Goal: Task Accomplishment & Management: Manage account settings

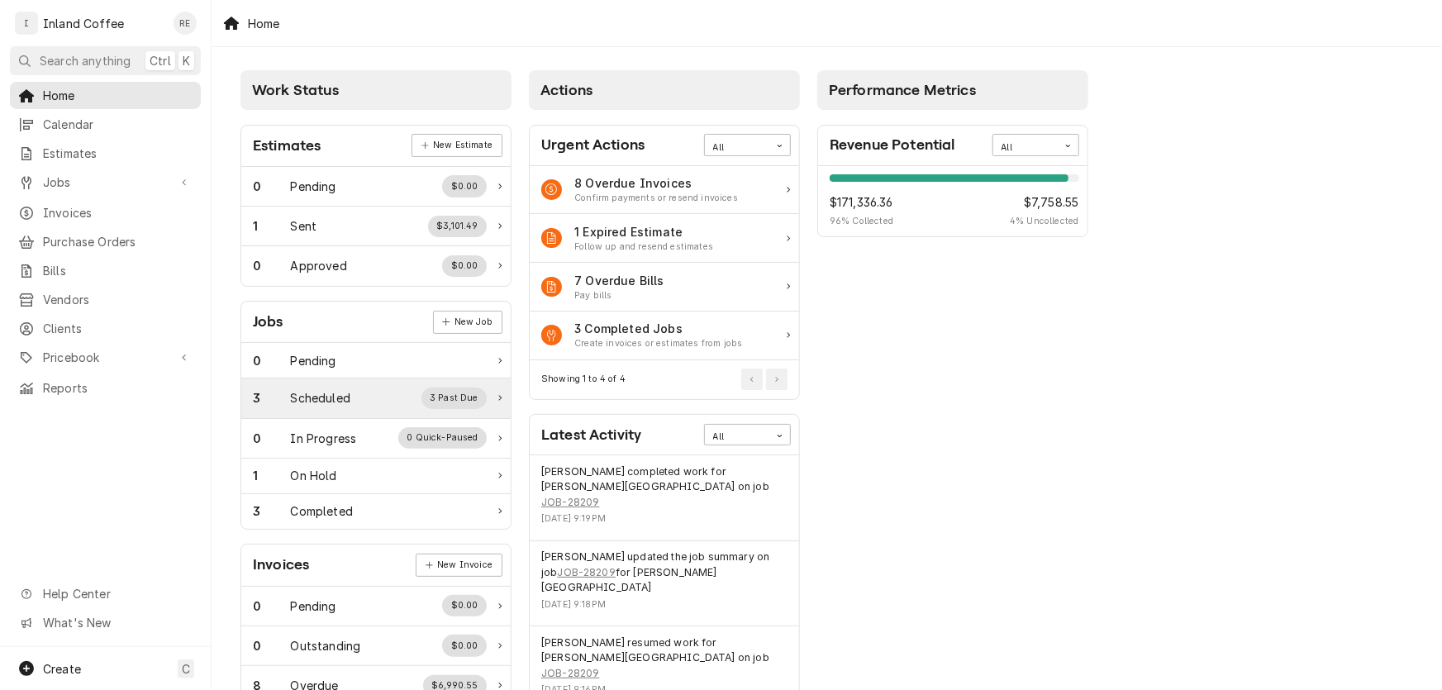
click at [336, 406] on div "3 Scheduled 3 Past Due" at bounding box center [370, 398] width 234 height 21
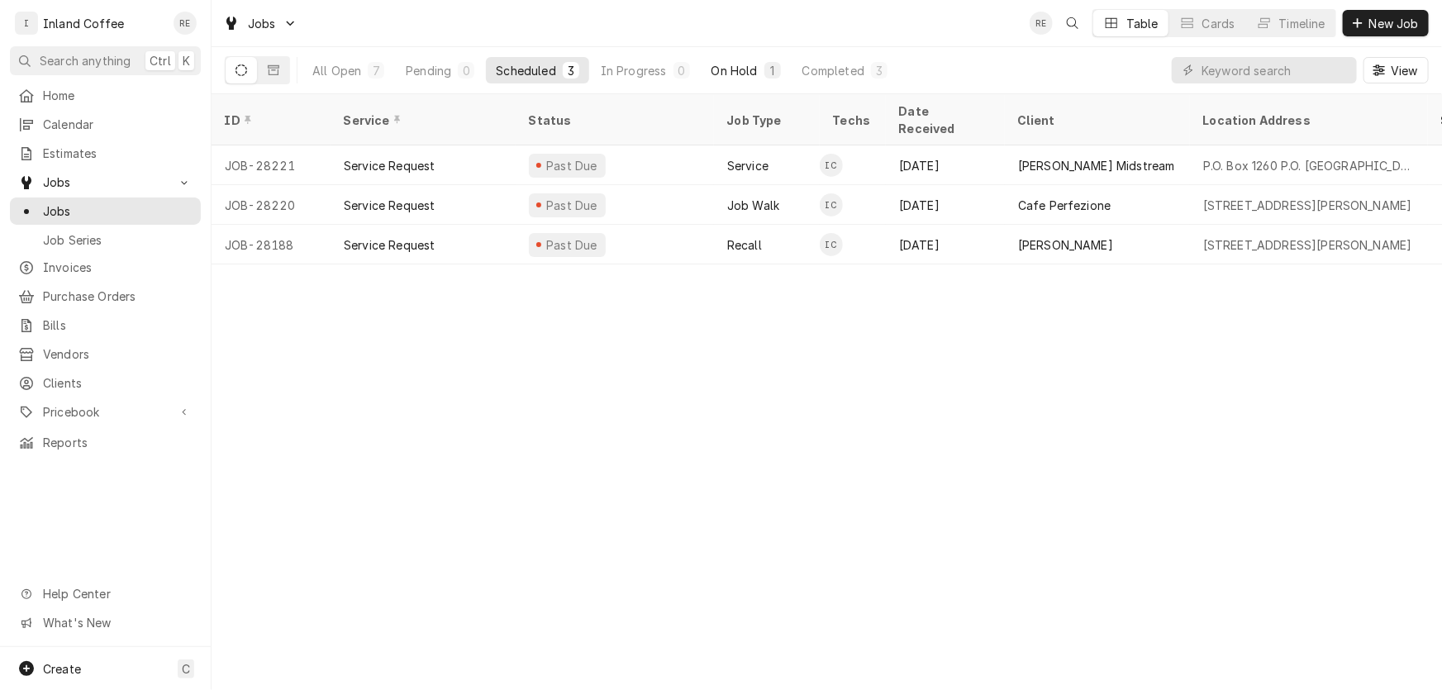
click at [735, 71] on div "On Hold" at bounding box center [734, 70] width 46 height 17
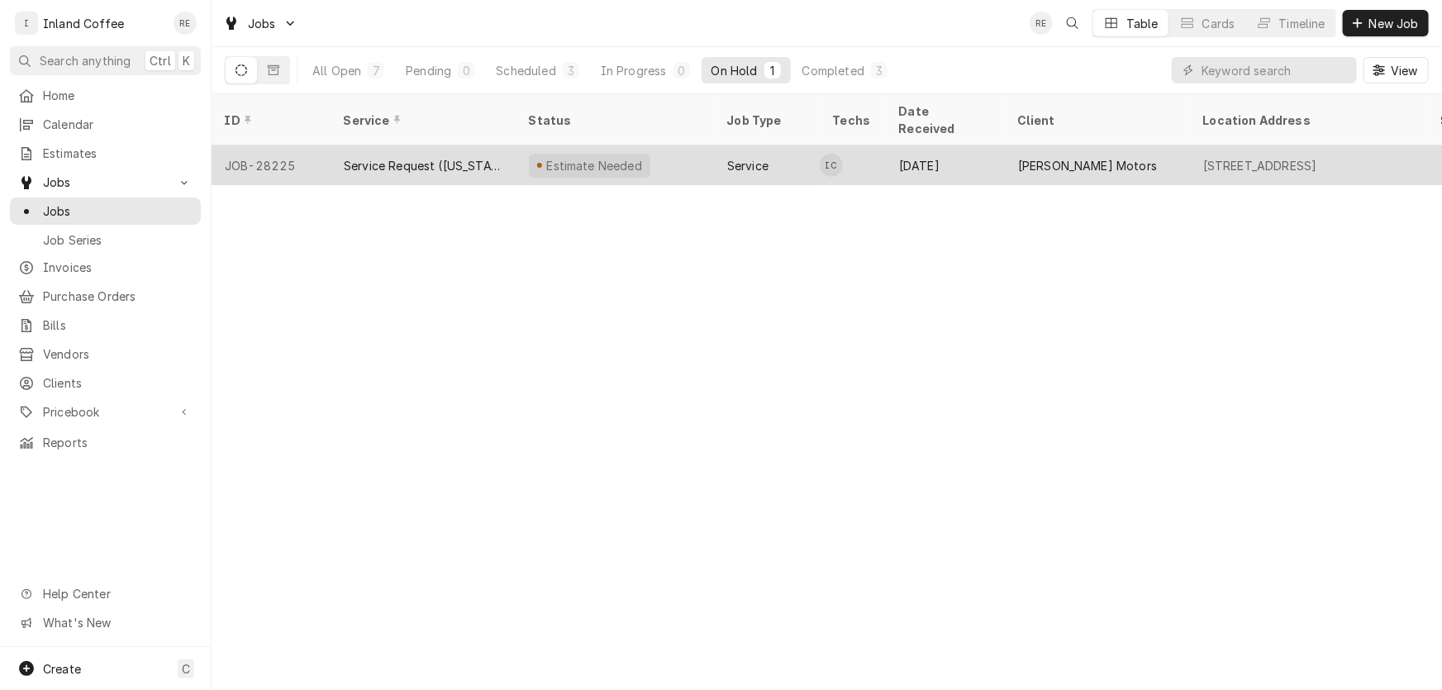
click at [387, 157] on div "Service Request ([US_STATE])" at bounding box center [423, 165] width 159 height 17
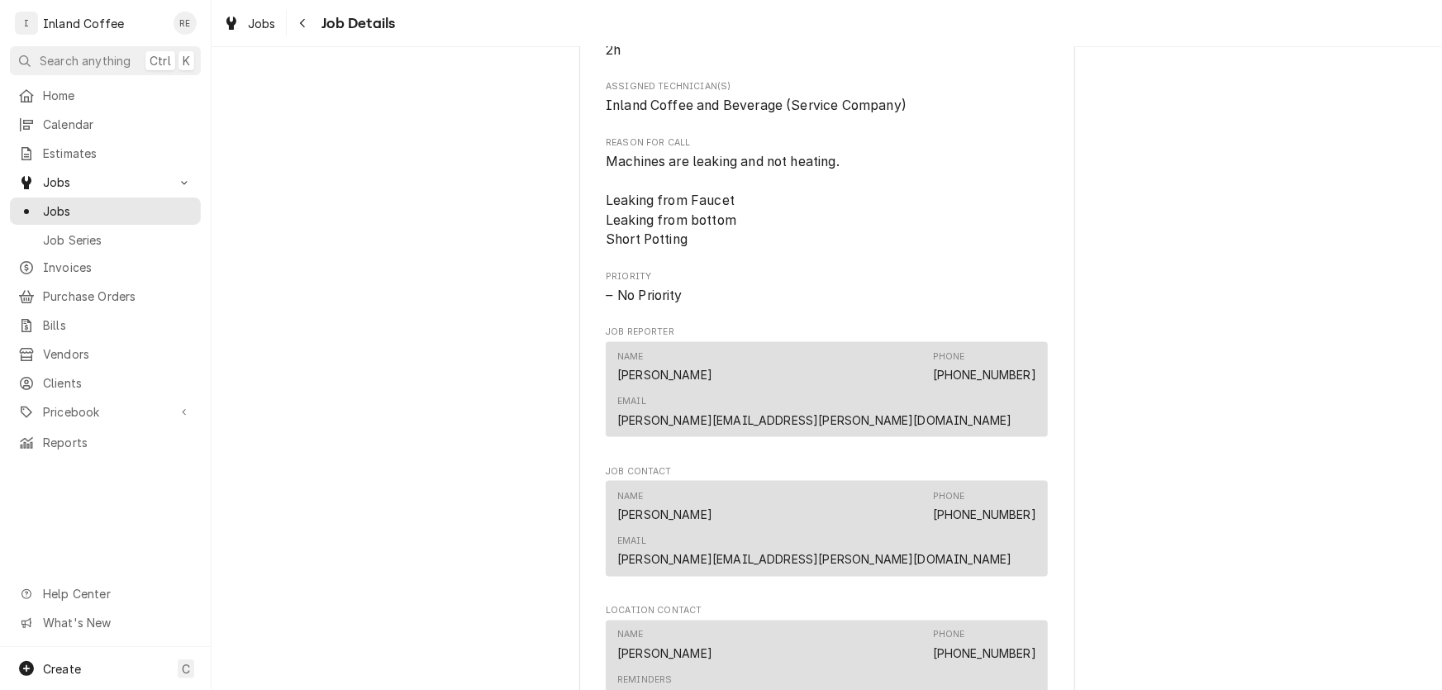
click at [810, 484] on div "Name Rachel Phone (800) 635-8000 x1200 Email rachel.lyons@usautosales.com" at bounding box center [826, 529] width 419 height 90
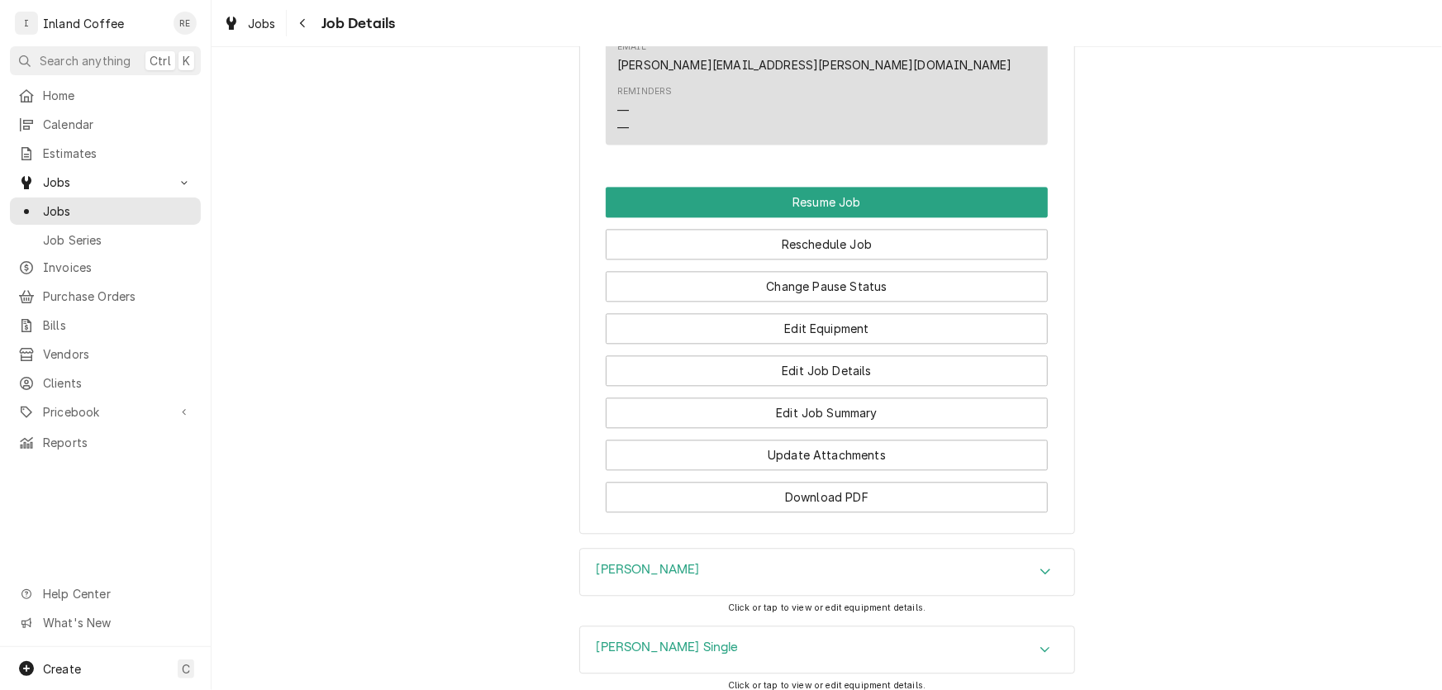
scroll to position [1777, 0]
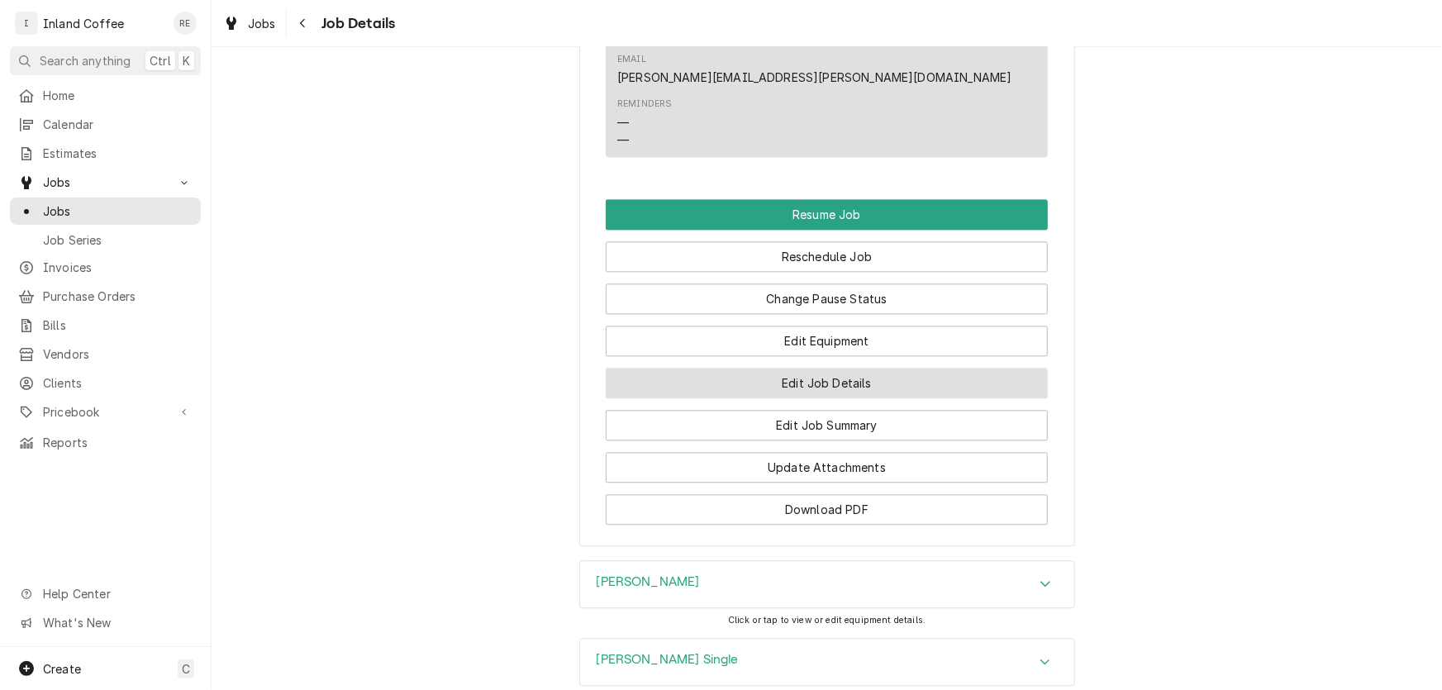
click at [821, 368] on button "Edit Job Details" at bounding box center [827, 383] width 442 height 31
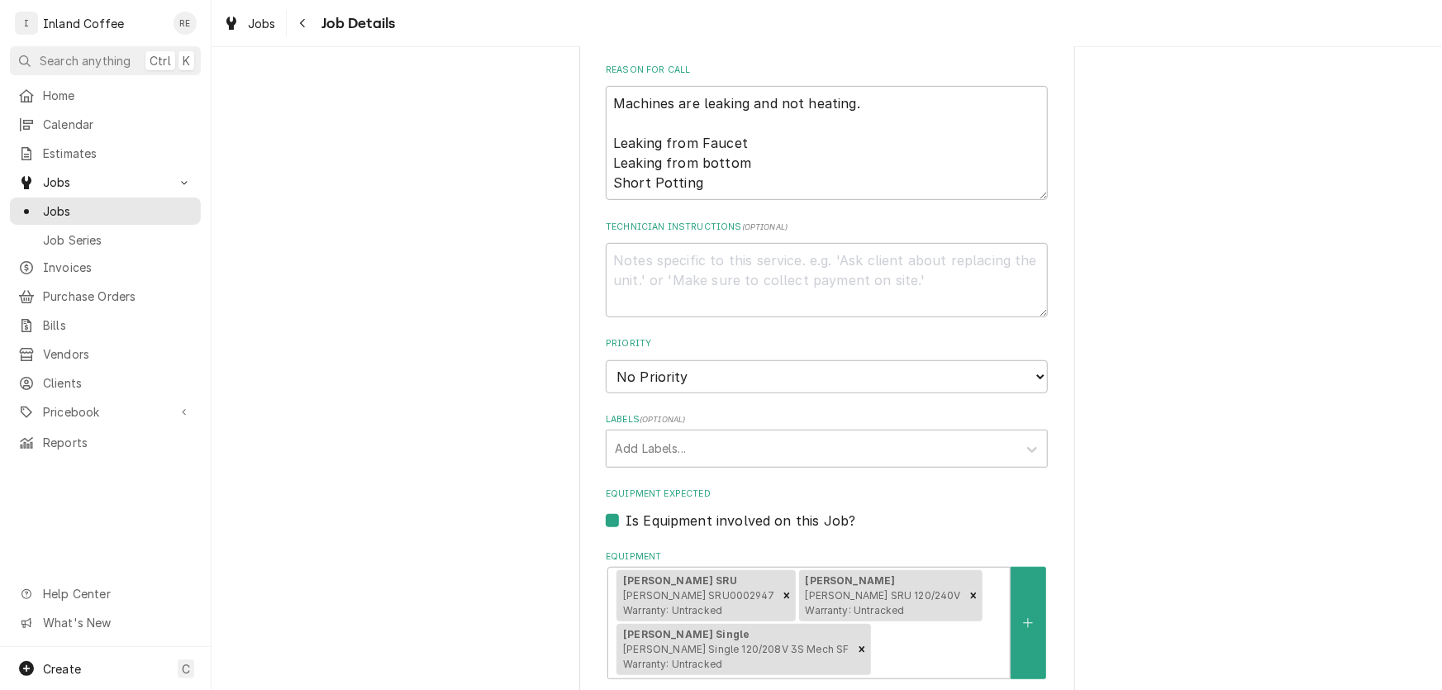
scroll to position [339, 0]
click at [780, 188] on textarea "Machines are leaking and not heating. Leaking from Faucet Leaking from bottom S…" at bounding box center [827, 143] width 442 height 114
type textarea "x"
type textarea "Machines are leaking and not heating. Leaking from Faucet Leaking from bottom S…"
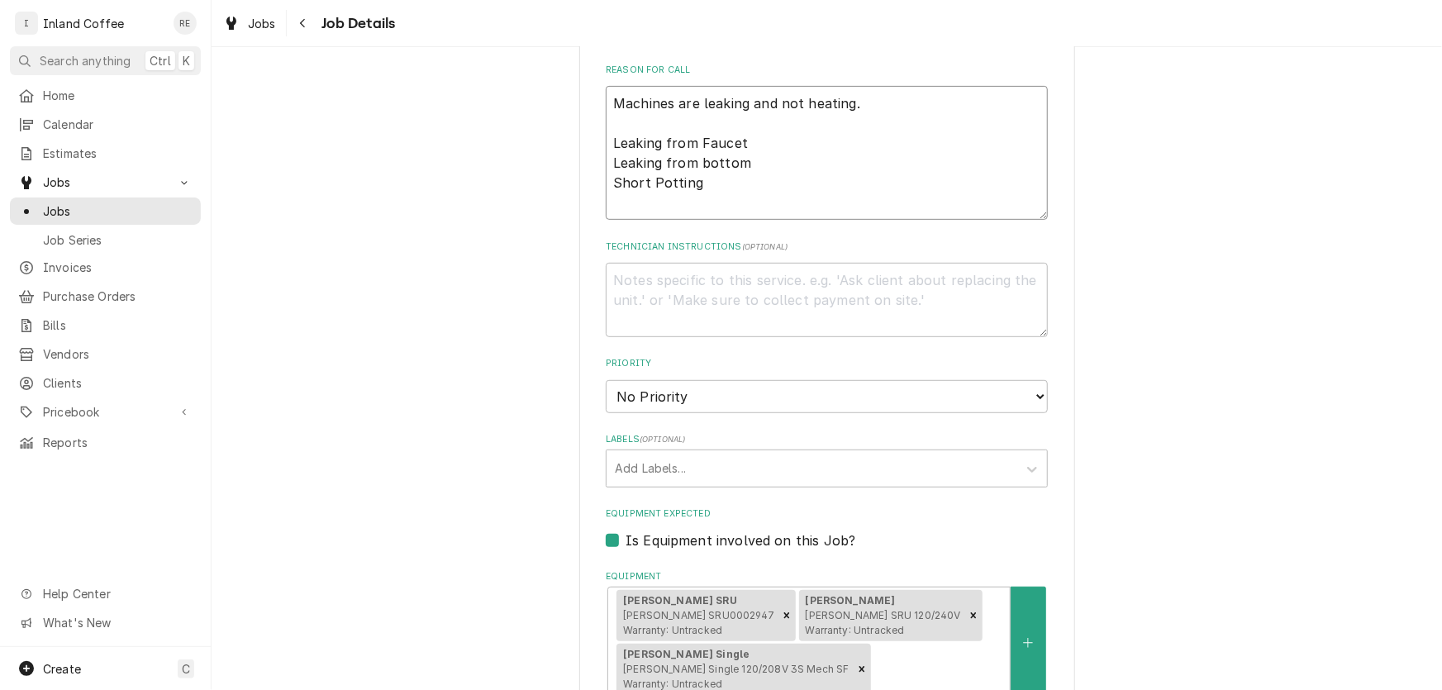
type textarea "x"
type textarea "Machines are leaking and not heating. Leaking from Faucet Leaking from bottom S…"
type textarea "x"
type textarea "Machines are leaking and not heating. Leaking from Faucet Leaking from bottom S…"
type textarea "x"
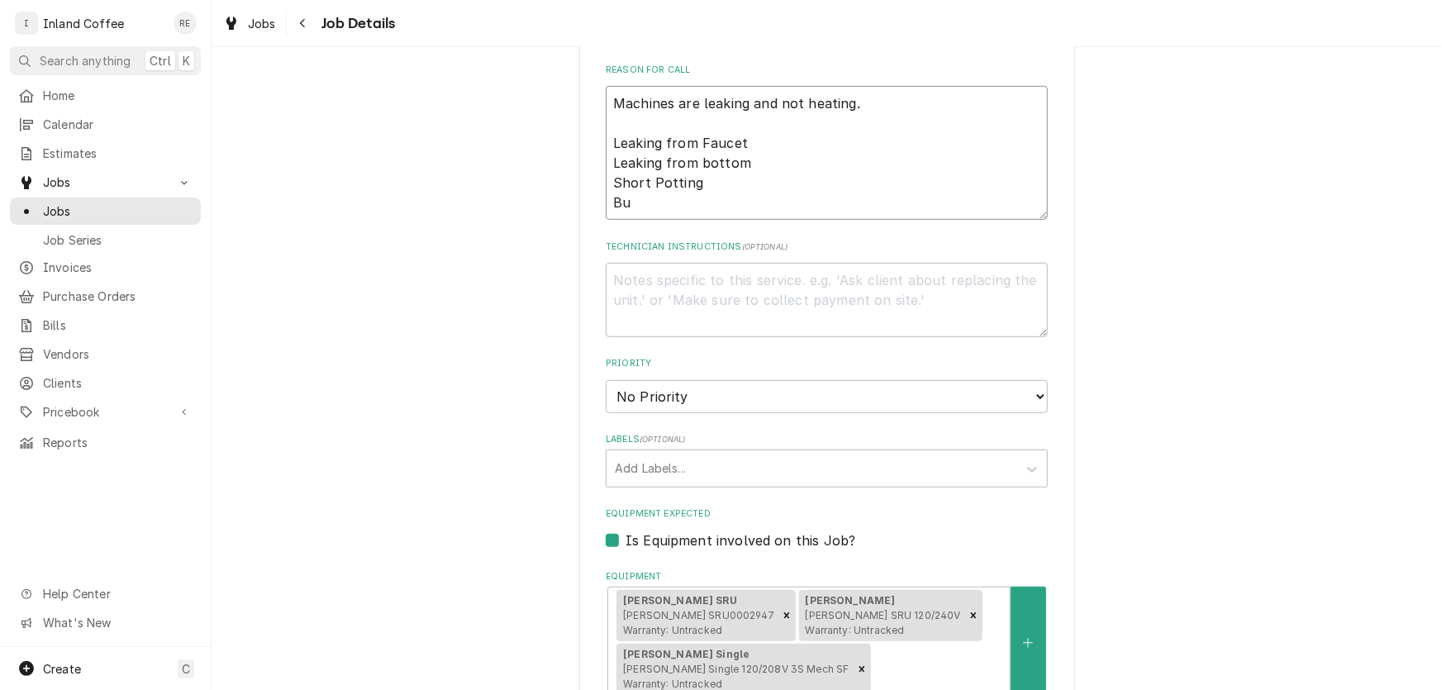
type textarea "Machines are leaking and not heating. Leaking from Faucet Leaking from bottom S…"
type textarea "x"
type textarea "Machines are leaking and not heating. Leaking from Faucet Leaking from bottom S…"
type textarea "x"
type textarea "Machines are leaking and not heating. Leaking from Faucet Leaking from bottom S…"
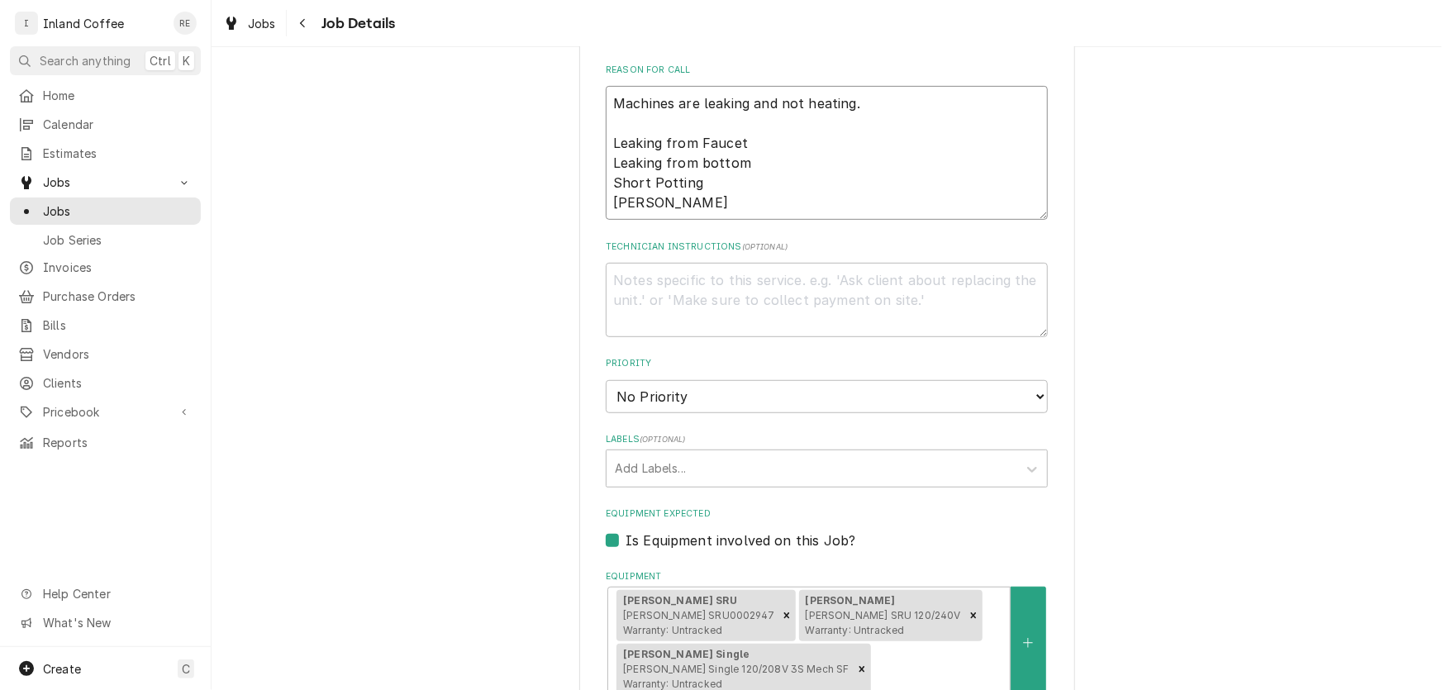
type textarea "x"
type textarea "Machines are leaking and not heating. Leaking from Faucet Leaking from bottom S…"
type textarea "x"
type textarea "Machines are leaking and not heating. Leaking from Faucet Leaking from bottom S…"
type textarea "x"
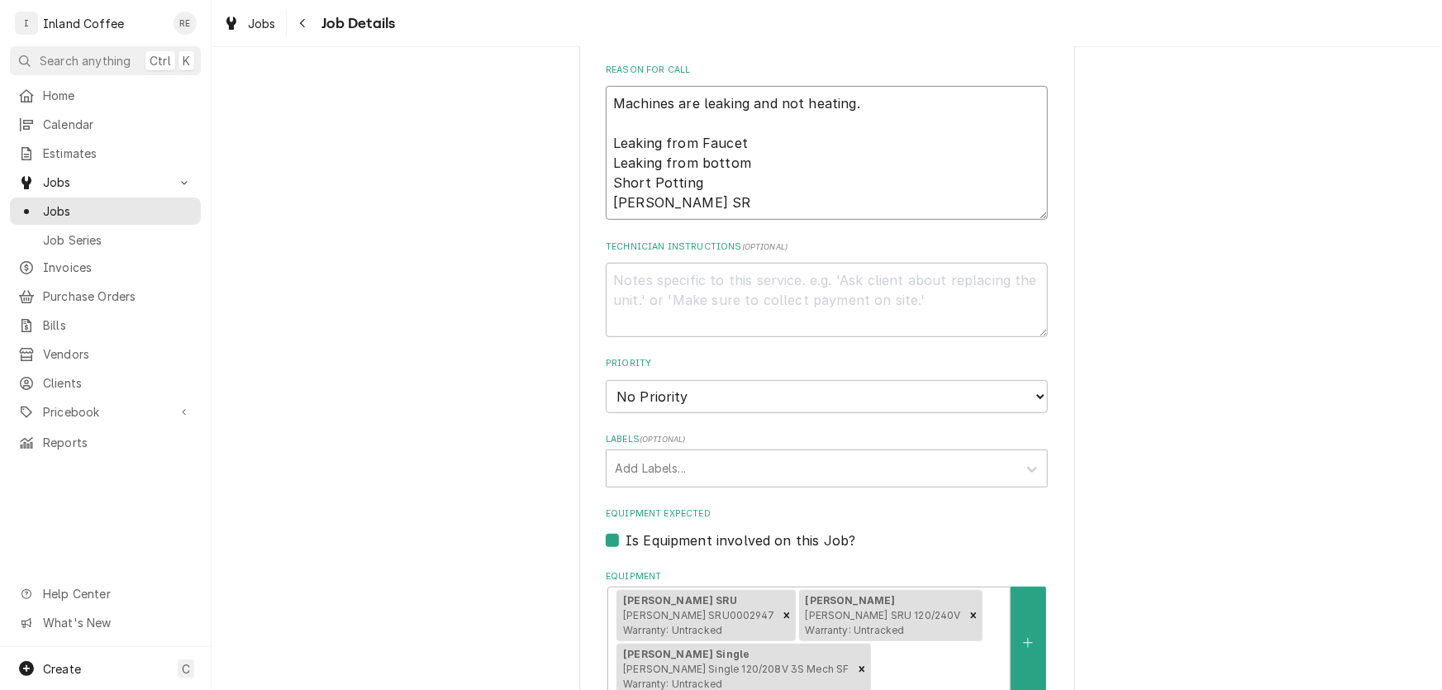
type textarea "Machines are leaking and not heating. Leaking from Faucet Leaking from bottom S…"
type textarea "x"
type textarea "Machines are leaking and not heating. Leaking from Faucet Leaking from bottom S…"
type textarea "x"
type textarea "Machines are leaking and not heating. Leaking from Faucet Leaking from bottom S…"
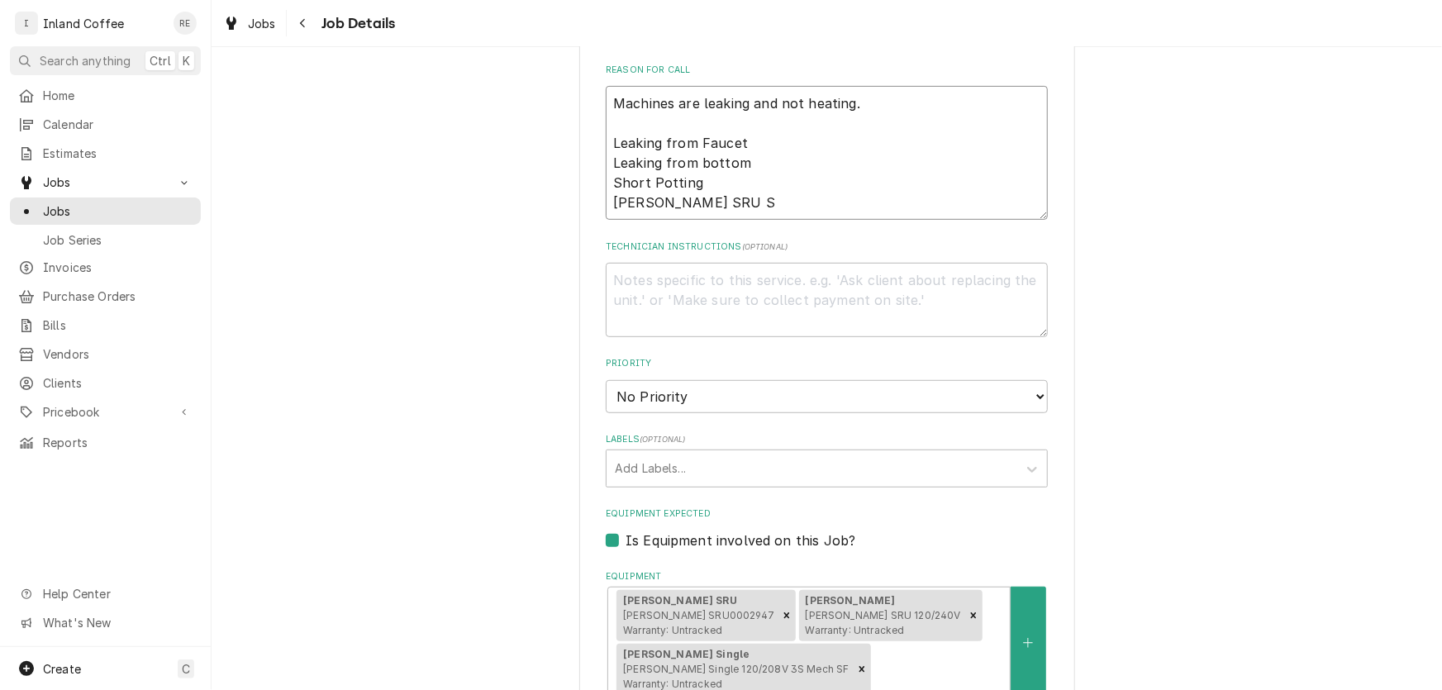
type textarea "x"
type textarea "Machines are leaking and not heating. Leaking from Faucet Leaking from bottom S…"
type textarea "x"
type textarea "Machines are leaking and not heating. Leaking from Faucet Leaking from bottom S…"
type textarea "x"
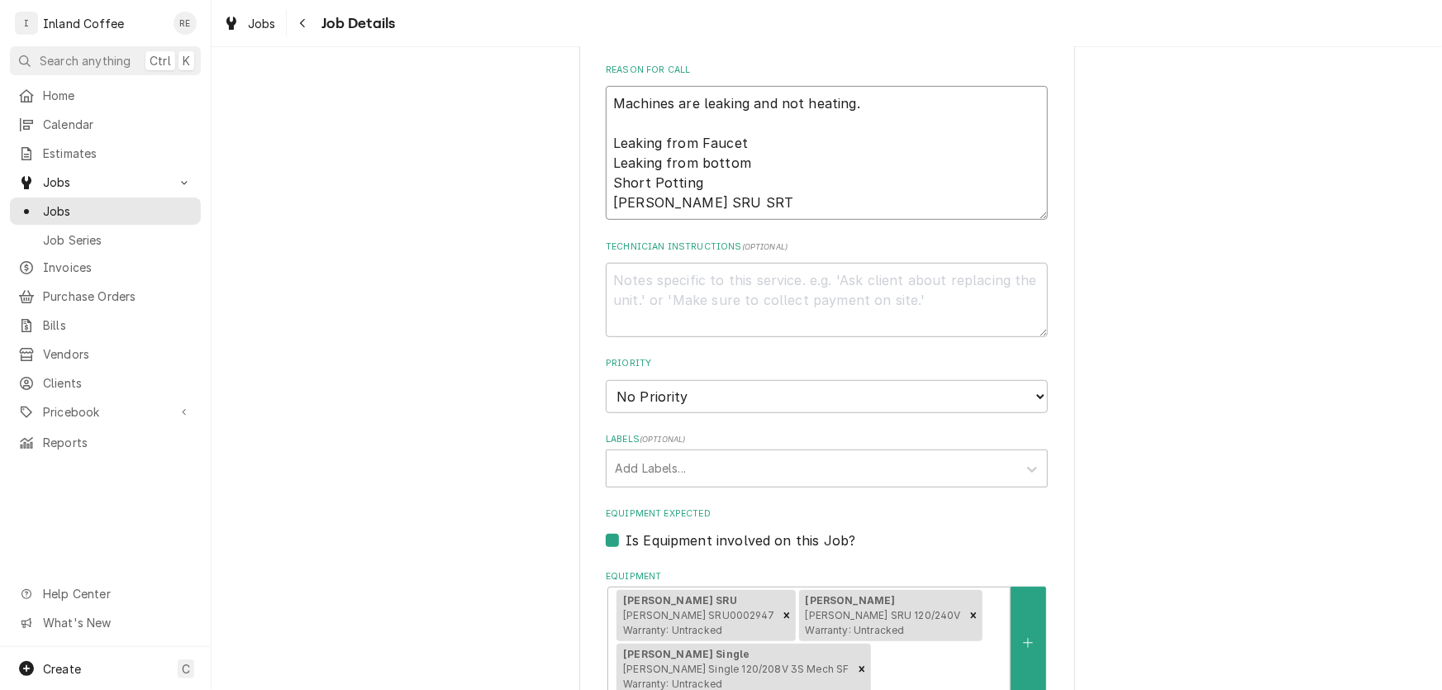
type textarea "Machines are leaking and not heating. Leaking from Faucet Leaking from bottom S…"
type textarea "x"
type textarea "Machines are leaking and not heating. Leaking from Faucet Leaking from bottom S…"
type textarea "x"
type textarea "Machines are leaking and not heating. Leaking from Faucet Leaking from bottom S…"
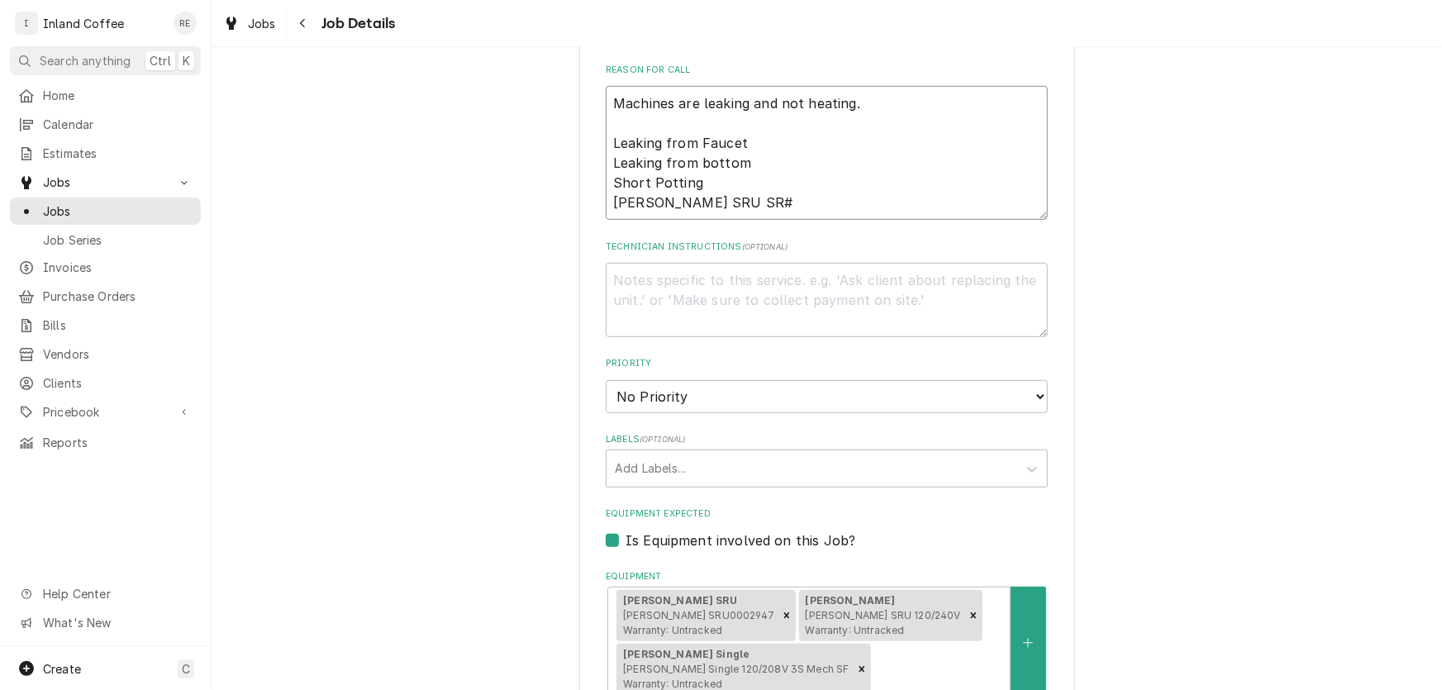
type textarea "x"
type textarea "Machines are leaking and not heating. Leaking from Faucet Leaking from bottom S…"
type textarea "x"
type textarea "Machines are leaking and not heating. Leaking from Faucet Leaking from bottom S…"
type textarea "x"
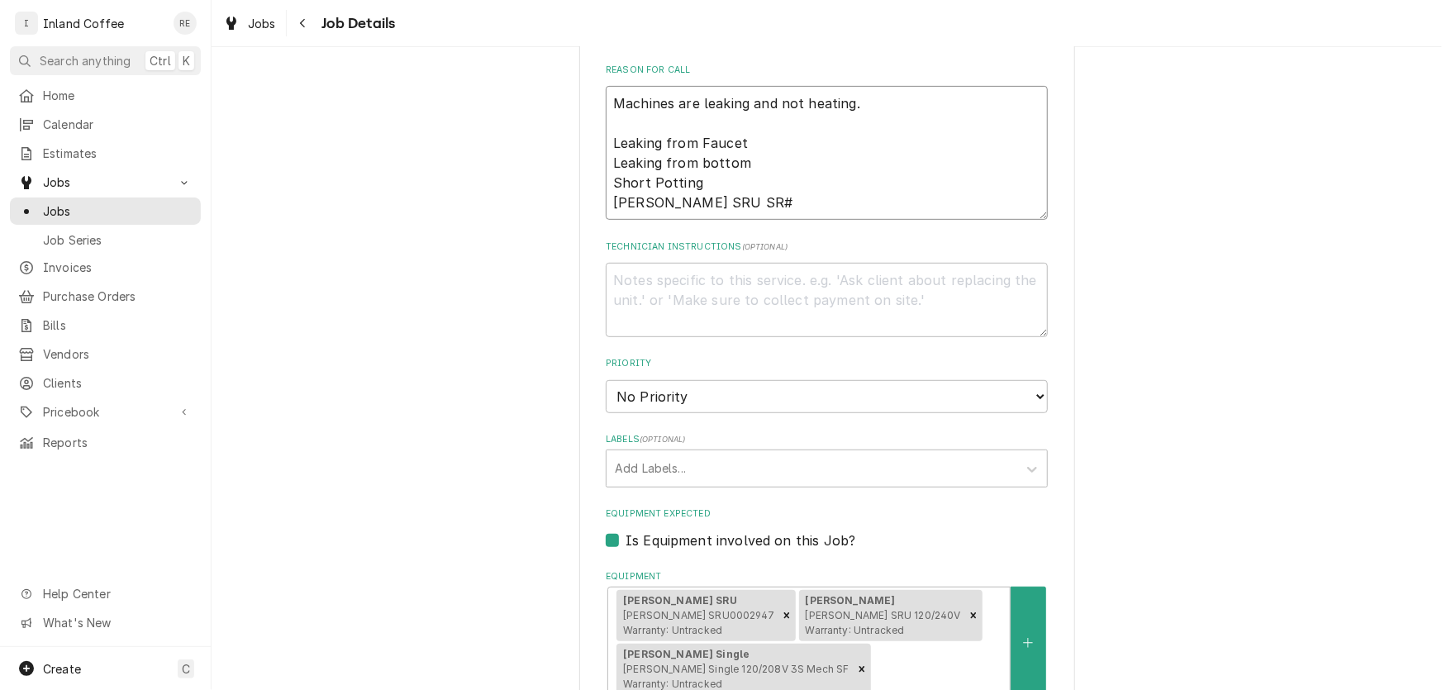
type textarea "Machines are leaking and not heating. Leaking from Faucet Leaking from bottom S…"
type textarea "x"
type textarea "Machines are leaking and not heating. Leaking from Faucet Leaking from bottom S…"
type textarea "x"
type textarea "Machines are leaking and not heating. Leaking from Faucet Leaking from bottom S…"
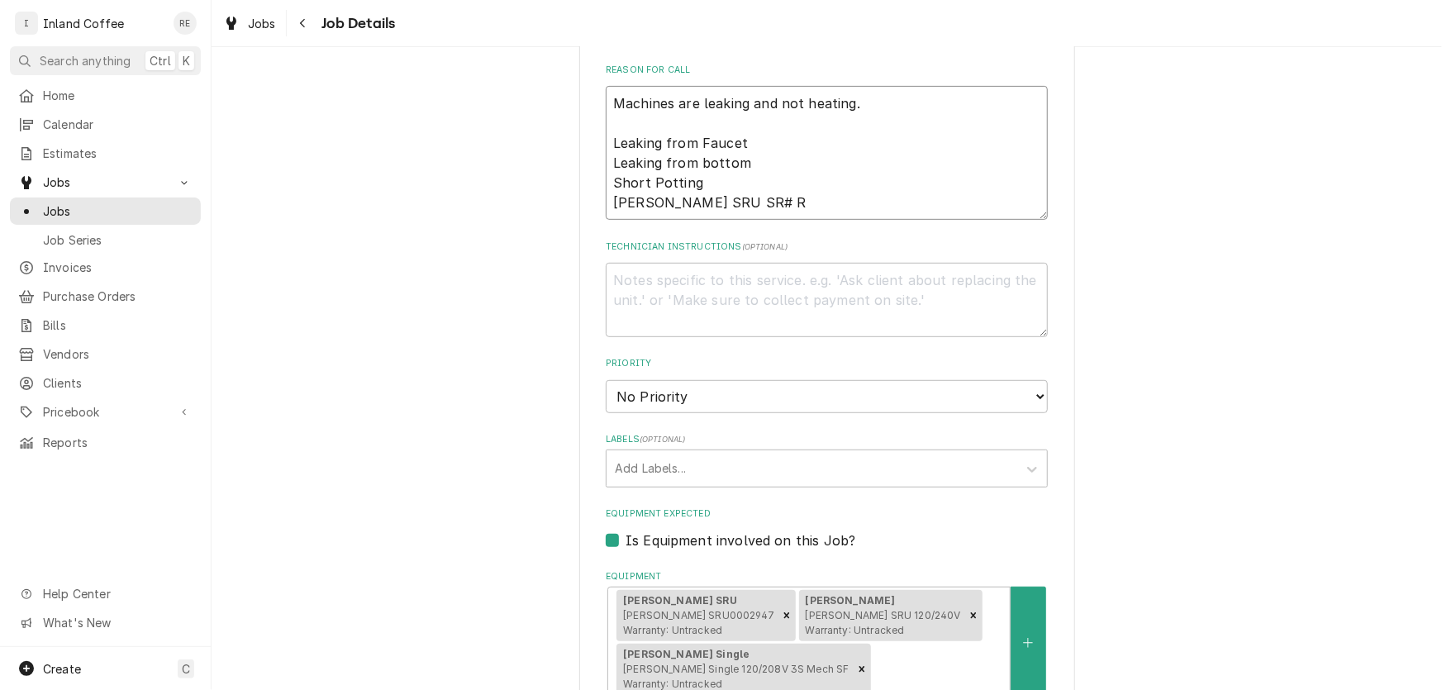
type textarea "x"
type textarea "Machines are leaking and not heating. Leaking from Faucet Leaking from bottom S…"
type textarea "x"
type textarea "Machines are leaking and not heating. Leaking from Faucet Leaking from bottom S…"
type textarea "x"
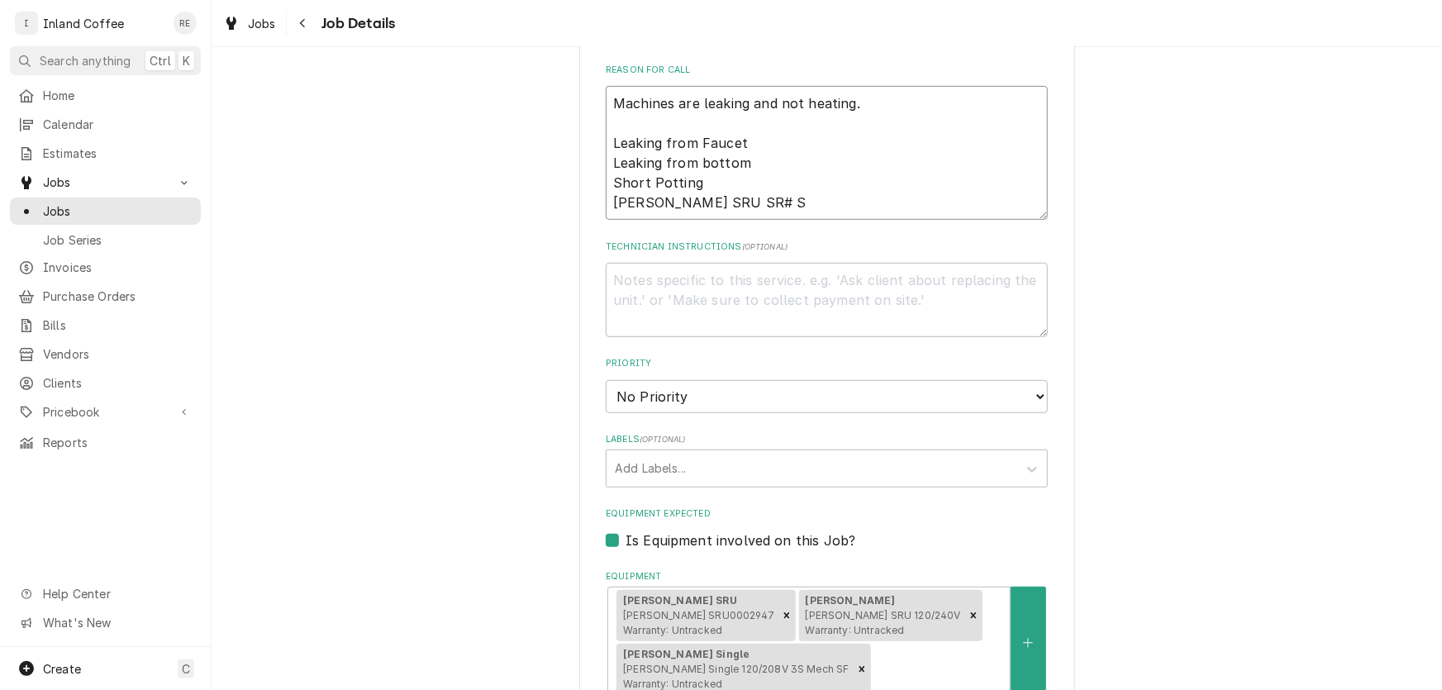
type textarea "Machines are leaking and not heating. Leaking from Faucet Leaking from bottom S…"
type textarea "x"
type textarea "Machines are leaking and not heating. Leaking from Faucet Leaking from bottom S…"
type textarea "x"
type textarea "Machines are leaking and not heating. Leaking from Faucet Leaking from bottom S…"
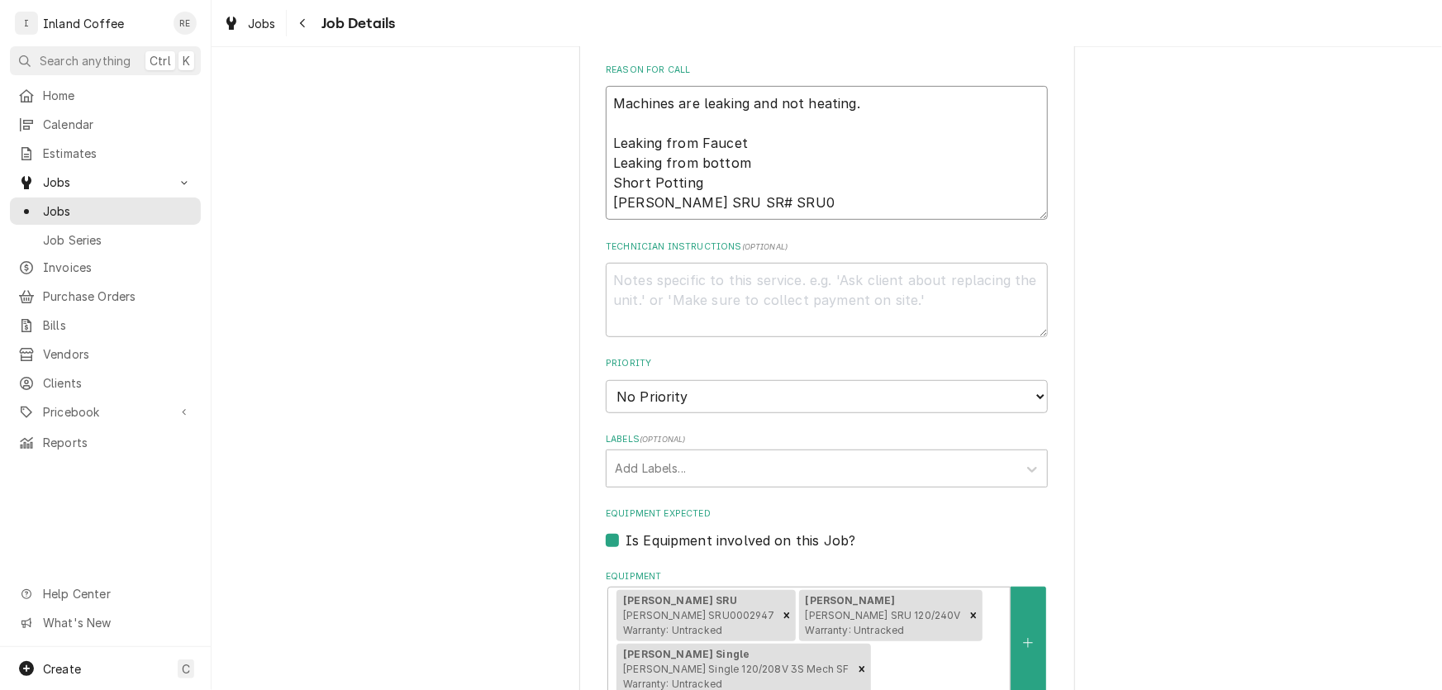
type textarea "x"
type textarea "Machines are leaking and not heating. Leaking from Faucet Leaking from bottom S…"
type textarea "x"
type textarea "Machines are leaking and not heating. Leaking from Faucet Leaking from bottom S…"
type textarea "x"
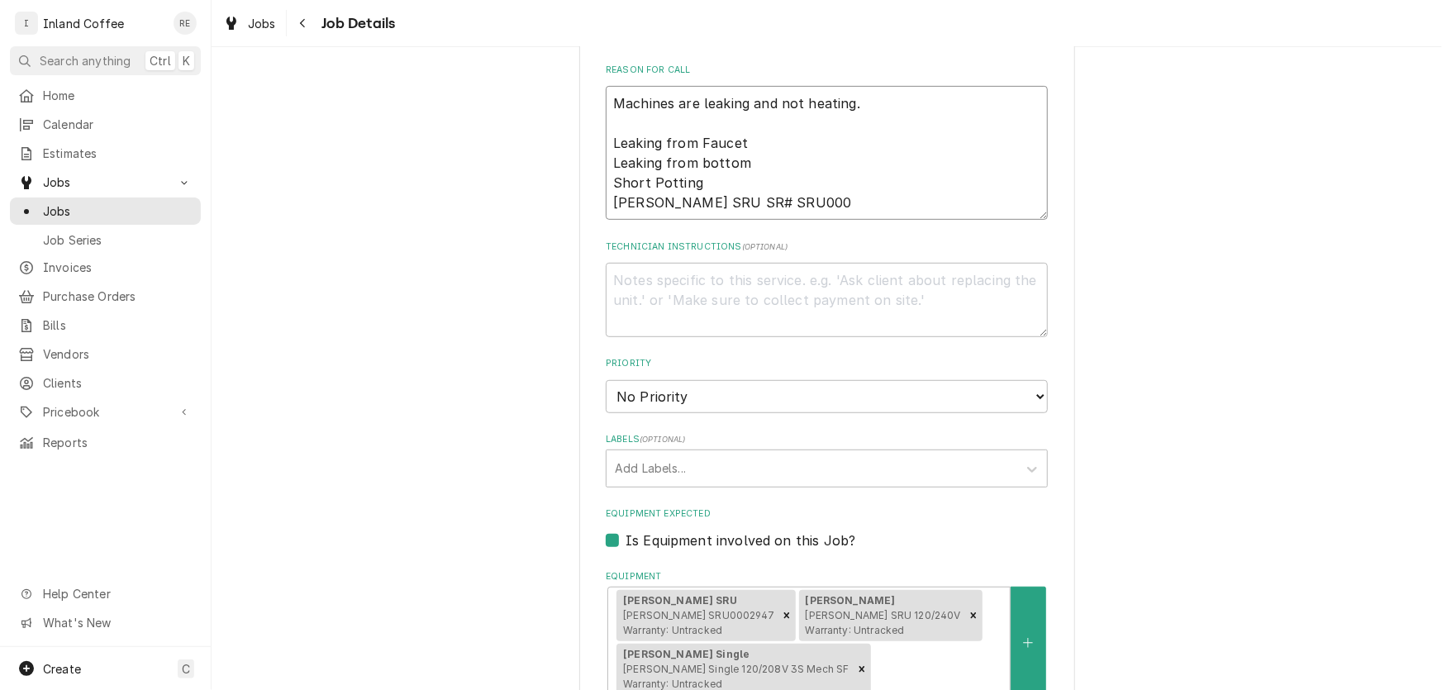
type textarea "Machines are leaking and not heating. Leaking from Faucet Leaking from bottom S…"
type textarea "x"
type textarea "Machines are leaking and not heating. Leaking from Faucet Leaking from bottom S…"
type textarea "x"
type textarea "Machines are leaking and not heating. Leaking from Faucet Leaking from bottom S…"
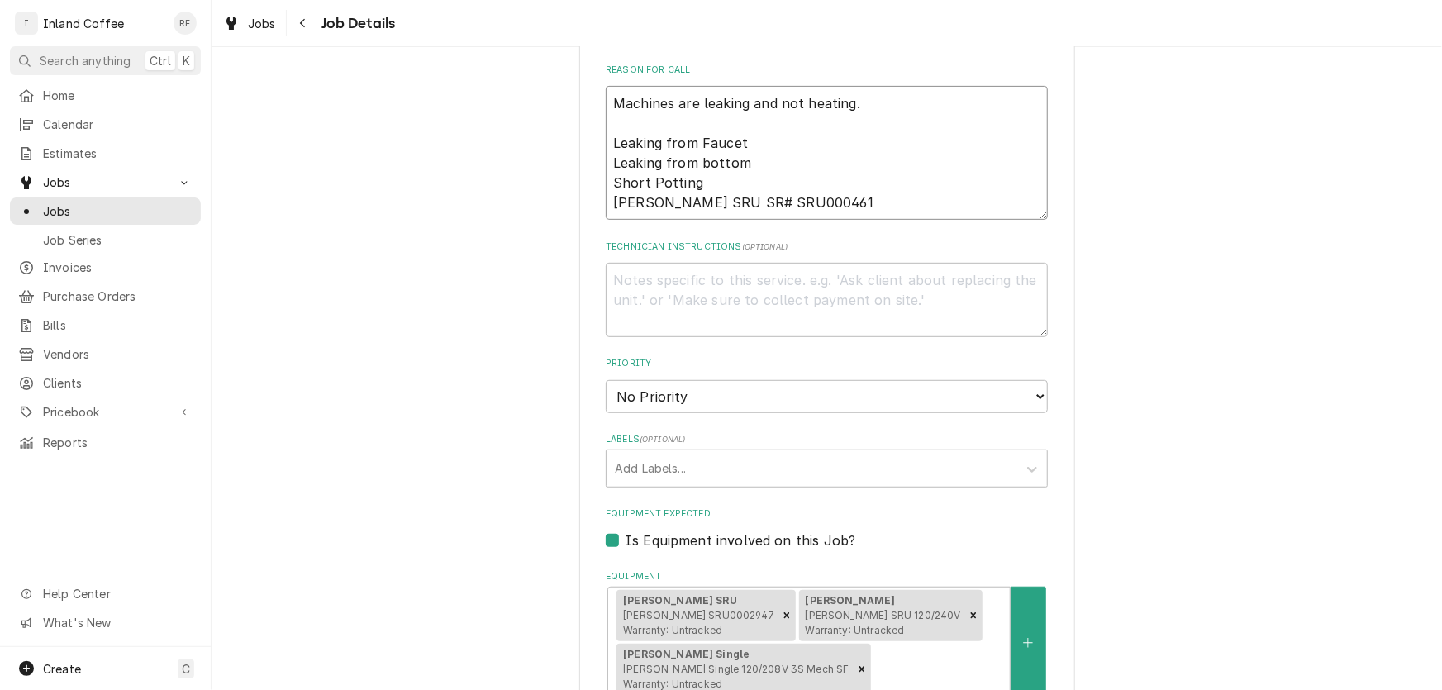
type textarea "x"
type textarea "Machines are leaking and not heating. Leaking from Faucet Leaking from bottom S…"
type textarea "x"
type textarea "Machines are leaking and not heating. Leaking from Faucet Leaking from bottom S…"
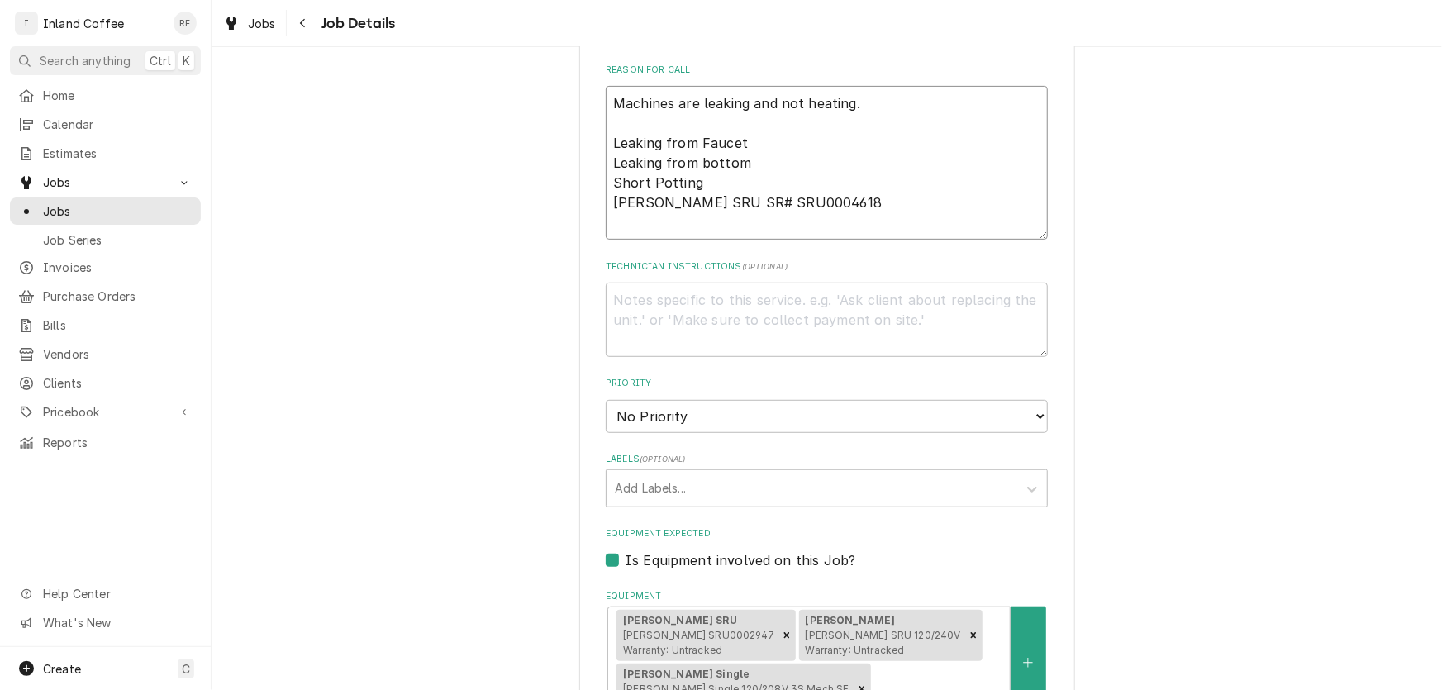
type textarea "x"
type textarea "Machines are leaking and not heating. Leaking from Faucet Leaking from bottom S…"
type textarea "x"
type textarea "Machines are leaking and not heating. Leaking from Faucet Leaking from bottom S…"
type textarea "x"
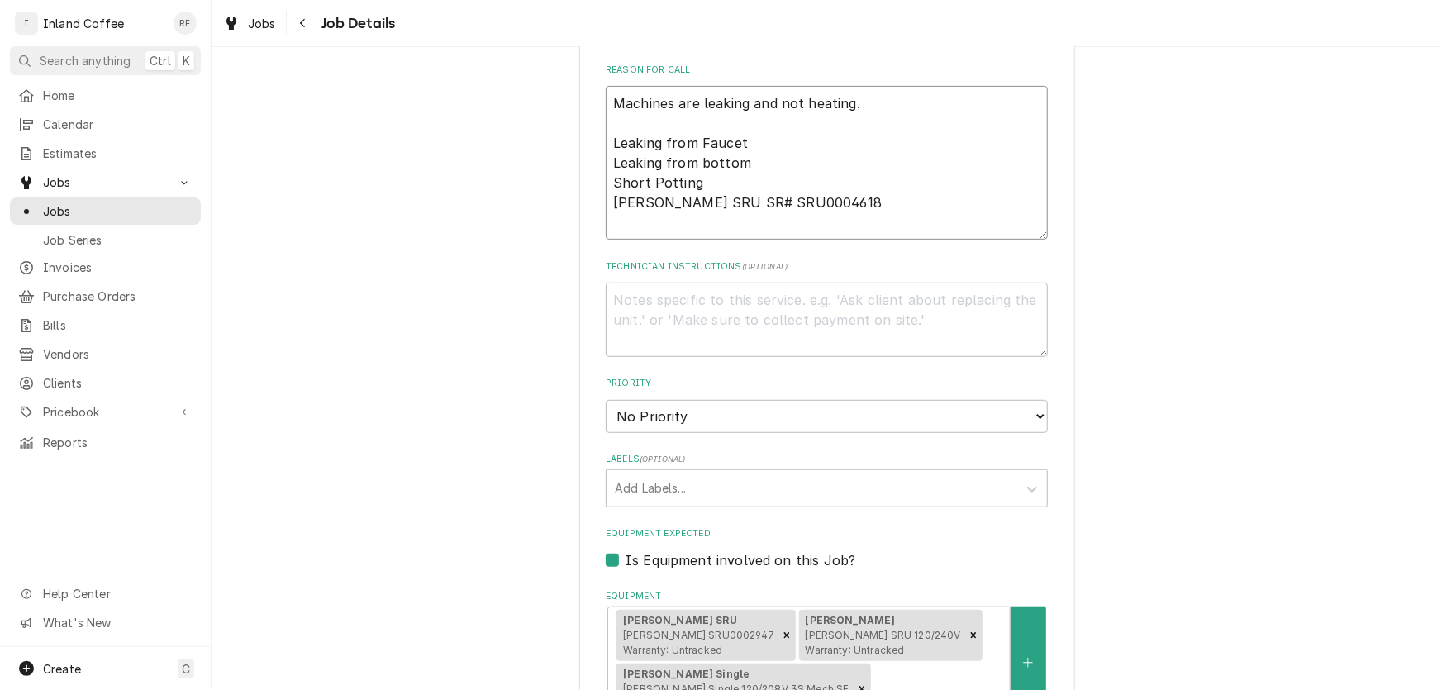
type textarea "Machines are leaking and not heating. Leaking from Faucet Leaking from bottom S…"
type textarea "x"
type textarea "Machines are leaking and not heating. Leaking from Faucet Leaking from bottom S…"
type textarea "x"
type textarea "Machines are leaking and not heating. Leaking from Faucet Leaking from bottom S…"
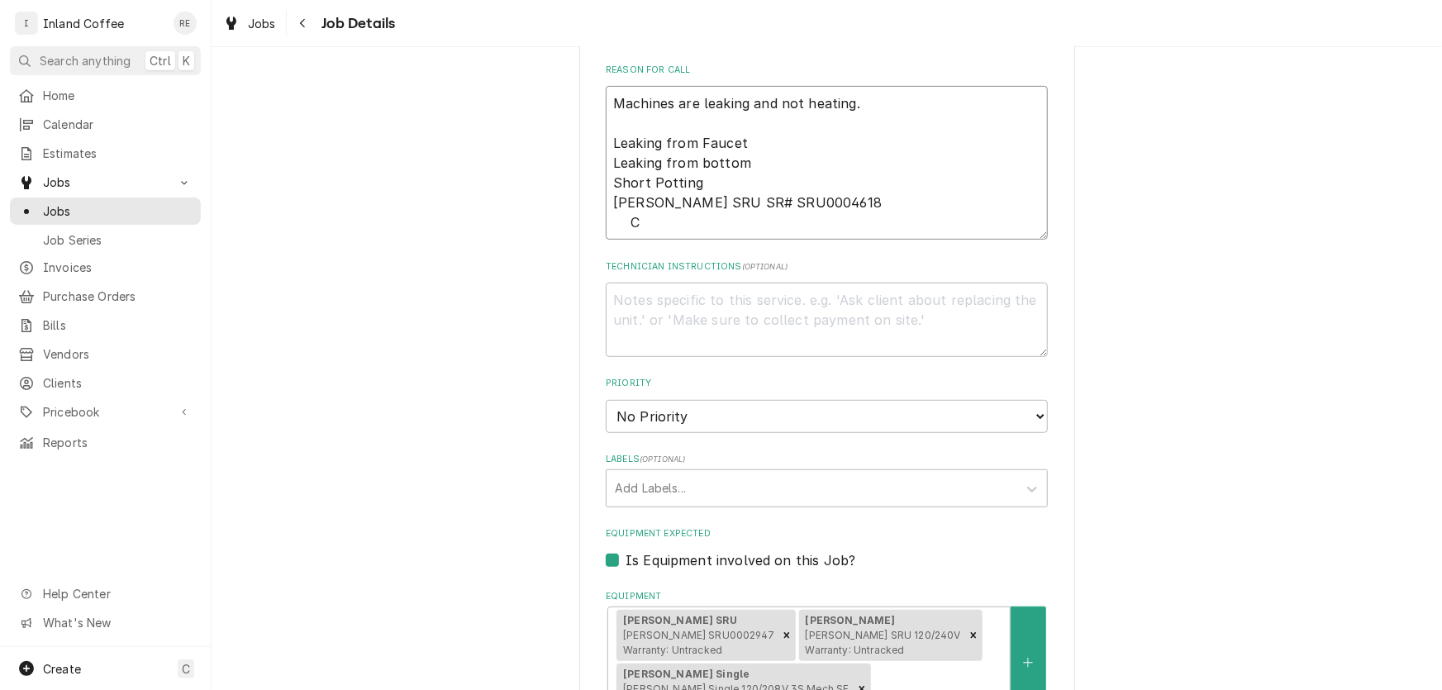
type textarea "x"
type textarea "Machines are leaking and not heating. Leaking from Faucet Leaking from bottom S…"
type textarea "x"
type textarea "Machines are leaking and not heating. Leaking from Faucet Leaking from bottom S…"
type textarea "x"
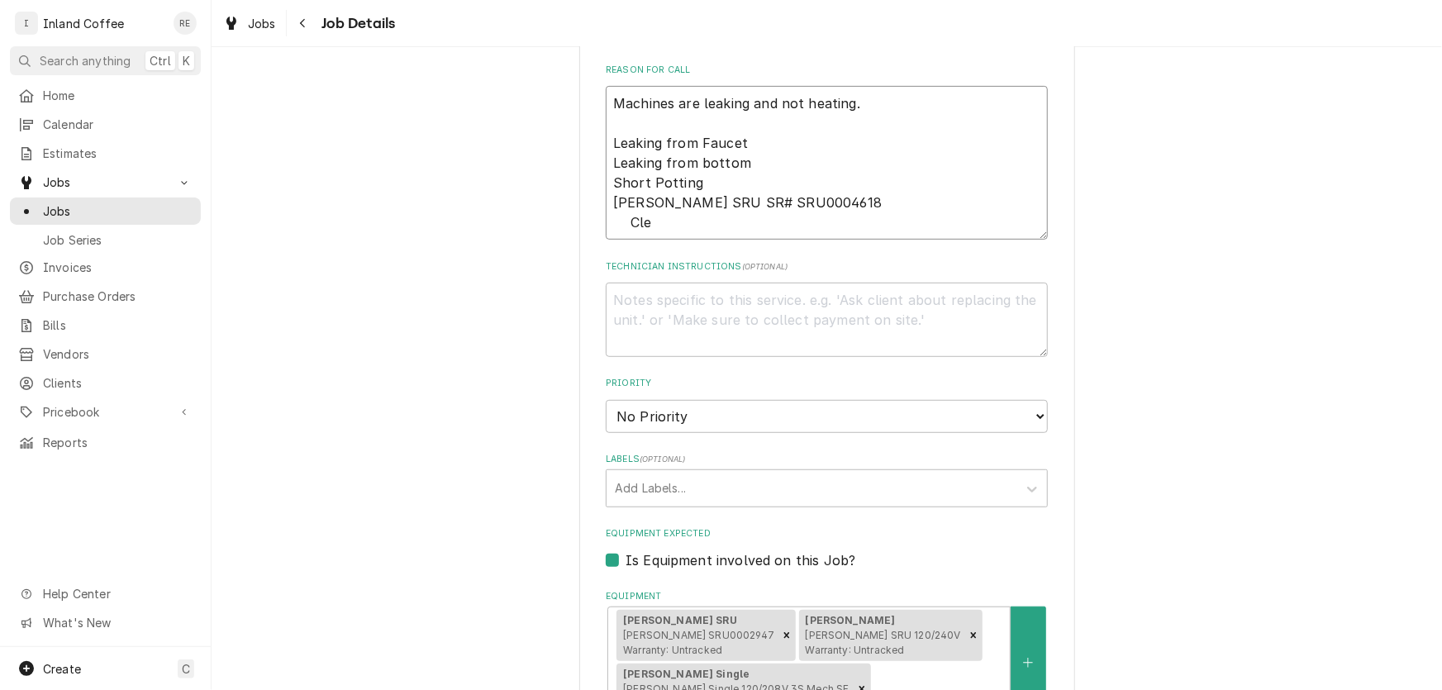
type textarea "Machines are leaking and not heating. Leaking from Faucet Leaking from bottom S…"
type textarea "x"
type textarea "Machines are leaking and not heating. Leaking from Faucet Leaking from bottom S…"
type textarea "x"
type textarea "Machines are leaking and not heating. Leaking from Faucet Leaking from bottom S…"
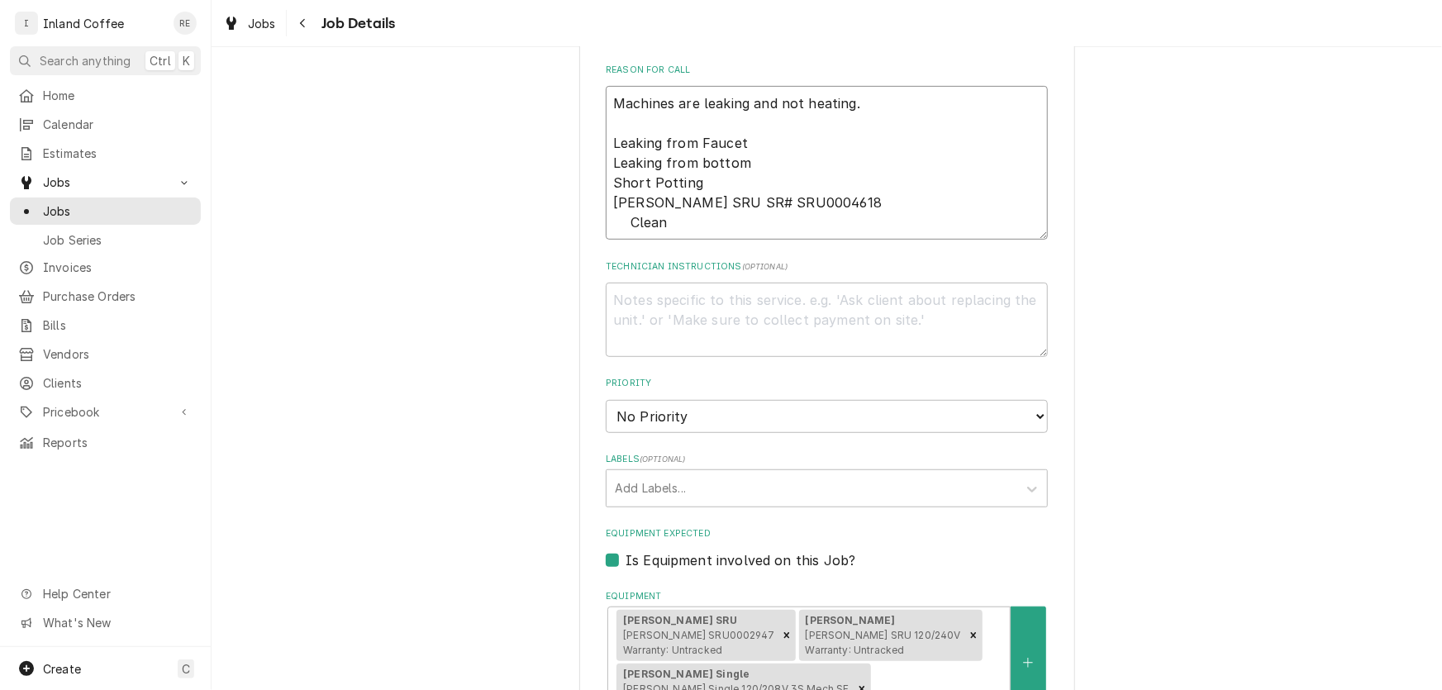
type textarea "x"
type textarea "Machines are leaking and not heating. Leaking from Faucet Leaking from bottom S…"
type textarea "x"
type textarea "Machines are leaking and not heating. Leaking from Faucet Leaking from bottom S…"
type textarea "x"
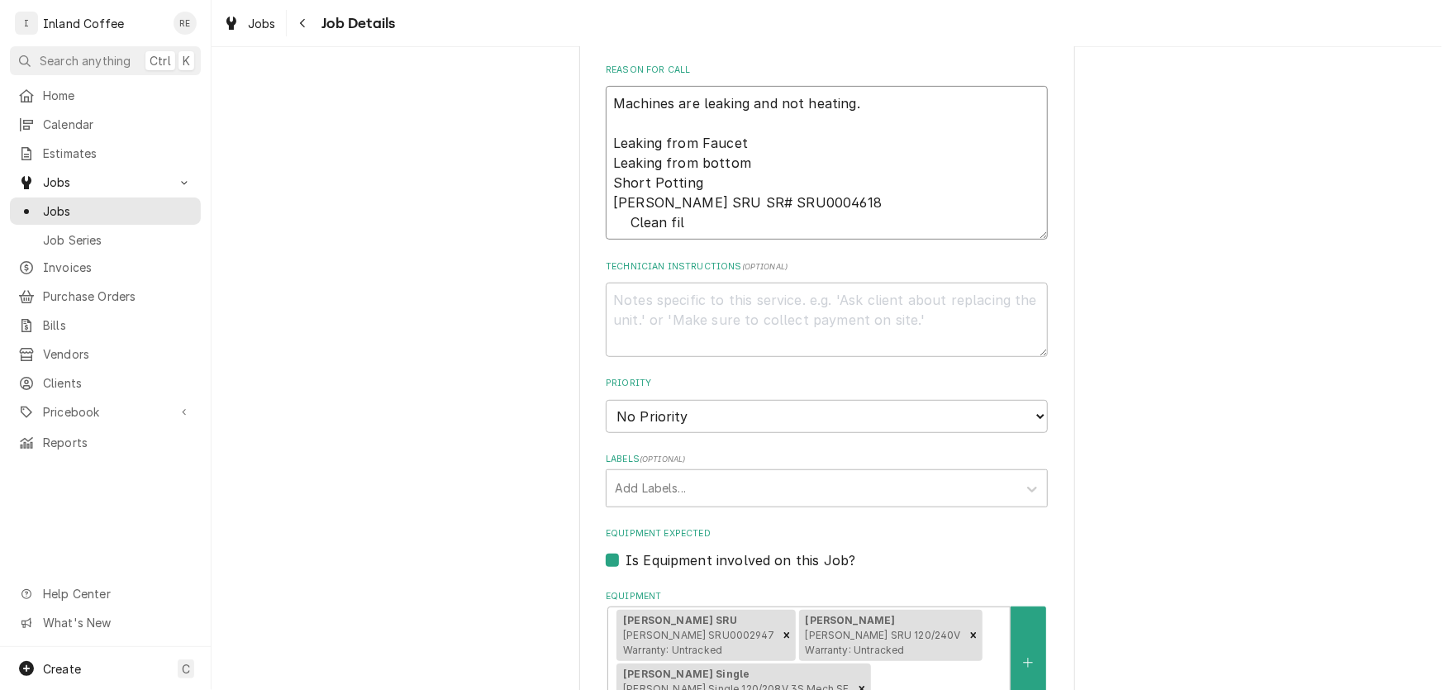
type textarea "Machines are leaking and not heating. Leaking from Faucet Leaking from bottom S…"
type textarea "x"
type textarea "Machines are leaking and not heating. Leaking from Faucet Leaking from bottom S…"
type textarea "x"
type textarea "Machines are leaking and not heating. Leaking from Faucet Leaking from bottom S…"
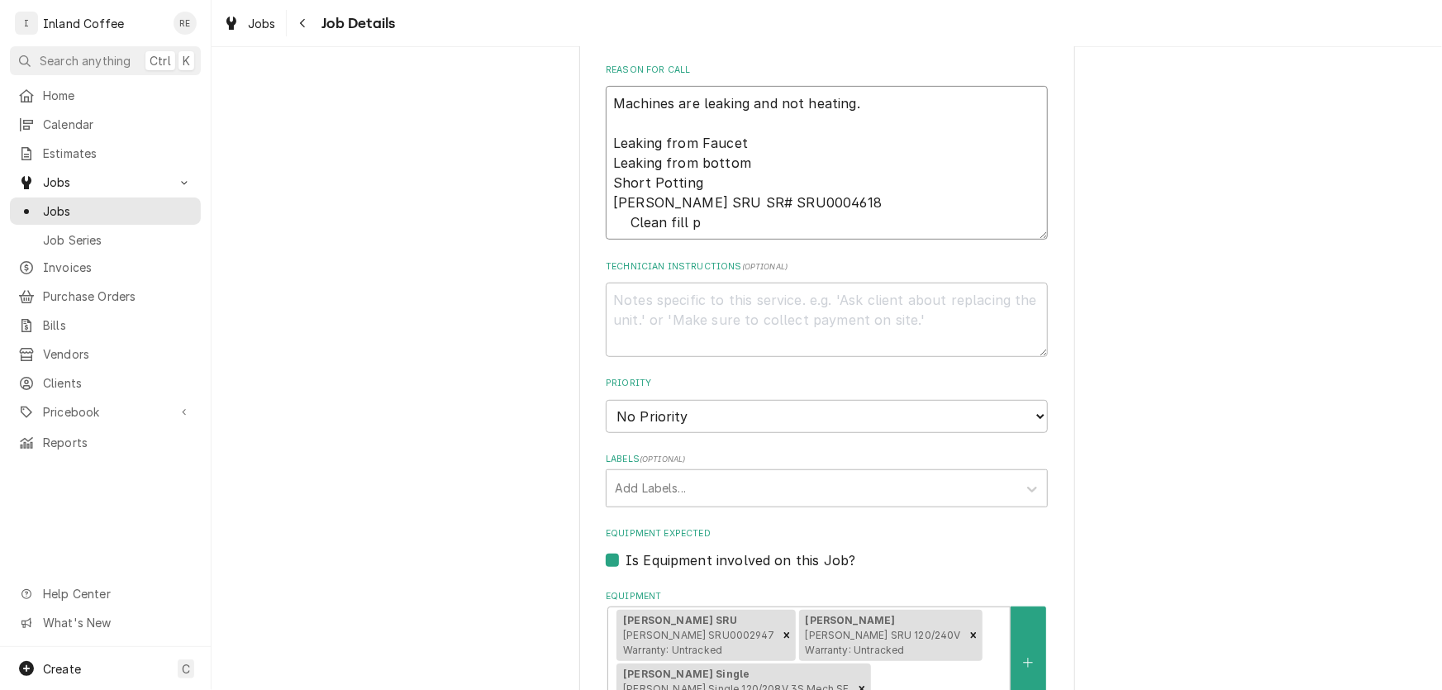
type textarea "x"
type textarea "Machines are leaking and not heating. Leaking from Faucet Leaking from bottom S…"
type textarea "x"
type textarea "Machines are leaking and not heating. Leaking from Faucet Leaking from bottom S…"
type textarea "x"
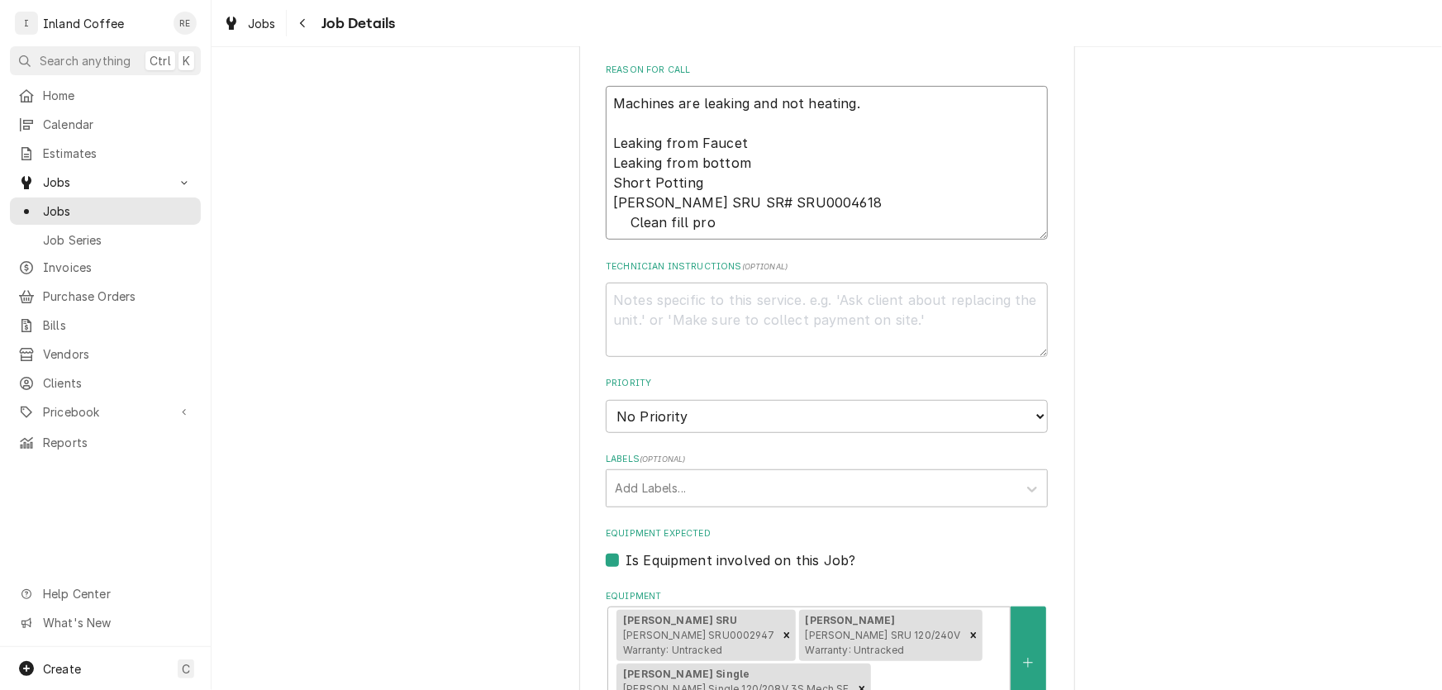
type textarea "Machines are leaking and not heating. Leaking from Faucet Leaking from bottom S…"
type textarea "x"
type textarea "Machines are leaking and not heating. Leaking from Faucet Leaking from bottom S…"
type textarea "x"
type textarea "Machines are leaking and not heating. Leaking from Faucet Leaking from bottom S…"
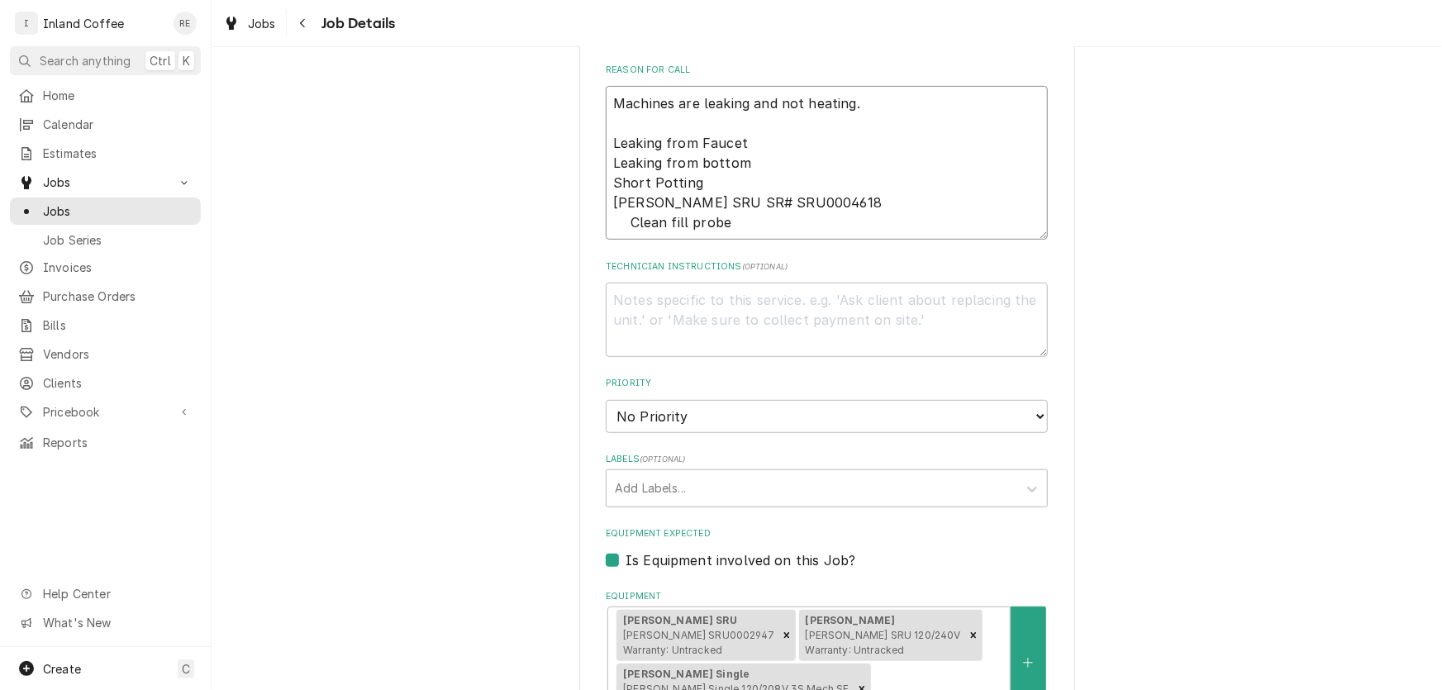
type textarea "x"
type textarea "Machines are leaking and not heating. Leaking from Faucet Leaking from bottom S…"
type textarea "x"
type textarea "Machines are leaking and not heating. Leaking from Faucet Leaking from bottom S…"
type textarea "x"
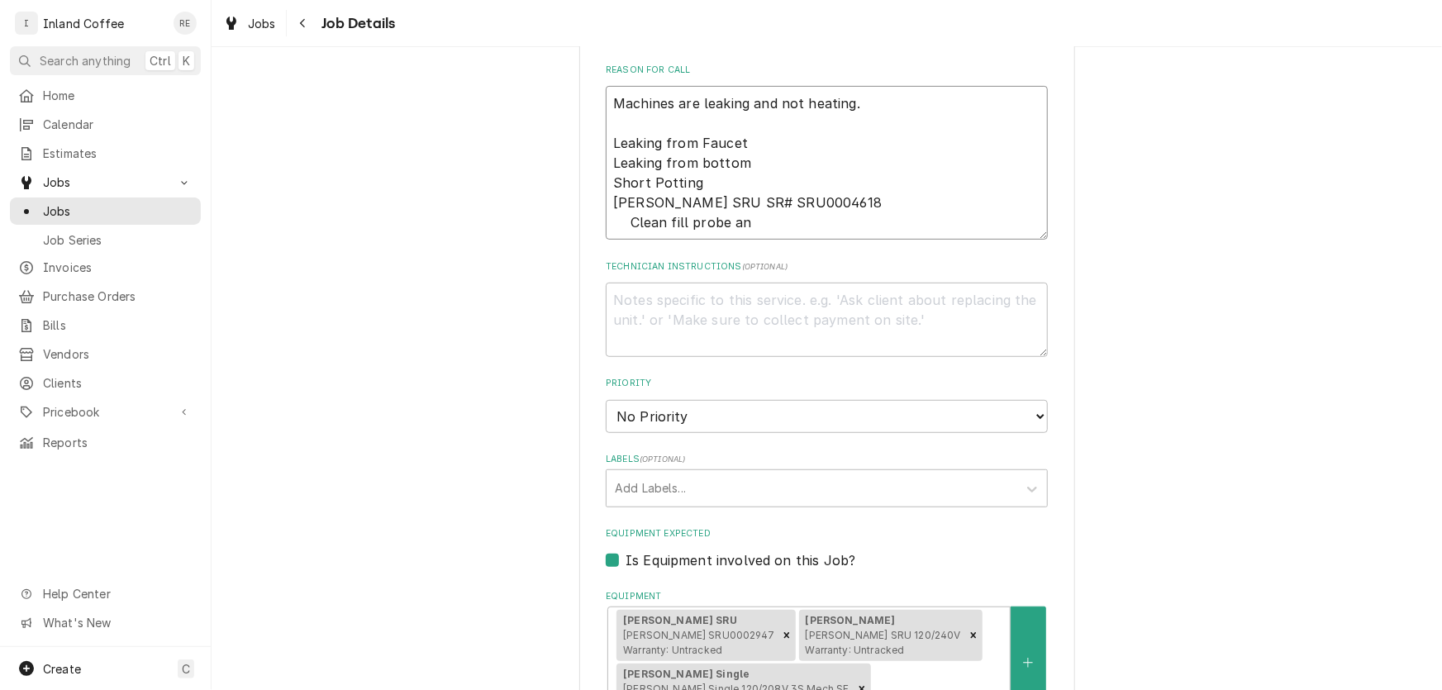
type textarea "Machines are leaking and not heating. Leaking from Faucet Leaking from bottom S…"
type textarea "x"
type textarea "Machines are leaking and not heating. Leaking from Faucet Leaking from bottom S…"
type textarea "x"
type textarea "Machines are leaking and not heating. Leaking from Faucet Leaking from bottom S…"
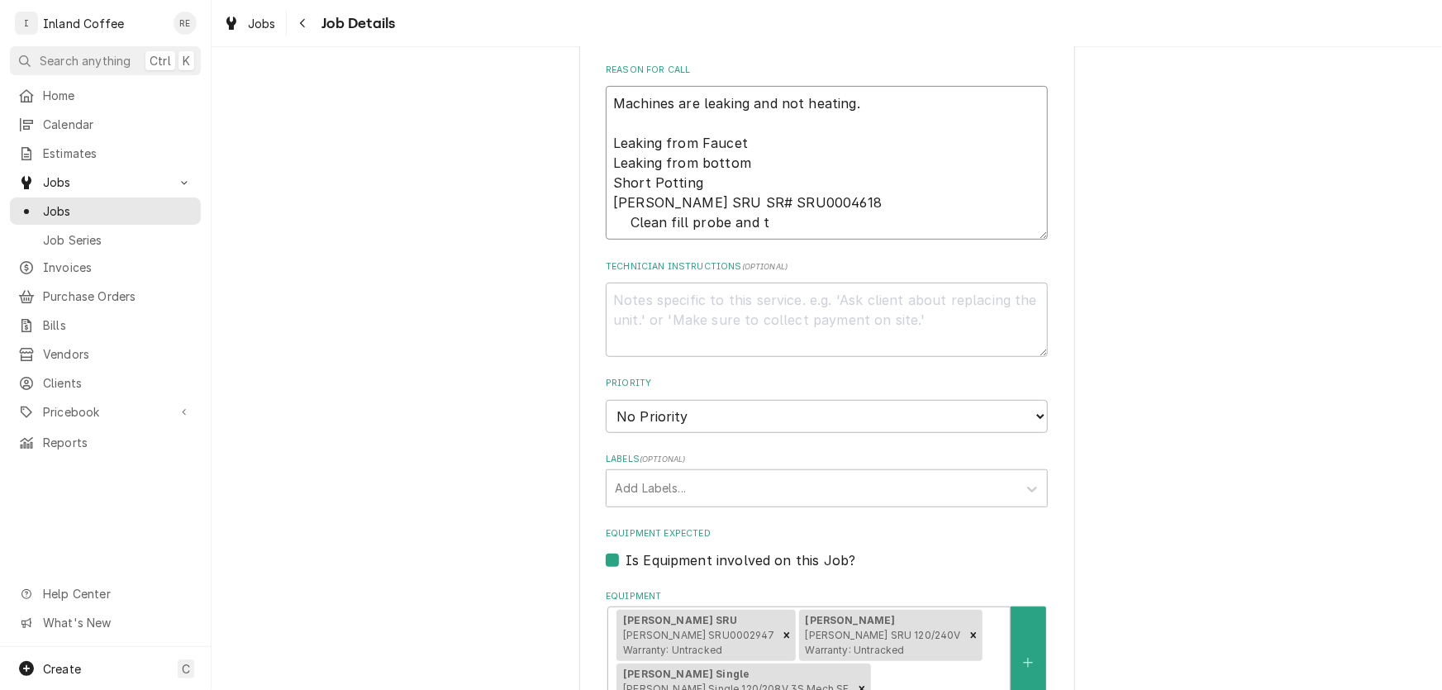
type textarea "x"
type textarea "Machines are leaking and not heating. Leaking from Faucet Leaking from bottom S…"
type textarea "x"
type textarea "Machines are leaking and not heating. Leaking from Faucet Leaking from bottom S…"
type textarea "x"
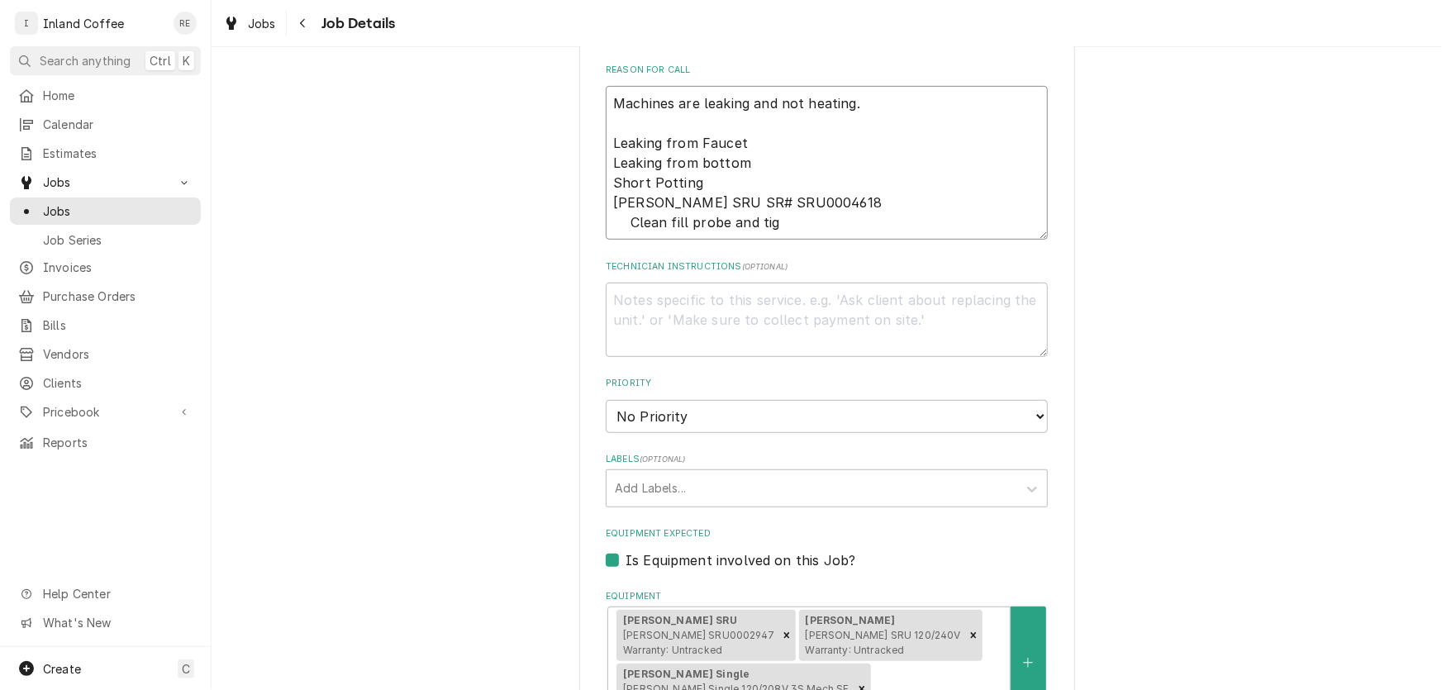
type textarea "Machines are leaking and not heating. Leaking from Faucet Leaking from bottom S…"
type textarea "x"
type textarea "Machines are leaking and not heating. Leaking from Faucet Leaking from bottom S…"
type textarea "x"
type textarea "Machines are leaking and not heating. Leaking from Faucet Leaking from bottom S…"
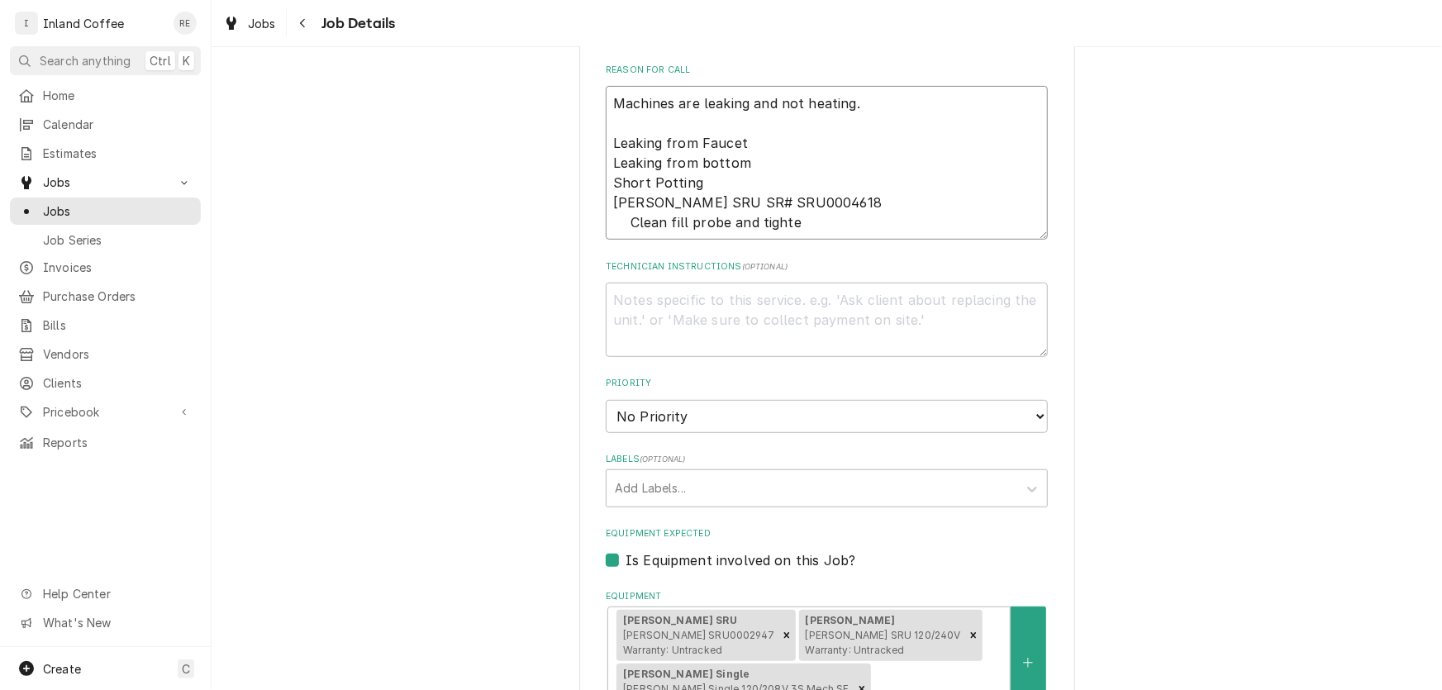
type textarea "x"
type textarea "Machines are leaking and not heating. Leaking from Faucet Leaking from bottom S…"
type textarea "x"
type textarea "Machines are leaking and not heating. Leaking from Faucet Leaking from bottom S…"
type textarea "x"
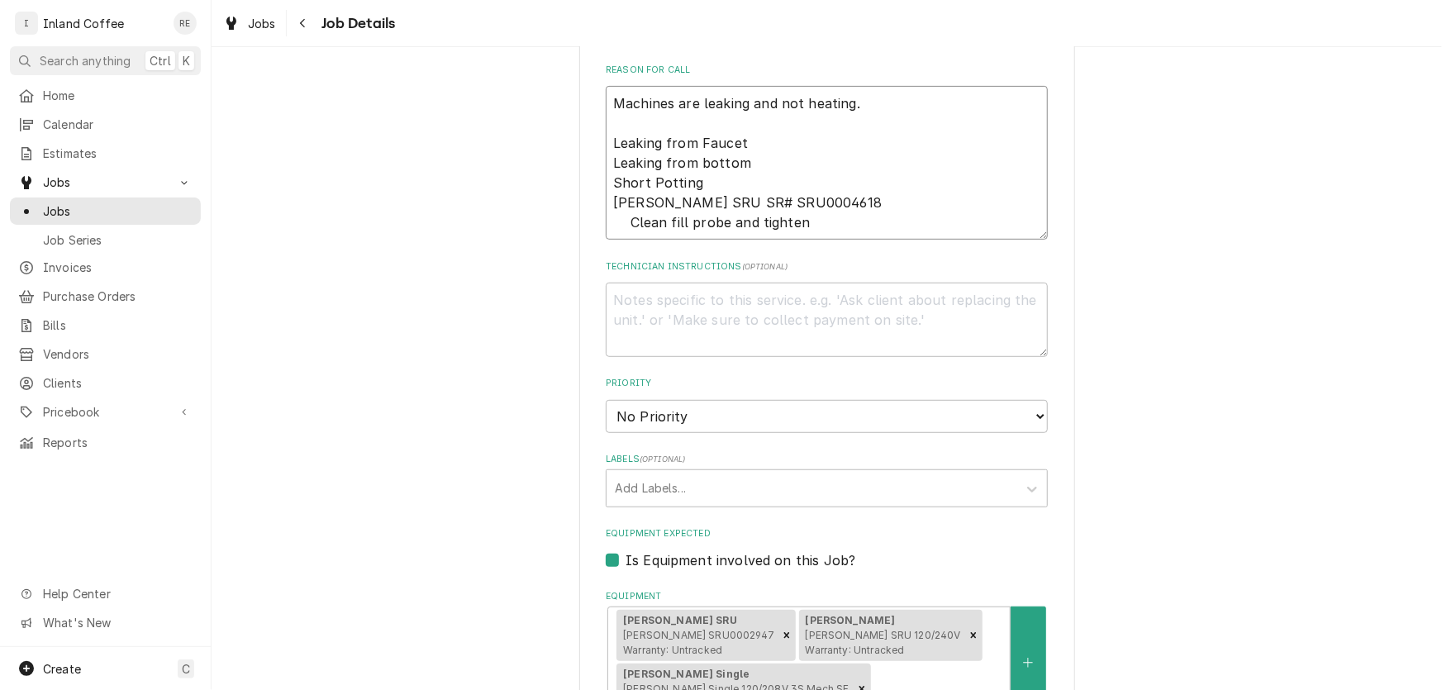
type textarea "Machines are leaking and not heating. Leaking from Faucet Leaking from bottom S…"
type textarea "x"
type textarea "Machines are leaking and not heating. Leaking from Faucet Leaking from bottom S…"
type textarea "x"
type textarea "Machines are leaking and not heating. Leaking from Faucet Leaking from bottom S…"
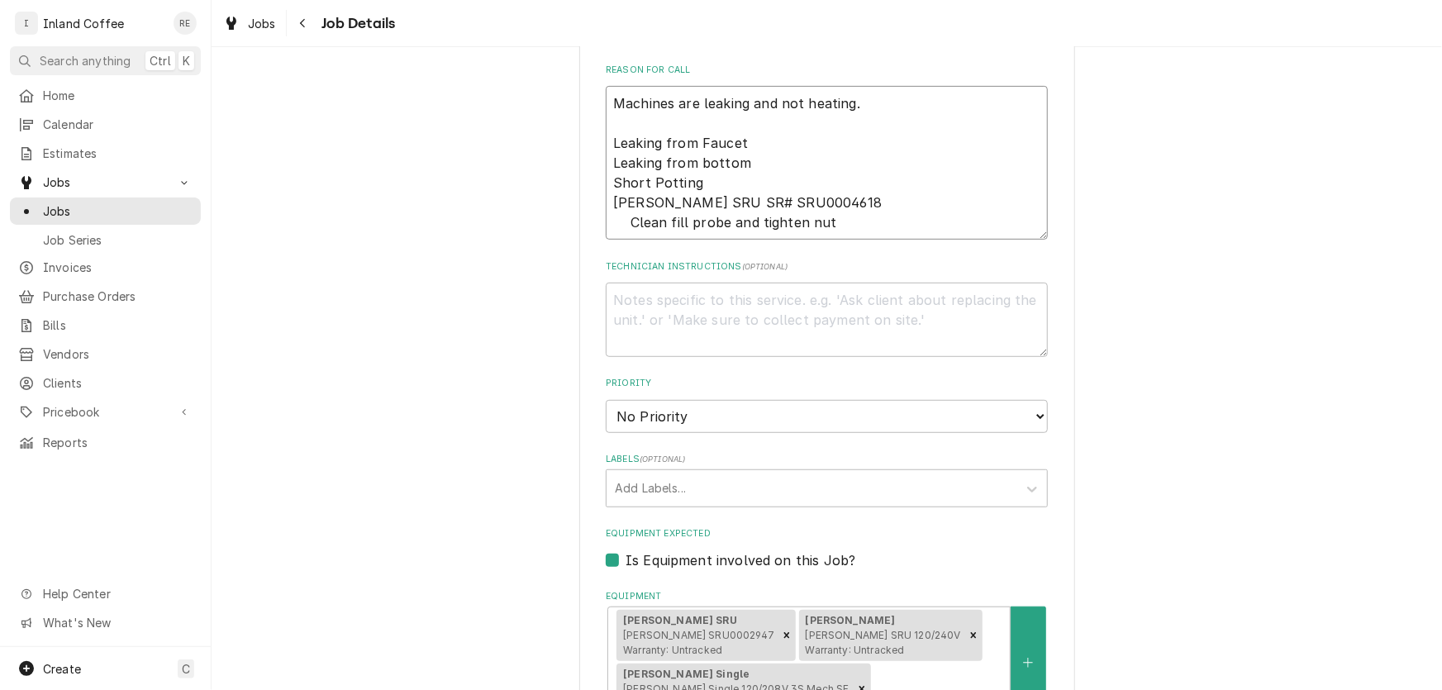
type textarea "x"
type textarea "Machines are leaking and not heating. Leaking from Faucet Leaking from bottom S…"
type textarea "x"
type textarea "Machines are leaking and not heating. Leaking from Faucet Leaking from bottom S…"
type textarea "x"
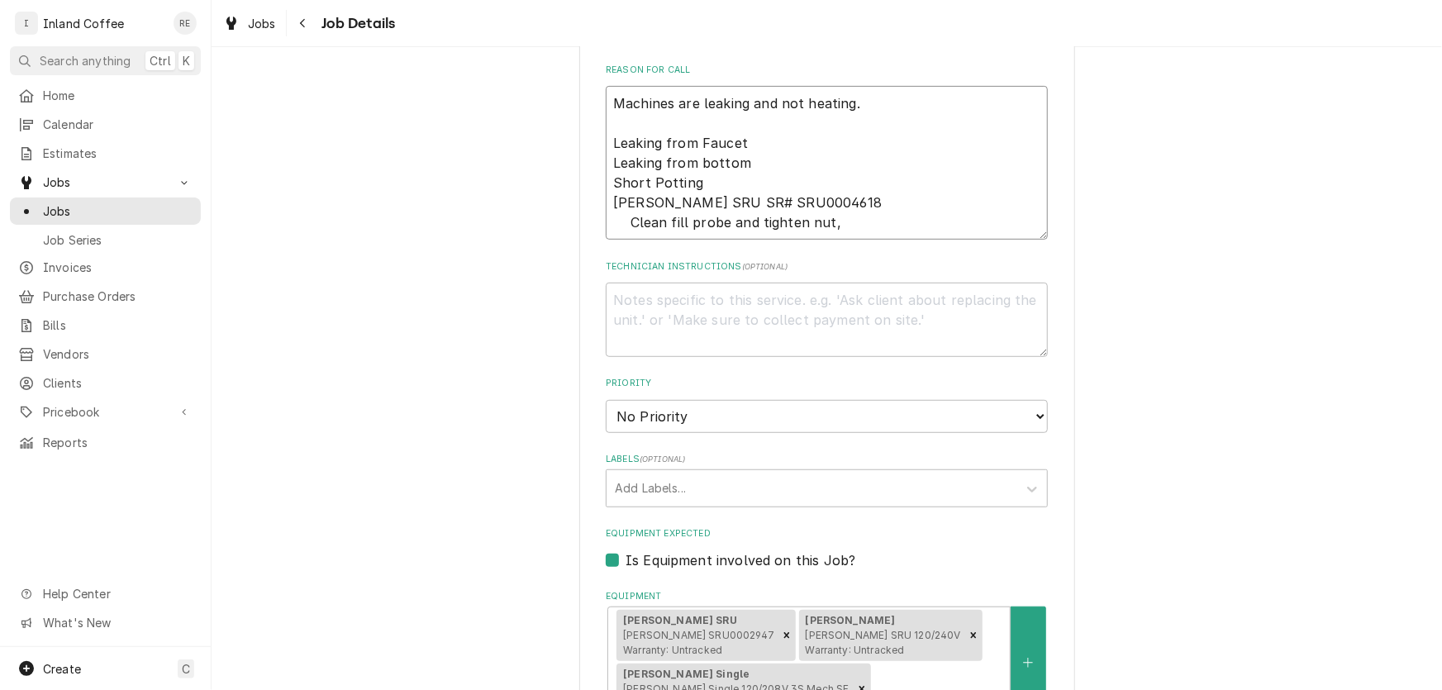
type textarea "Machines are leaking and not heating. Leaking from Faucet Leaking from bottom S…"
type textarea "x"
type textarea "Machines are leaking and not heating. Leaking from Faucet Leaking from bottom S…"
type textarea "x"
type textarea "Machines are leaking and not heating. Leaking from Faucet Leaking from bottom S…"
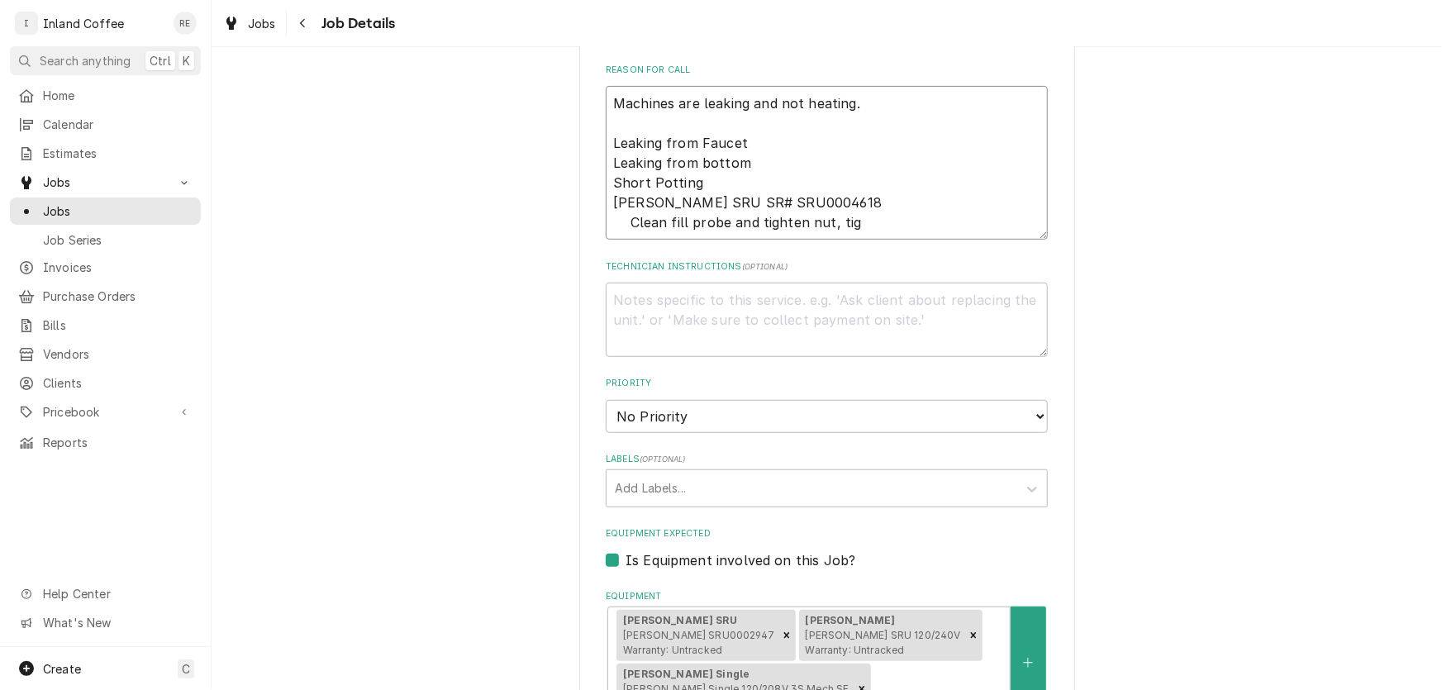
type textarea "x"
type textarea "Machines are leaking and not heating. Leaking from Faucet Leaking from bottom S…"
type textarea "x"
type textarea "Machines are leaking and not heating. Leaking from Faucet Leaking from bottom S…"
type textarea "x"
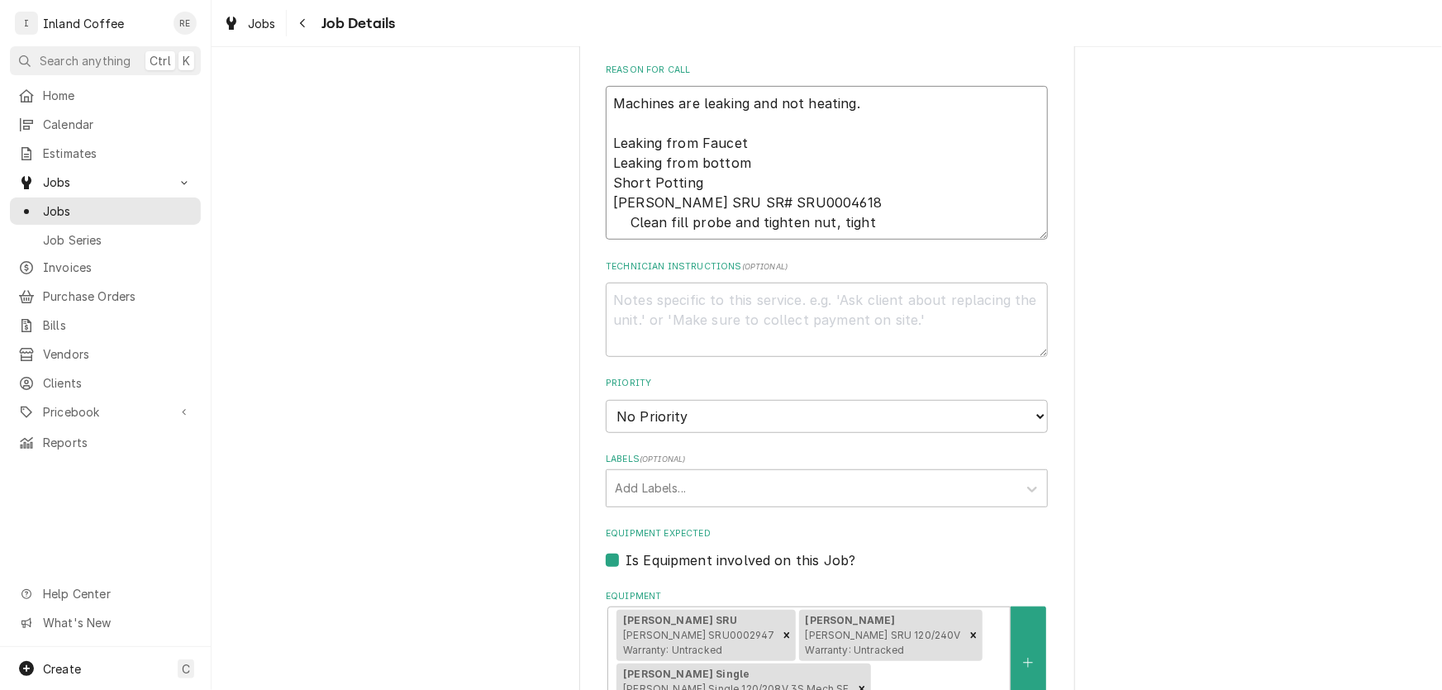
type textarea "Machines are leaking and not heating. Leaking from Faucet Leaking from bottom S…"
type textarea "x"
type textarea "Machines are leaking and not heating. Leaking from Faucet Leaking from bottom S…"
type textarea "x"
type textarea "Machines are leaking and not heating. Leaking from Faucet Leaking from bottom S…"
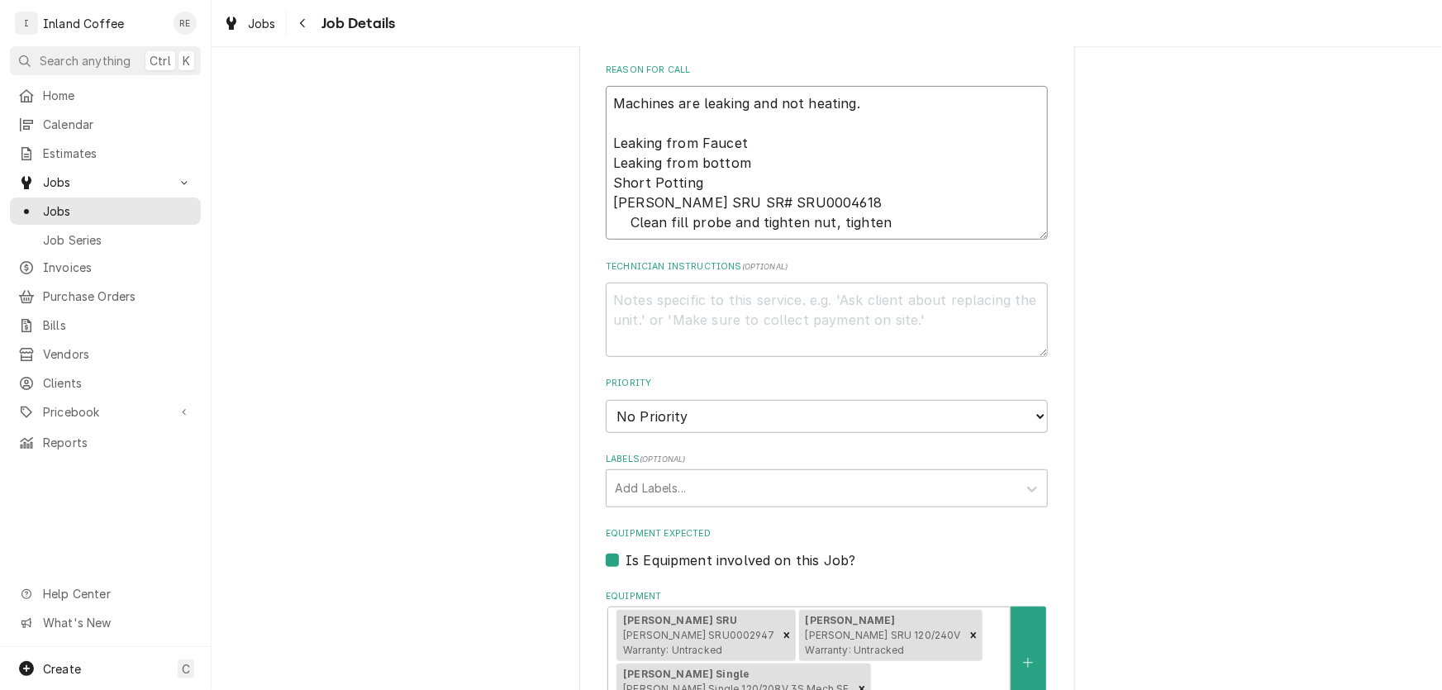
type textarea "x"
type textarea "Machines are leaking and not heating. Leaking from Faucet Leaking from bottom S…"
type textarea "x"
type textarea "Machines are leaking and not heating. Leaking from Faucet Leaking from bottom S…"
type textarea "x"
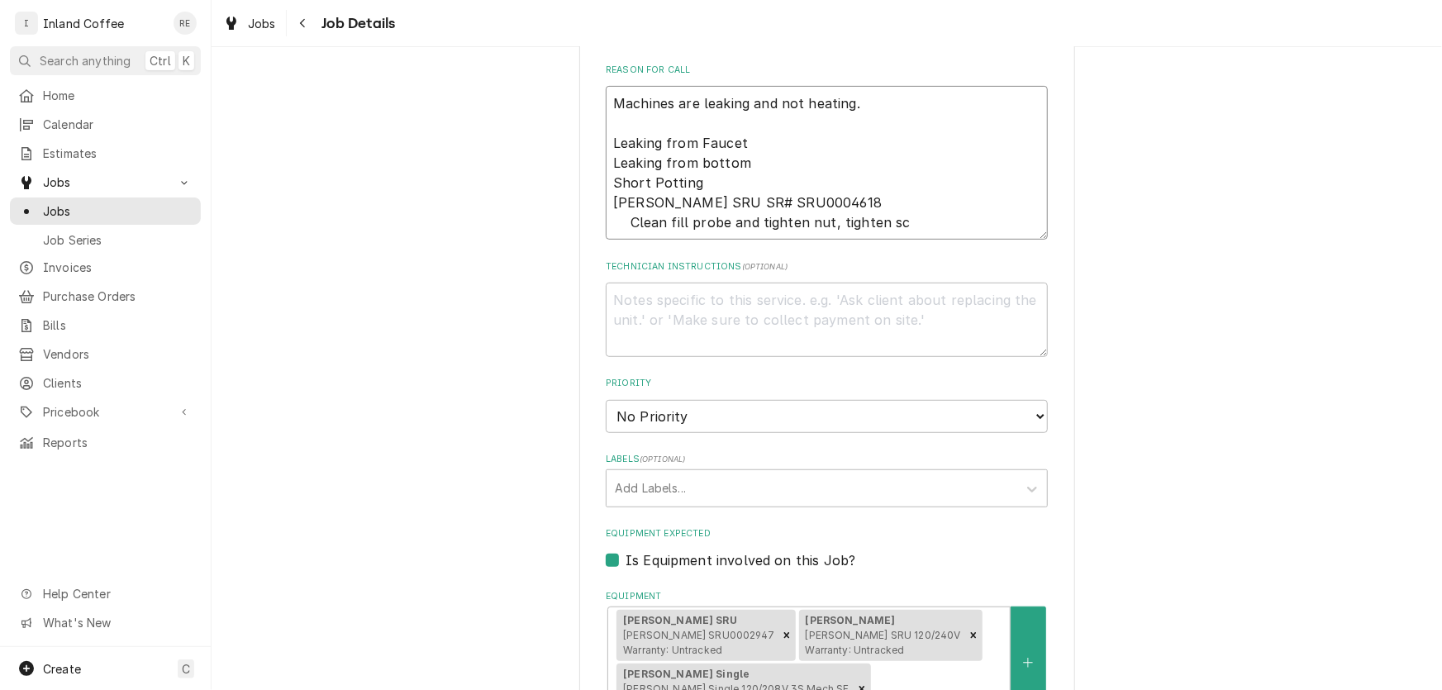
type textarea "Machines are leaking and not heating. Leaking from Faucet Leaking from bottom S…"
type textarea "x"
type textarea "Machines are leaking and not heating. Leaking from Faucet Leaking from bottom S…"
type textarea "x"
type textarea "Machines are leaking and not heating. Leaking from Faucet Leaking from bottom S…"
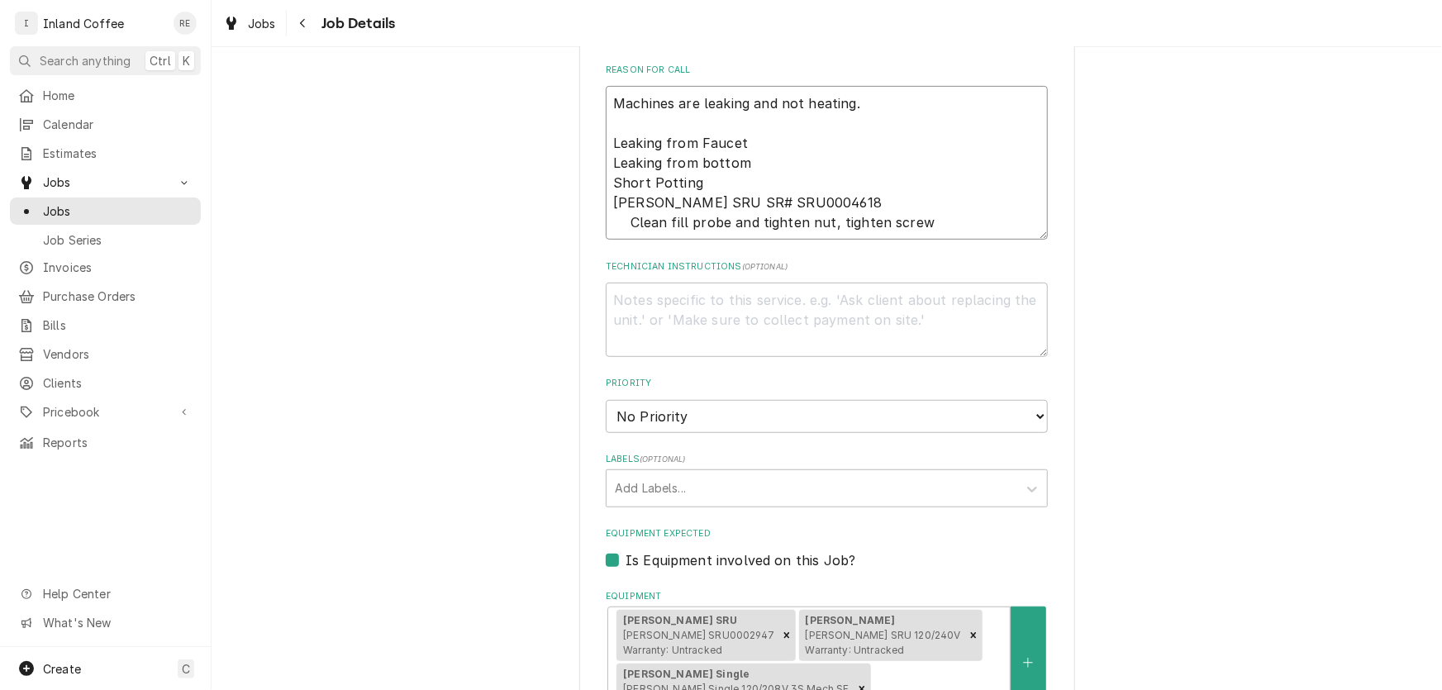
type textarea "x"
type textarea "Machines are leaking and not heating. Leaking from Faucet Leaking from bottom S…"
type textarea "x"
type textarea "Machines are leaking and not heating. Leaking from Faucet Leaking from bottom S…"
type textarea "x"
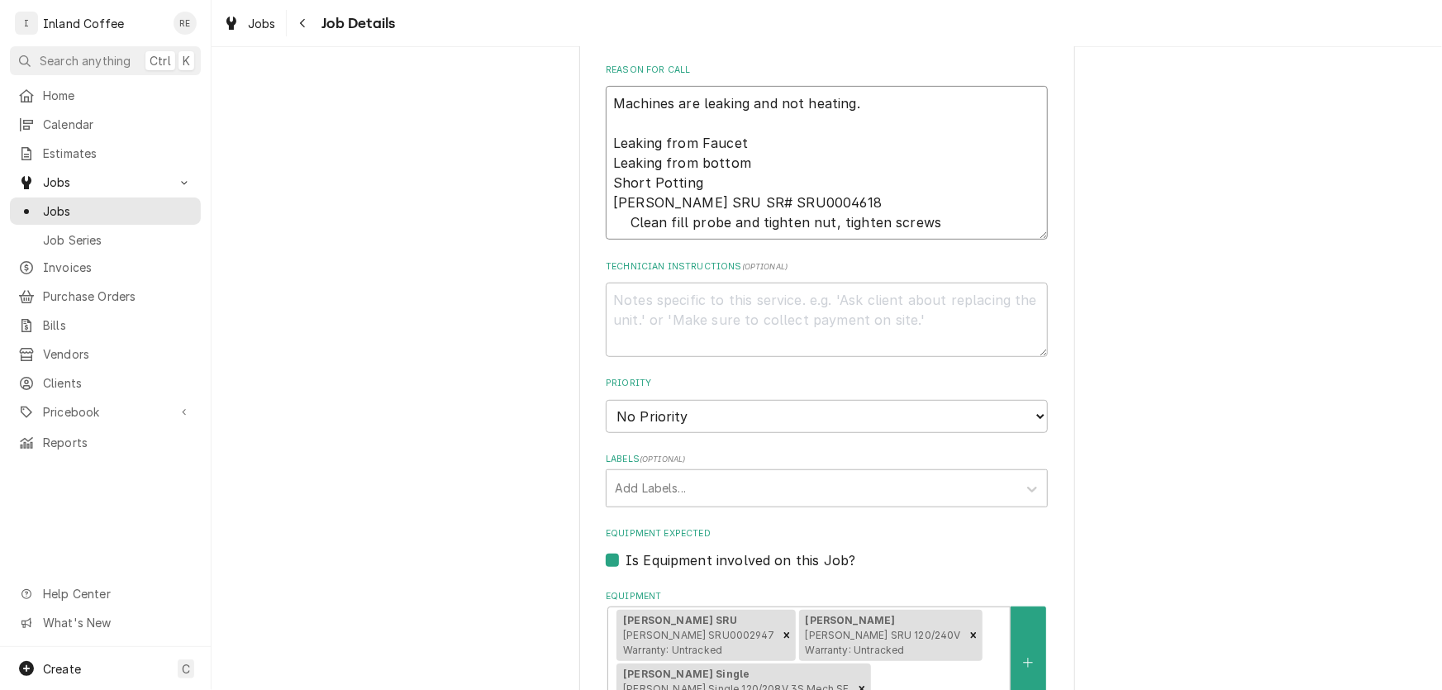
type textarea "Machines are leaking and not heating. Leaking from Faucet Leaking from bottom S…"
type textarea "x"
type textarea "Machines are leaking and not heating. Leaking from Faucet Leaking from bottom S…"
type textarea "x"
type textarea "Machines are leaking and not heating. Leaking from Faucet Leaking from bottom S…"
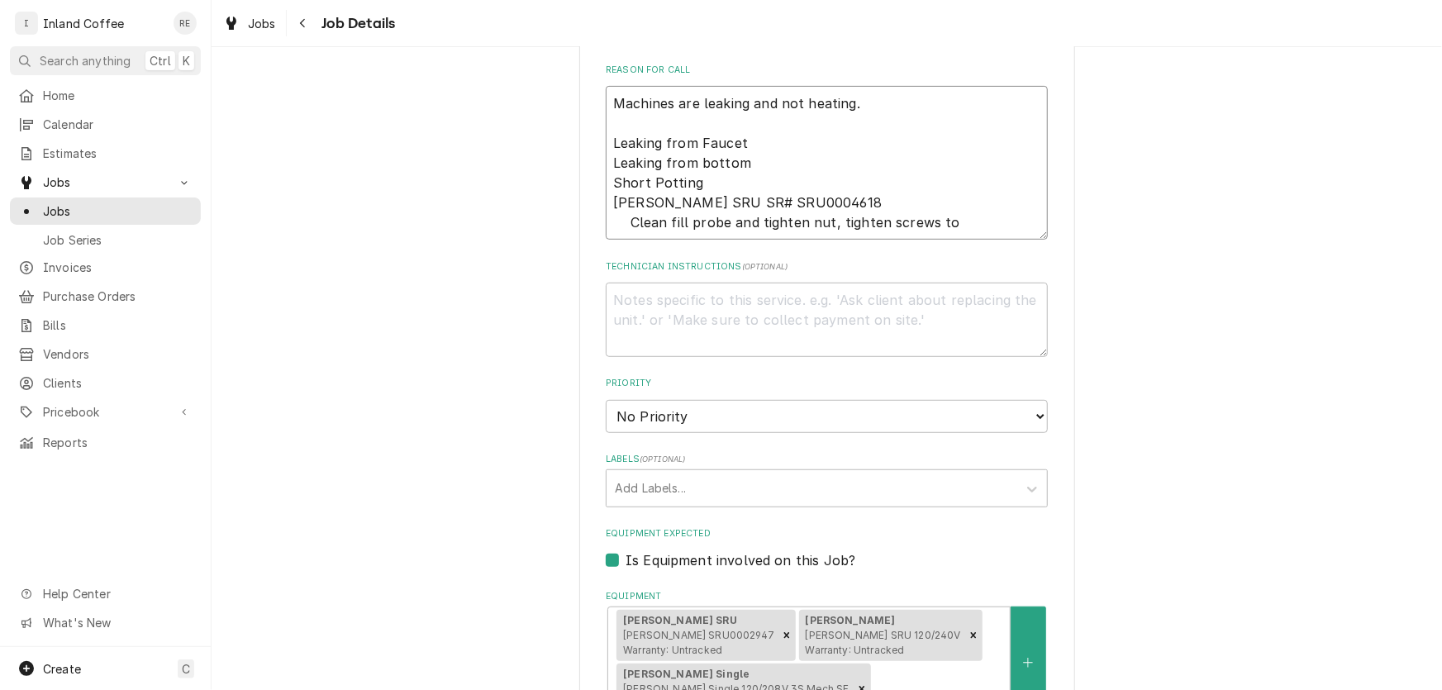
type textarea "x"
type textarea "Machines are leaking and not heating. Leaking from Faucet Leaking from bottom S…"
type textarea "x"
type textarea "Machines are leaking and not heating. Leaking from Faucet Leaking from bottom S…"
type textarea "x"
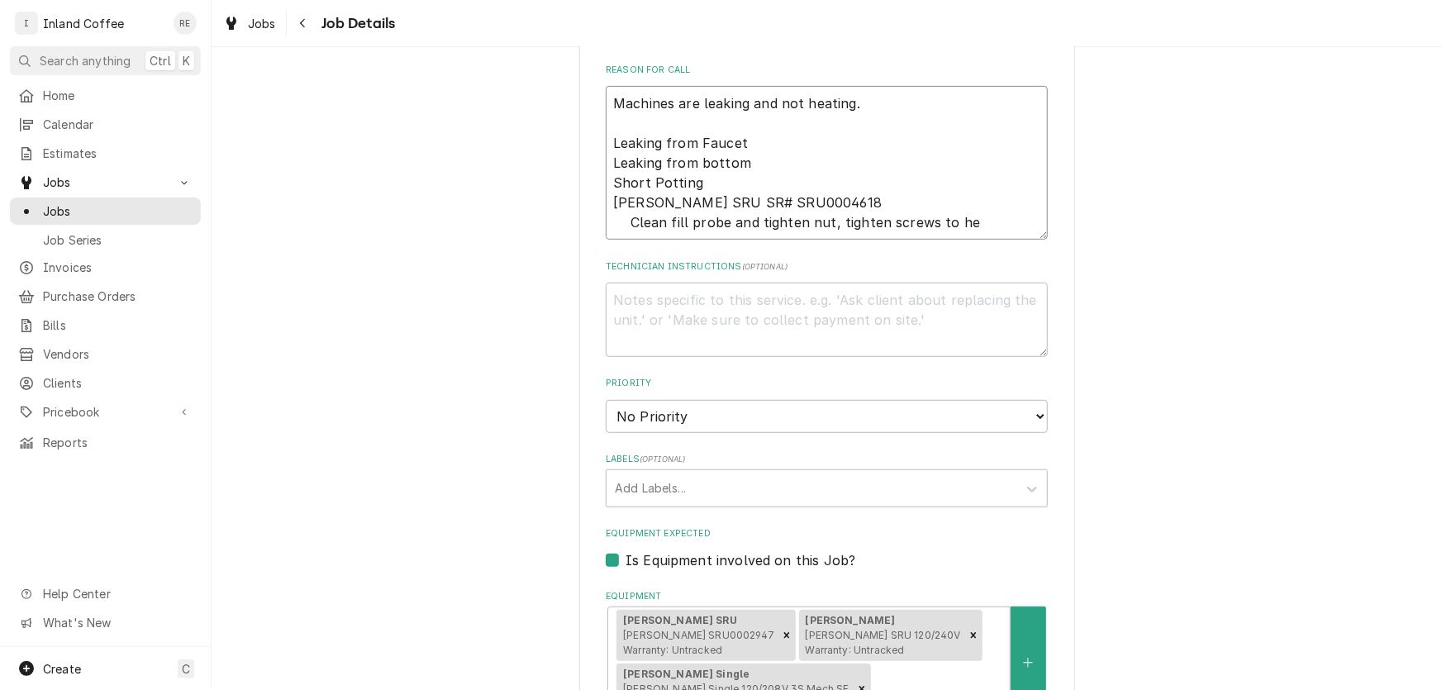
type textarea "Machines are leaking and not heating. Leaking from Faucet Leaking from bottom S…"
type textarea "x"
type textarea "Machines are leaking and not heating. Leaking from Faucet Leaking from bottom S…"
type textarea "x"
type textarea "Machines are leaking and not heating. Leaking from Faucet Leaking from bottom S…"
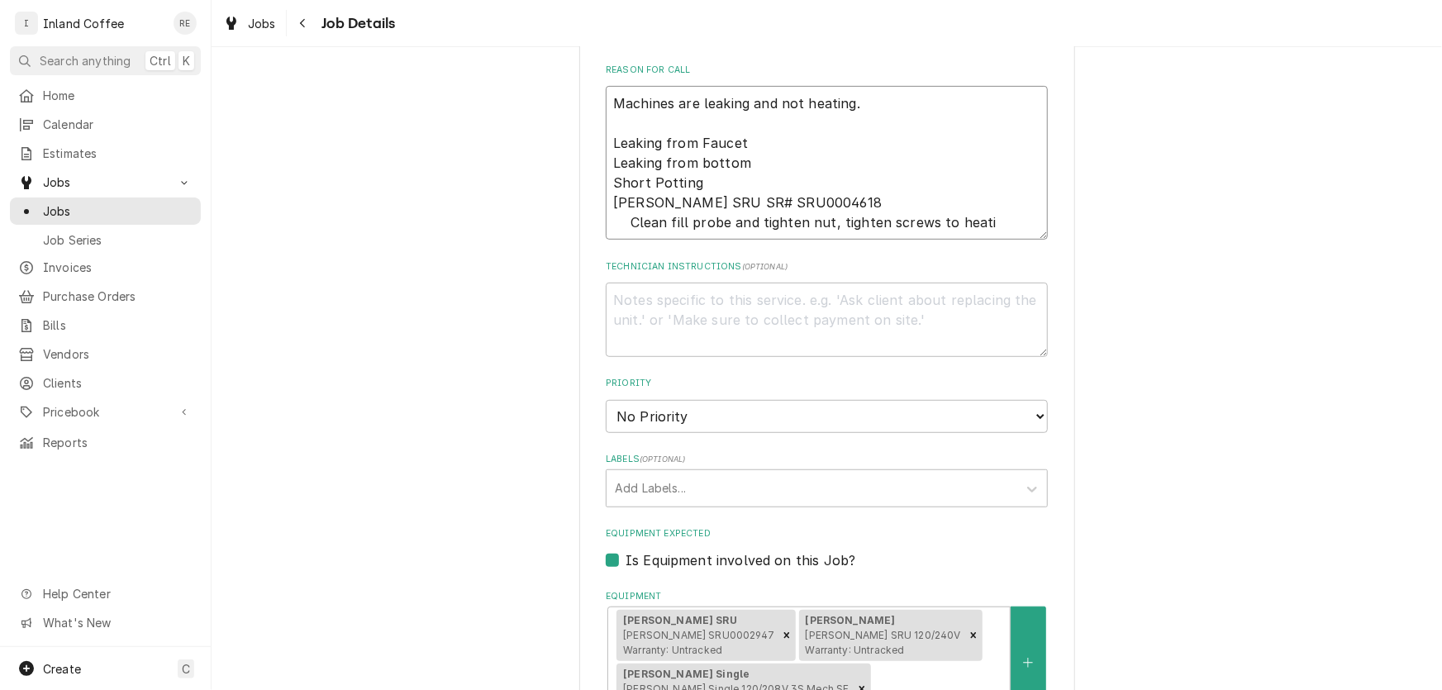
type textarea "x"
type textarea "Machines are leaking and not heating. Leaking from Faucet Leaking from bottom S…"
type textarea "x"
type textarea "Machines are leaking and not heating. Leaking from Faucet Leaking from bottom S…"
type textarea "x"
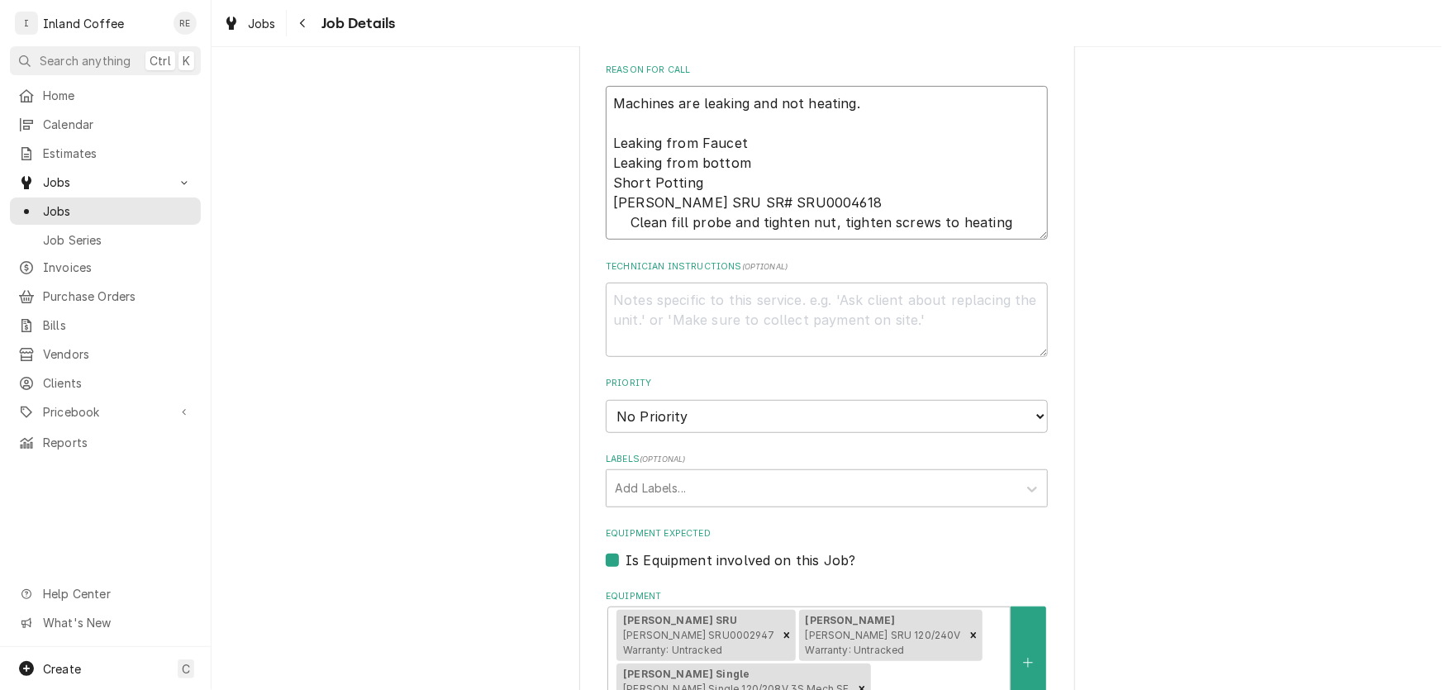
type textarea "Machines are leaking and not heating. Leaking from Faucet Leaking from bottom S…"
type textarea "x"
type textarea "Machines are leaking and not heating. Leaking from Faucet Leaking from bottom S…"
type textarea "x"
type textarea "Machines are leaking and not heating. Leaking from Faucet Leaking from bottom S…"
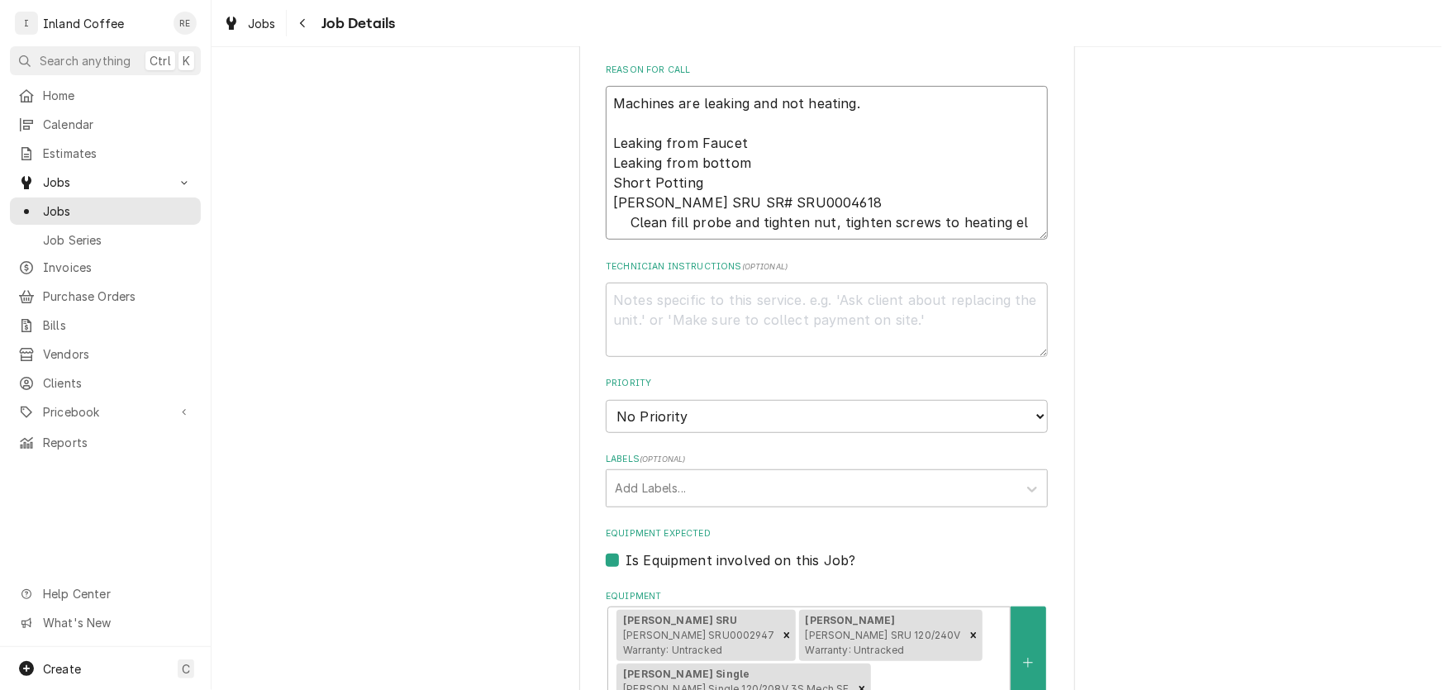
type textarea "x"
type textarea "Machines are leaking and not heating. Leaking from Faucet Leaking from bottom S…"
type textarea "x"
type textarea "Machines are leaking and not heating. Leaking from Faucet Leaking from bottom S…"
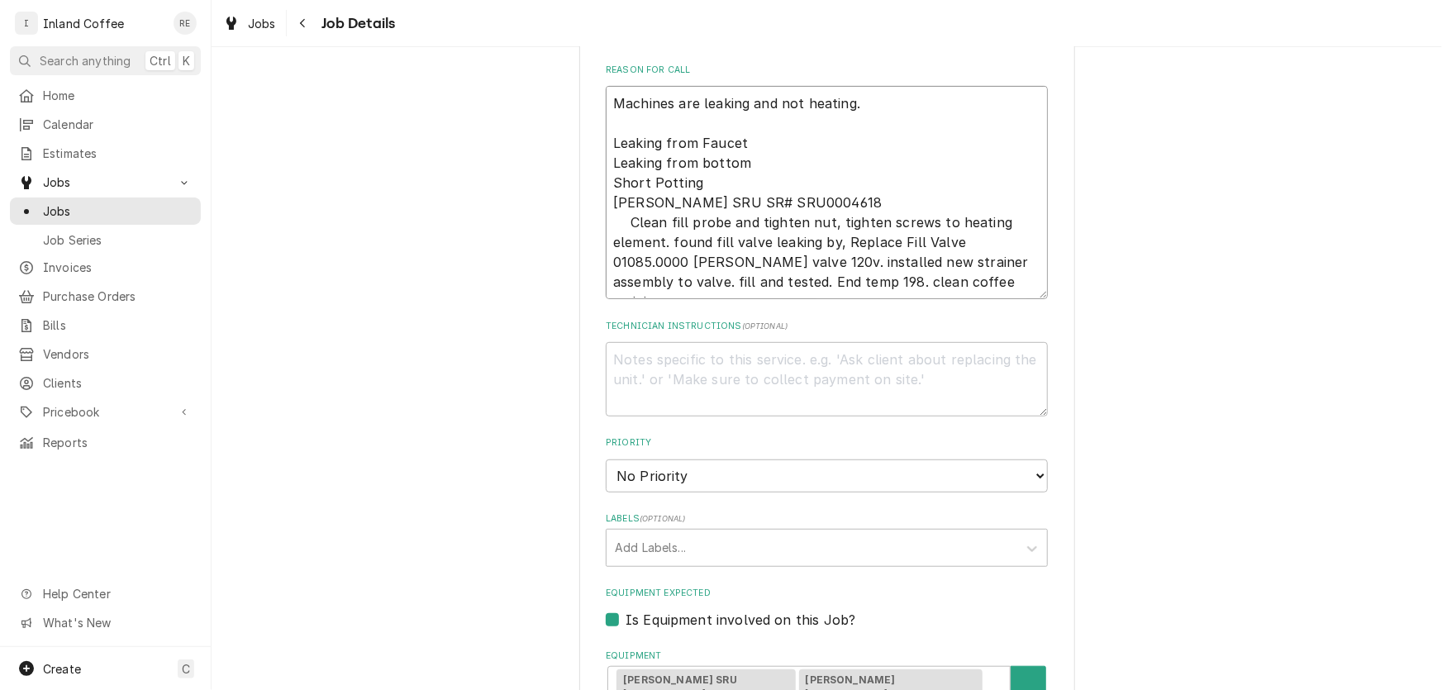
click at [892, 286] on textarea "Machines are leaking and not heating. Leaking from Faucet Leaking from bottom S…" at bounding box center [827, 192] width 442 height 213
click at [871, 274] on textarea "Machines are leaking and not heating. Leaking from Faucet Leaking from bottom S…" at bounding box center [827, 192] width 442 height 213
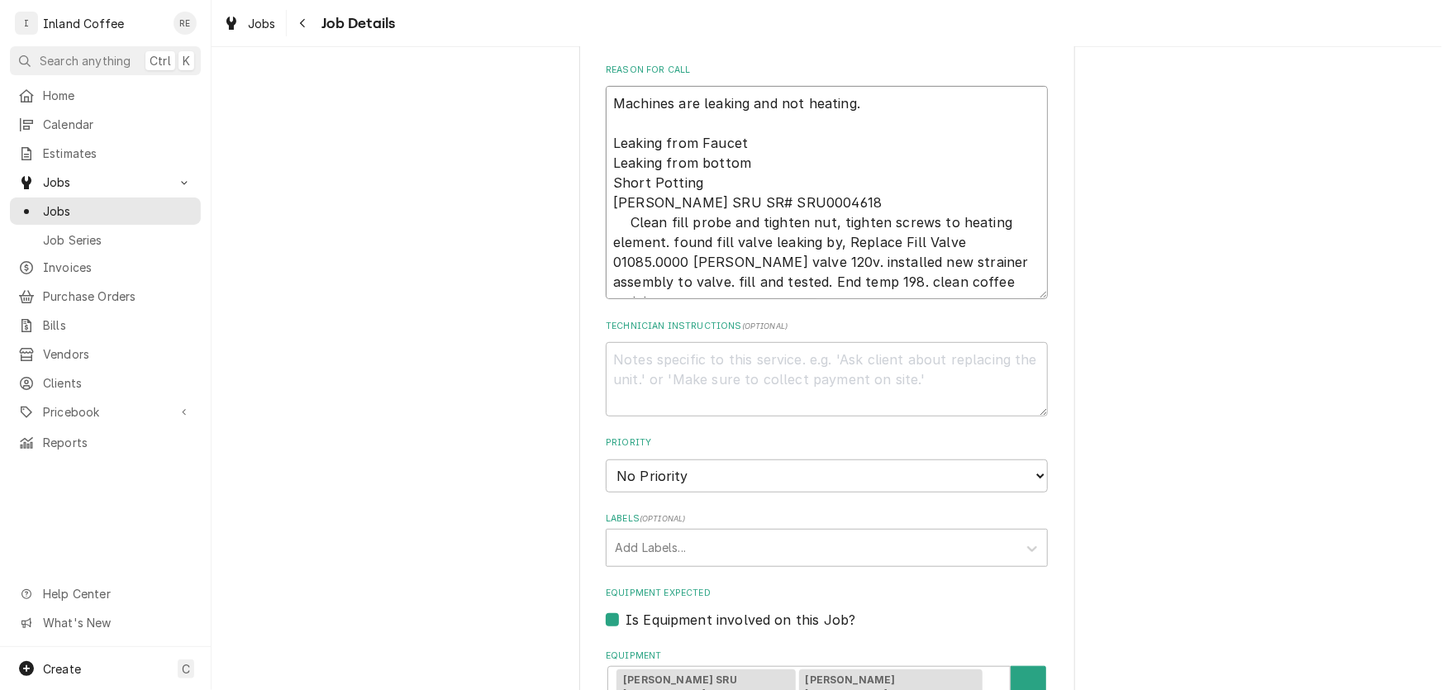
click at [871, 274] on textarea "Machines are leaking and not heating. Leaking from Faucet Leaking from bottom S…" at bounding box center [827, 192] width 442 height 213
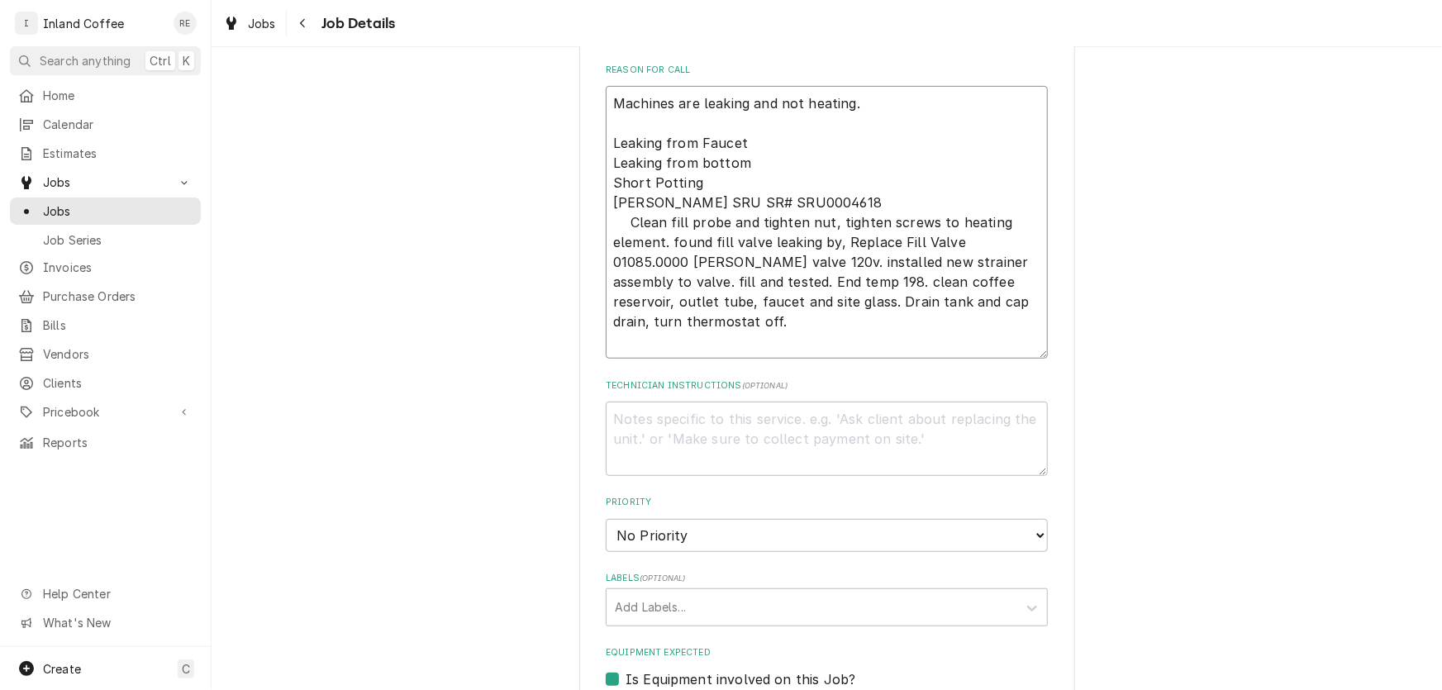
scroll to position [11, 0]
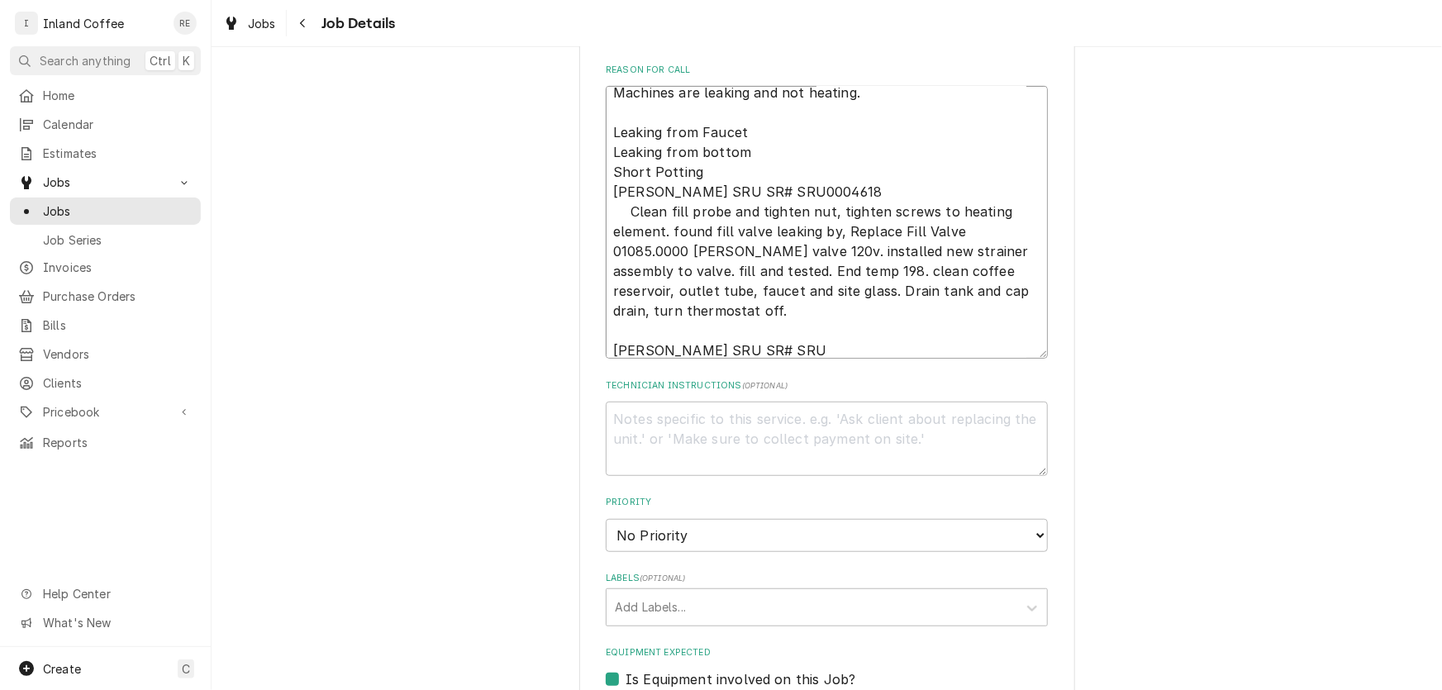
click at [732, 316] on textarea "Machines are leaking and not heating. Leaking from Faucet Leaking from bottom S…" at bounding box center [827, 222] width 442 height 273
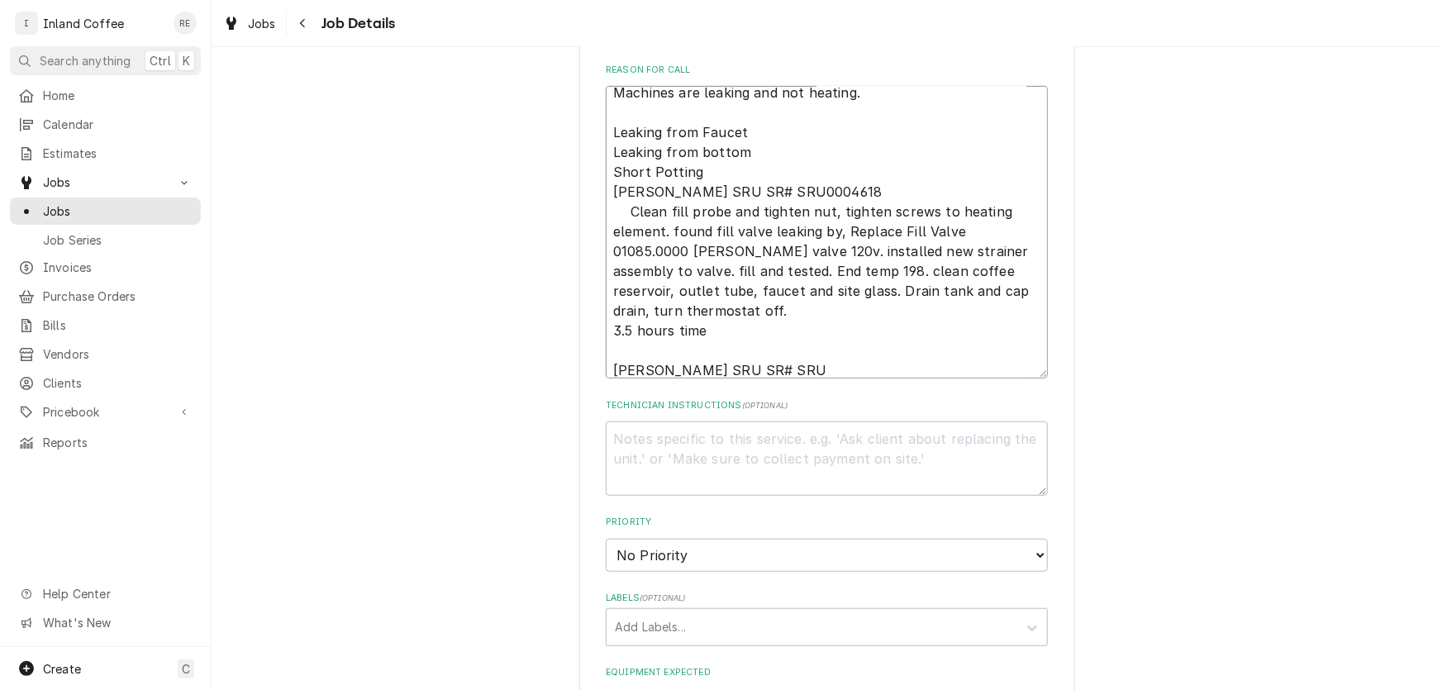
click at [751, 366] on textarea "Machines are leaking and not heating. Leaking from Faucet Leaking from bottom S…" at bounding box center [827, 232] width 442 height 293
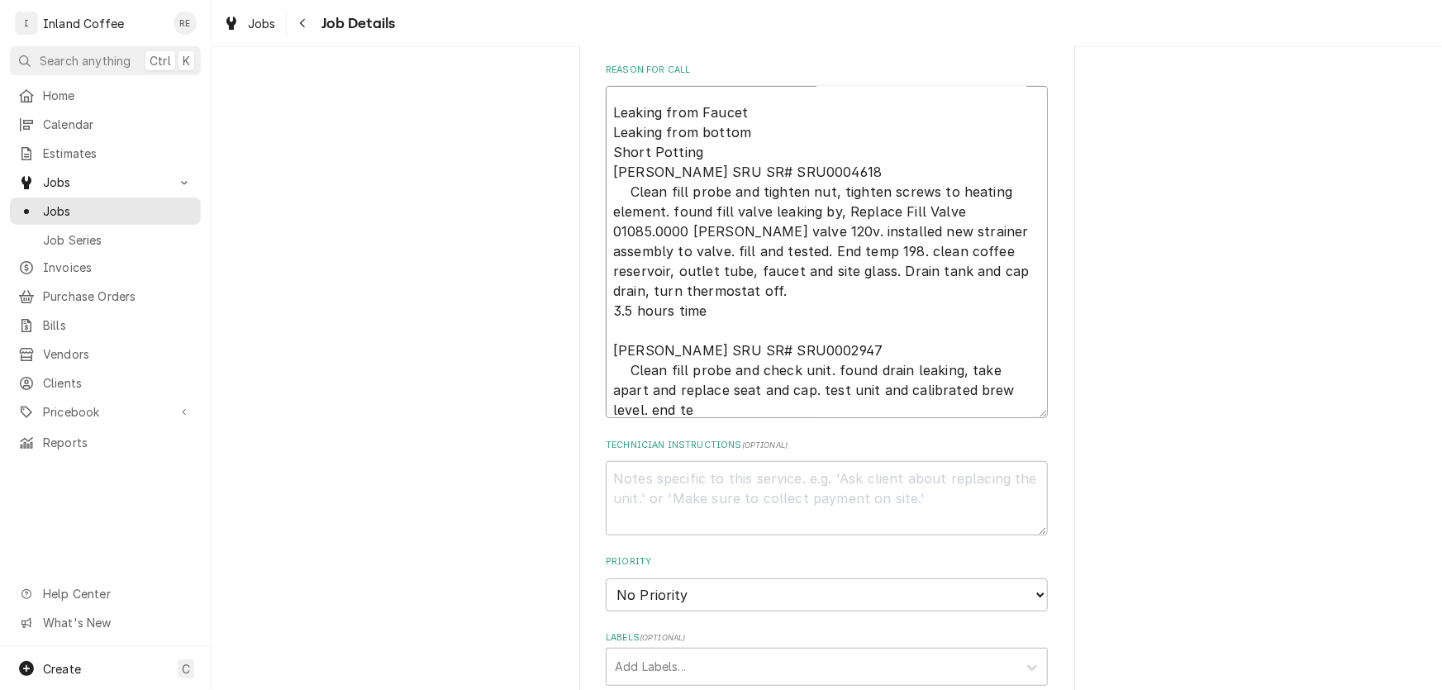
scroll to position [20, 0]
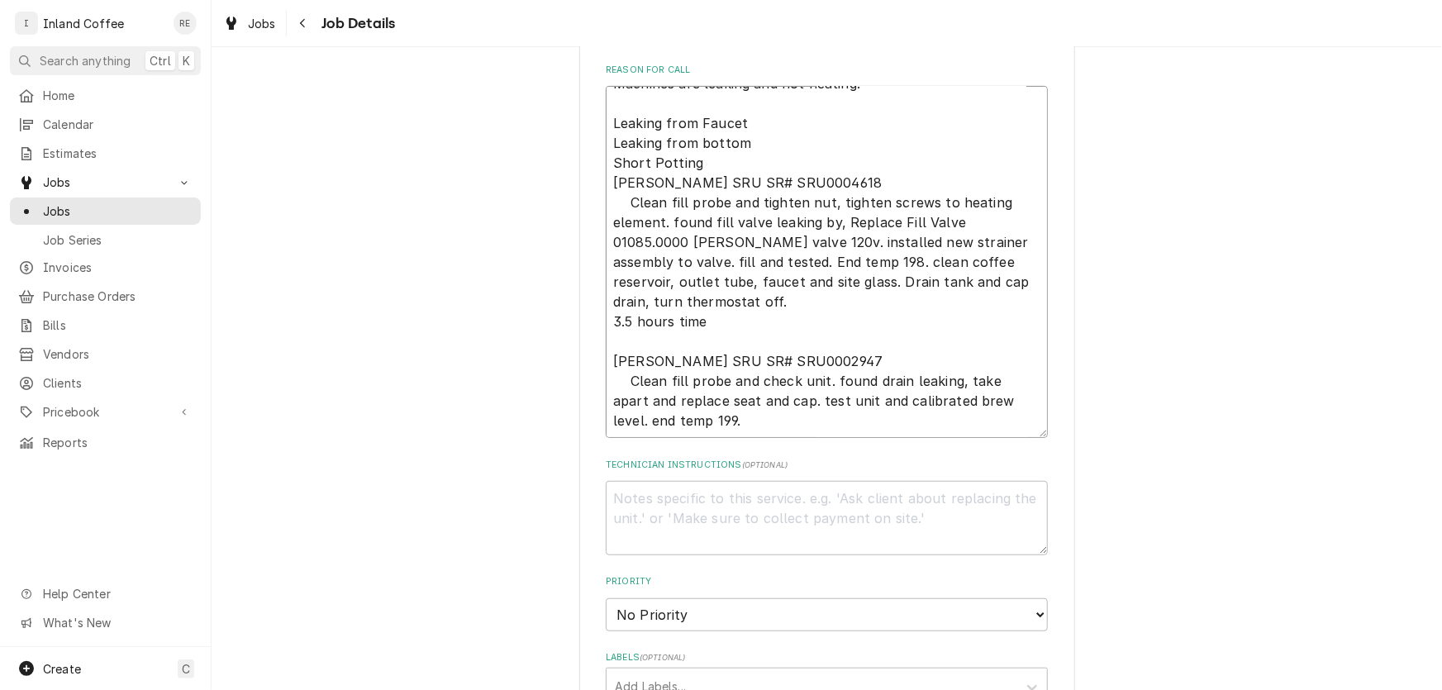
drag, startPoint x: 713, startPoint y: 302, endPoint x: 849, endPoint y: 261, distance: 141.4
click at [849, 261] on textarea "Machines are leaking and not heating. Leaking from Faucet Leaking from bottom S…" at bounding box center [827, 262] width 442 height 352
click at [721, 417] on textarea "Machines are leaking and not heating. Leaking from Faucet Leaking from bottom S…" at bounding box center [827, 262] width 442 height 352
paste textarea "clean coffee reservoir, outlet tube, faucet and site glass. Drain tank and cap …"
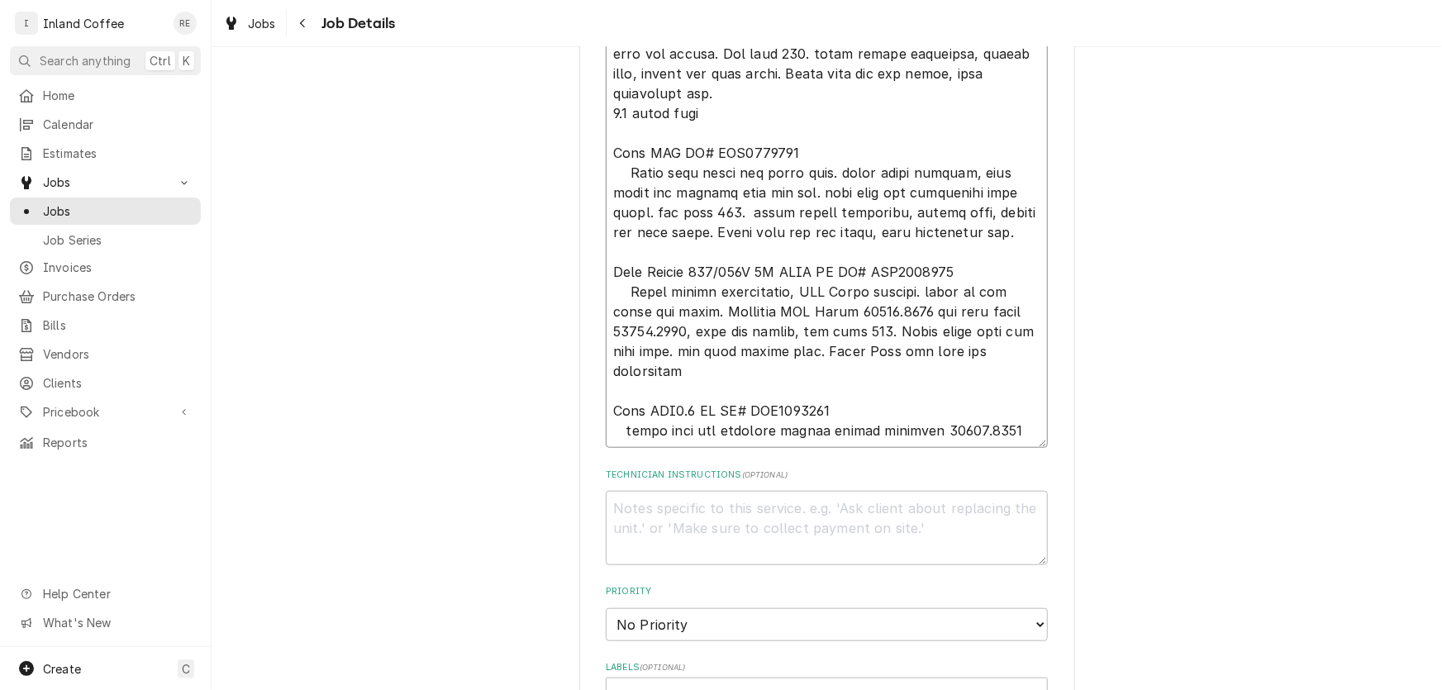
scroll to position [587, 0]
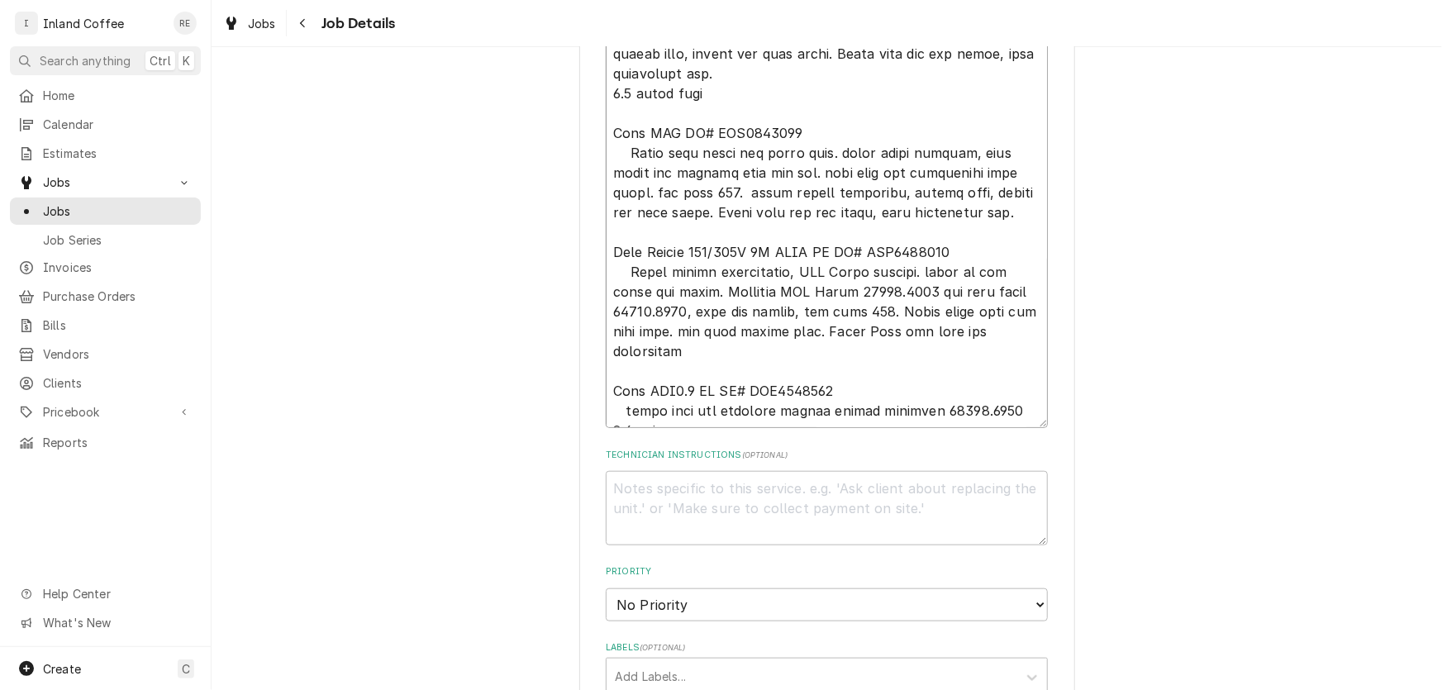
click at [737, 331] on textarea "Reason For Call" at bounding box center [827, 133] width 442 height 590
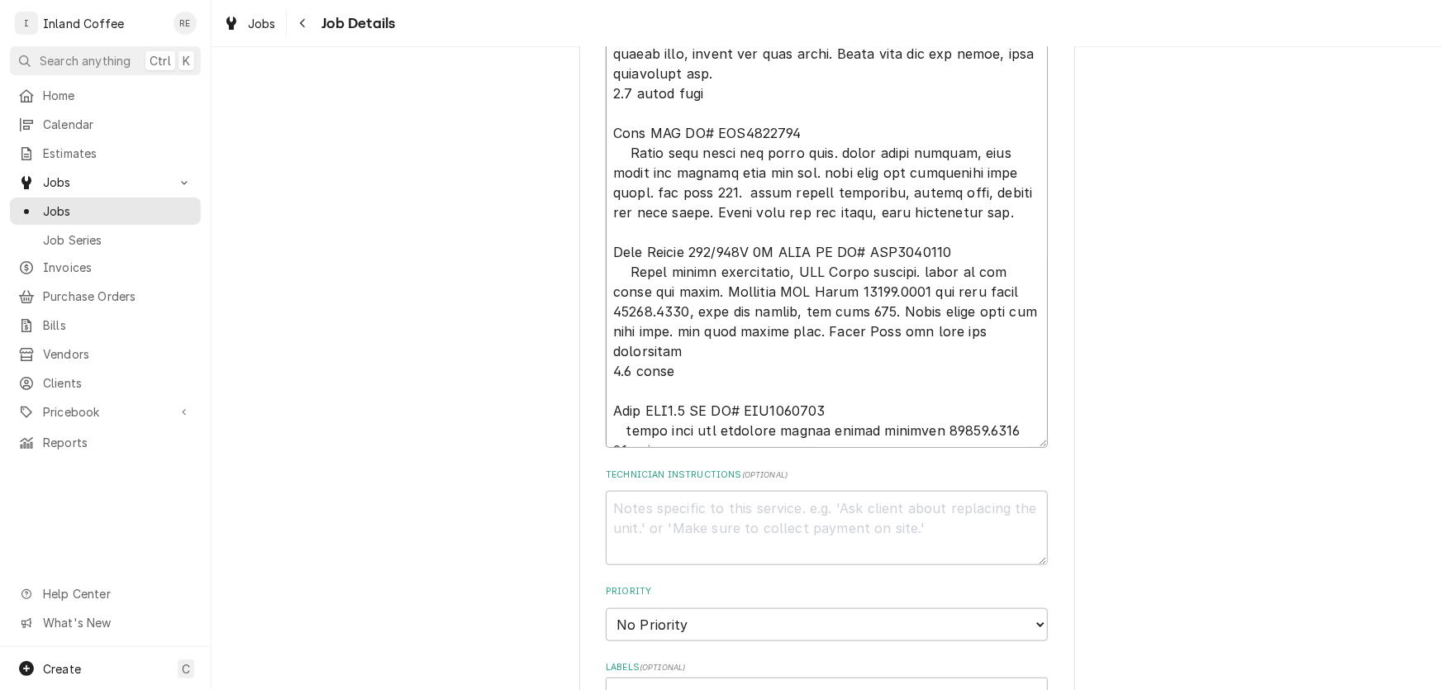
click at [950, 207] on textarea "Reason For Call" at bounding box center [827, 143] width 442 height 610
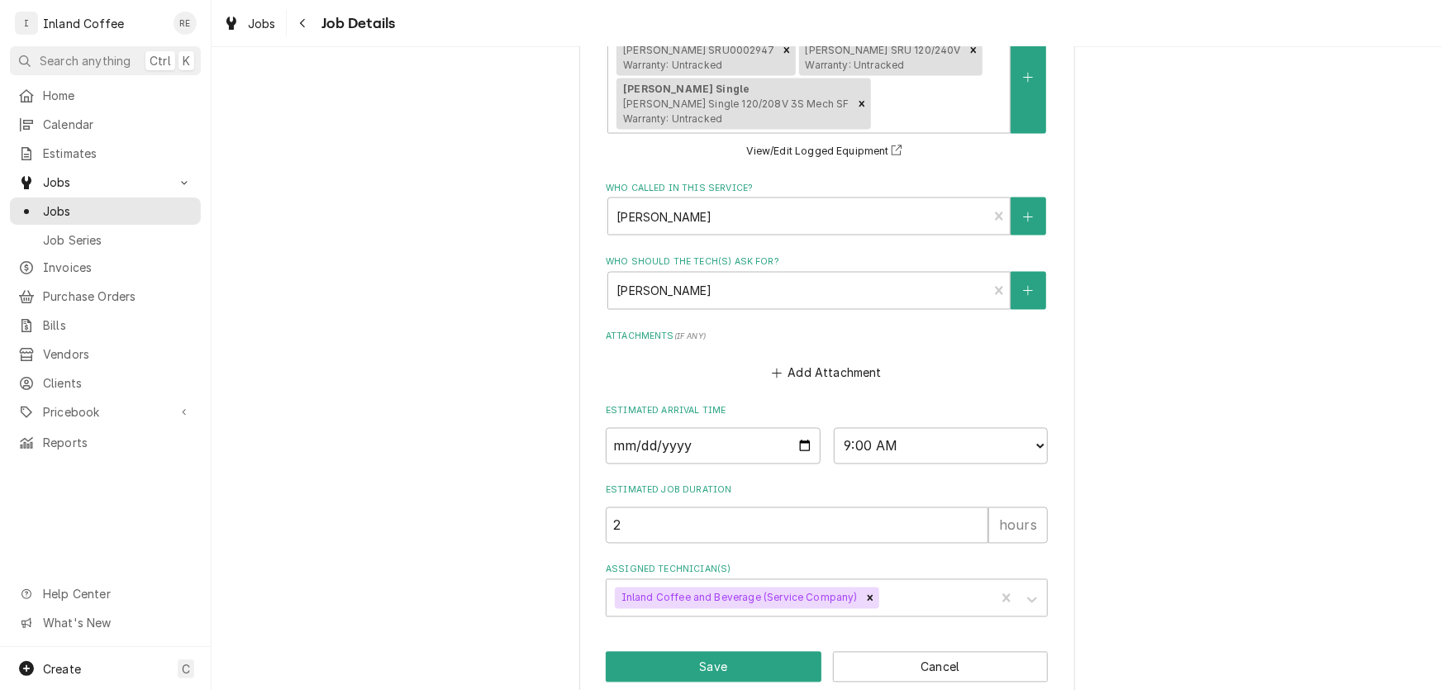
scroll to position [1425, 0]
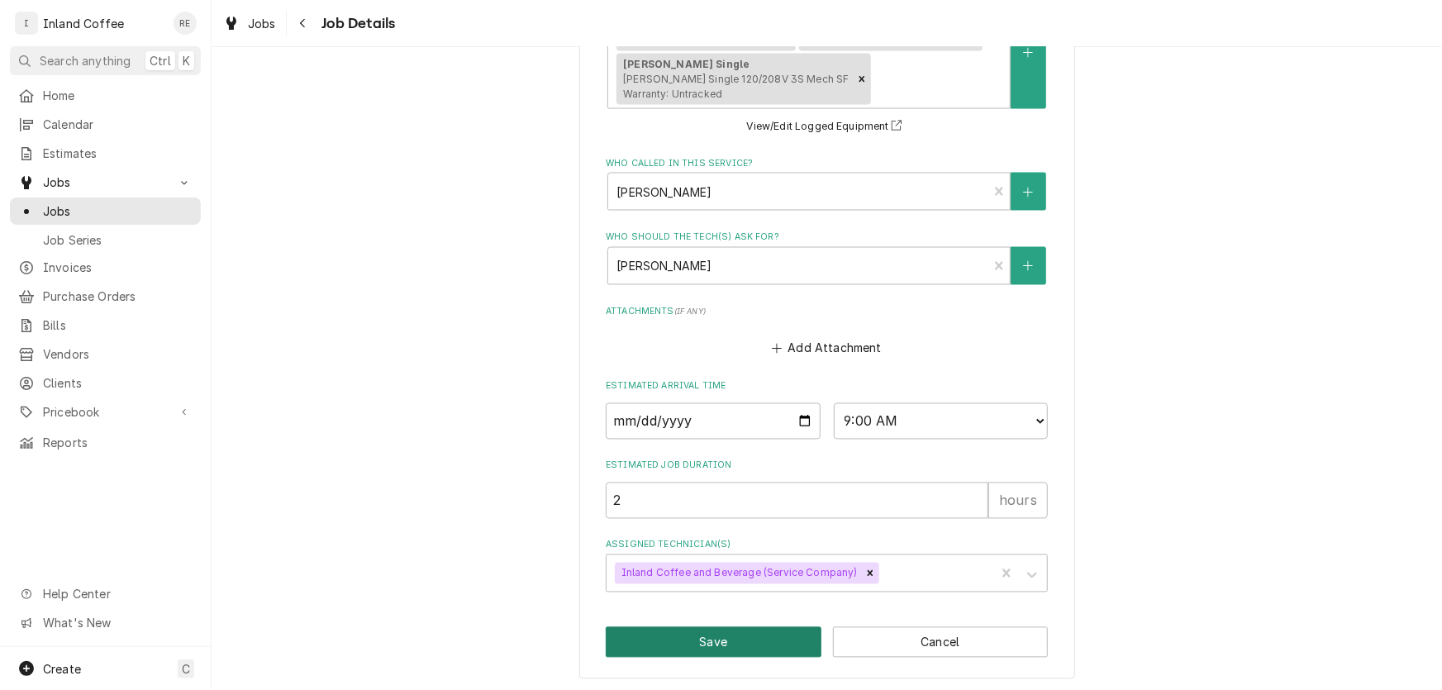
click at [724, 645] on button "Save" at bounding box center [714, 642] width 216 height 31
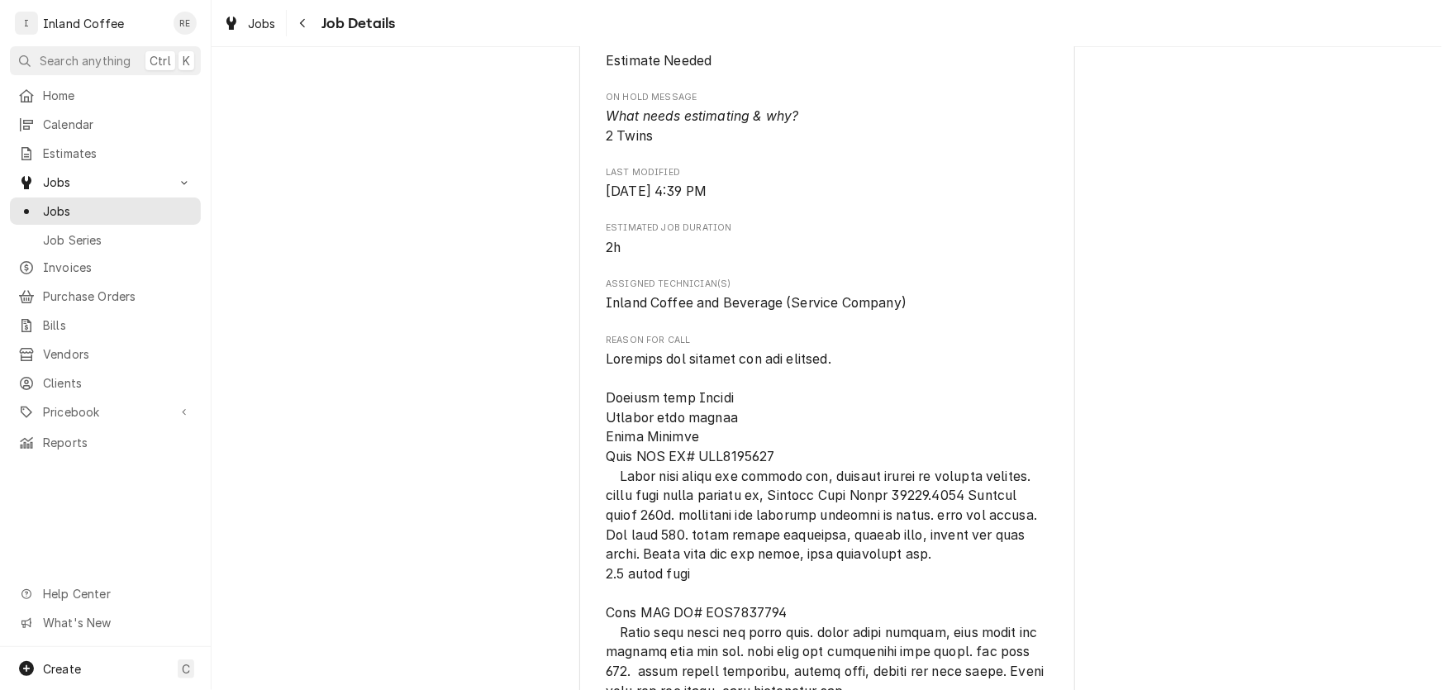
click at [1165, 231] on div "Estimate Needed Dave Smith Motors Dave Smith (Idaho) / 210 N Division Stret, Ke…" at bounding box center [827, 643] width 1230 height 2761
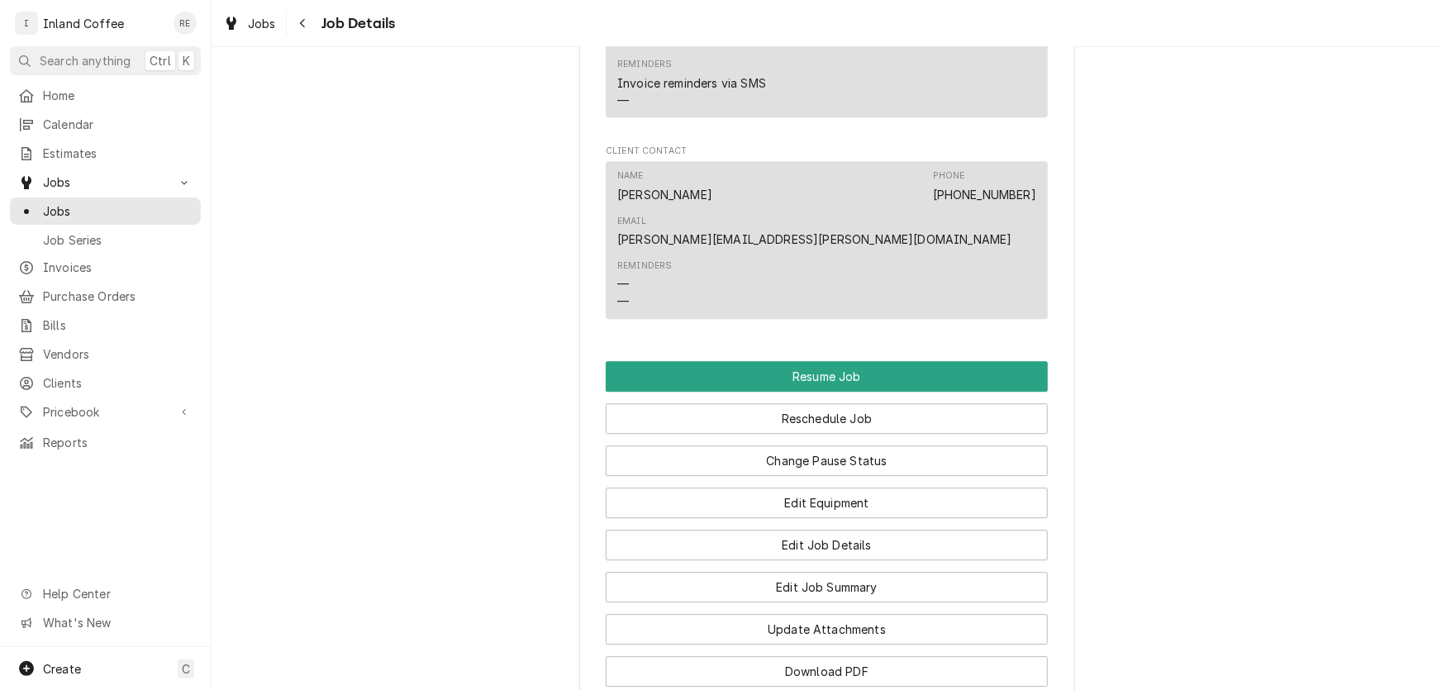
scroll to position [2148, 0]
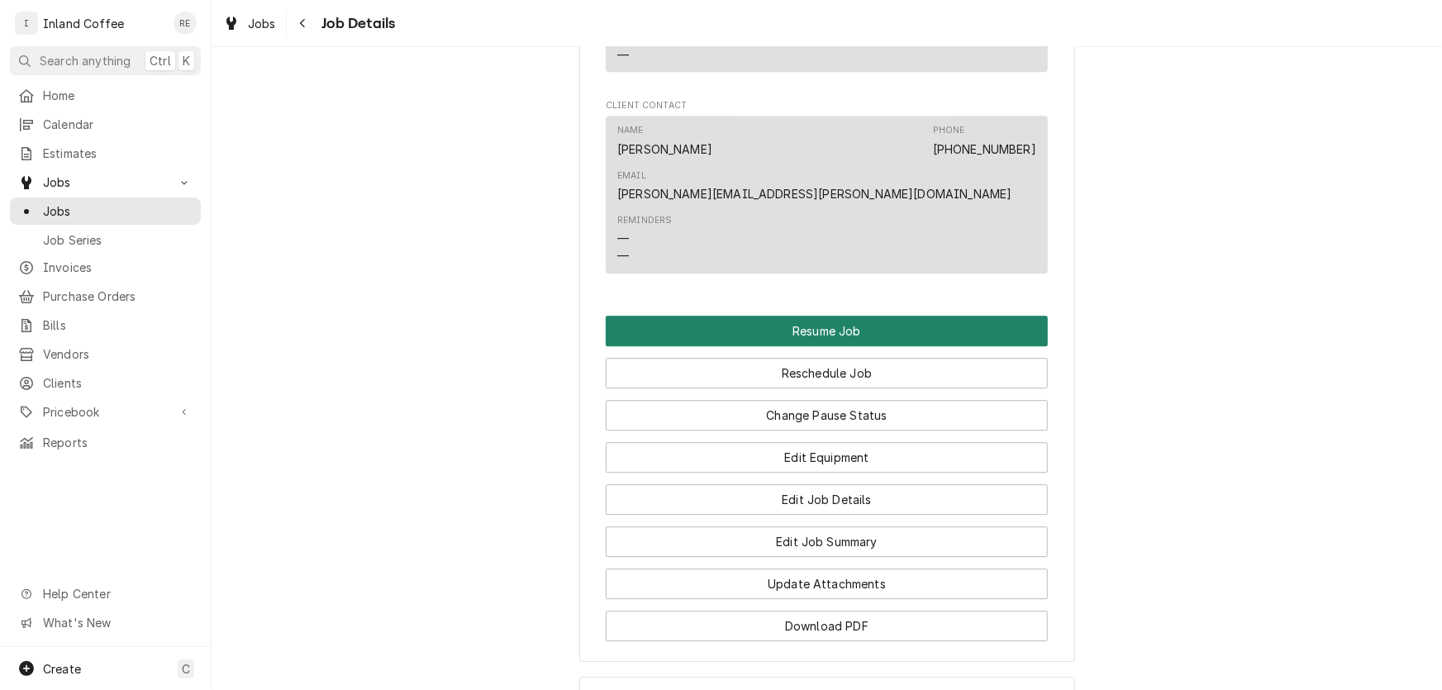
click at [833, 316] on button "Resume Job" at bounding box center [827, 331] width 442 height 31
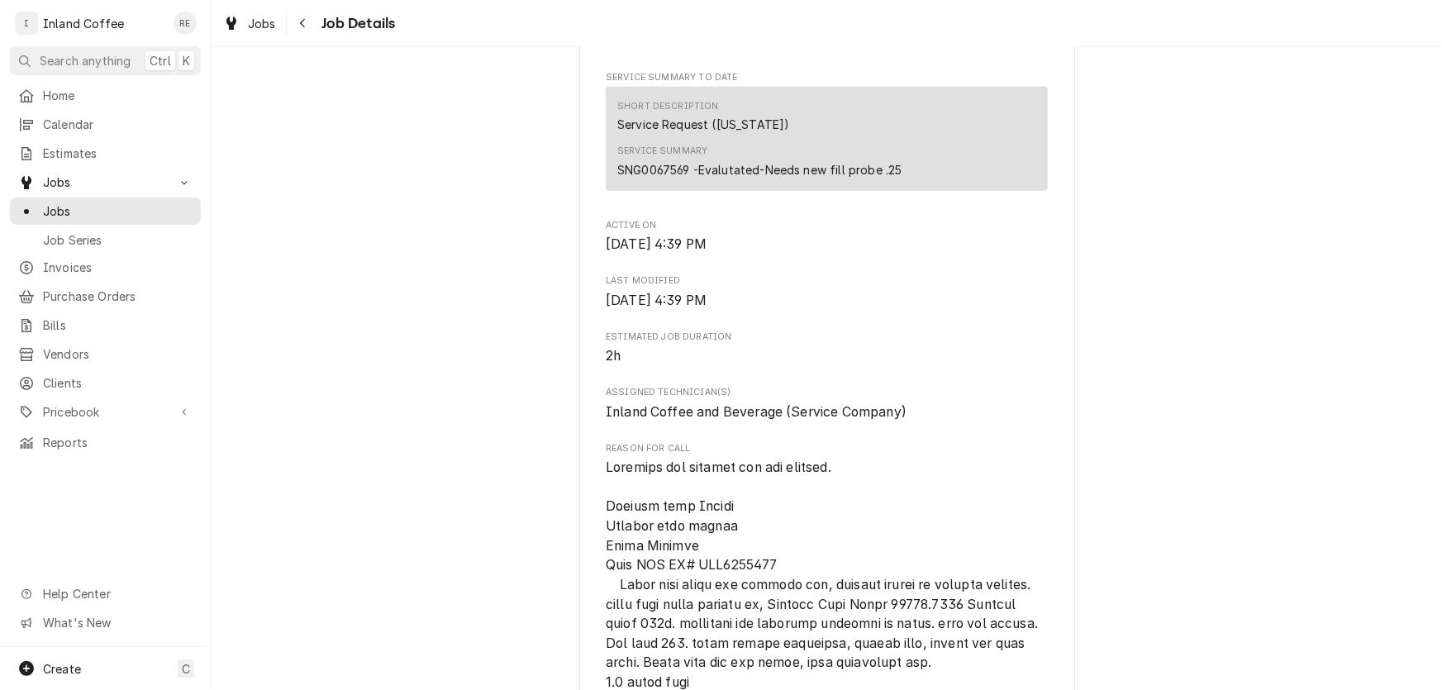
scroll to position [1687, 0]
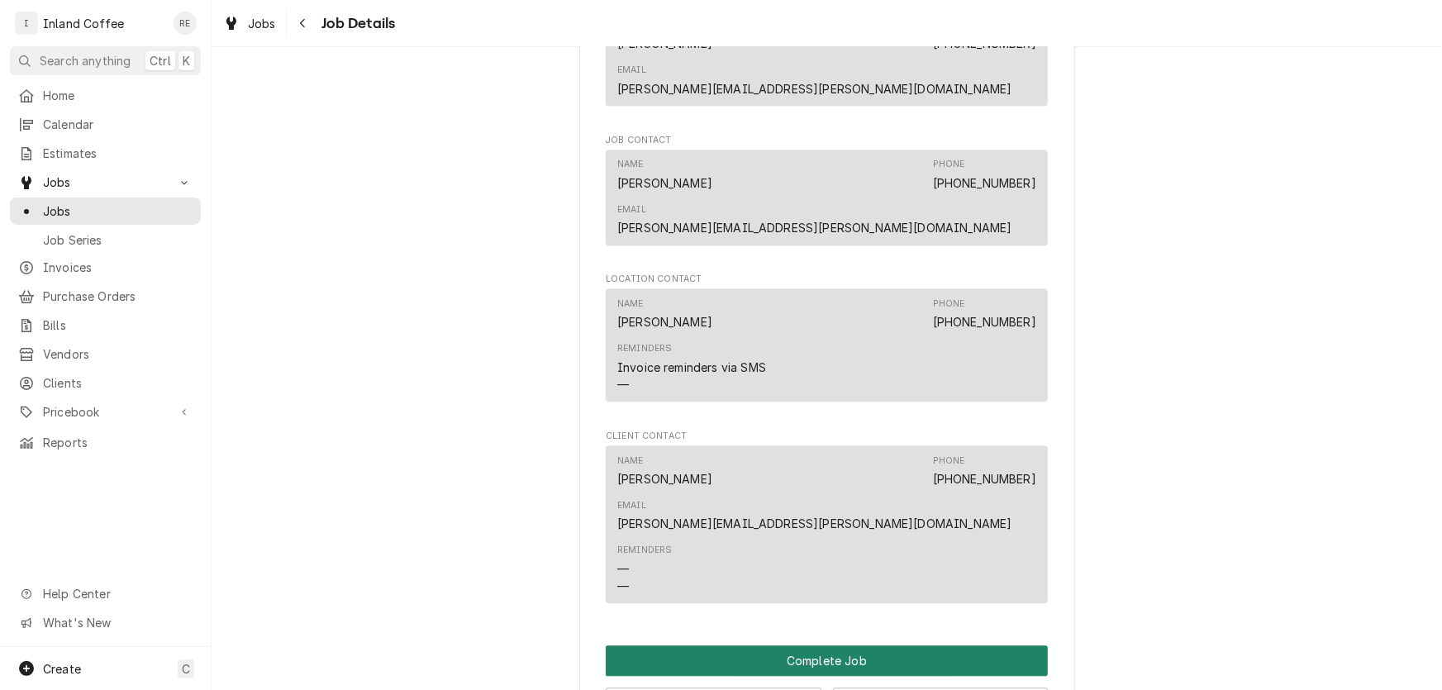
click at [878, 645] on button "Complete Job" at bounding box center [827, 660] width 442 height 31
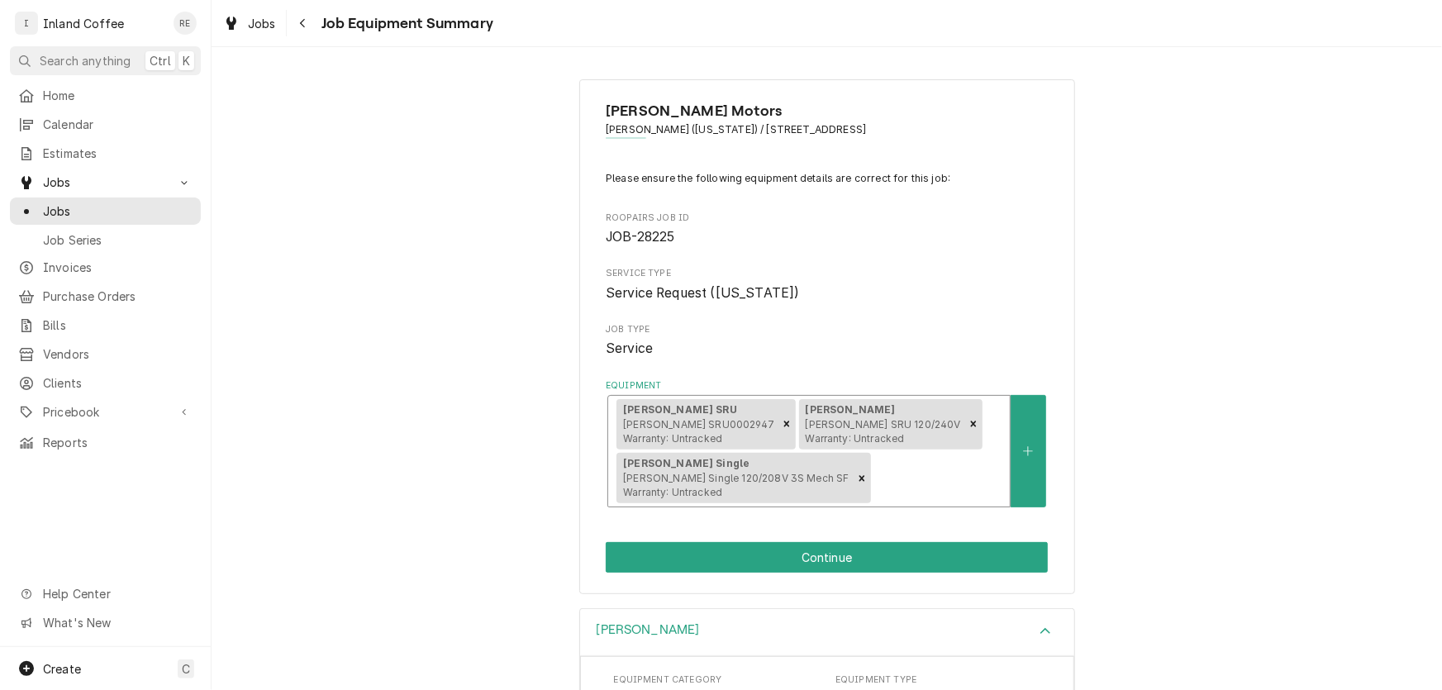
click at [806, 423] on span "[PERSON_NAME] SRU 120/240V Warranty: Untracked" at bounding box center [883, 431] width 155 height 27
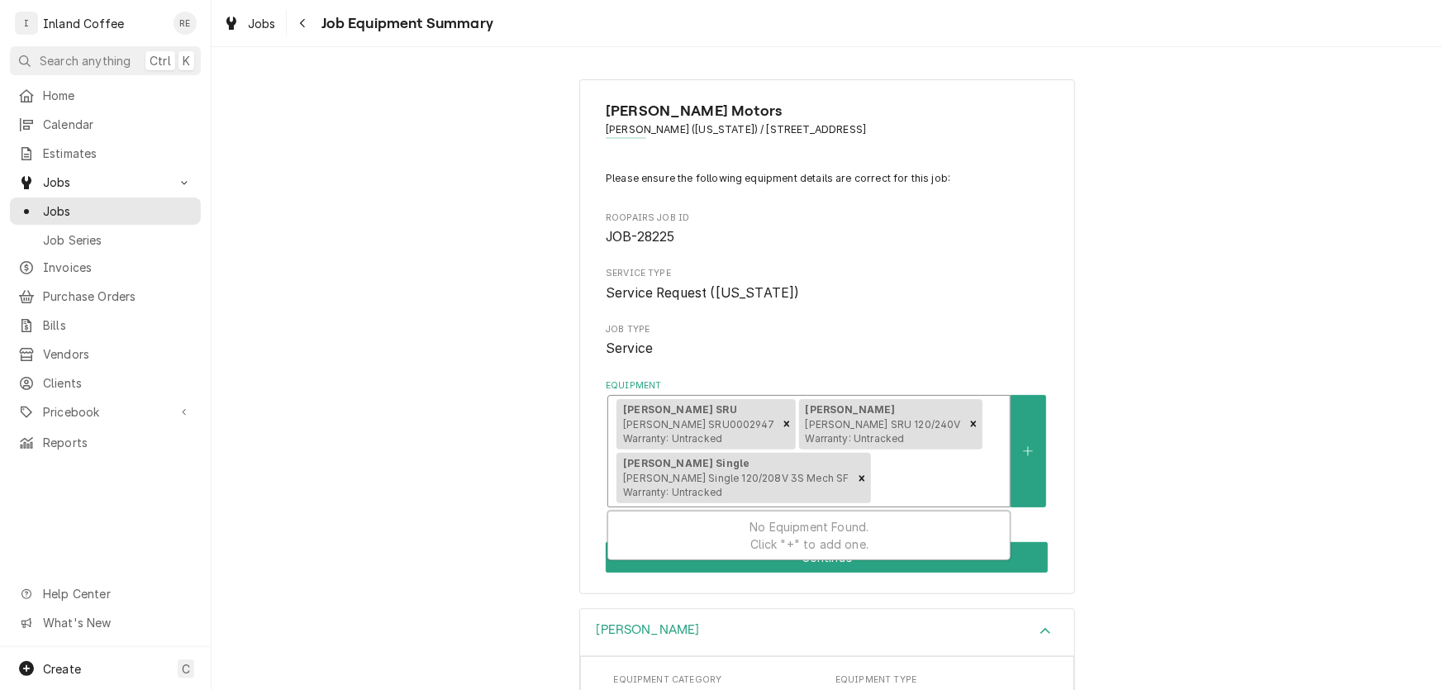
click at [806, 423] on span "[PERSON_NAME] SRU 120/240V Warranty: Untracked" at bounding box center [883, 431] width 155 height 27
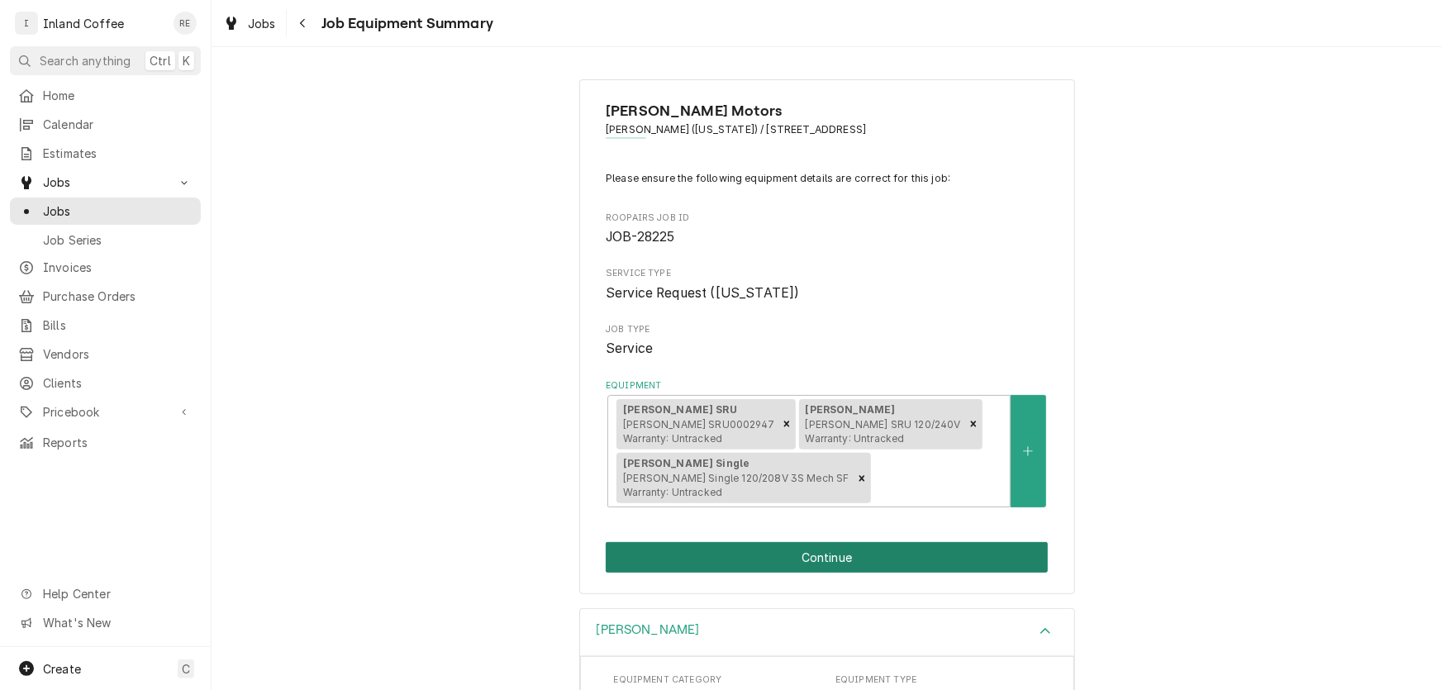
click at [864, 558] on button "Continue" at bounding box center [827, 557] width 442 height 31
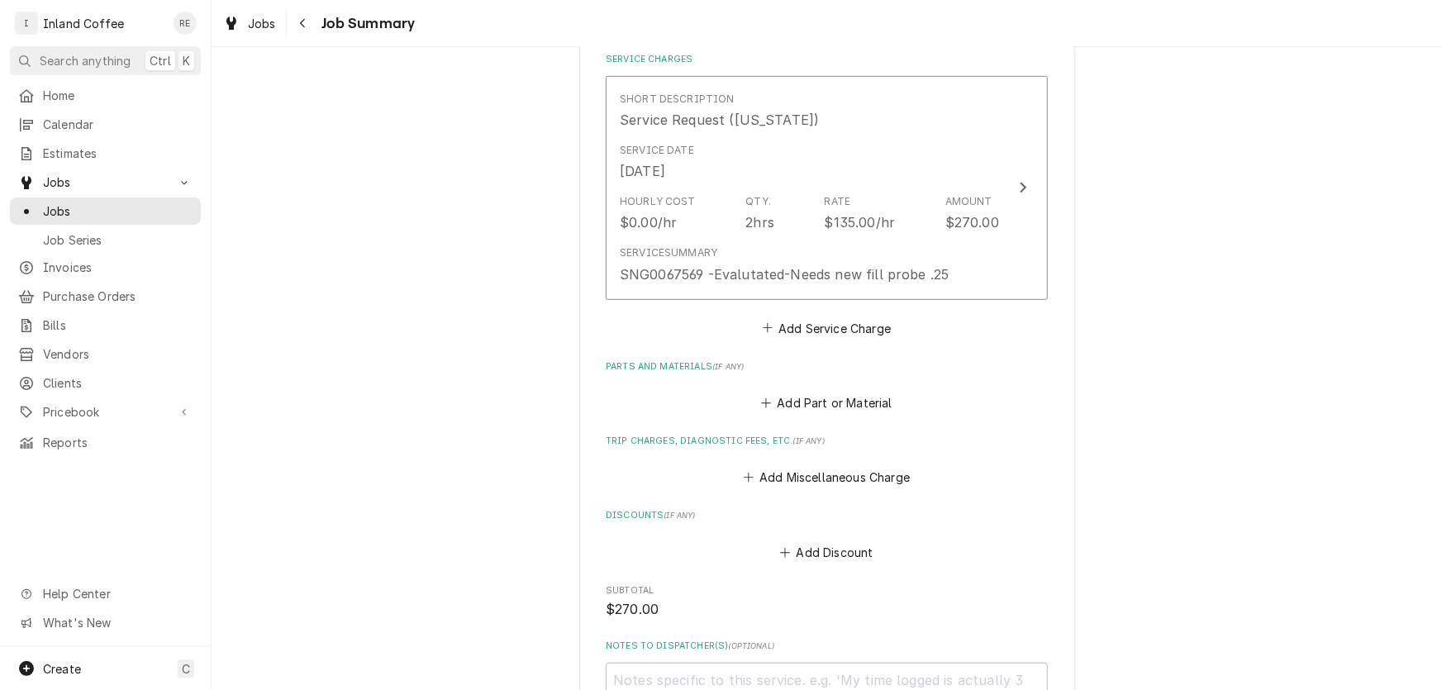
scroll to position [382, 0]
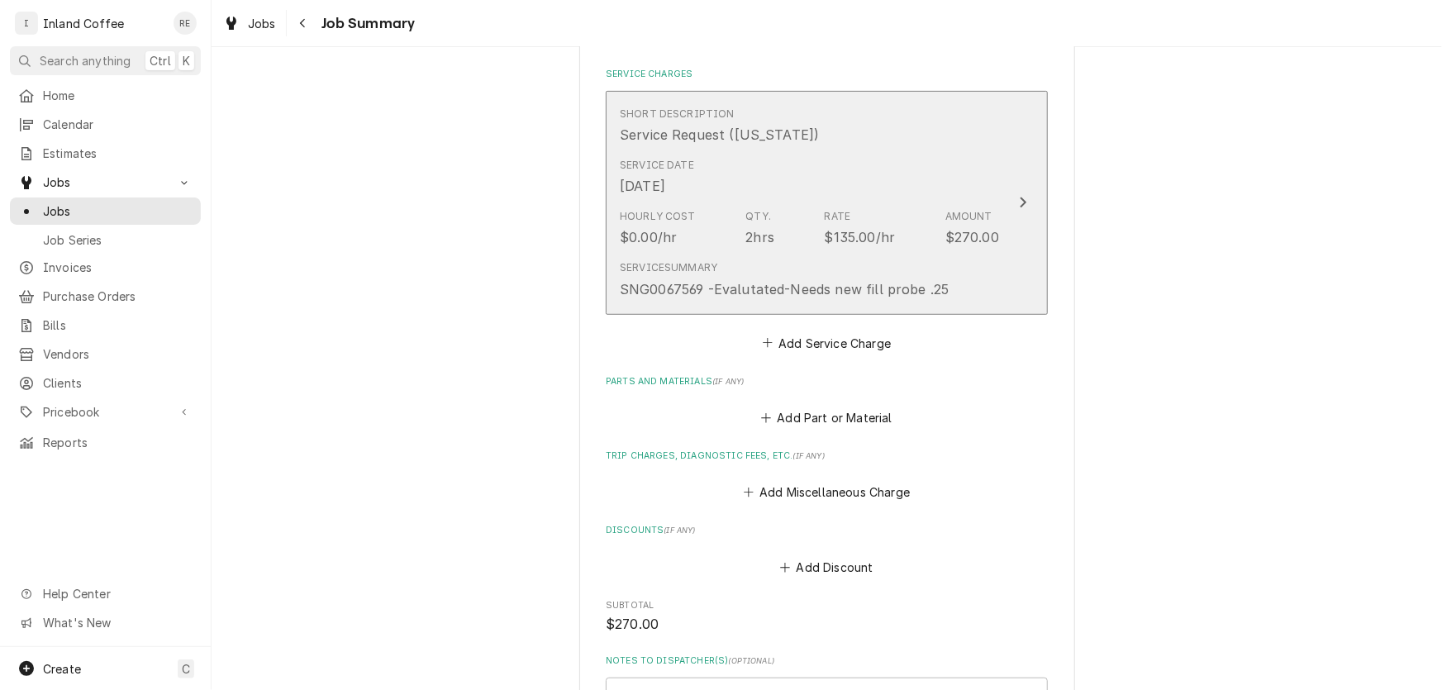
click at [645, 238] on div "$0.00/hr" at bounding box center [648, 237] width 57 height 20
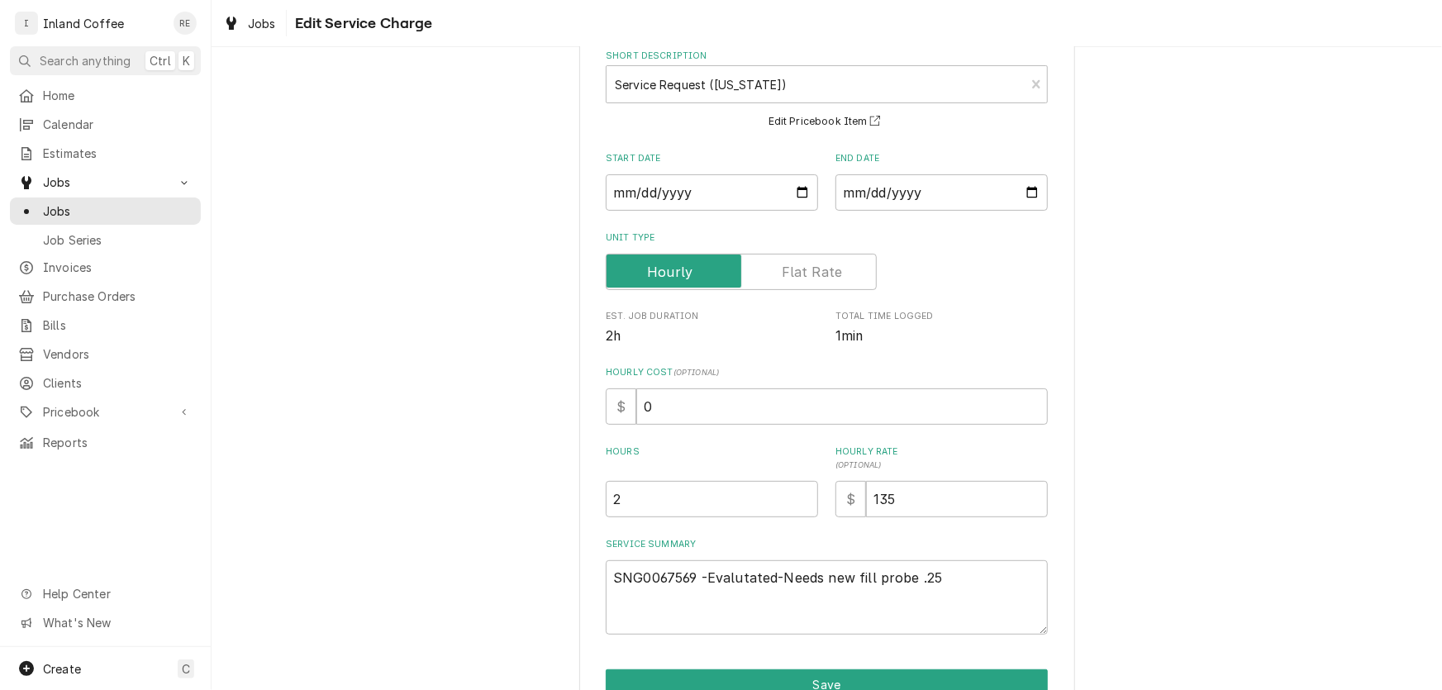
scroll to position [122, 0]
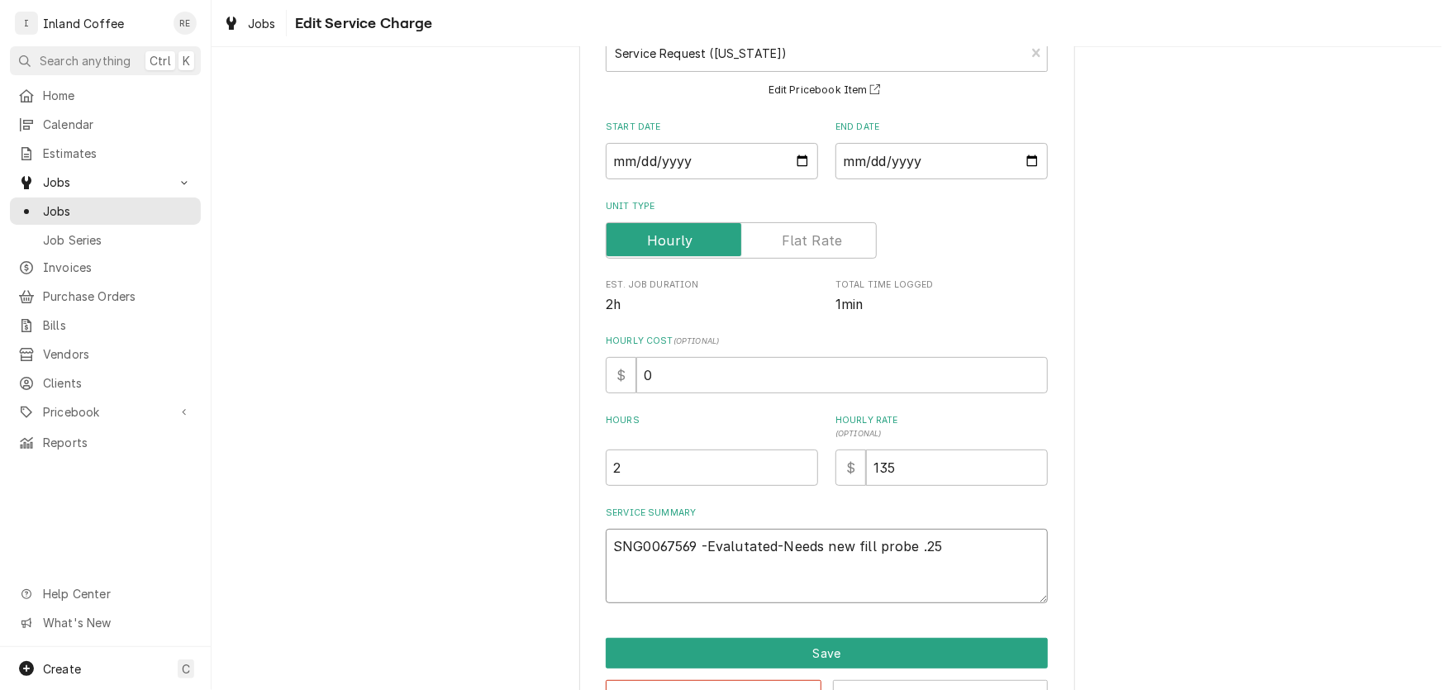
click at [923, 546] on textarea "SNG0067569 -Evalutated-Needs new fill probe .25" at bounding box center [827, 566] width 442 height 74
click at [928, 545] on textarea "SNG0067569 -Evalutated-Needs new fill probe .25" at bounding box center [827, 566] width 442 height 74
type textarea "x"
type textarea "SNG0067569 -Evalutated-Needs new fill probe .2"
type textarea "x"
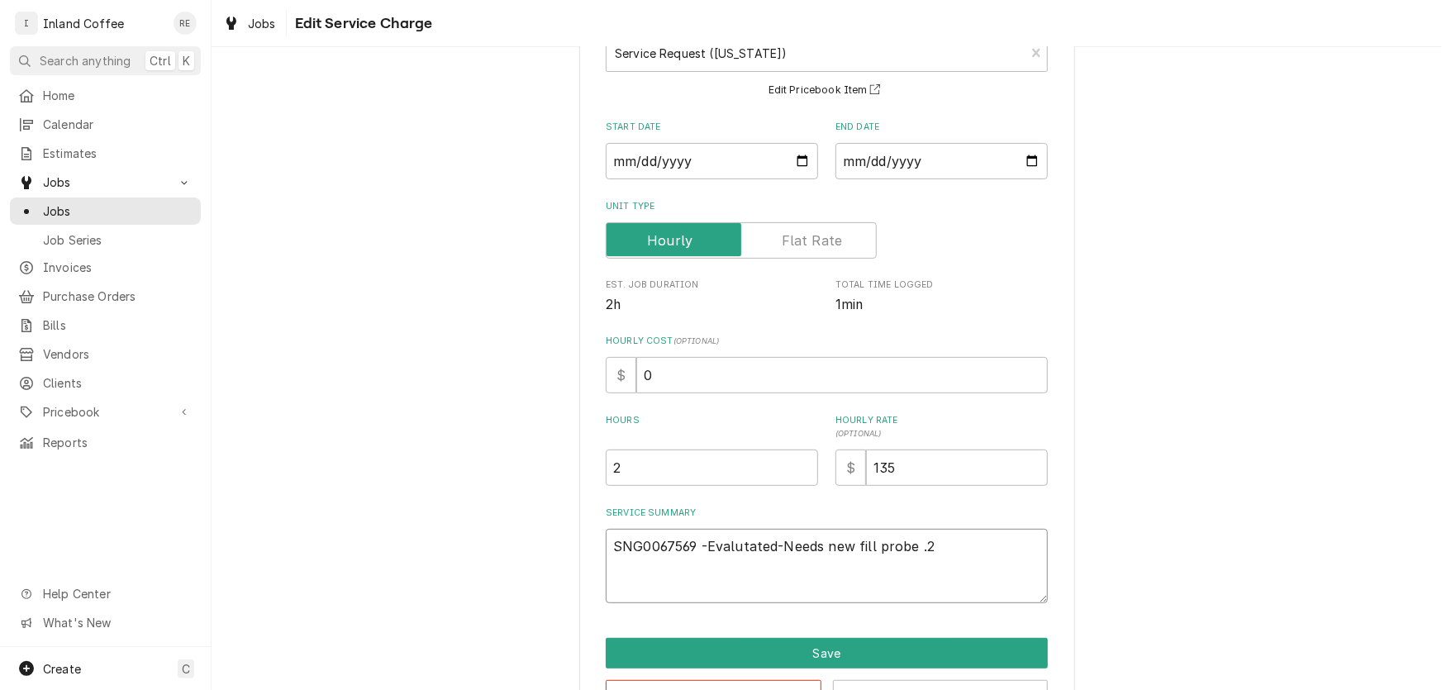
type textarea "SNG0067569 -Evalutated-Needs new fill probe ."
type textarea "x"
type textarea "SNG0067569 -Evalutated-Needs new fill probe"
type textarea "x"
type textarea "SNG0067569 -Evalutated-Needs new fill probe"
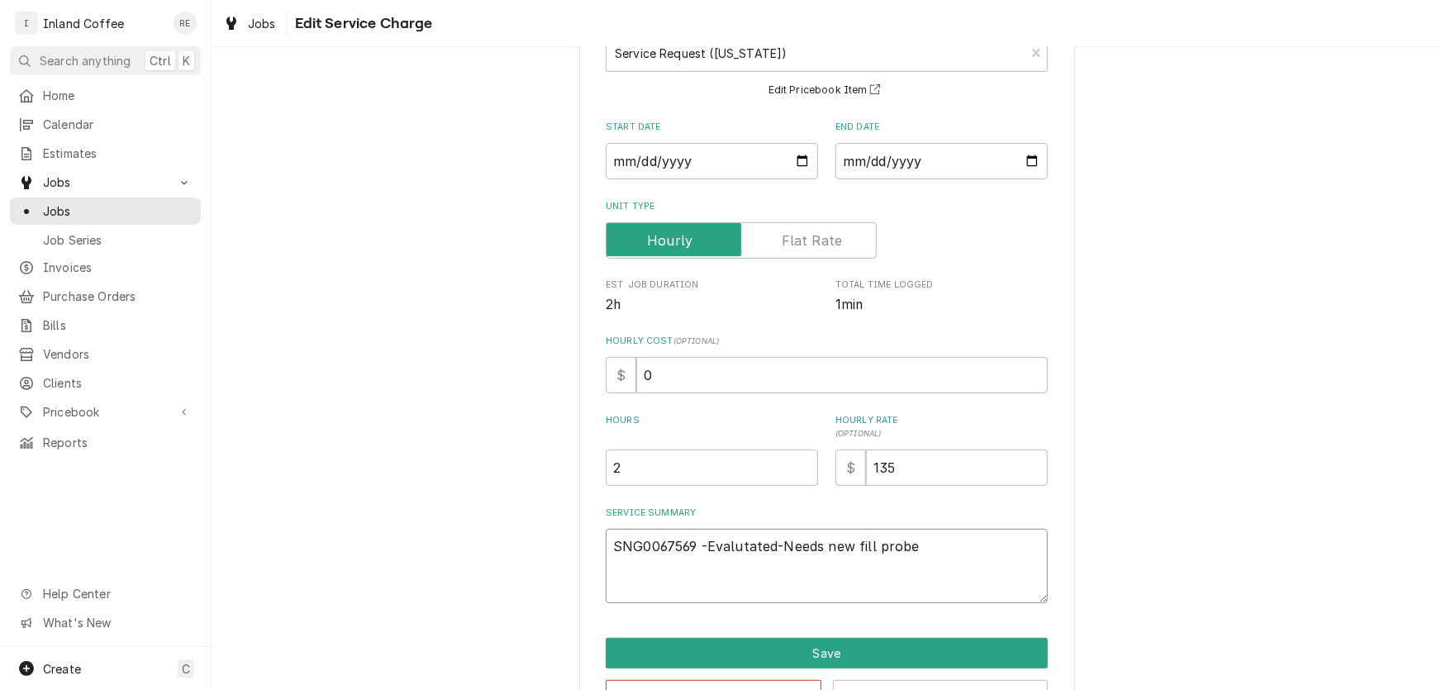
type textarea "x"
type textarea "SNG0067569 -Evalutated-Needs new fill prob"
type textarea "x"
type textarea "SNG0067569 -Evalutated-Needs new fill pro"
type textarea "x"
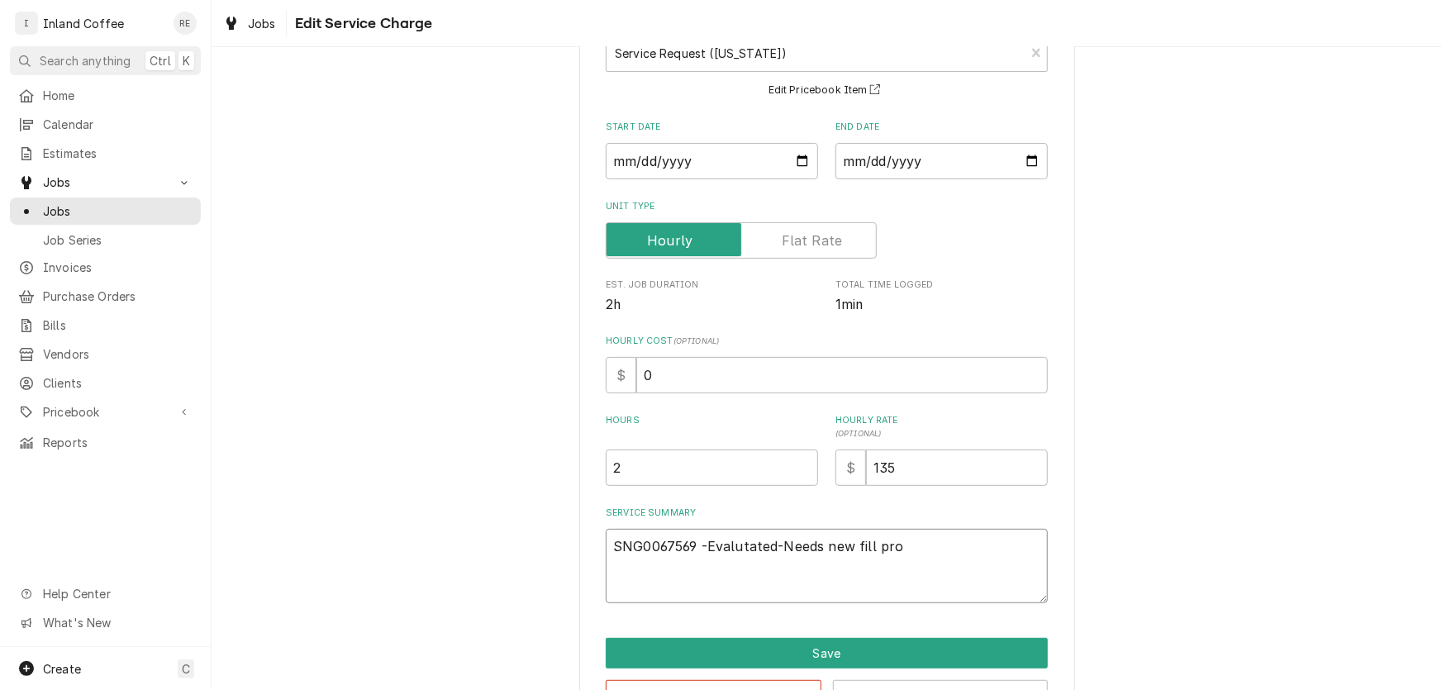
type textarea "SNG0067569 -Evalutated-Needs new fill pr"
type textarea "x"
type textarea "SNG0067569 -Evalutated-Needs new fill p"
type textarea "x"
type textarea "SNG0067569 -Evalutated-Needs new fill"
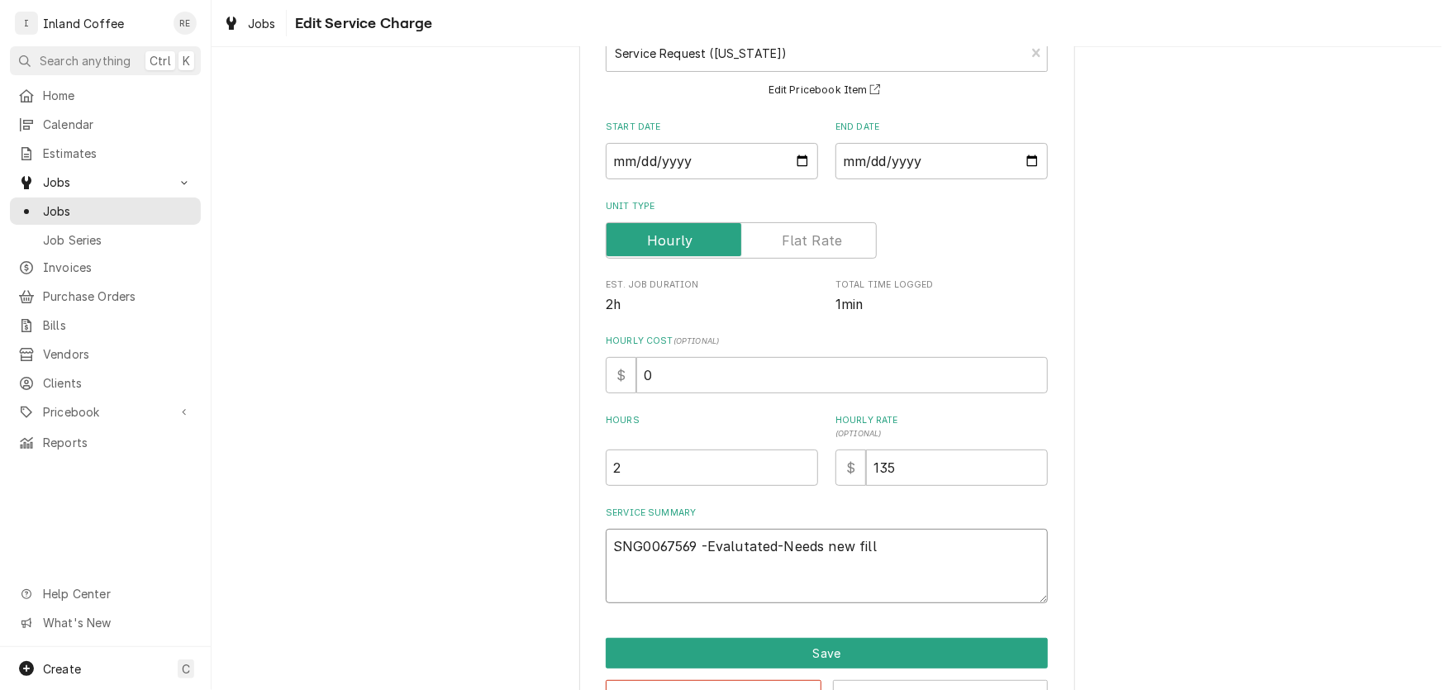
type textarea "x"
type textarea "SNG0067569 -Evalutated-Needs new fill"
type textarea "x"
type textarea "SNG0067569 -Evalutated-Needs new fil"
type textarea "x"
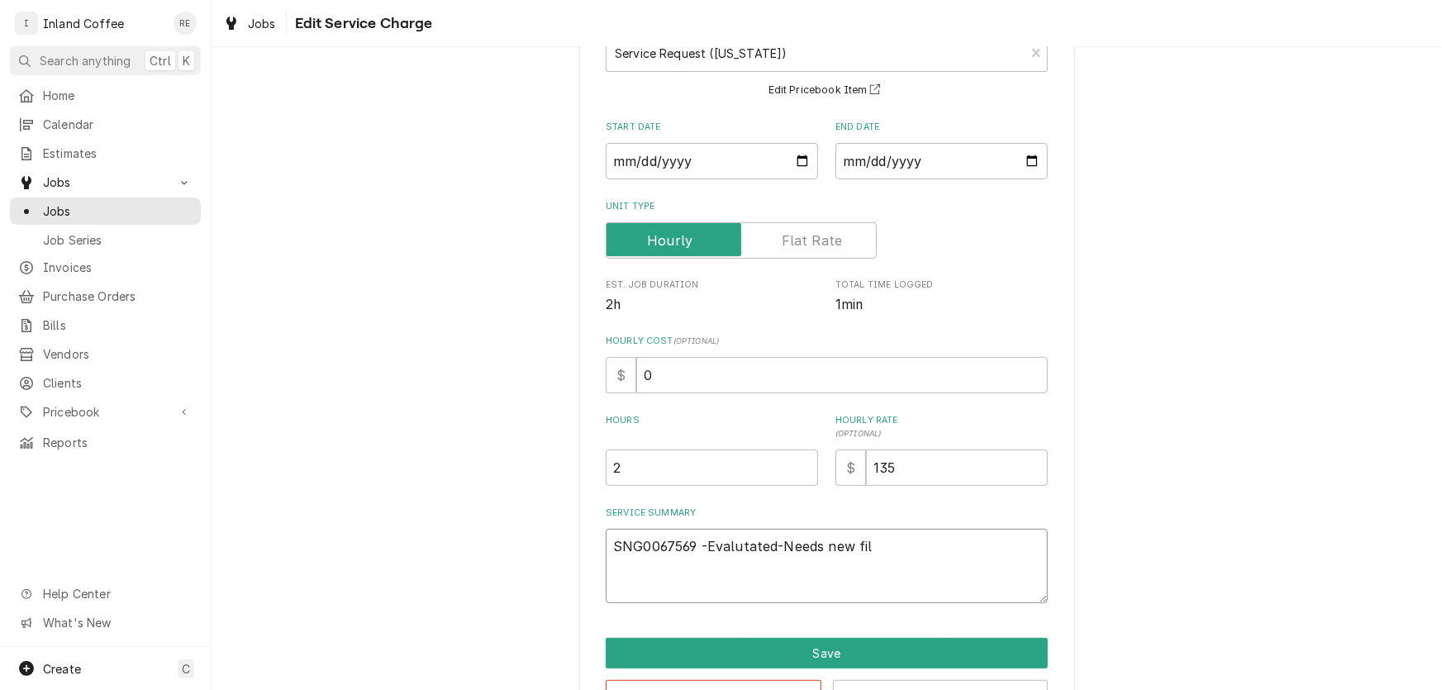
type textarea "SNG0067569 -Evalutated-Needs new fi"
type textarea "x"
type textarea "SNG0067569 -Evalutated-Needs new f"
type textarea "x"
type textarea "SNG0067569 -Evalutated-Needs new"
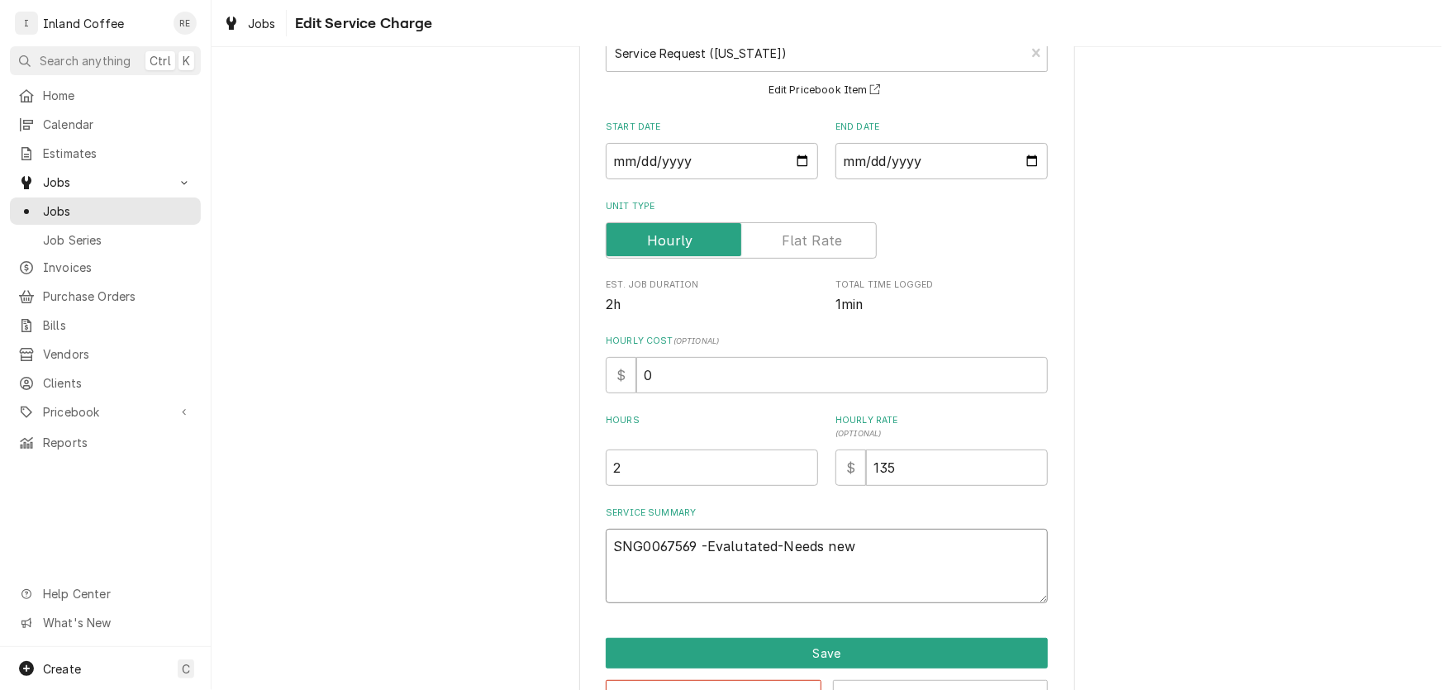
type textarea "x"
type textarea "SNG0067569 -Evalutated-Needs new"
type textarea "x"
type textarea "SNG0067569 -Evalutated-Needs ne"
type textarea "x"
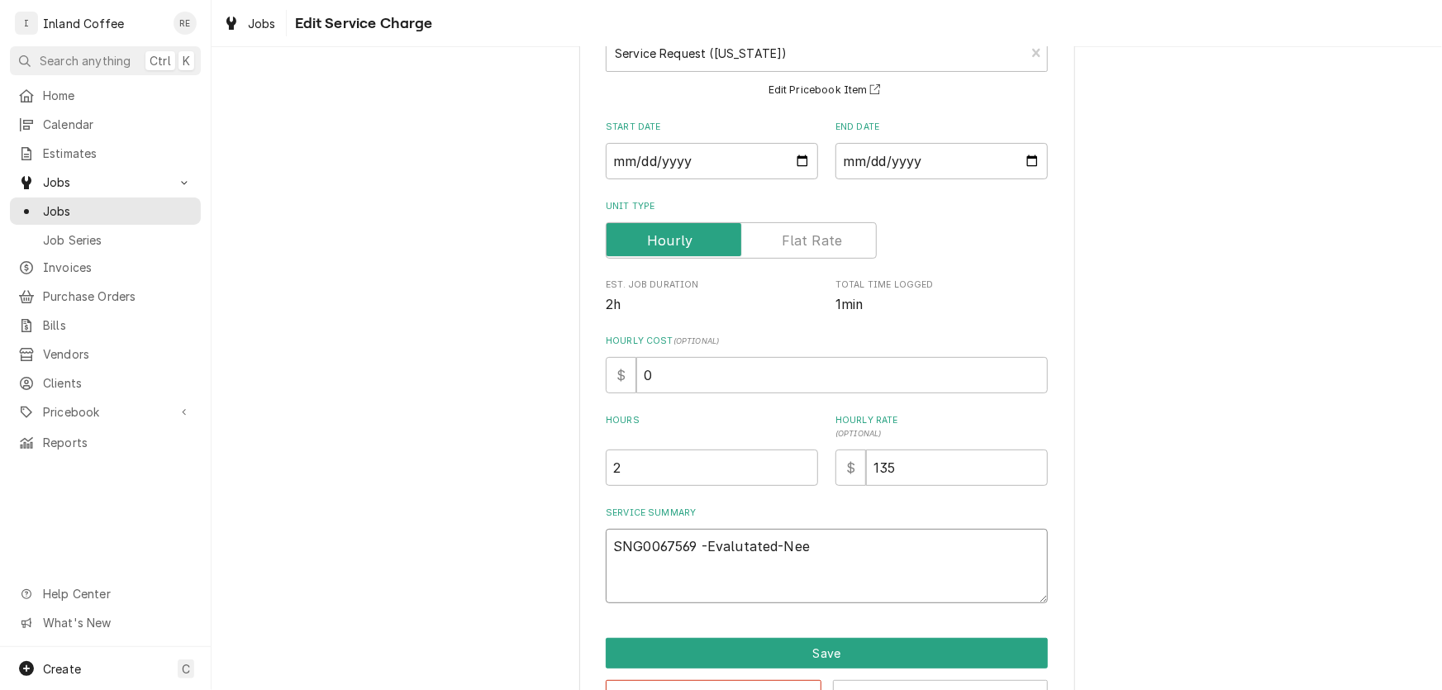
type textarea "SNG0067569 -Evalutated-Ne"
type textarea "x"
type textarea "SNG0067569 -Evalutated-N"
type textarea "x"
type textarea "SNG0067569 -Evalutated-"
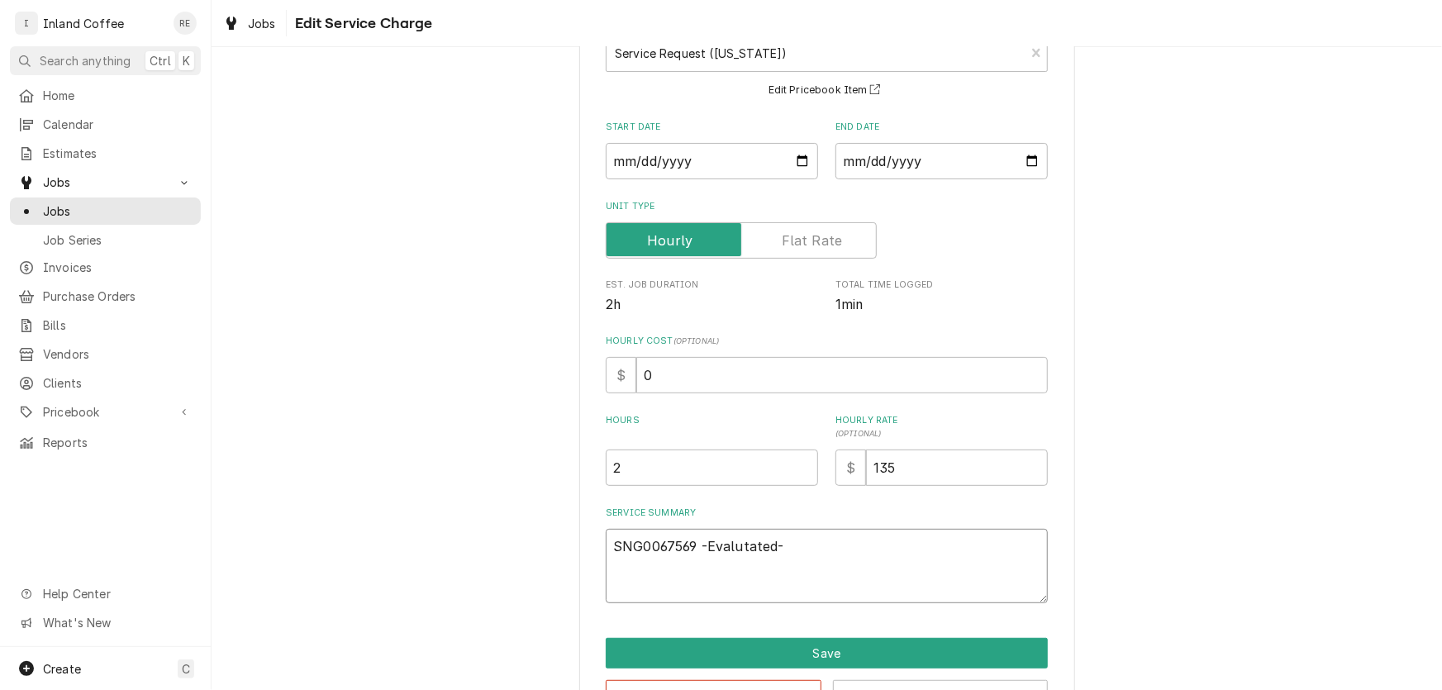
type textarea "x"
type textarea "SNG0067569 -Evalutated"
type textarea "x"
type textarea "SNG0067569 -Evalutate"
type textarea "x"
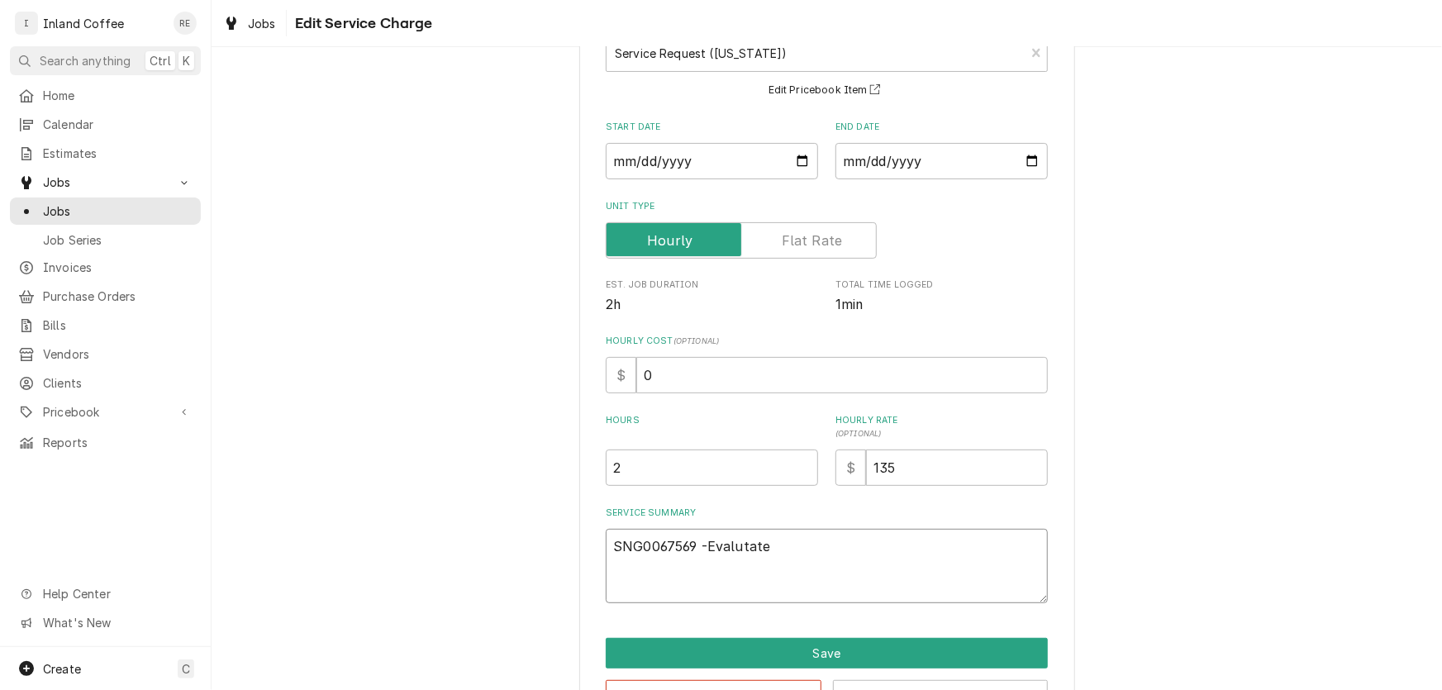
type textarea "SNG0067569 -Evalutat"
type textarea "x"
type textarea "SNG0067569 -Evaluta"
type textarea "x"
type textarea "SNG0067569 -Evalut"
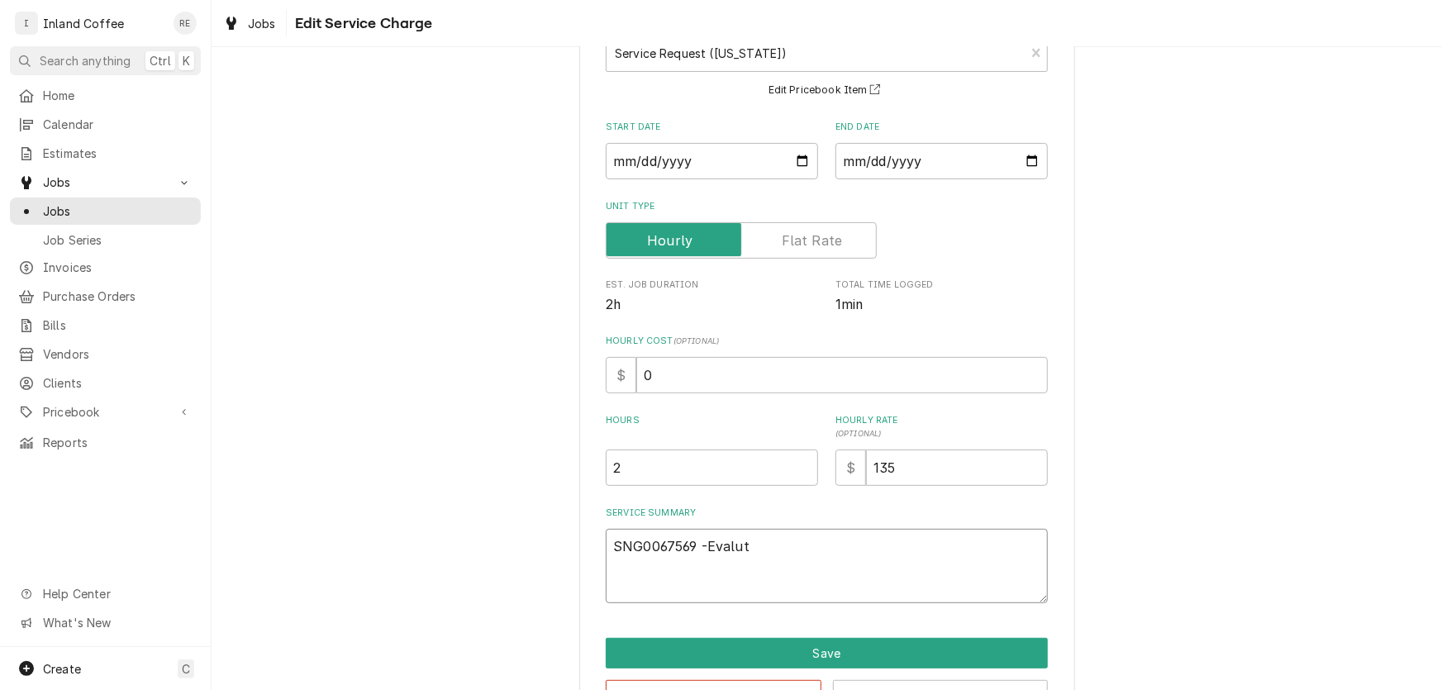
type textarea "x"
type textarea "SNG0067569 -Evalu"
type textarea "x"
type textarea "SNG0067569 -Eval"
type textarea "x"
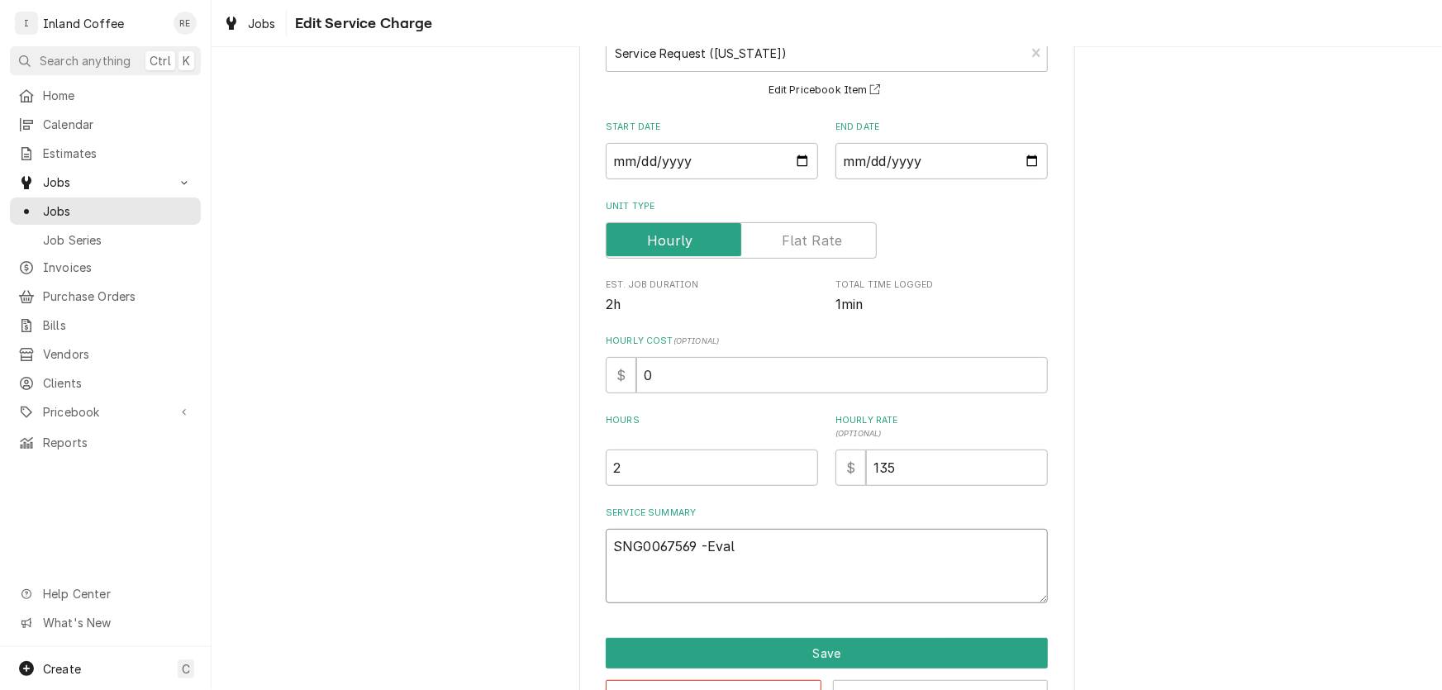
type textarea "SNG0067569 -Eva"
type textarea "x"
type textarea "SNG0067569 -Ev"
type textarea "x"
type textarea "SNG0067569 -E"
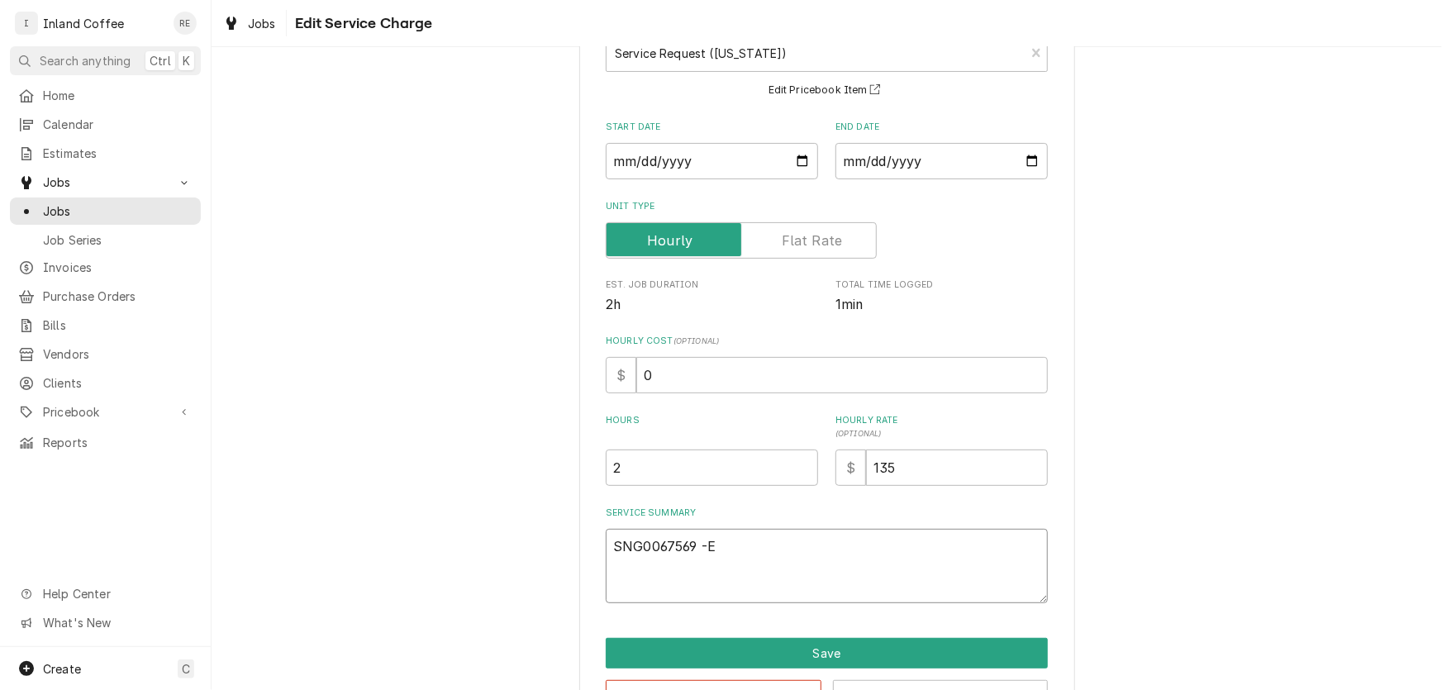
type textarea "x"
type textarea "SNG0067569 -"
type textarea "x"
type textarea "SNG0067569"
type textarea "x"
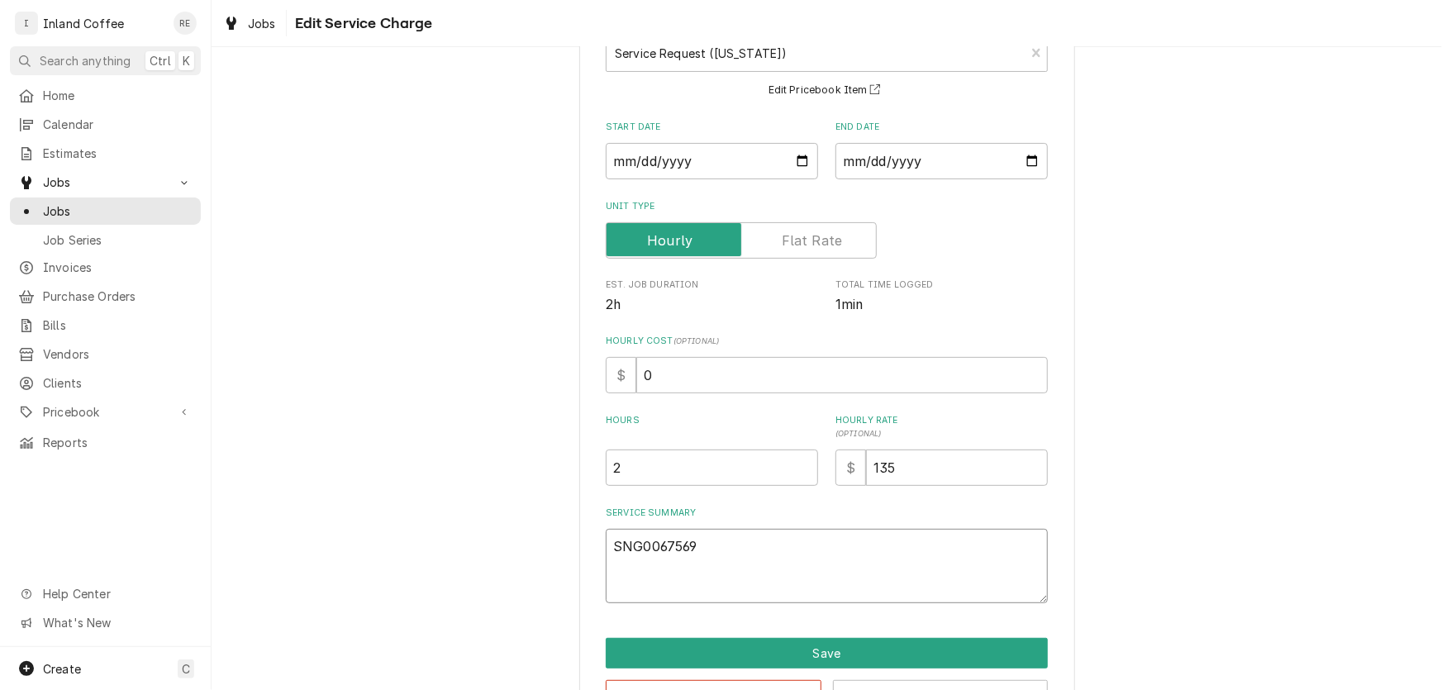
type textarea "SNG0067569"
type textarea "x"
type textarea "SNG006756"
type textarea "x"
type textarea "SNG00675"
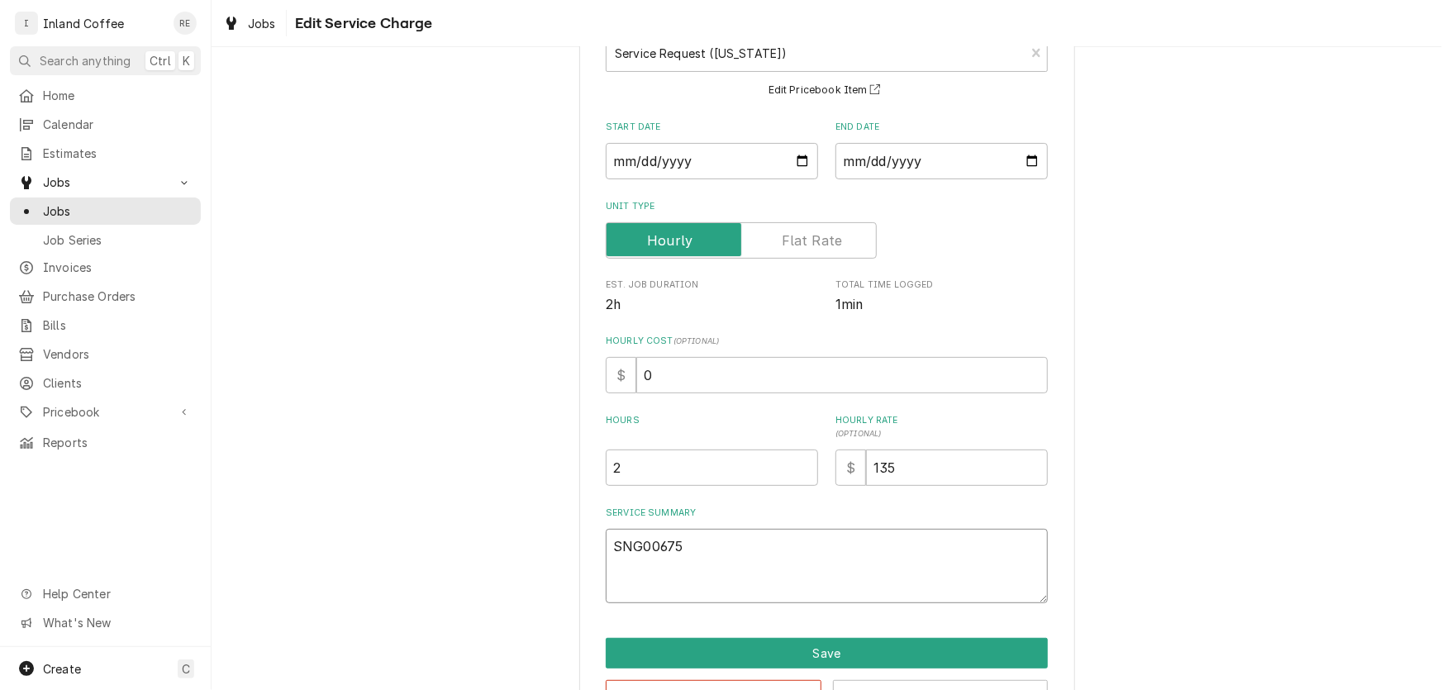
type textarea "x"
type textarea "SNG0067"
type textarea "x"
type textarea "SNG006"
type textarea "x"
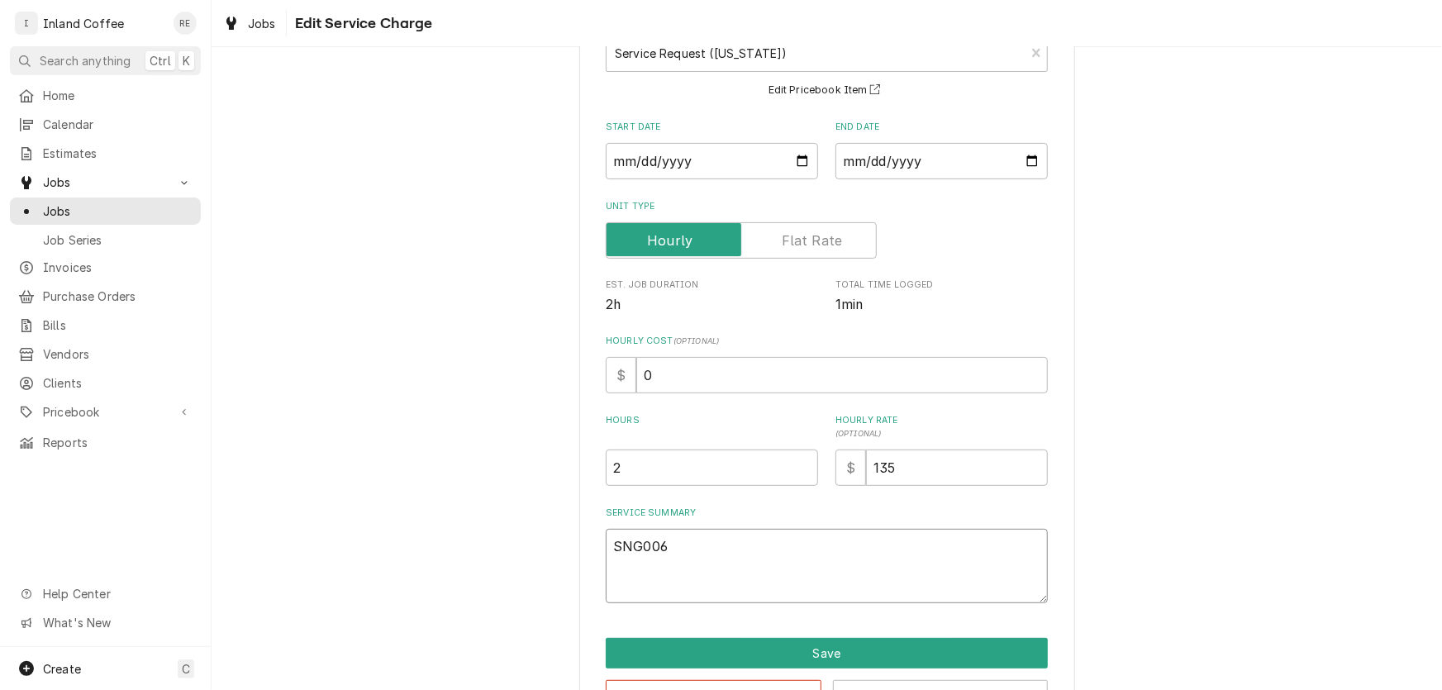
type textarea "SNG00"
type textarea "x"
type textarea "SNG0"
type textarea "x"
type textarea "SNG"
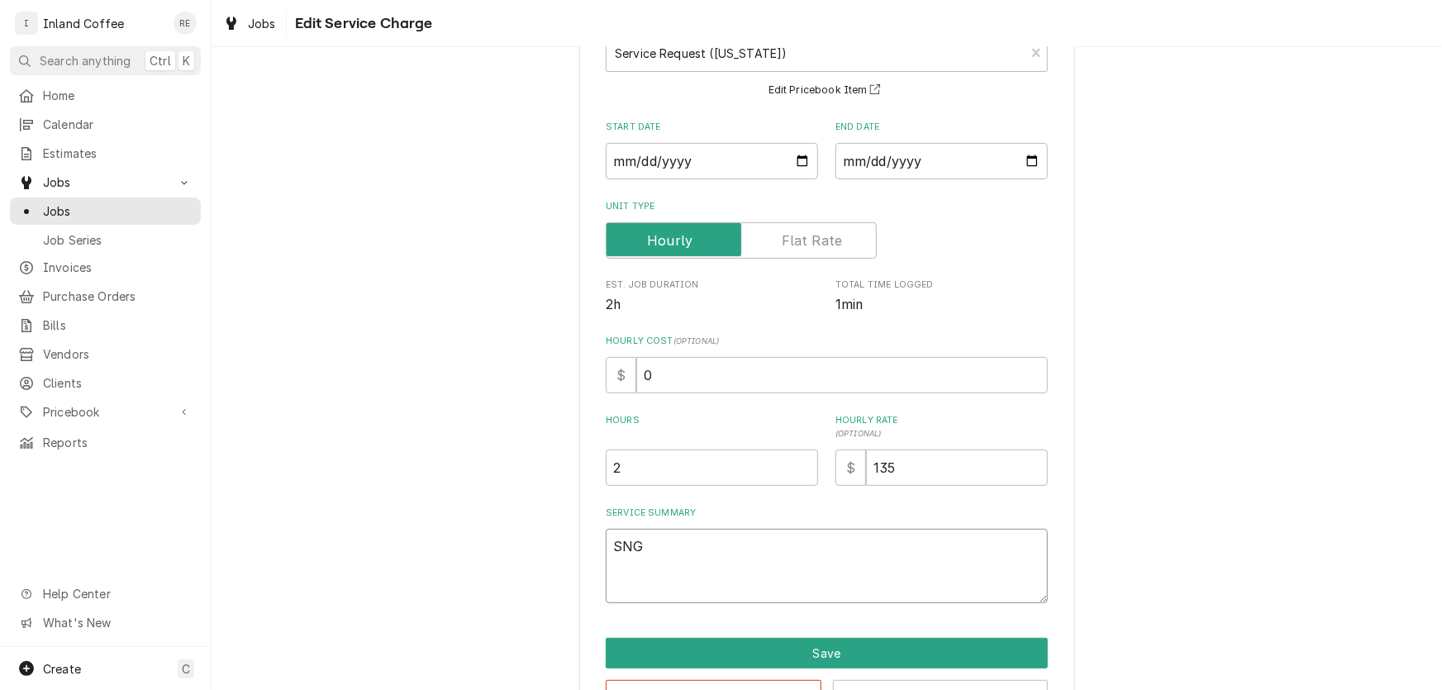
type textarea "x"
type textarea "SN"
type textarea "x"
type textarea "S"
type textarea "x"
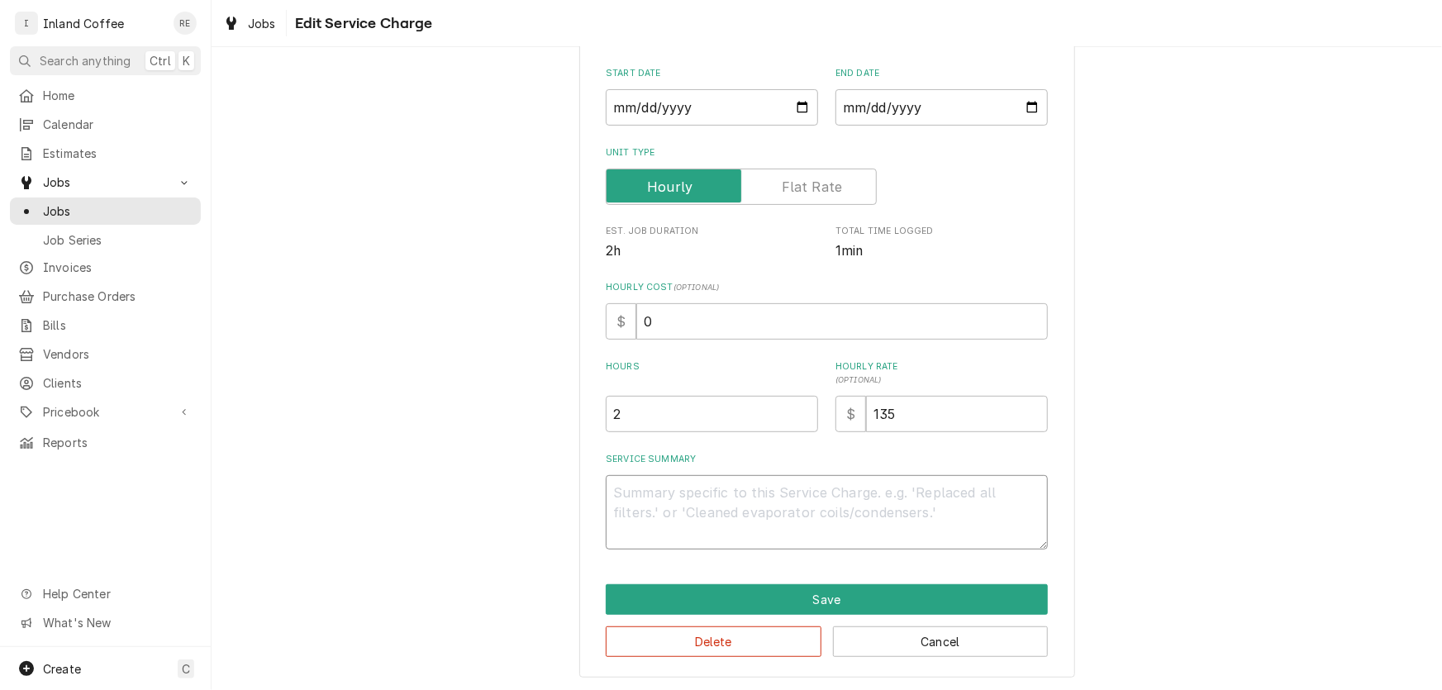
scroll to position [177, 0]
click at [628, 413] on input "2" at bounding box center [712, 413] width 212 height 36
type textarea "x"
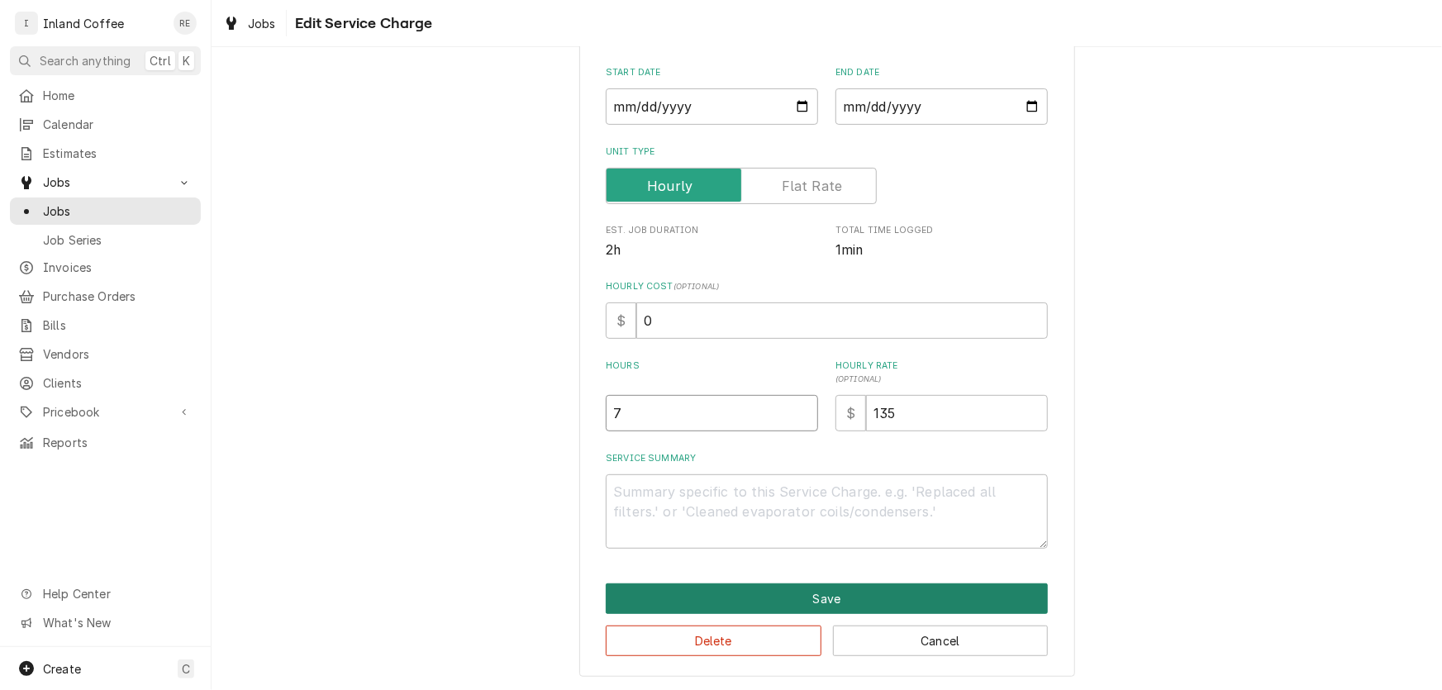
type input "7"
click at [775, 592] on button "Save" at bounding box center [827, 598] width 442 height 31
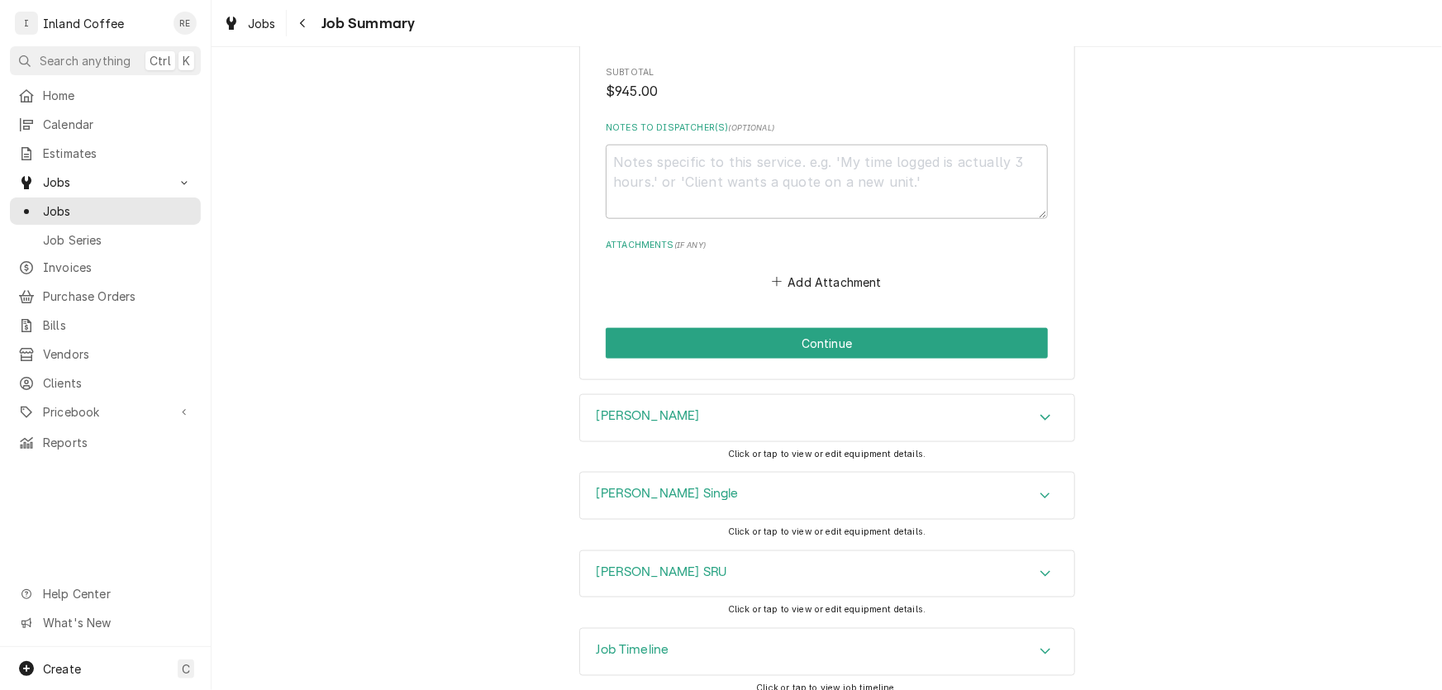
scroll to position [928, 0]
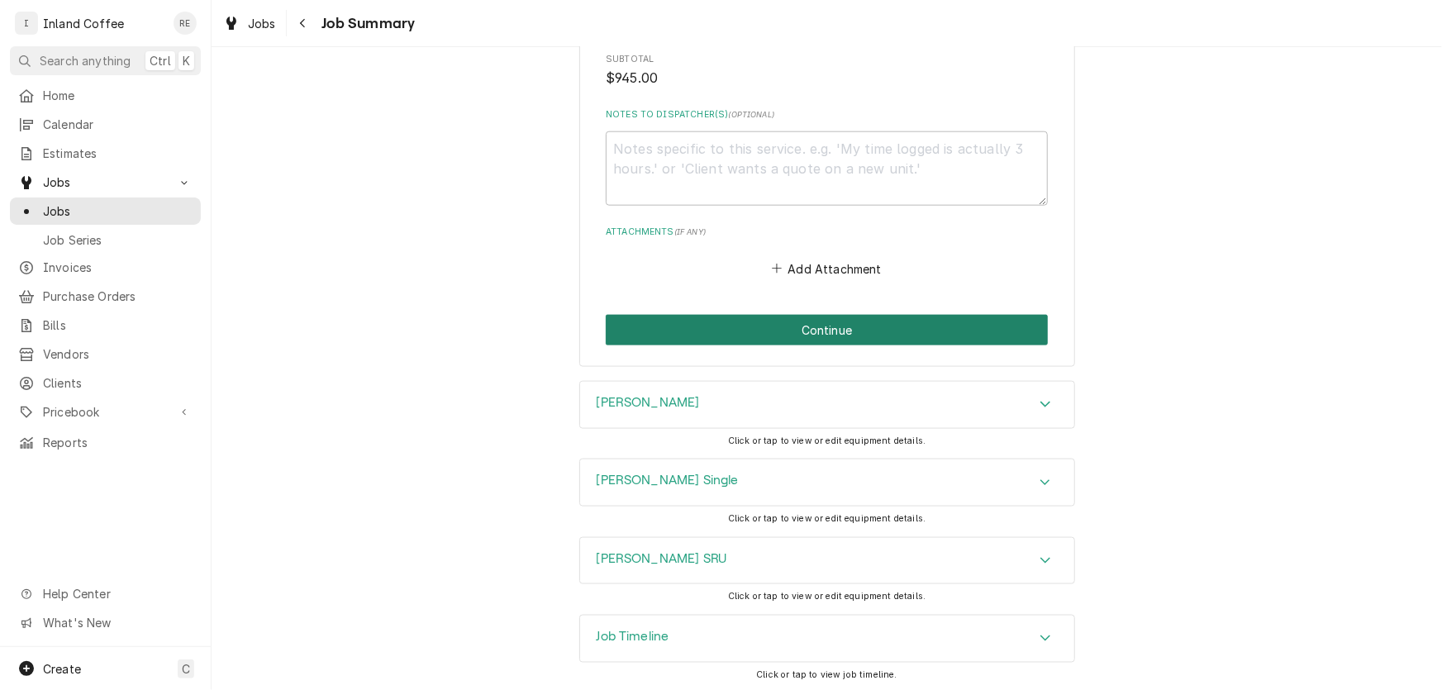
click at [792, 331] on button "Continue" at bounding box center [827, 330] width 442 height 31
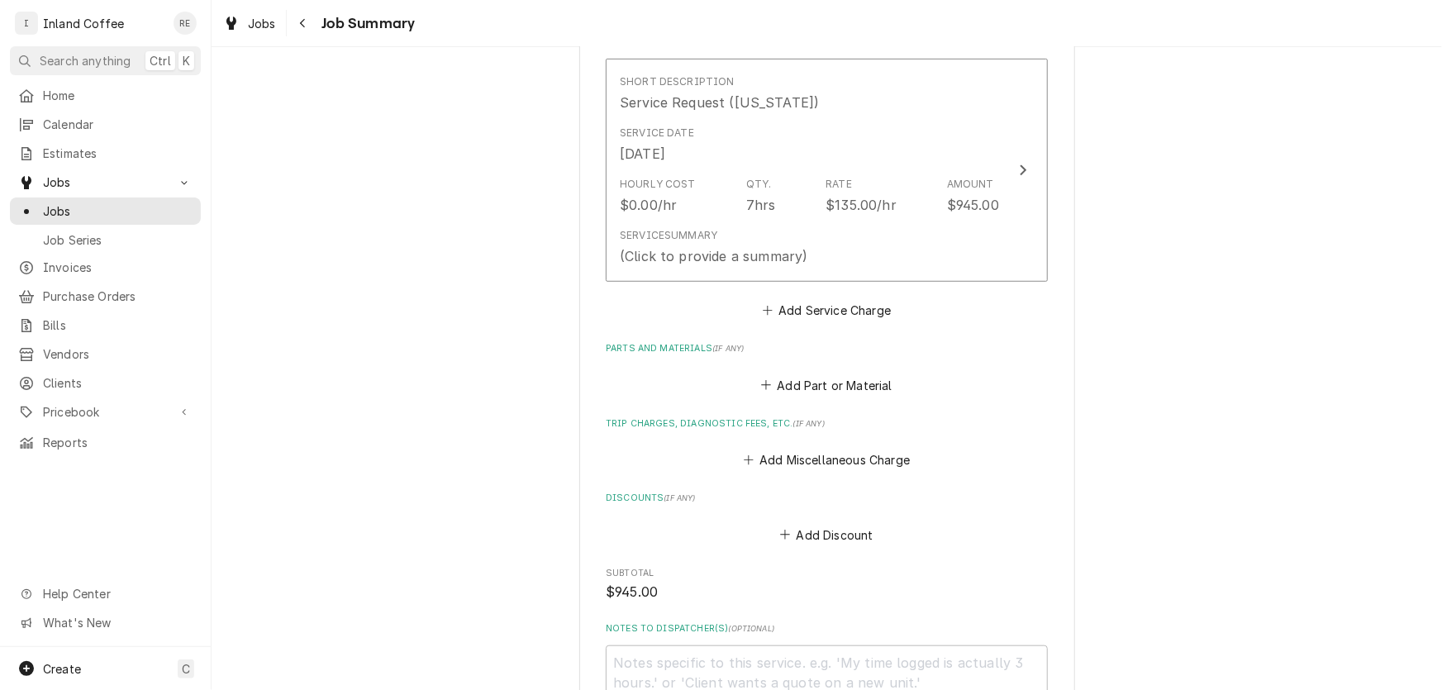
scroll to position [466, 0]
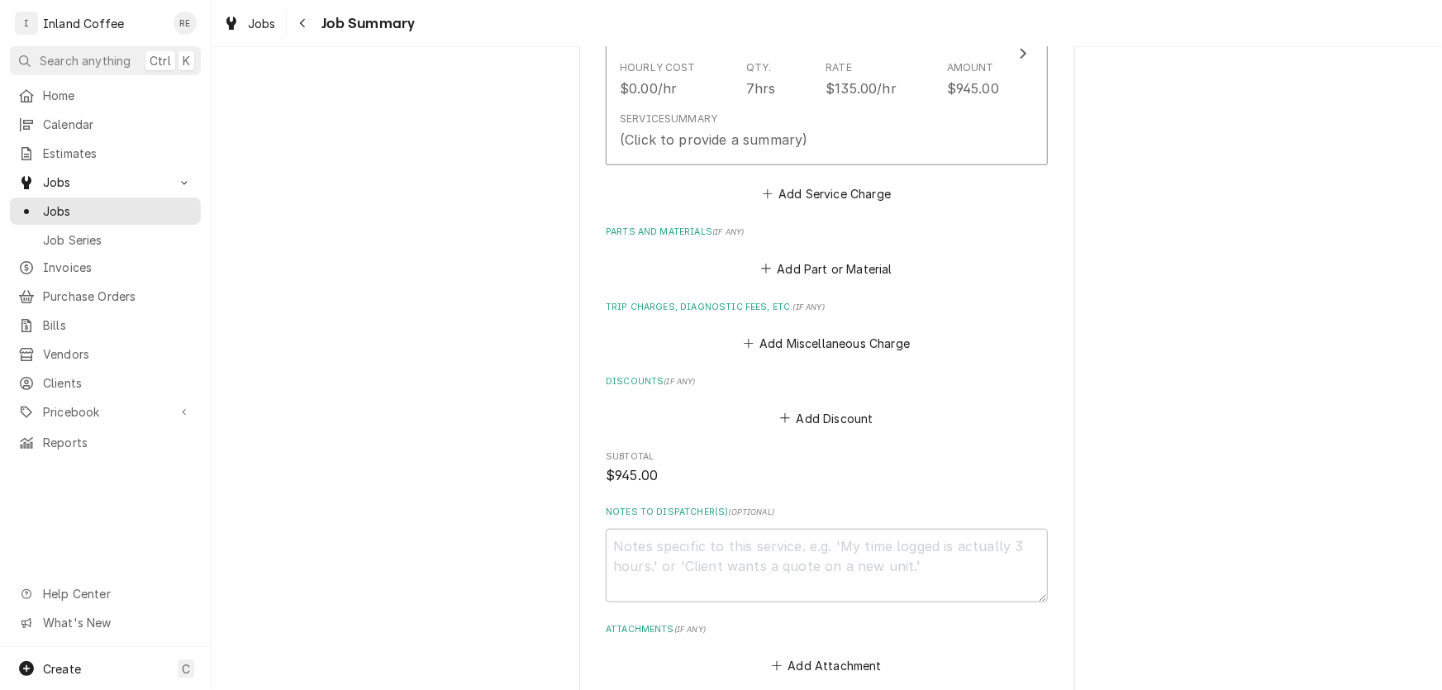
click at [1327, 397] on div "Dave Smith Motors Dave Smith (Idaho) / 210 N Division Stret, Kellog, ID 83837 P…" at bounding box center [827, 129] width 1230 height 1297
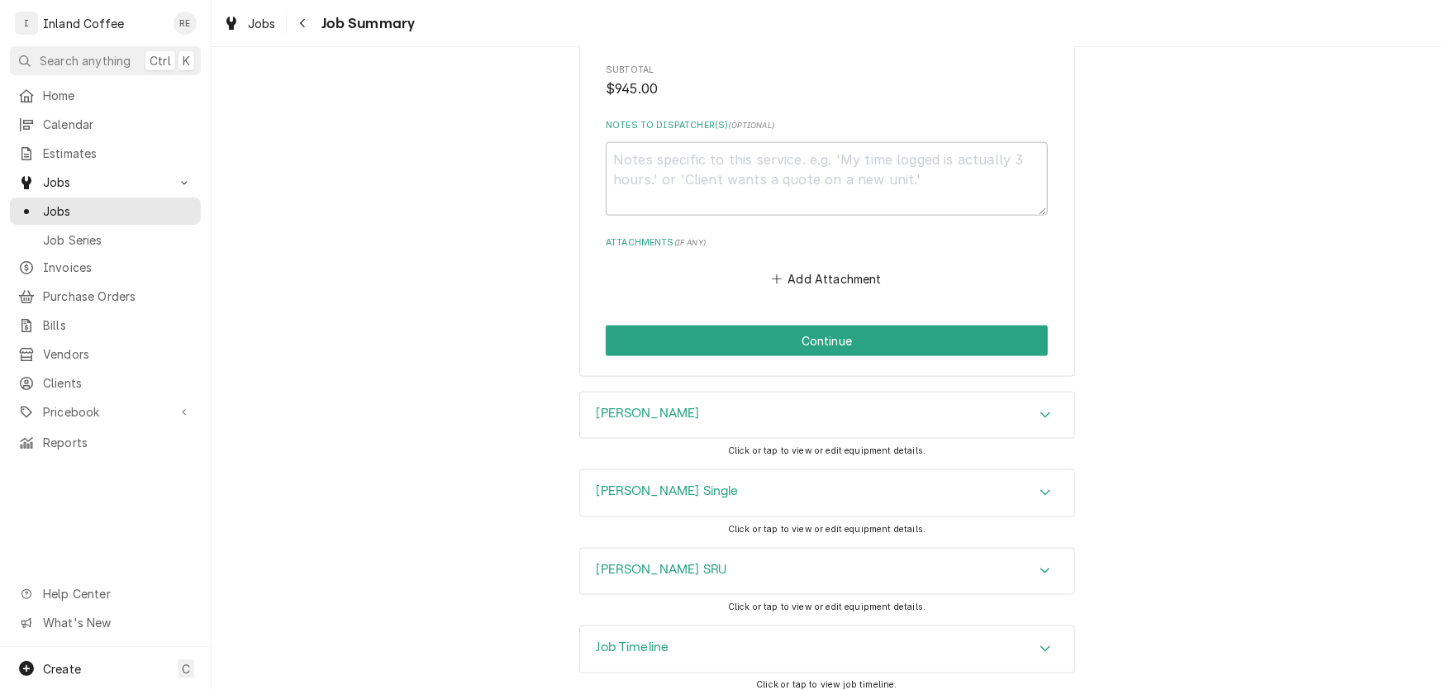
scroll to position [981, 0]
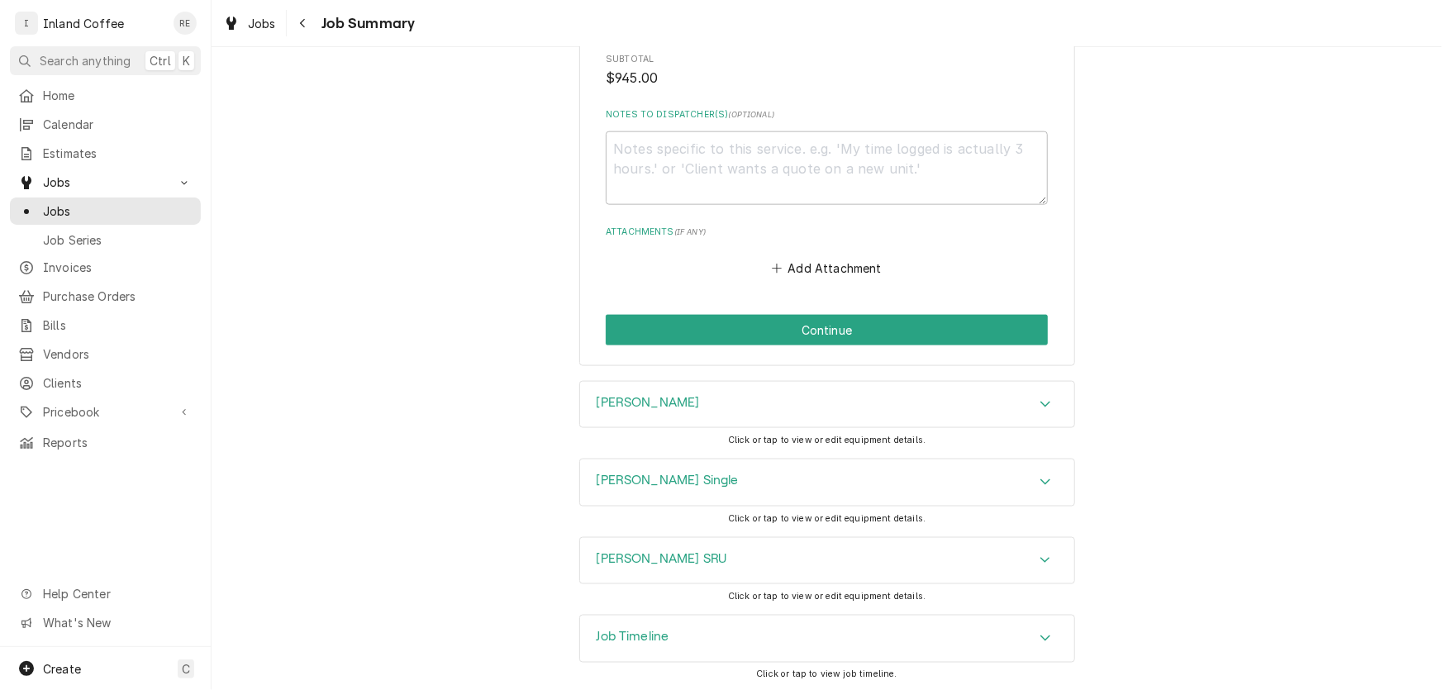
click at [1327, 397] on div "Bunn Click or tap to view or edit equipment details." at bounding box center [827, 420] width 1230 height 78
click at [872, 340] on button "Continue" at bounding box center [827, 330] width 442 height 31
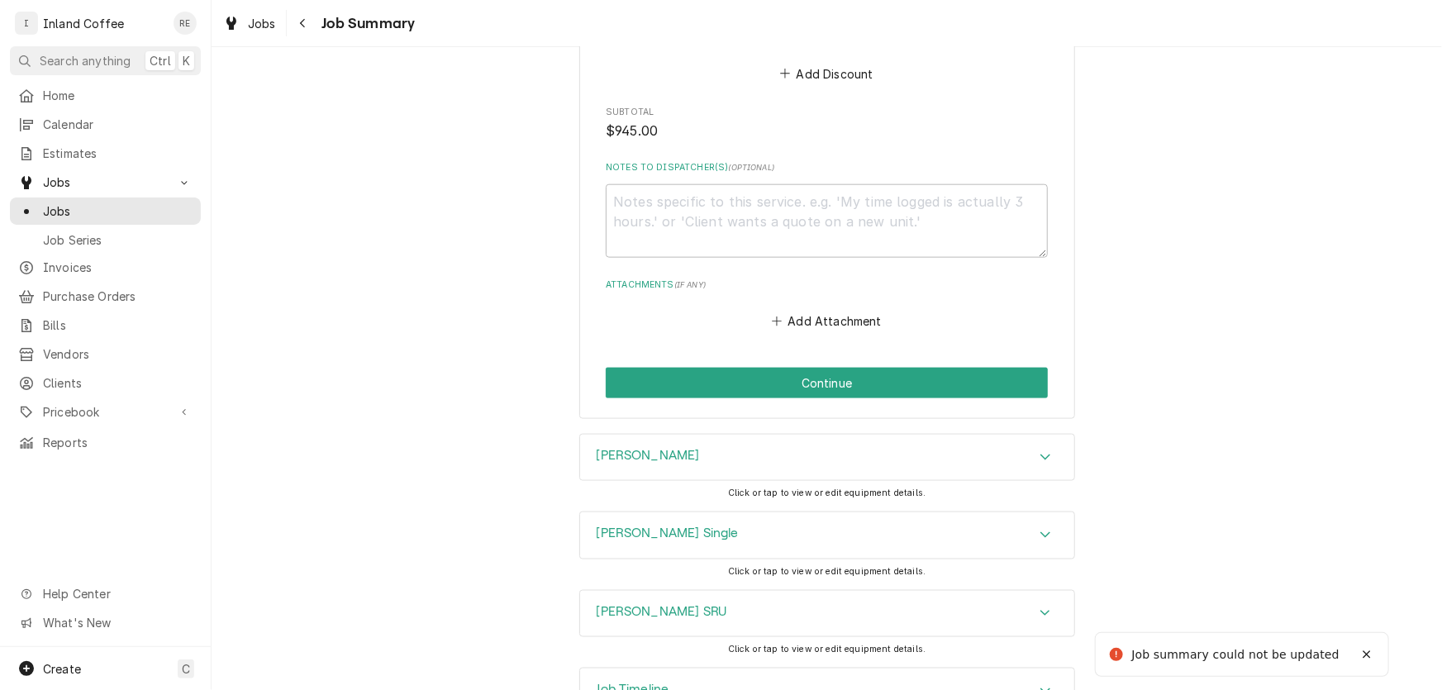
scroll to position [402, 0]
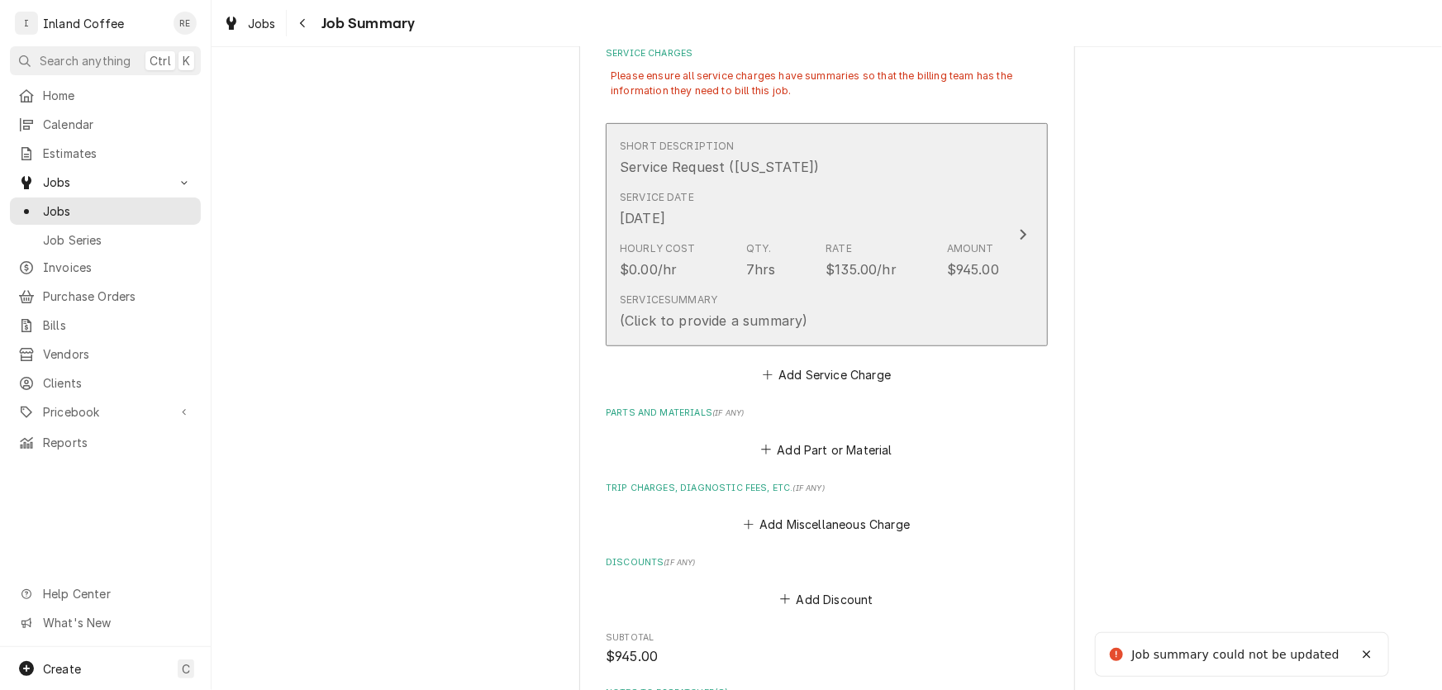
click at [791, 316] on div "(Click to provide a summary)" at bounding box center [714, 321] width 188 height 20
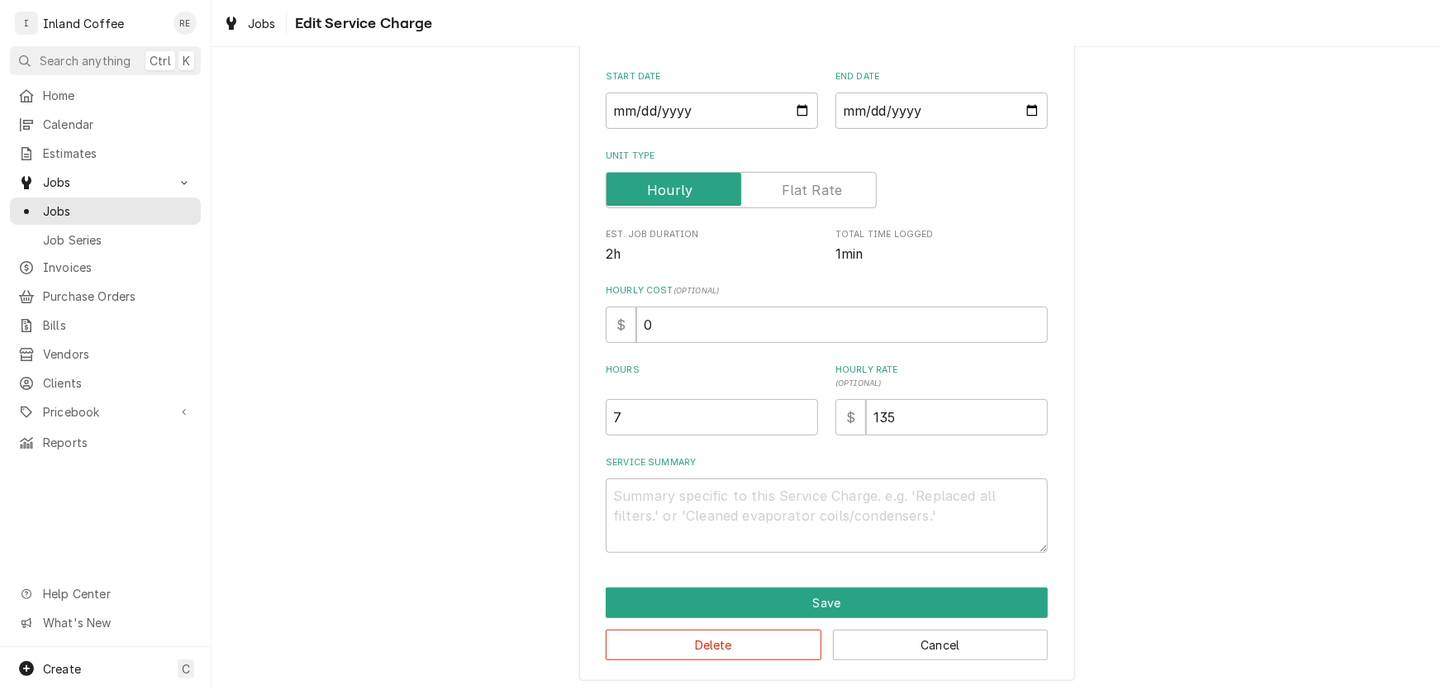
scroll to position [177, 0]
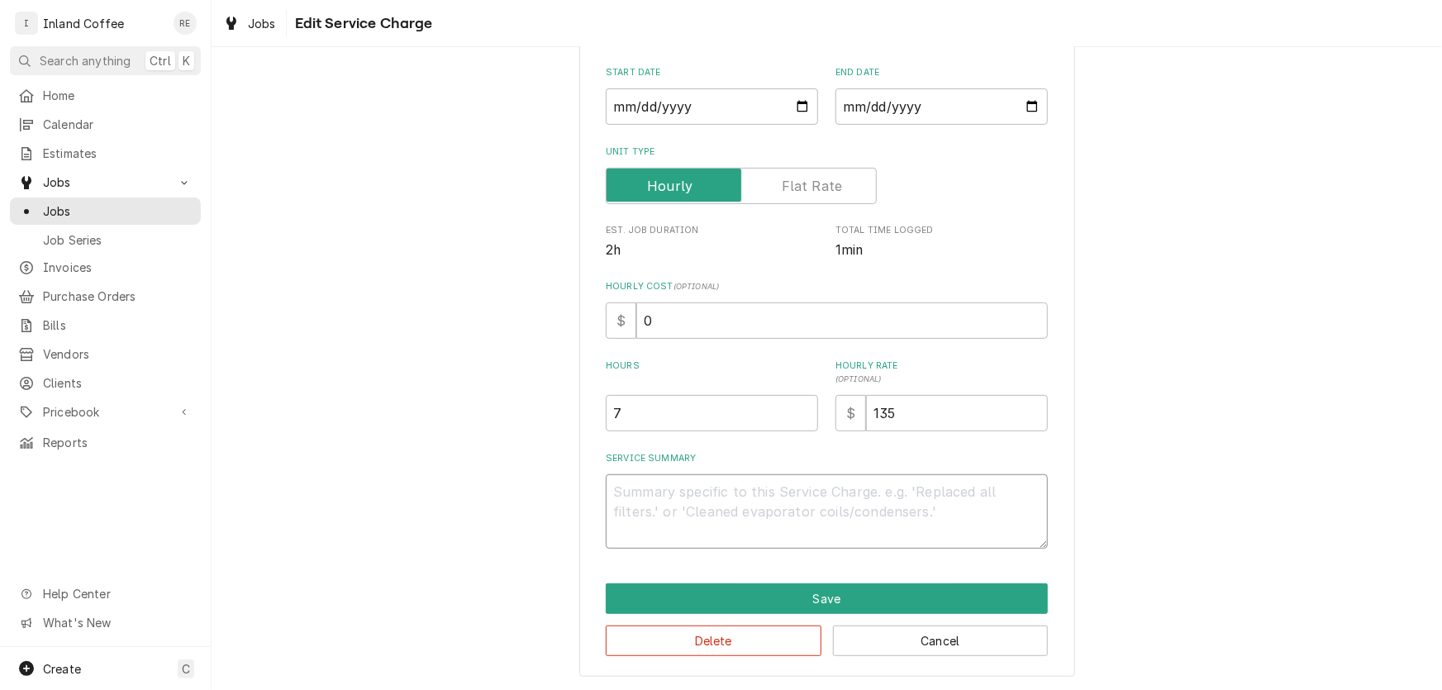
click at [676, 493] on textarea "Service Summary" at bounding box center [827, 511] width 442 height 74
paste textarea "clean coffee reservoir, outlet tube, faucet and site glass. Drain tank and cap …"
type textarea "x"
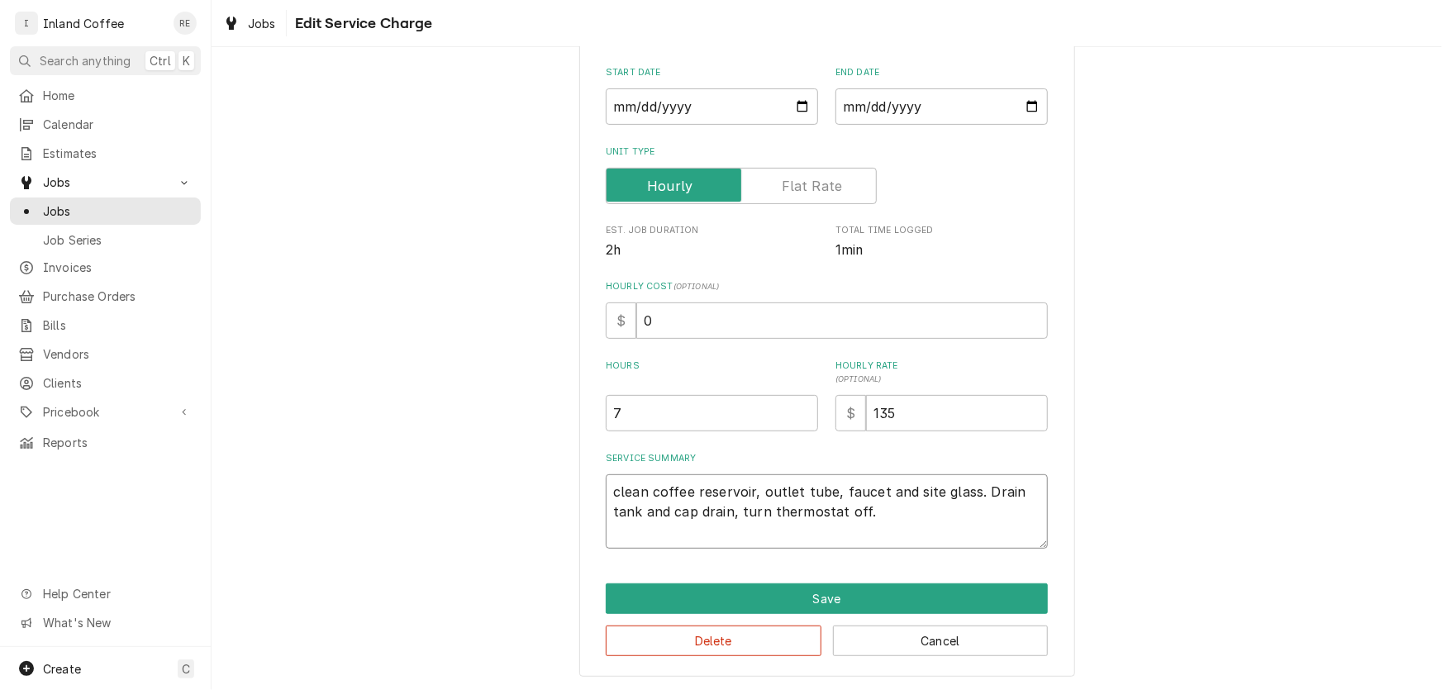
type textarea "clean coffee reservoir, outlet tube, faucet and site glass. Drain tank and cap …"
click at [718, 293] on div "Hourly Cost ( optional ) $ 0" at bounding box center [827, 309] width 442 height 59
click at [759, 607] on button "Save" at bounding box center [827, 598] width 442 height 31
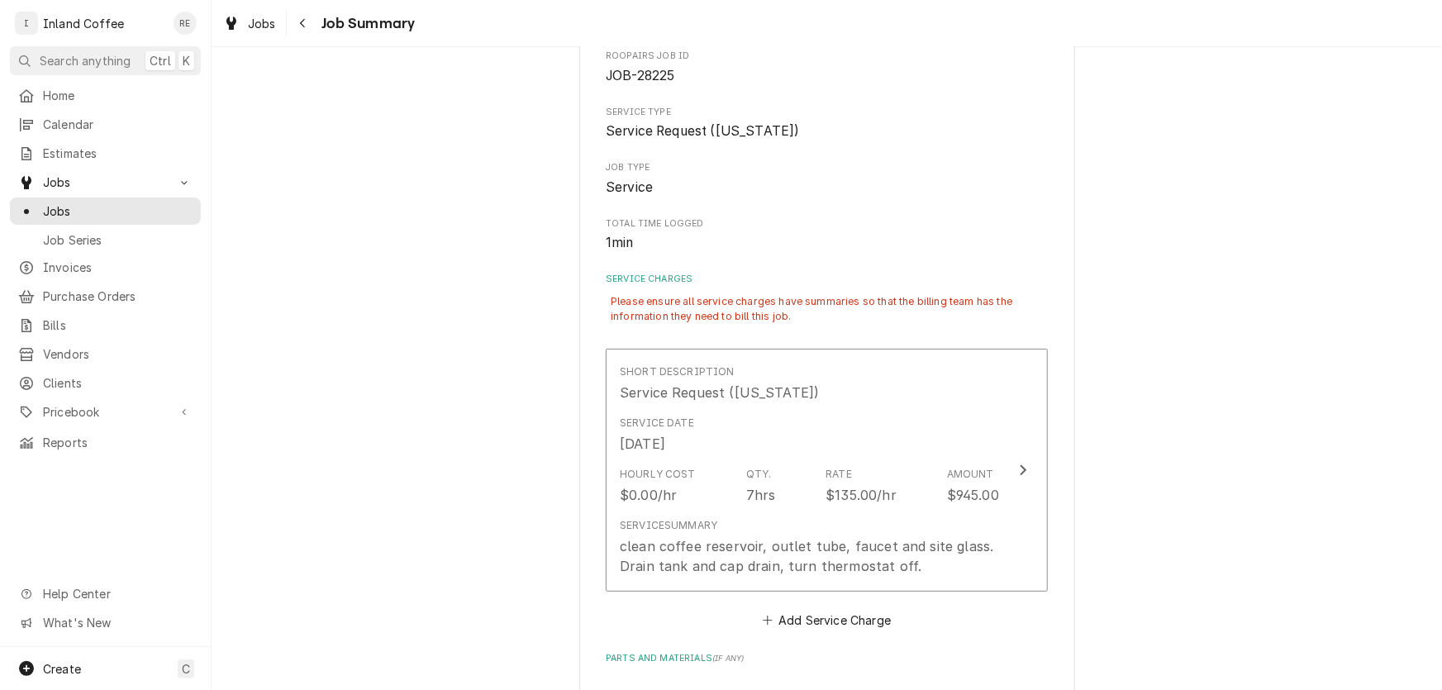
scroll to position [402, 0]
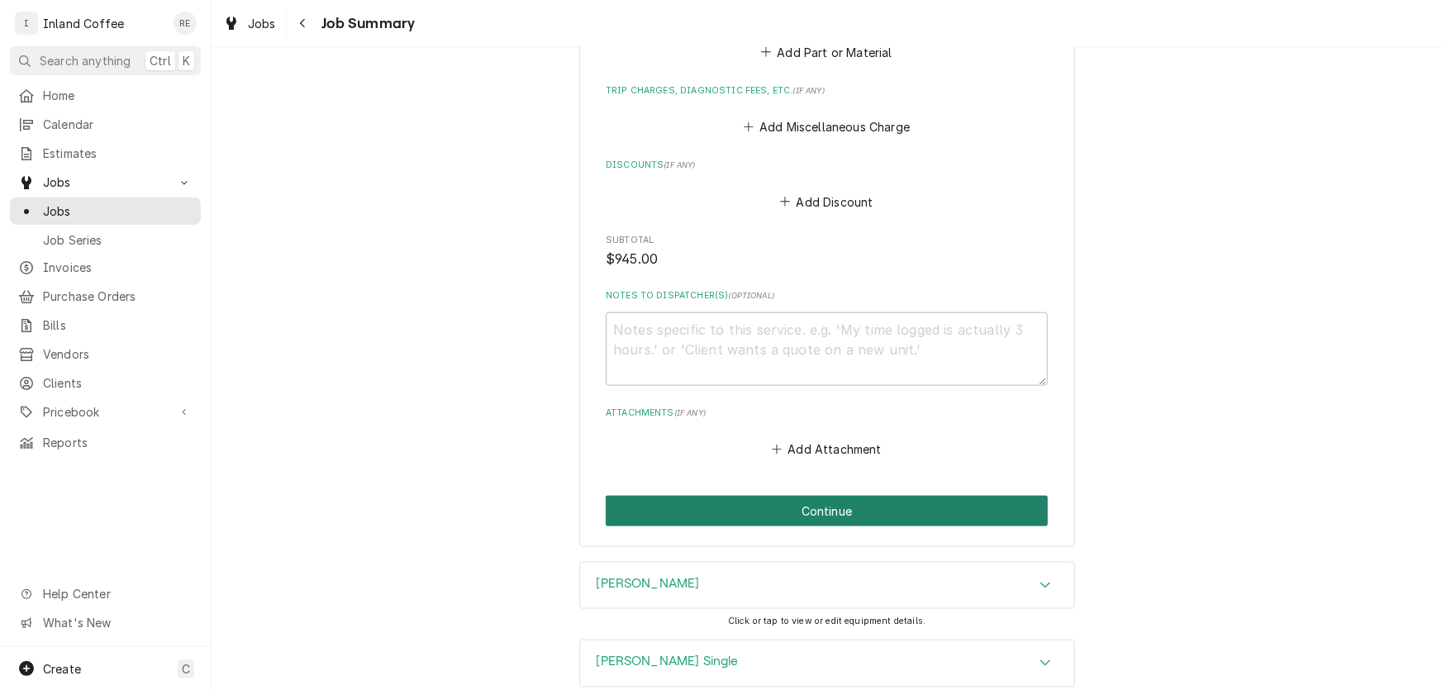
click at [894, 510] on button "Continue" at bounding box center [827, 511] width 442 height 31
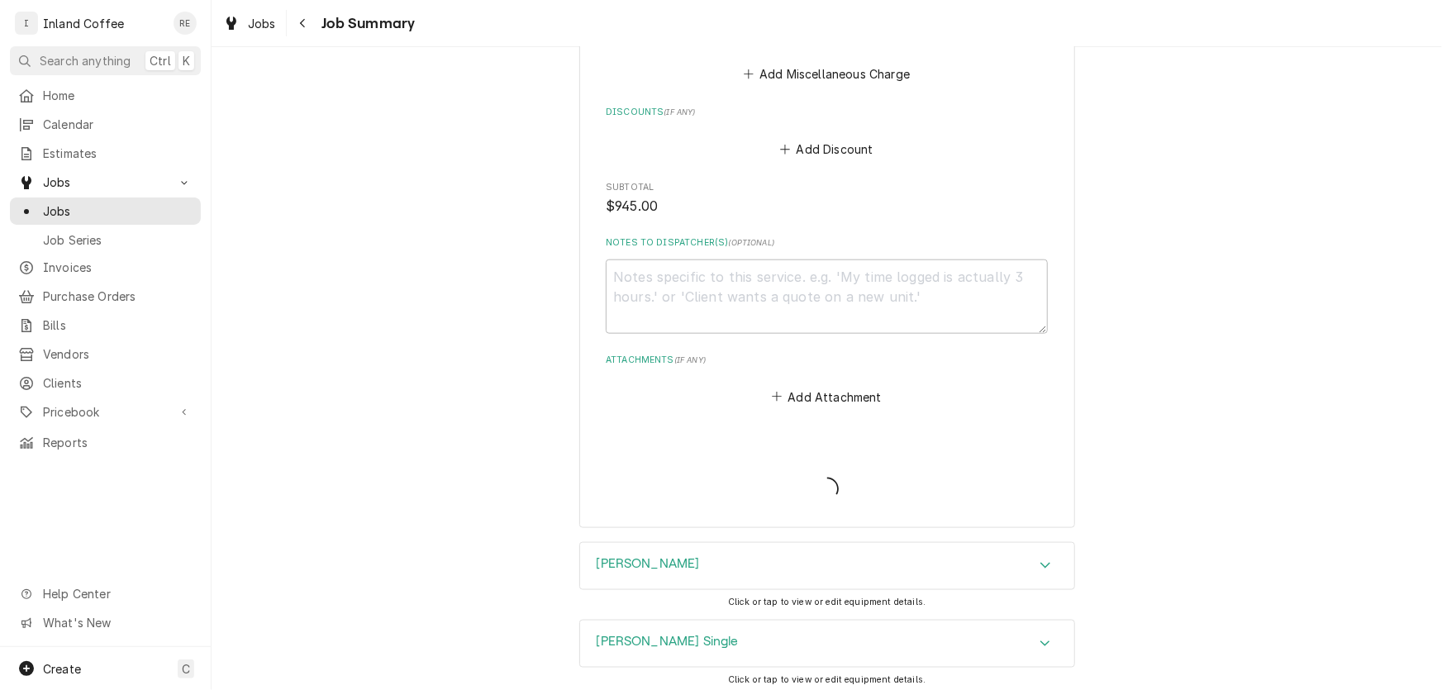
scroll to position [768, 0]
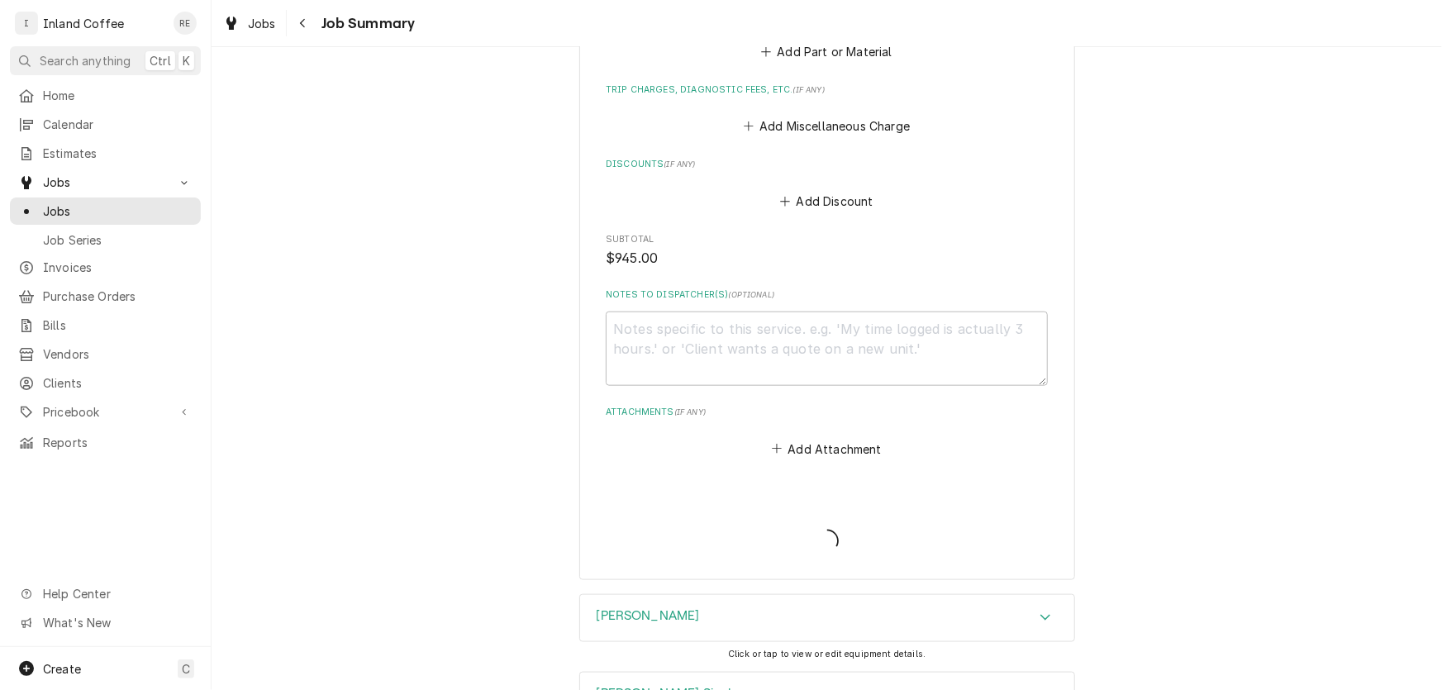
type textarea "x"
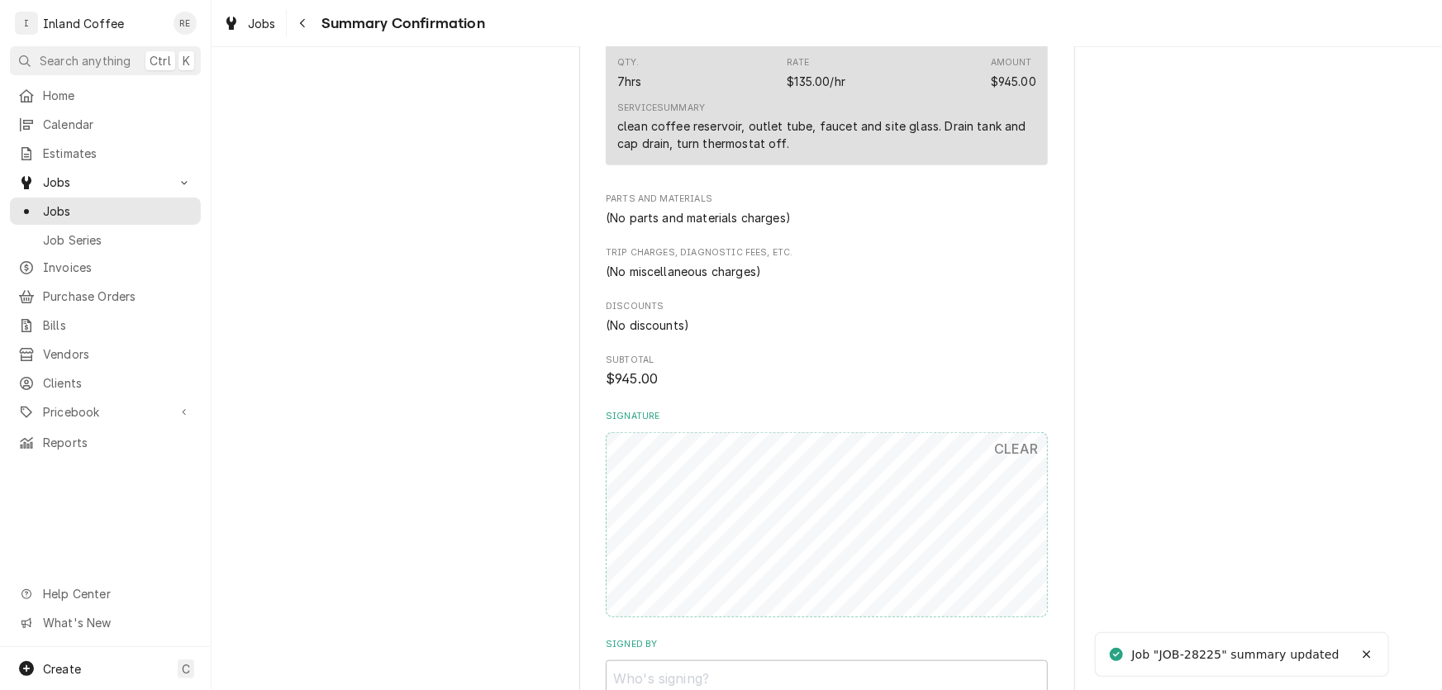
click at [1261, 425] on div "[PERSON_NAME] Motors [PERSON_NAME] ([US_STATE]) / [STREET_ADDRESS][PERSON_NAME]…" at bounding box center [827, 216] width 1230 height 1329
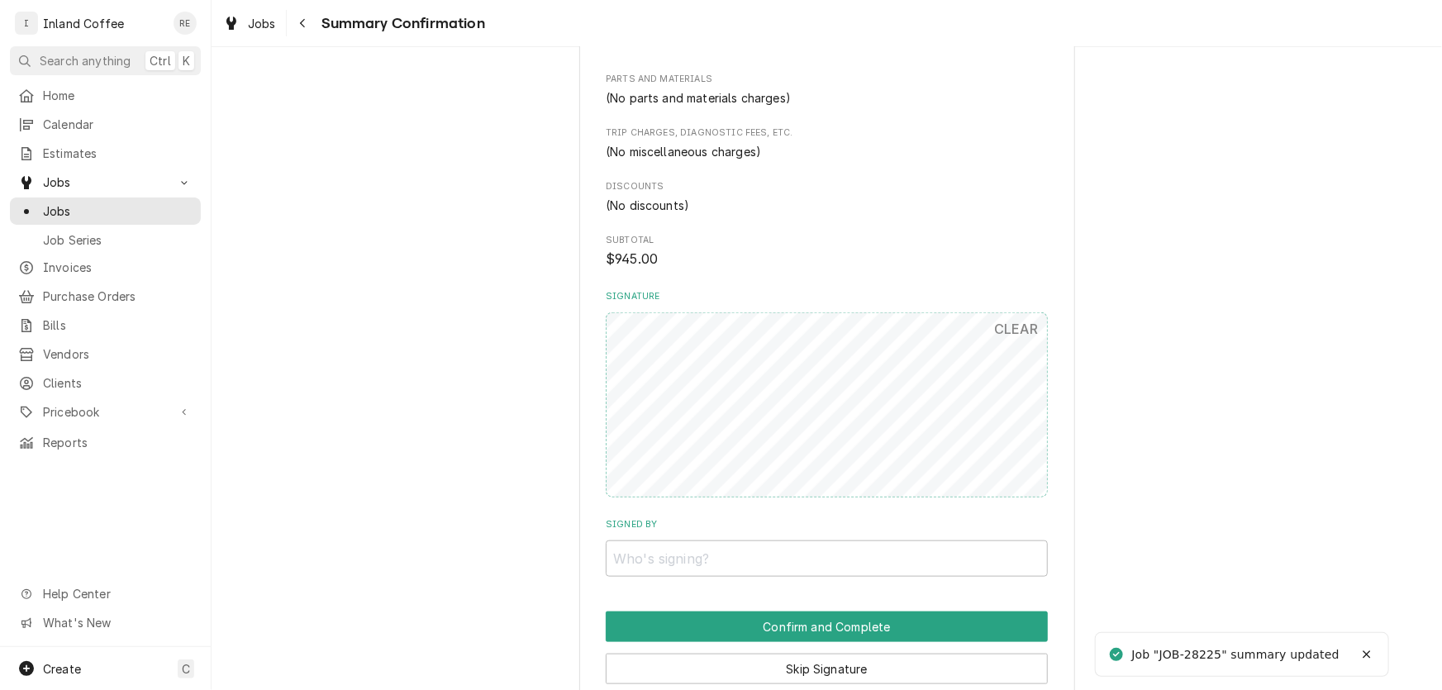
scroll to position [682, 0]
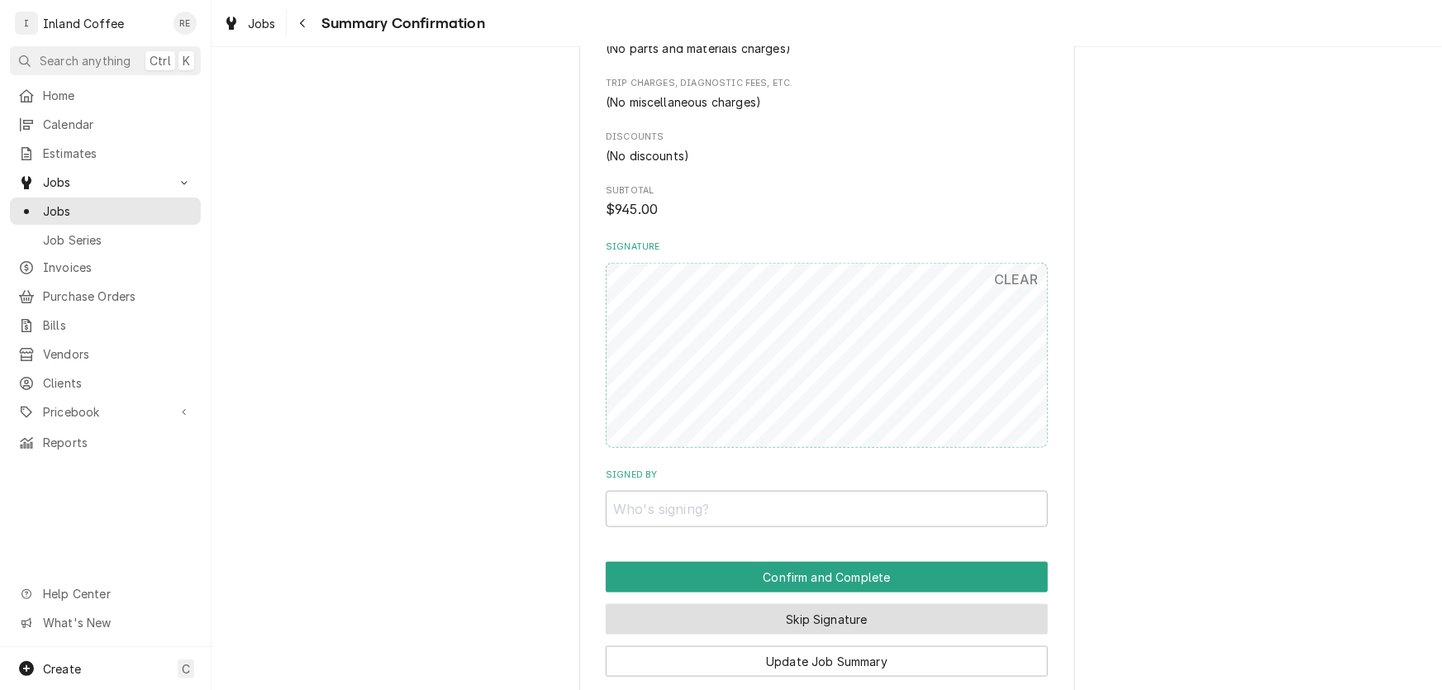
click at [709, 611] on button "Skip Signature" at bounding box center [827, 619] width 442 height 31
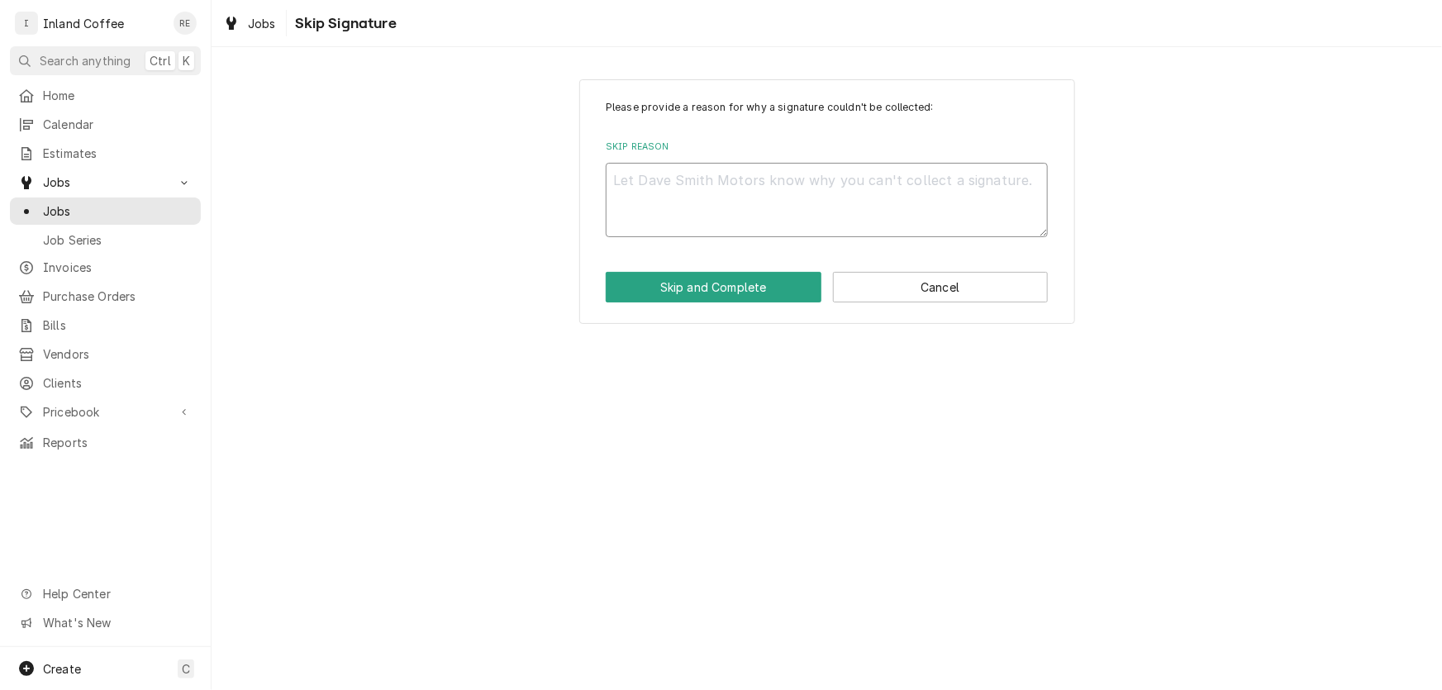
click at [648, 180] on textarea "Skip Reason" at bounding box center [827, 200] width 442 height 74
type textarea "x"
type textarea "t"
type textarea "x"
type textarea "te"
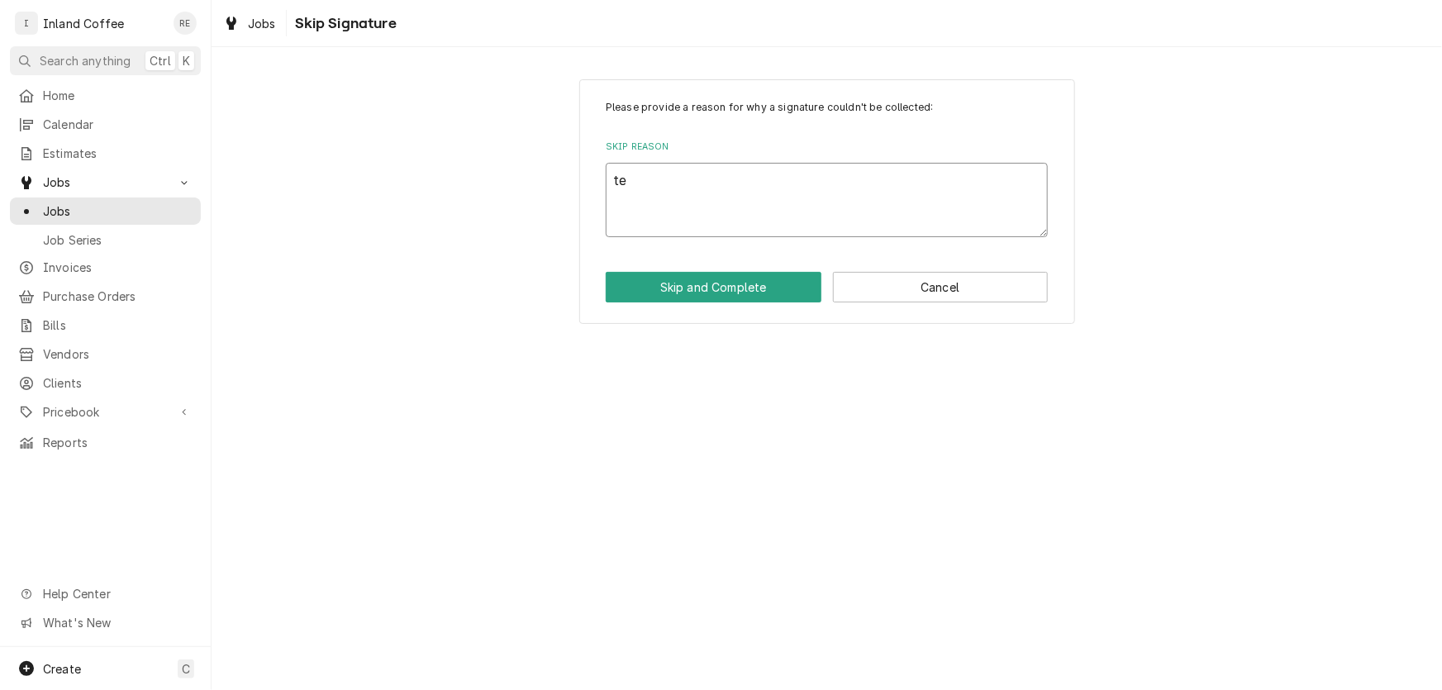
type textarea "x"
type textarea "tex"
type textarea "x"
type textarea "text"
type textarea "x"
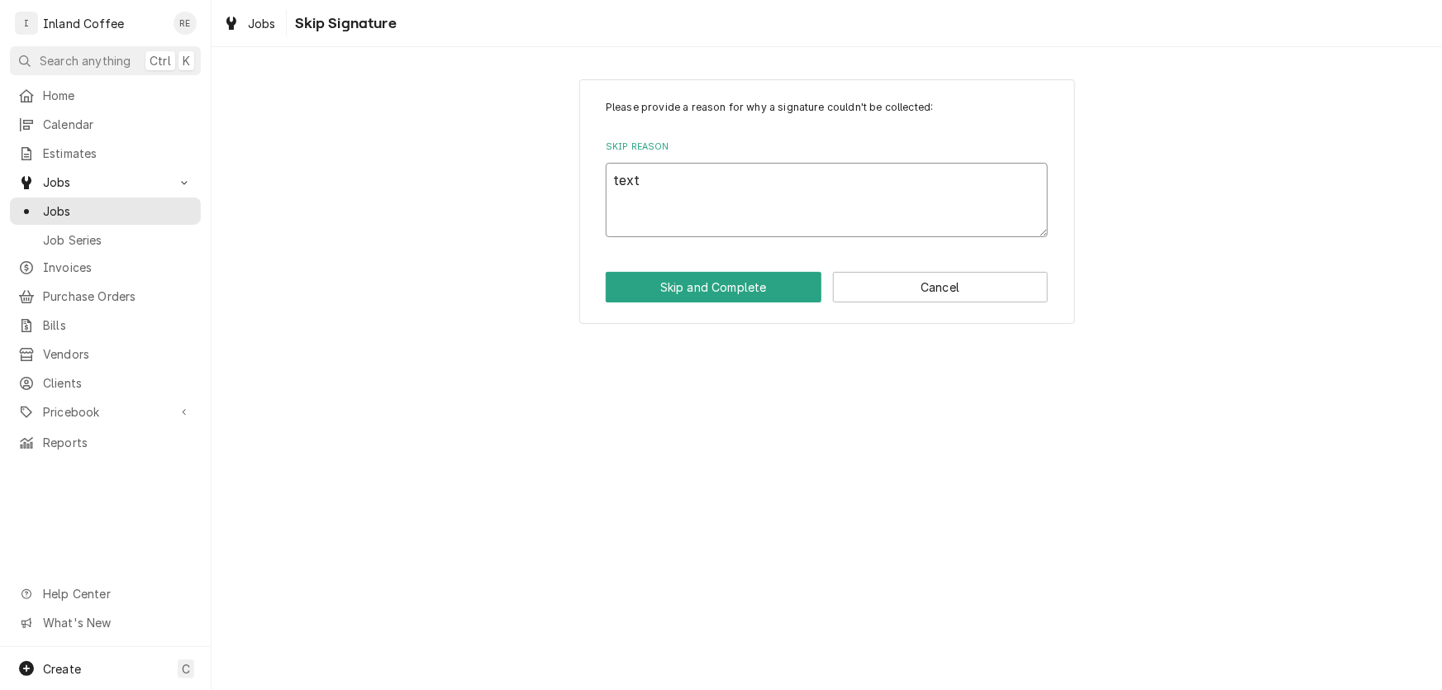
type textarea "text"
type textarea "x"
type textarea "text c"
type textarea "x"
type textarea "text cu"
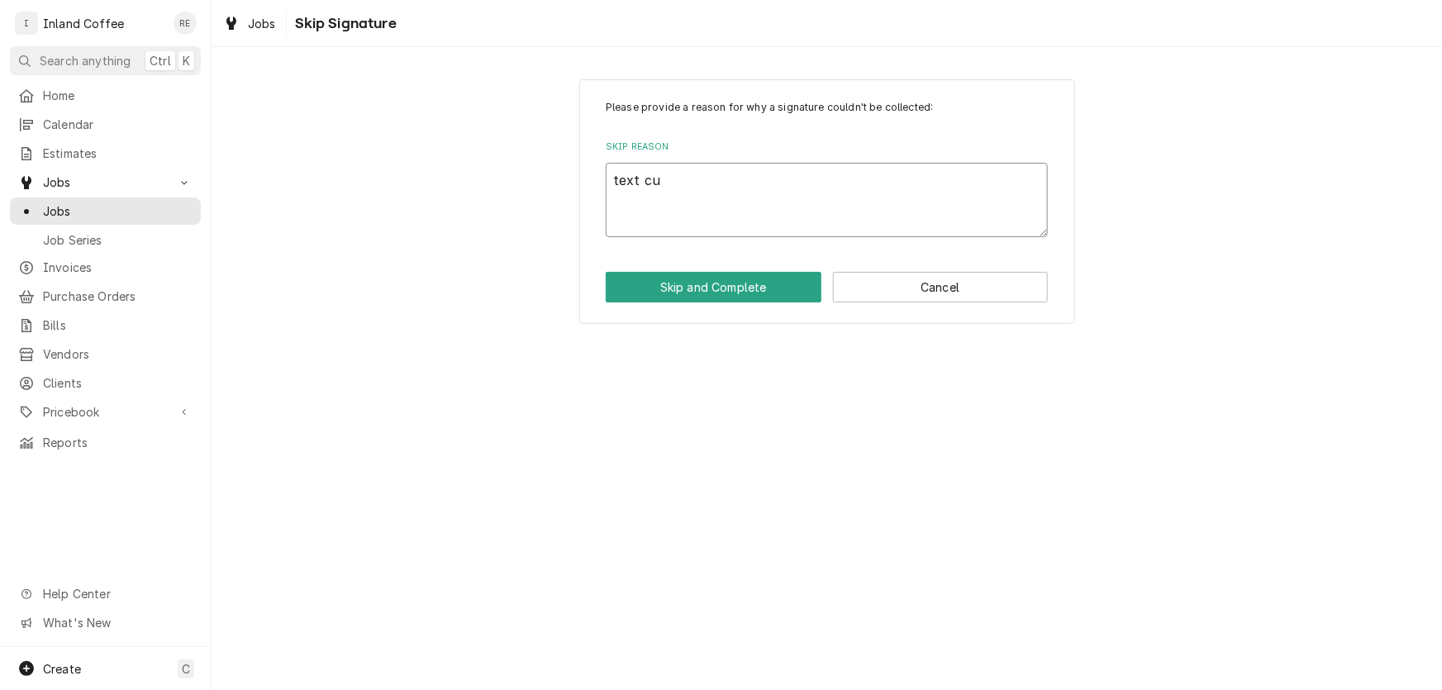
type textarea "x"
type textarea "text cus"
type textarea "x"
type textarea "text cust"
type textarea "x"
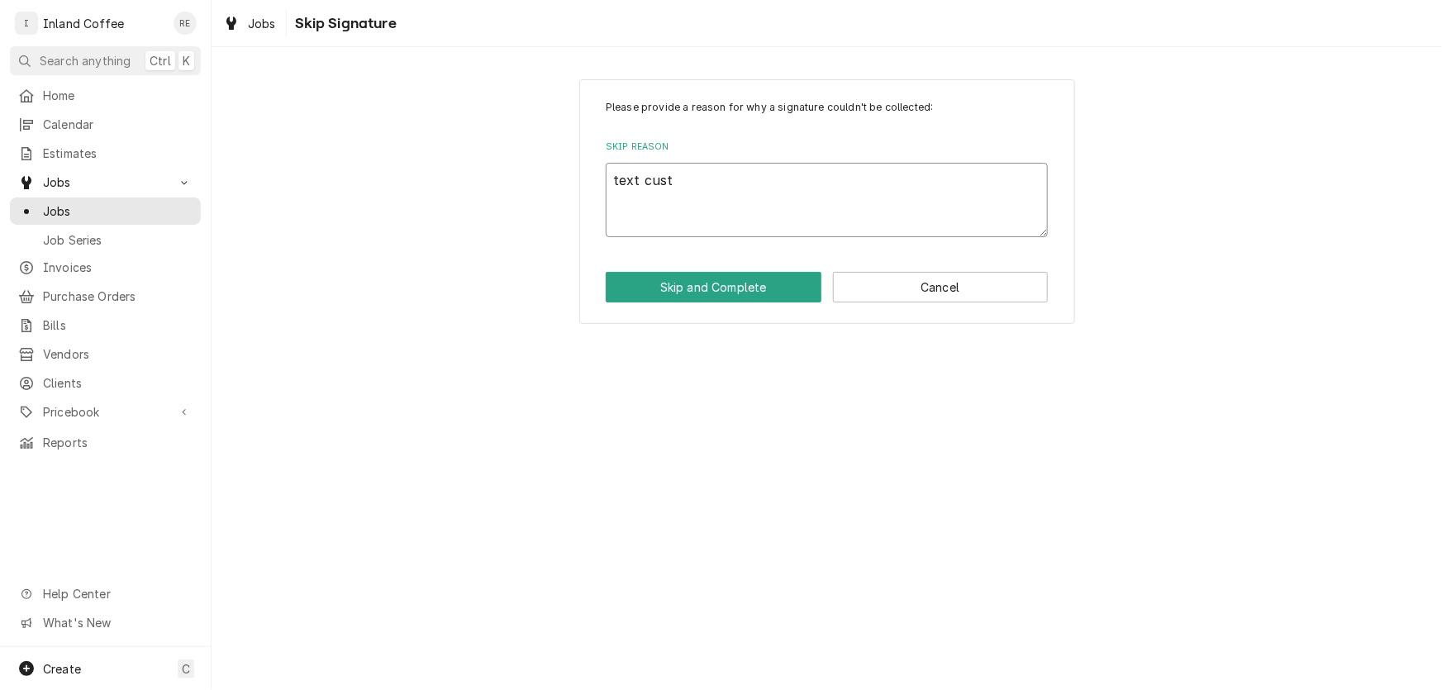
type textarea "text custo"
type textarea "x"
type textarea "text custom"
type textarea "x"
type textarea "text custome"
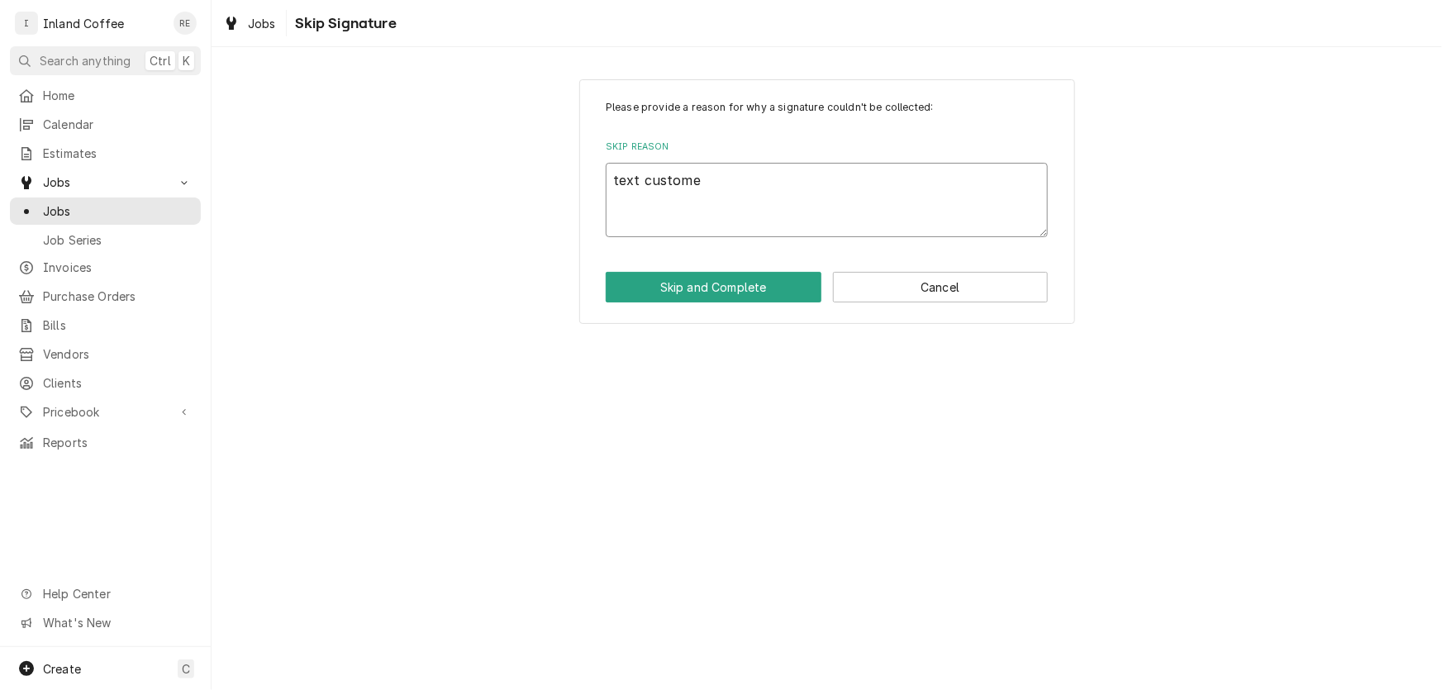
type textarea "x"
type textarea "text customer"
click at [676, 291] on button "Skip and Complete" at bounding box center [714, 287] width 216 height 31
type textarea "x"
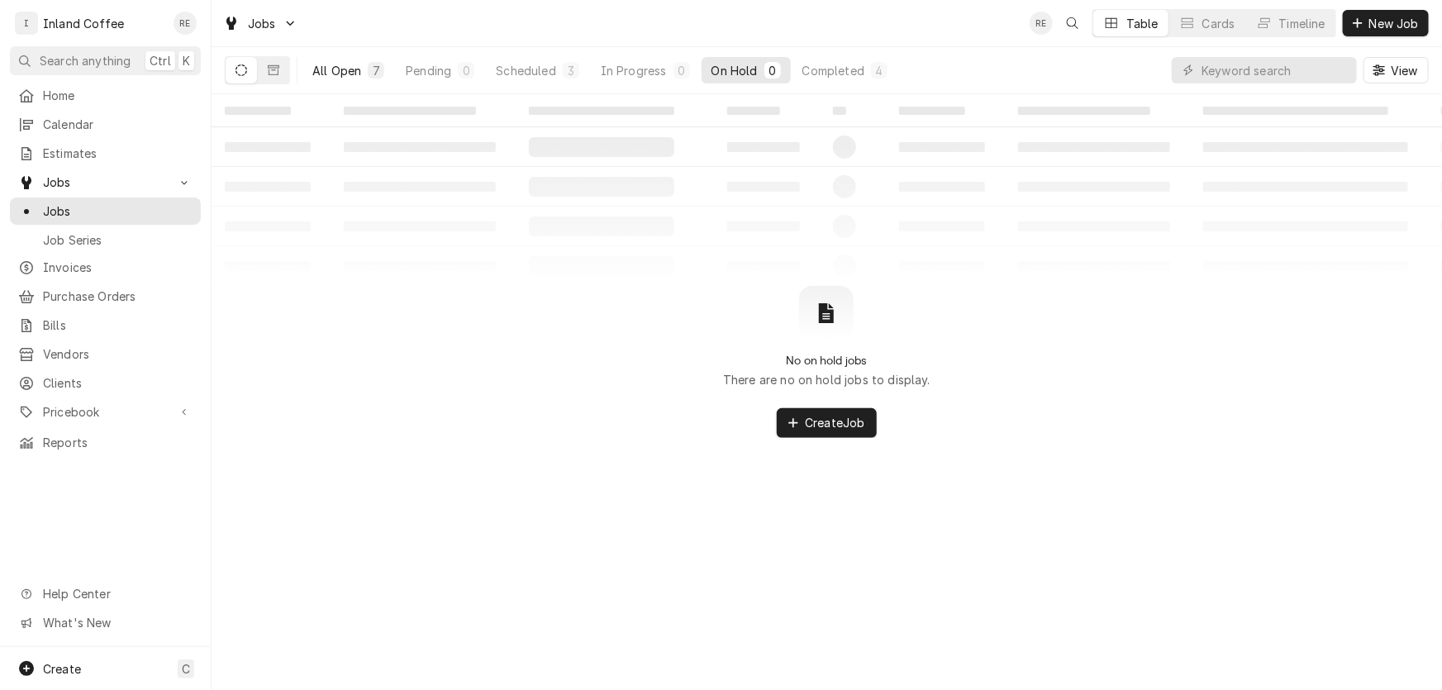
click at [350, 64] on div "All Open" at bounding box center [336, 70] width 49 height 17
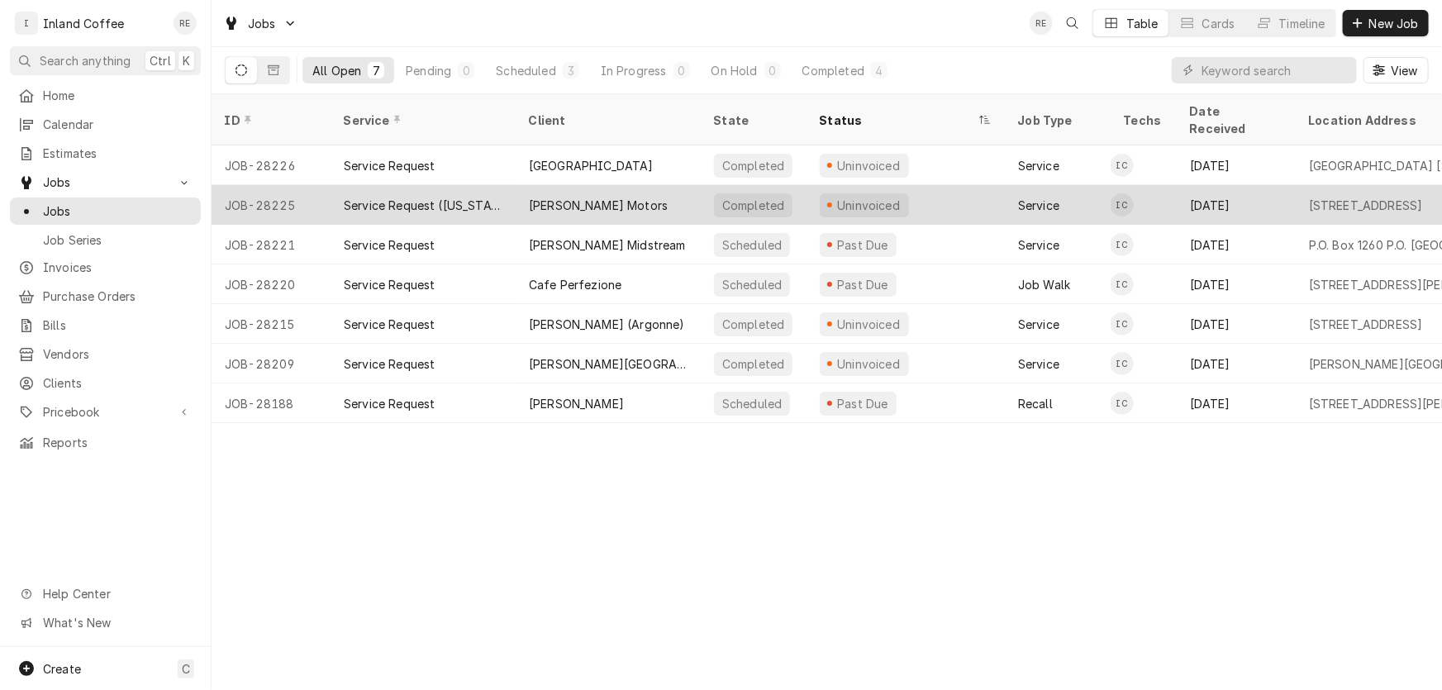
click at [600, 197] on div "[PERSON_NAME] Motors" at bounding box center [598, 205] width 139 height 17
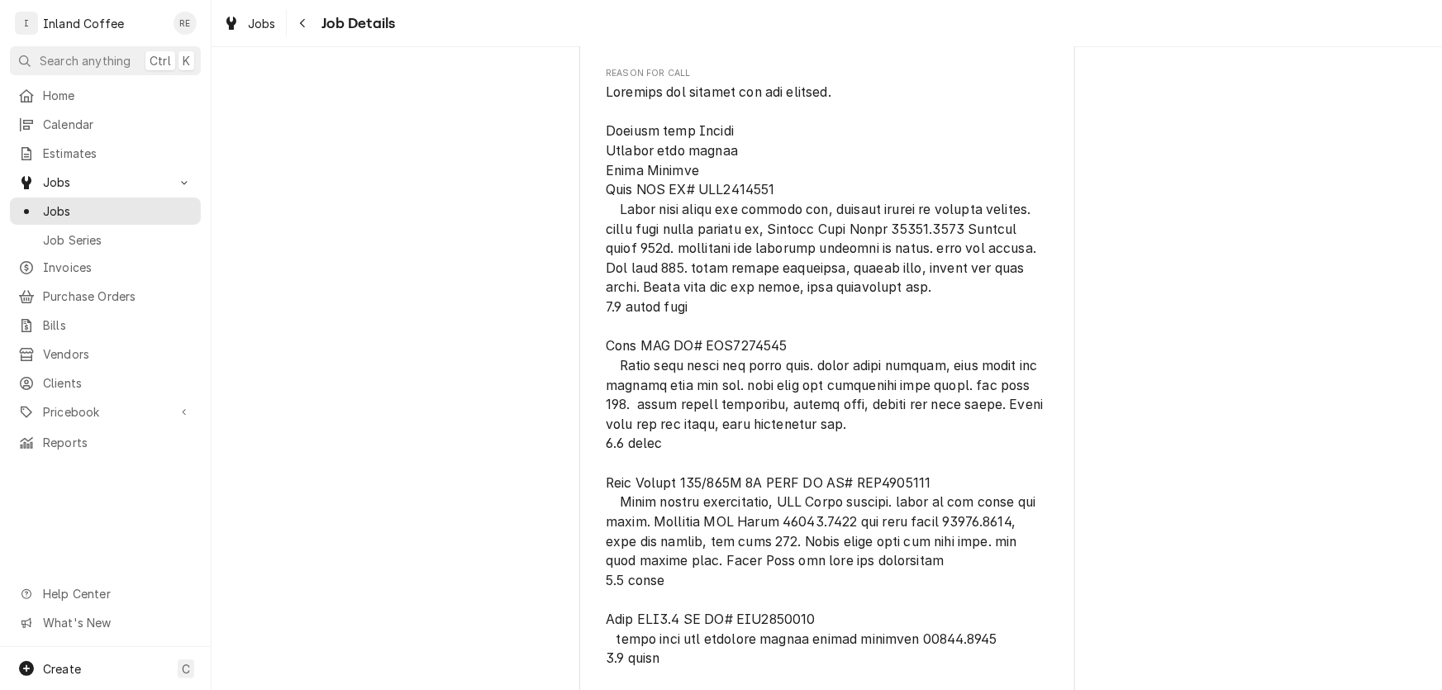
scroll to position [814, 0]
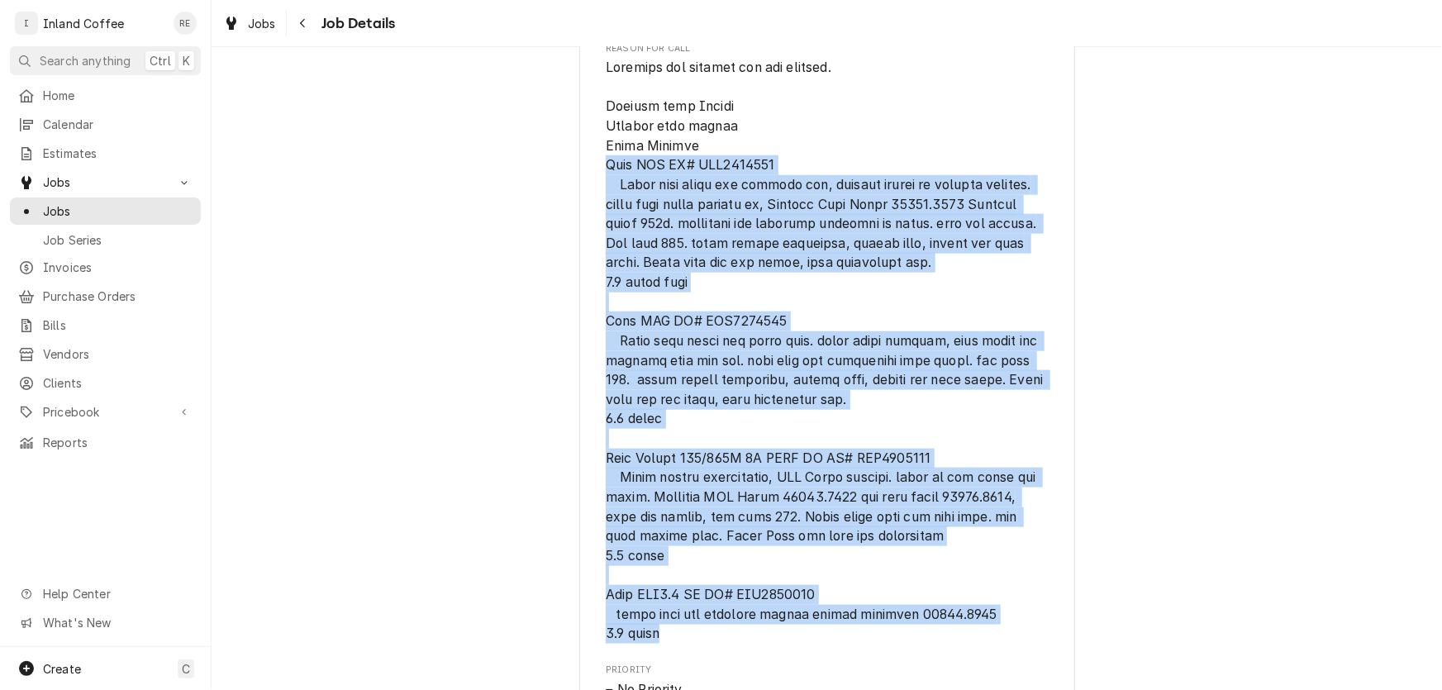
drag, startPoint x: 596, startPoint y: 179, endPoint x: 747, endPoint y: 645, distance: 489.9
click at [747, 645] on div "Dave Smith Motors Dave Smith (Idaho) / 210 N Division Stret, Kellog, ID 83837 O…" at bounding box center [827, 525] width 496 height 2467
copy span "Bunn SRU SR# SRU0004618 Clean fill probe and tighten nut, tighten screws to hea…"
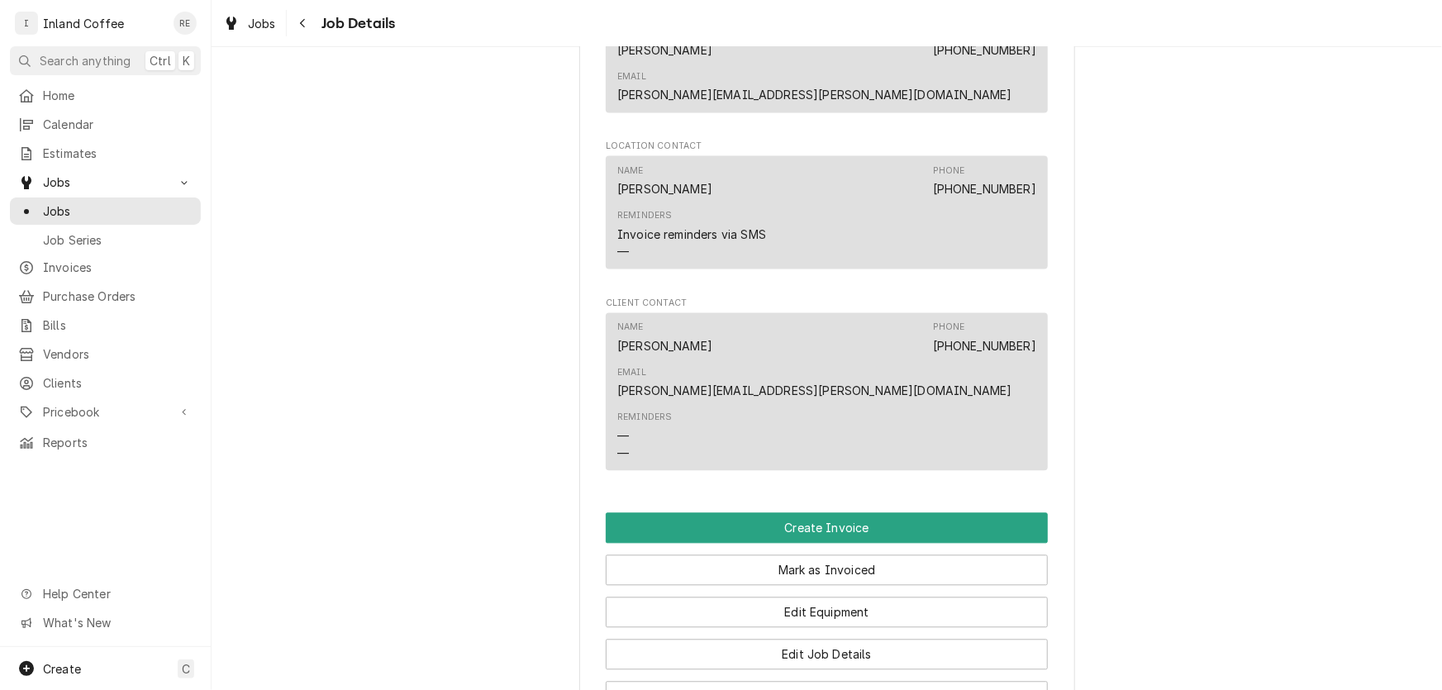
scroll to position [1691, 0]
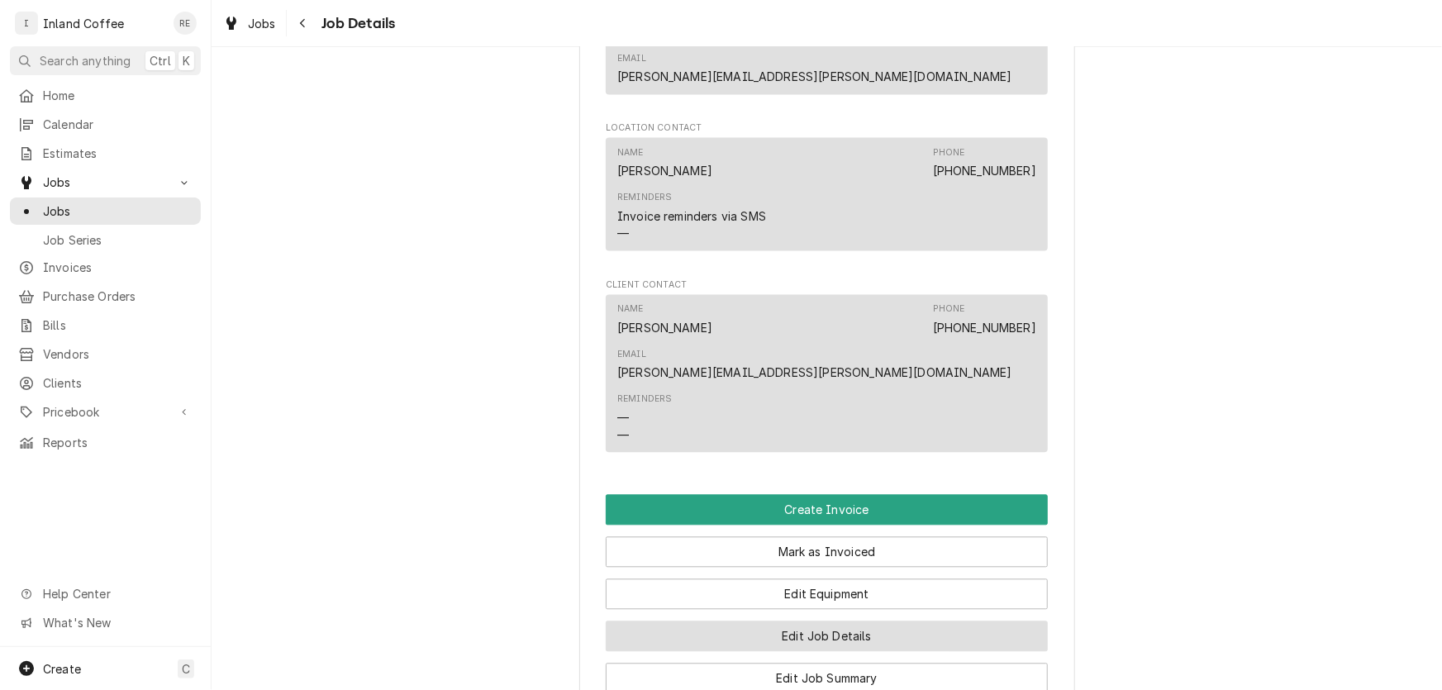
click at [841, 621] on button "Edit Job Details" at bounding box center [827, 636] width 442 height 31
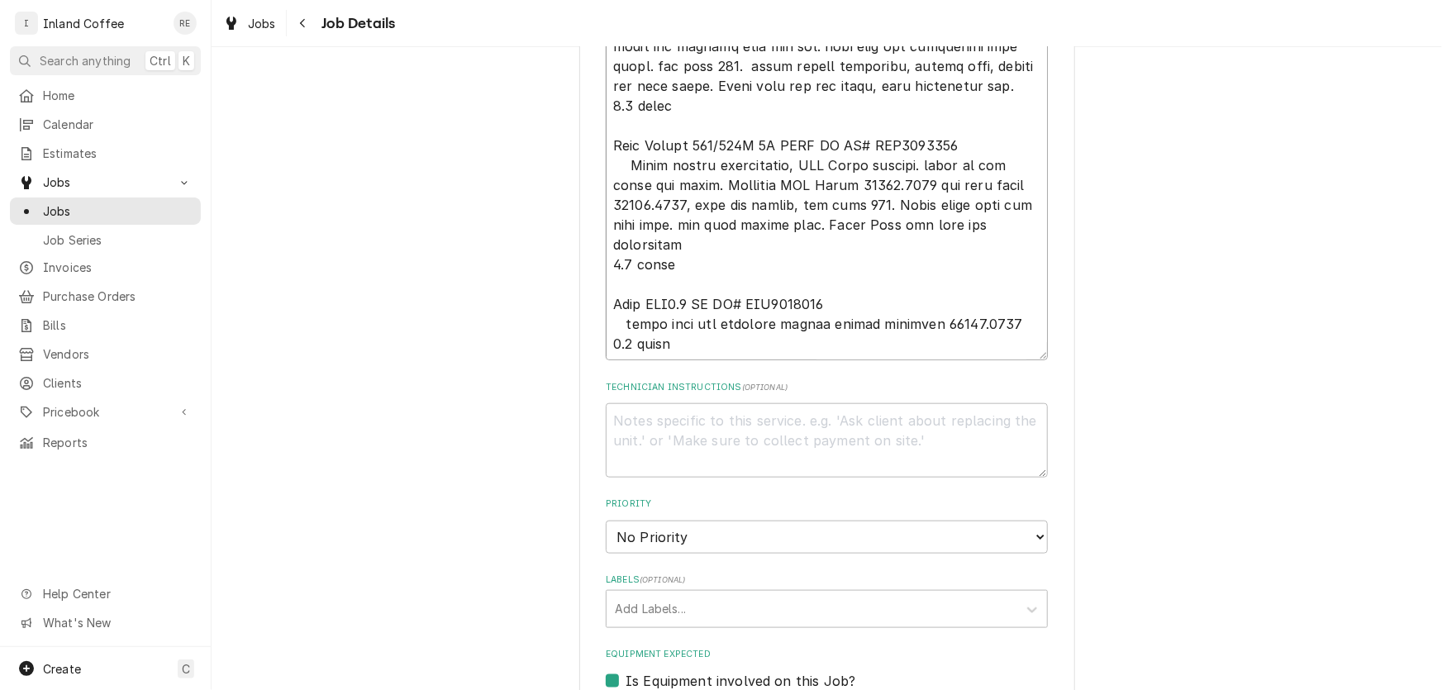
scroll to position [803, 0]
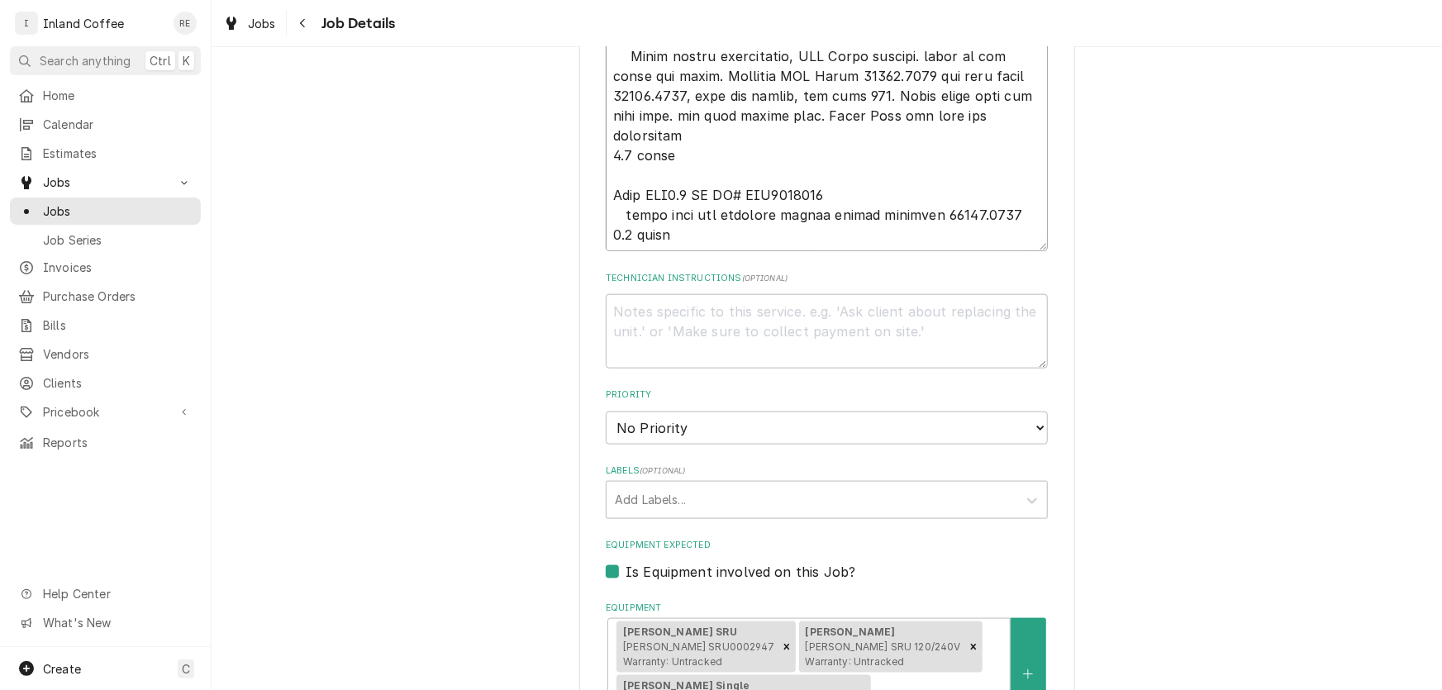
drag, startPoint x: 607, startPoint y: 326, endPoint x: 702, endPoint y: 237, distance: 129.8
type textarea "x"
type textarea "Machines are leaking and not heating. Leaking from Faucet Leaking from bottom S…"
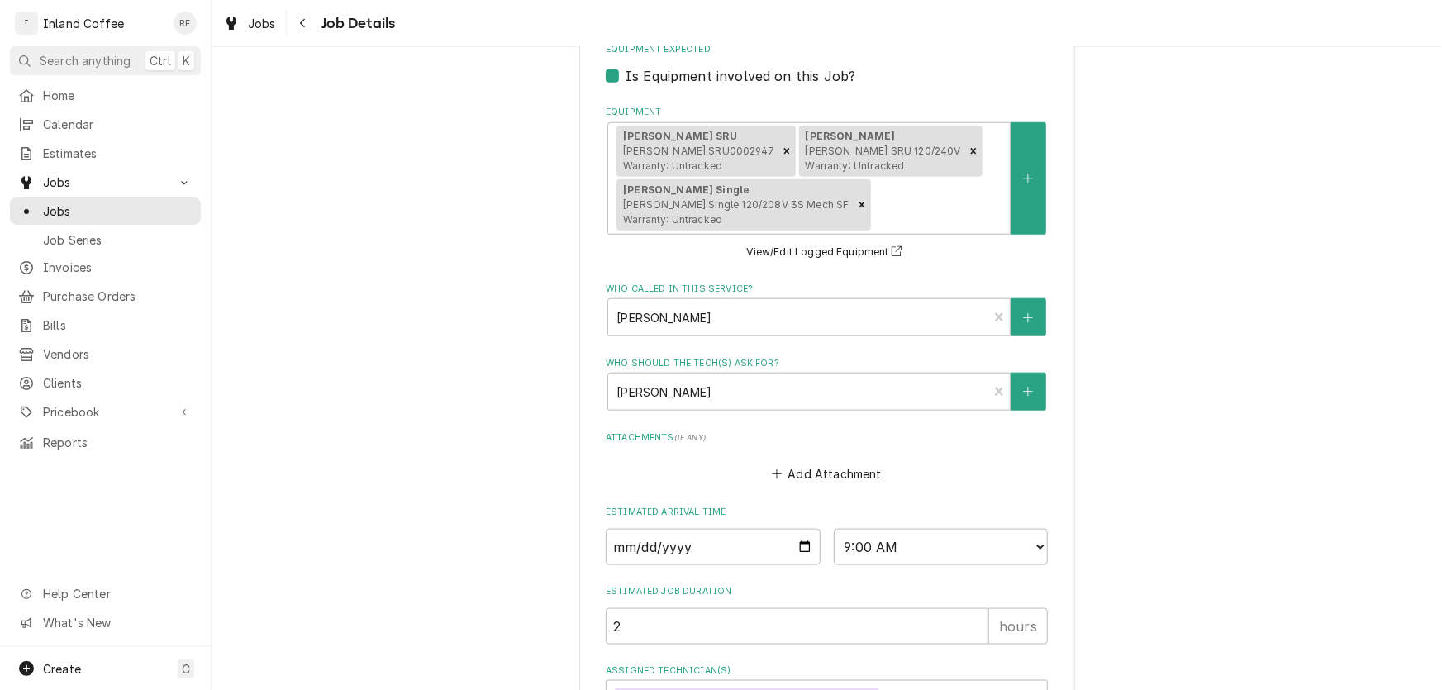
scroll to position [307, 0]
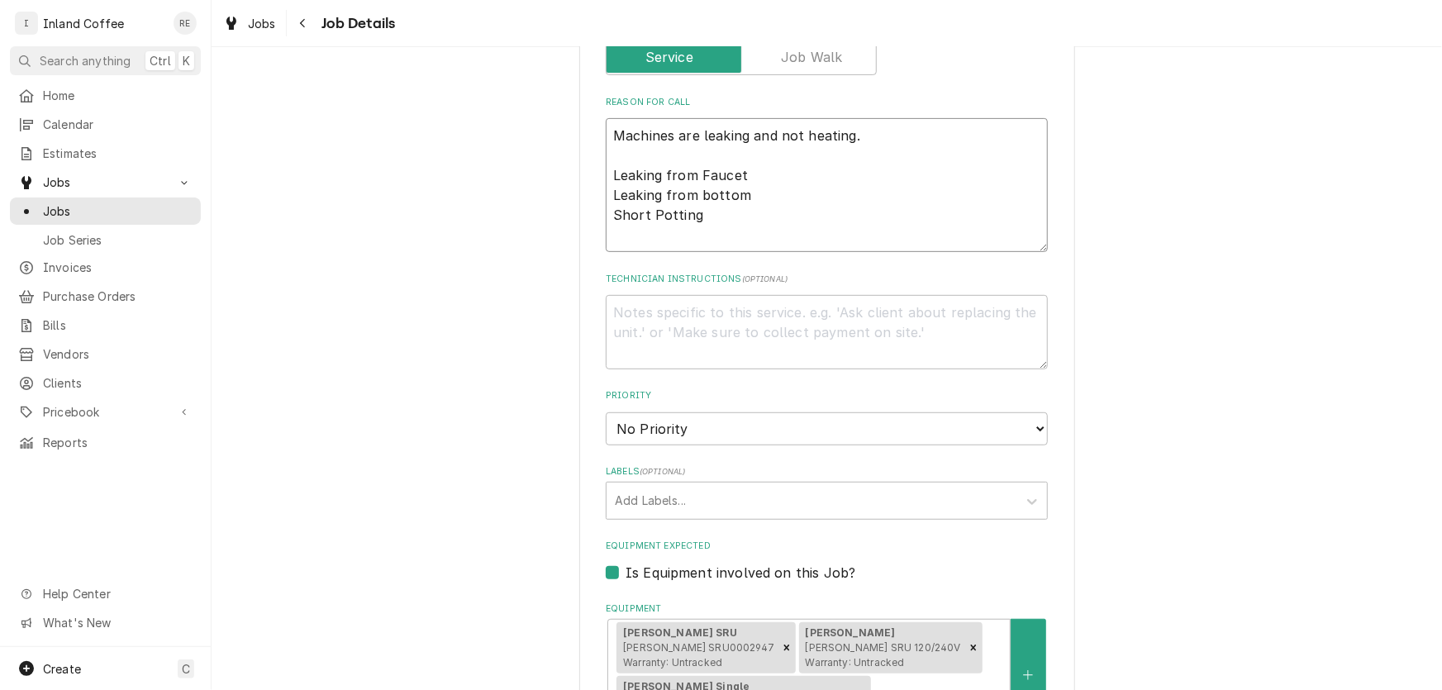
type textarea "x"
type textarea "Machines are leaking and not heating. Leaking from Faucet Leaking from bottom S…"
click at [1429, 504] on div "Dave Smith Motors Dave Smith (Idaho) / 210 N Division Stret, Kellog, ID 83837 U…" at bounding box center [827, 537] width 1230 height 1558
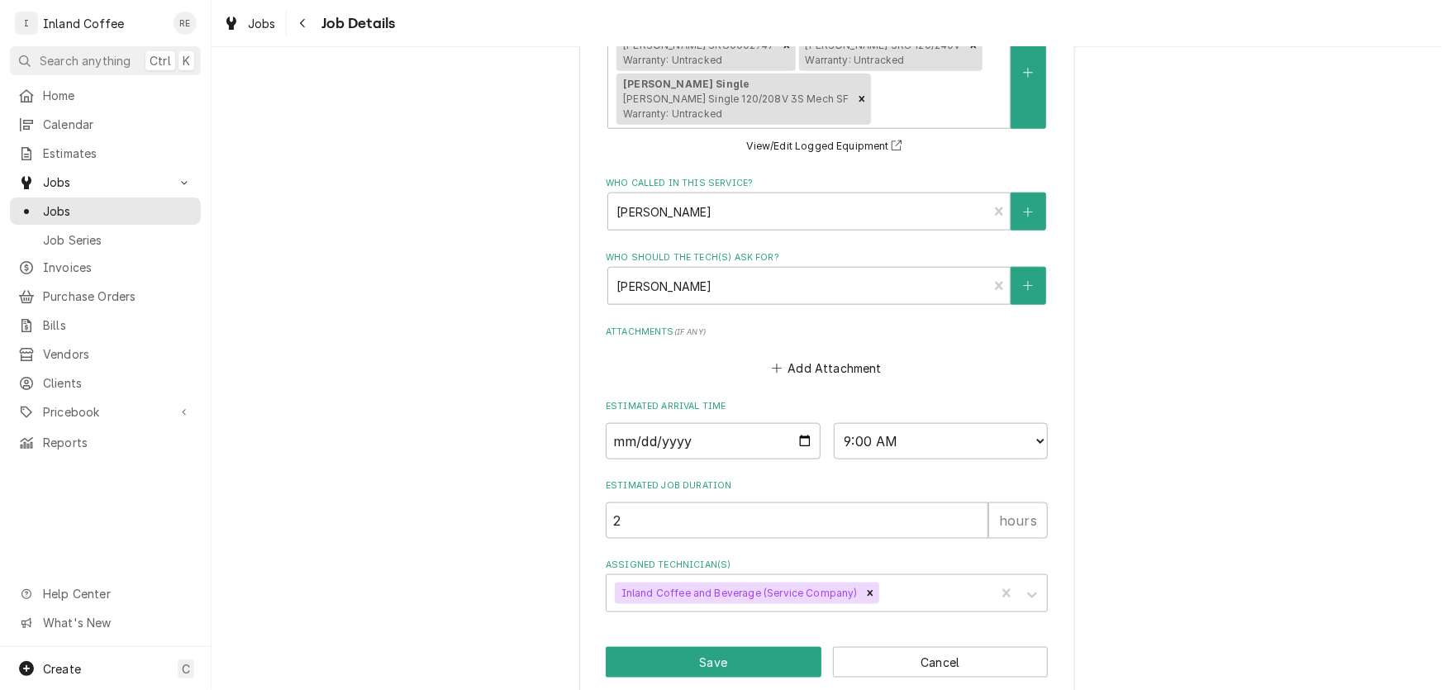
scroll to position [929, 0]
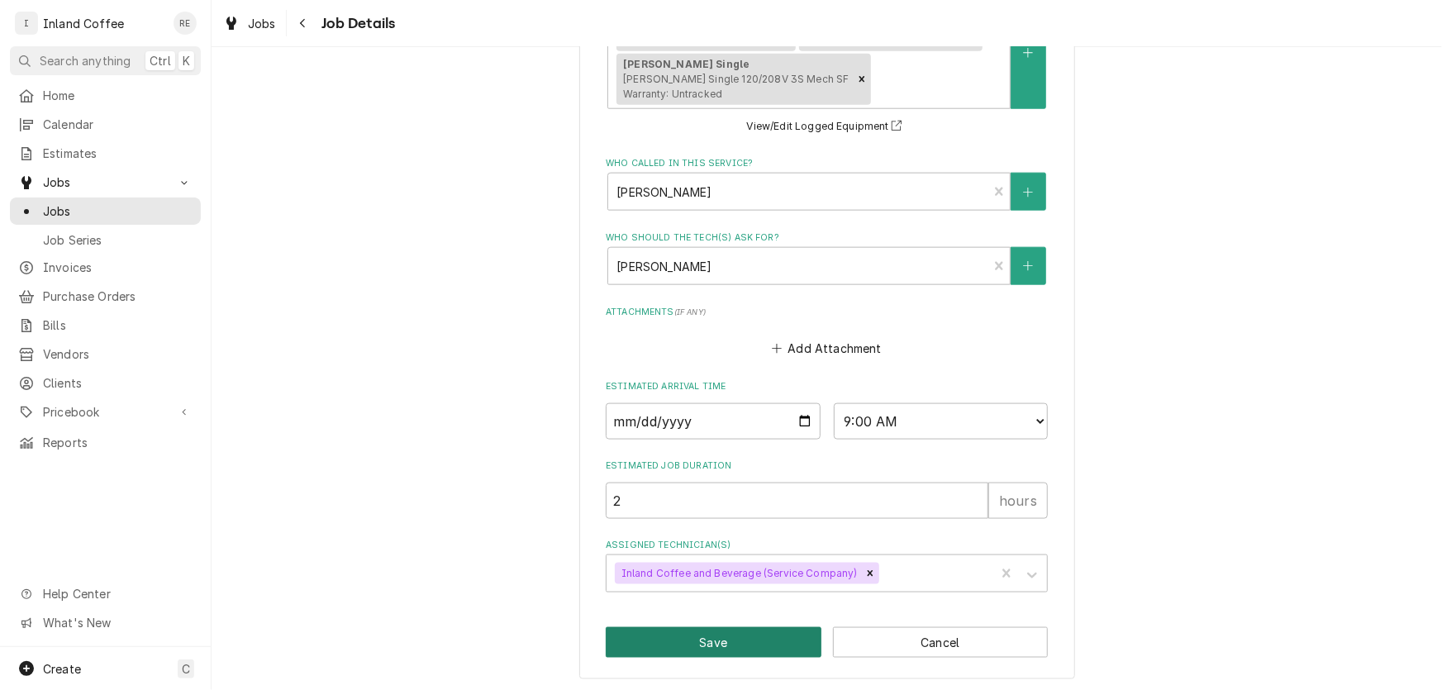
click at [675, 649] on button "Save" at bounding box center [714, 642] width 216 height 31
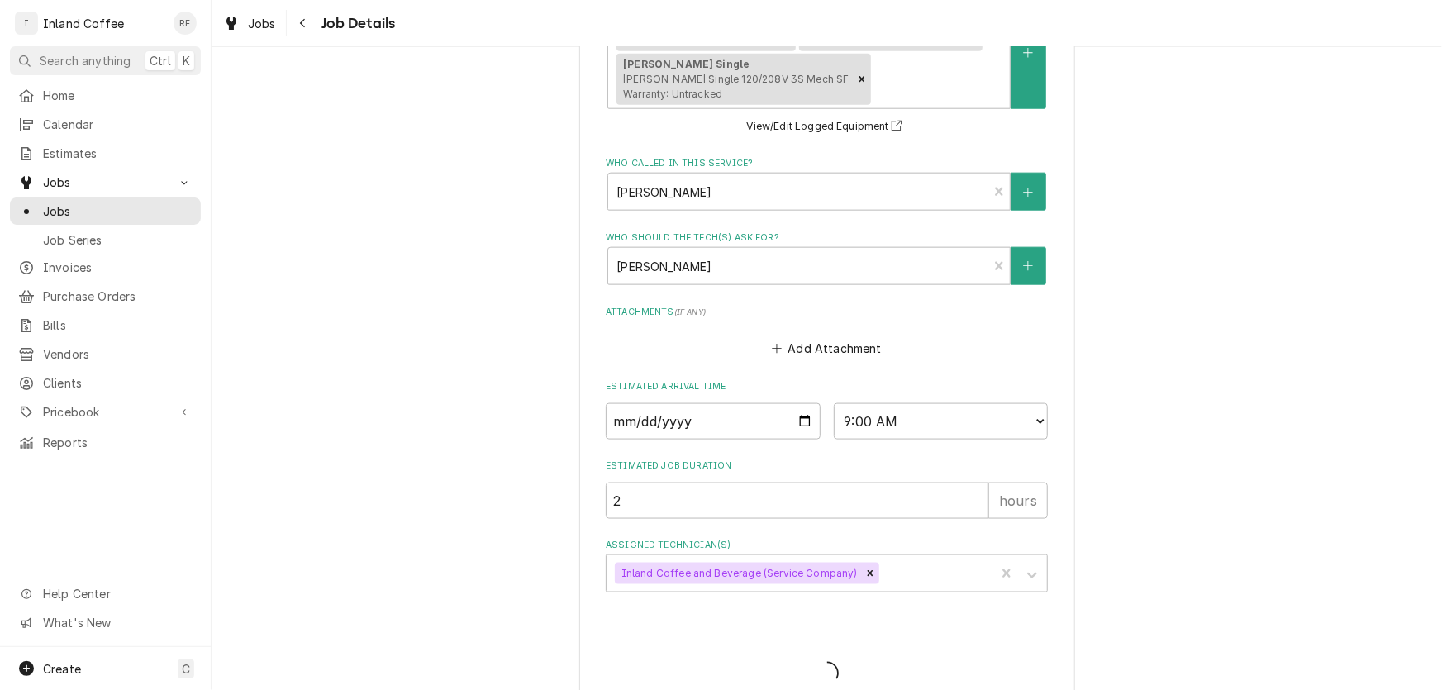
type textarea "x"
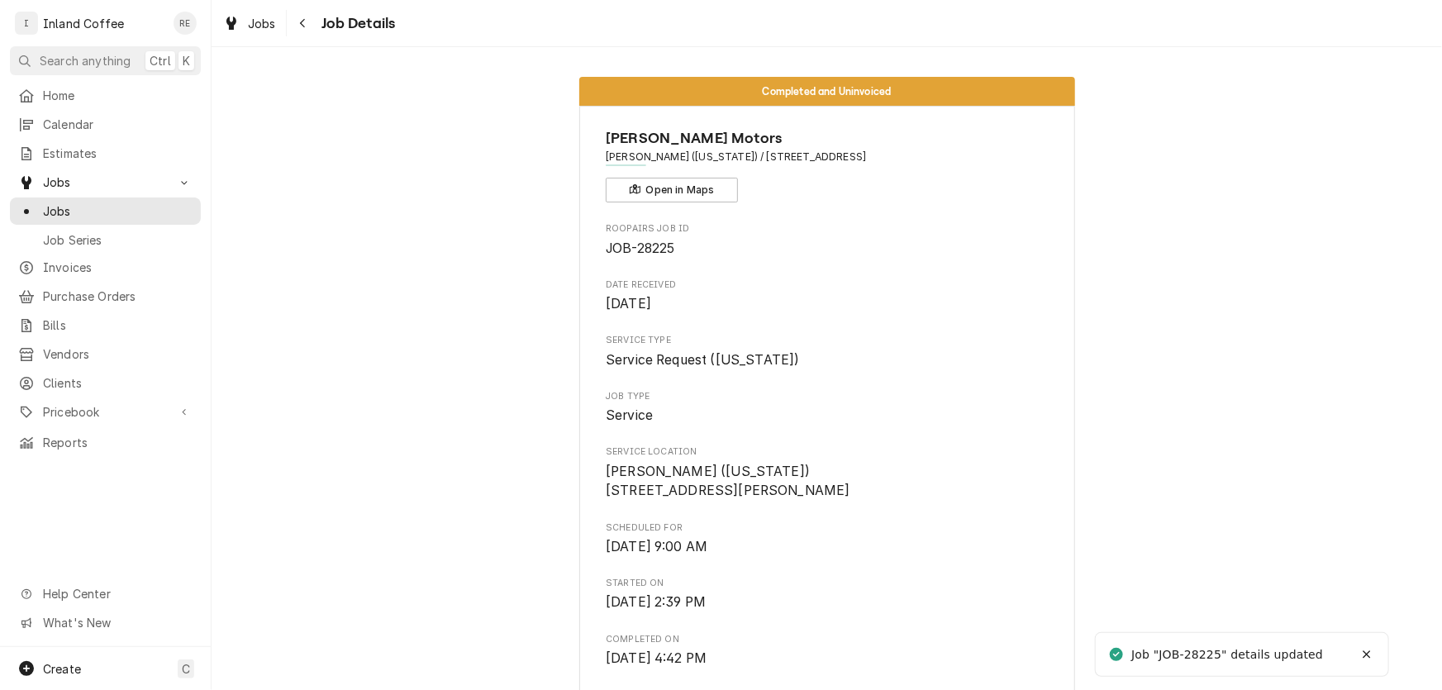
click at [957, 472] on span "[PERSON_NAME] ([US_STATE]) [STREET_ADDRESS][PERSON_NAME]" at bounding box center [827, 481] width 442 height 39
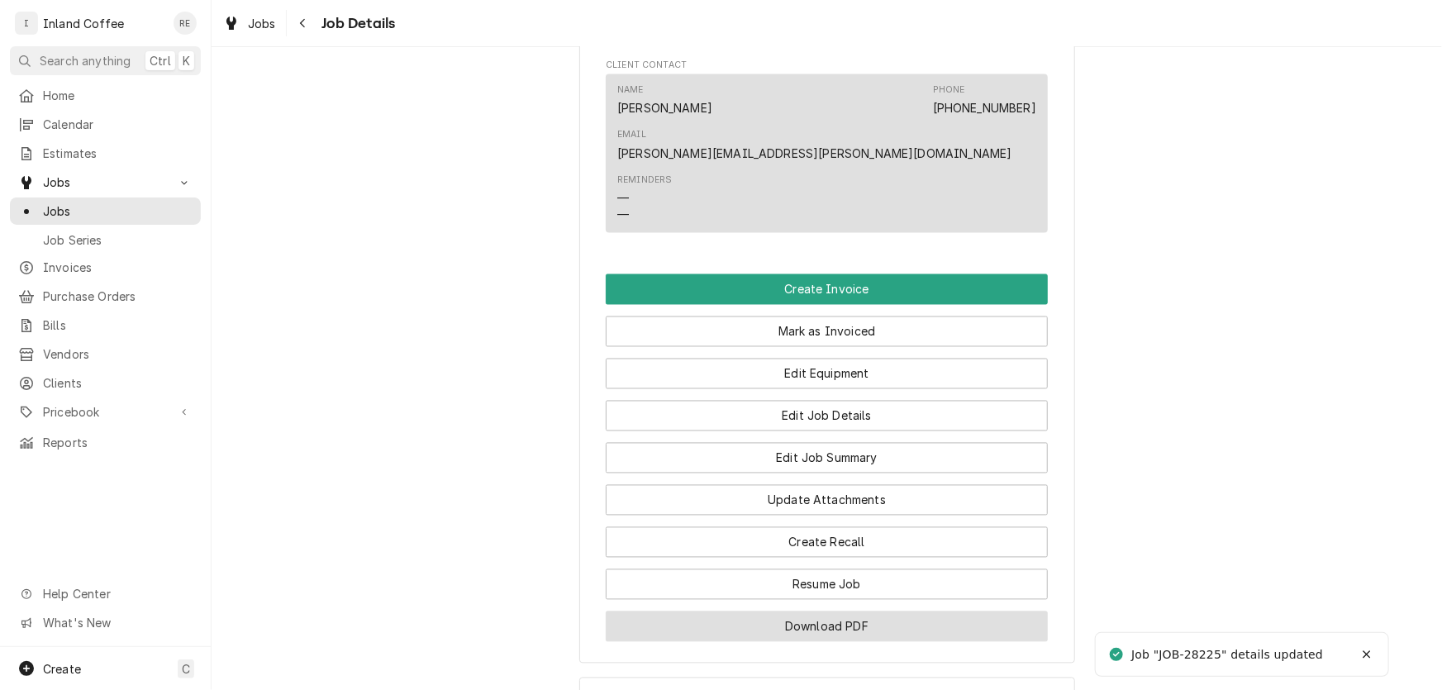
scroll to position [1470, 0]
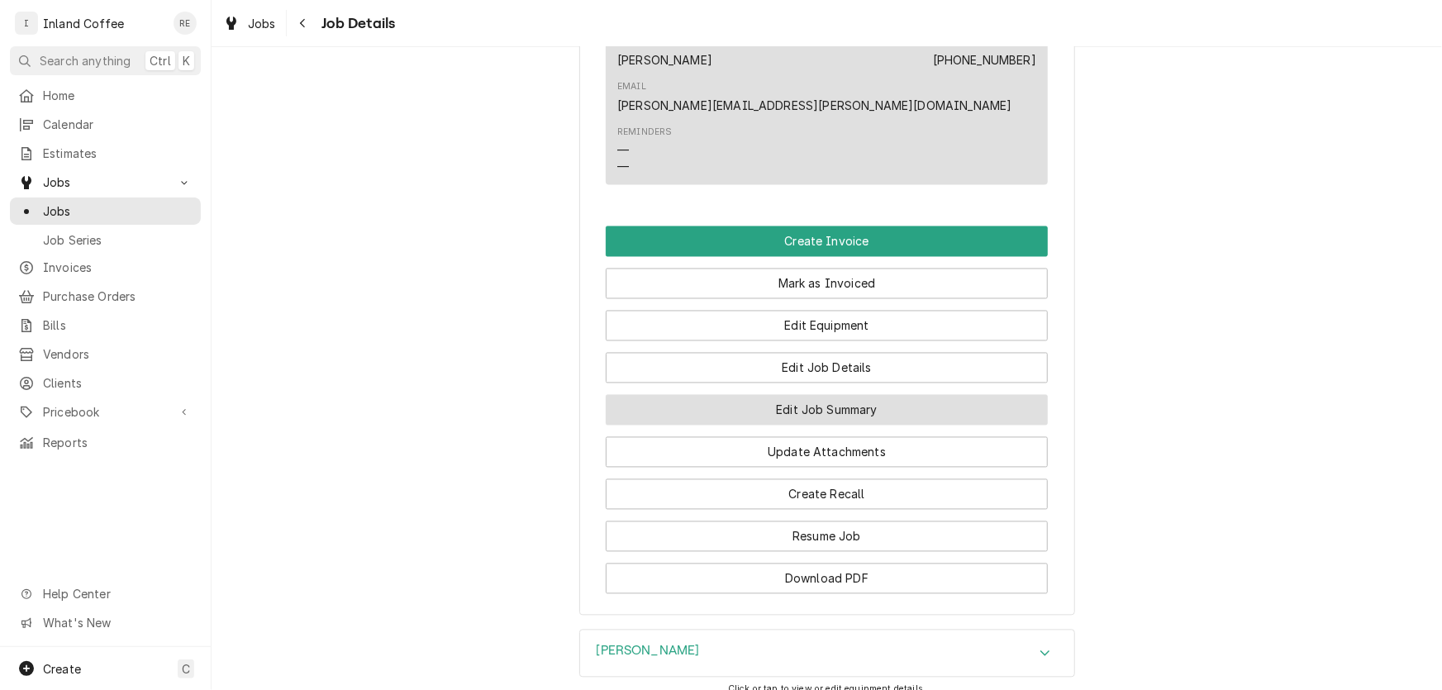
click at [805, 395] on button "Edit Job Summary" at bounding box center [827, 410] width 442 height 31
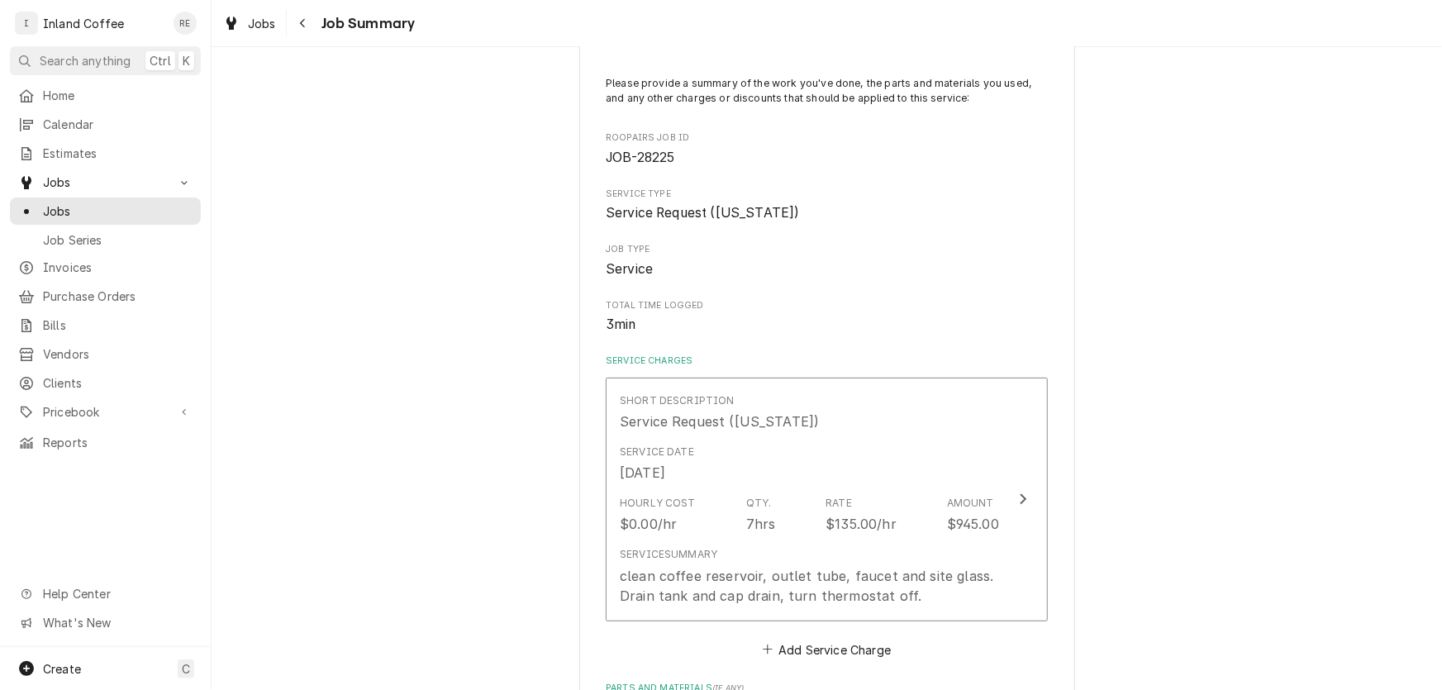
scroll to position [98, 0]
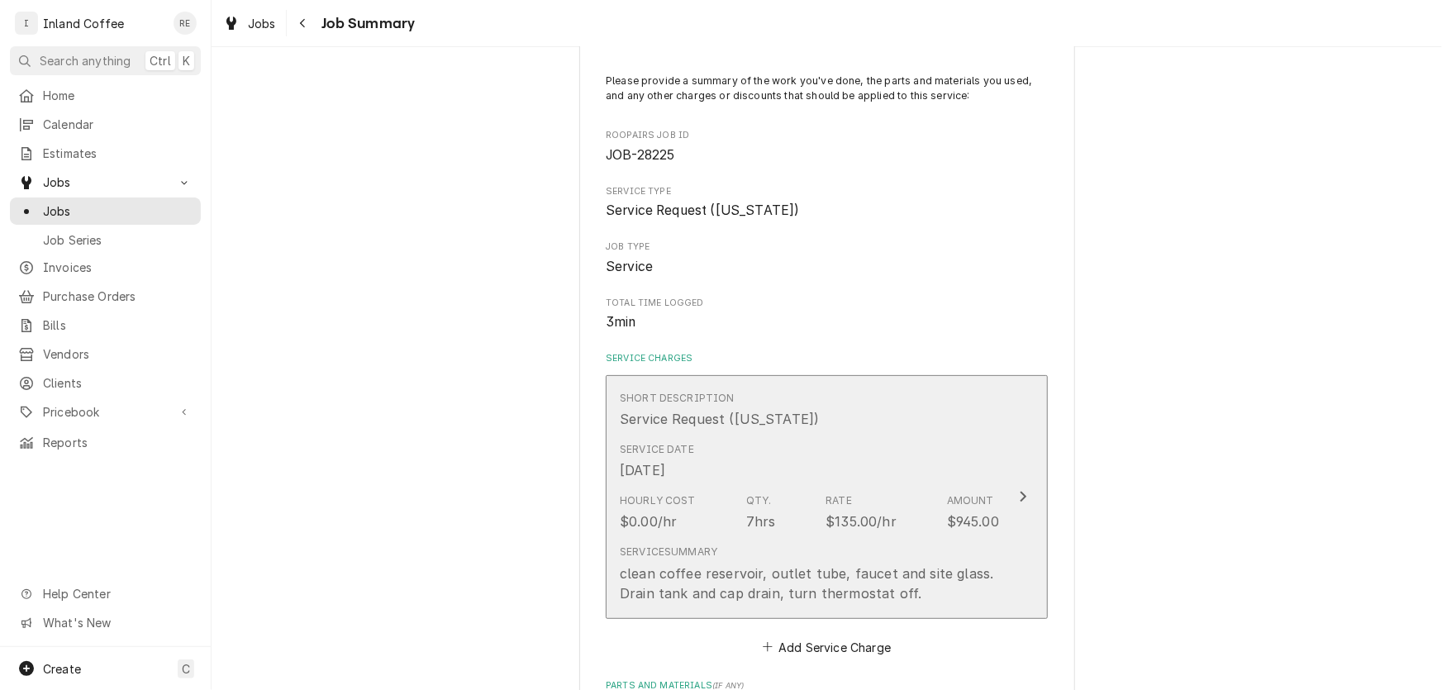
click at [1003, 490] on button "Short Description Service Request ([US_STATE]) Service Date [DATE] Hourly Cost …" at bounding box center [827, 497] width 442 height 244
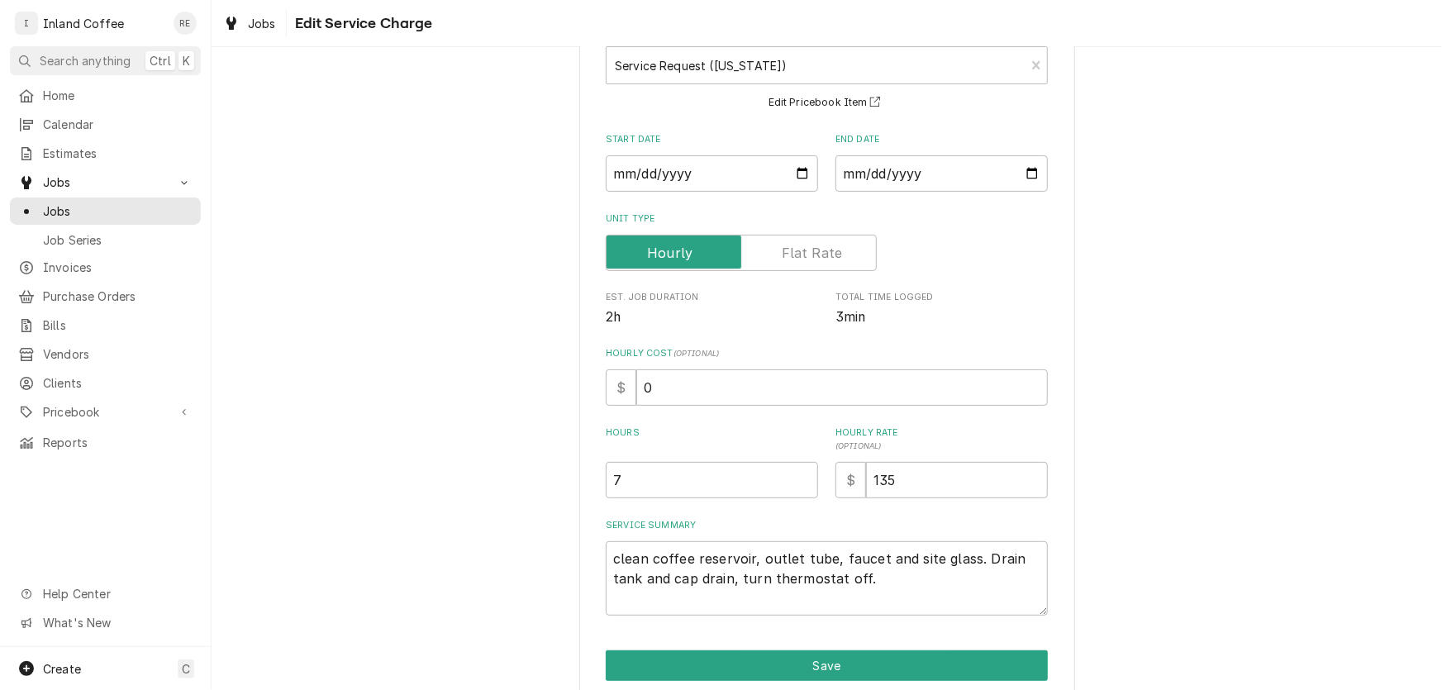
scroll to position [126, 0]
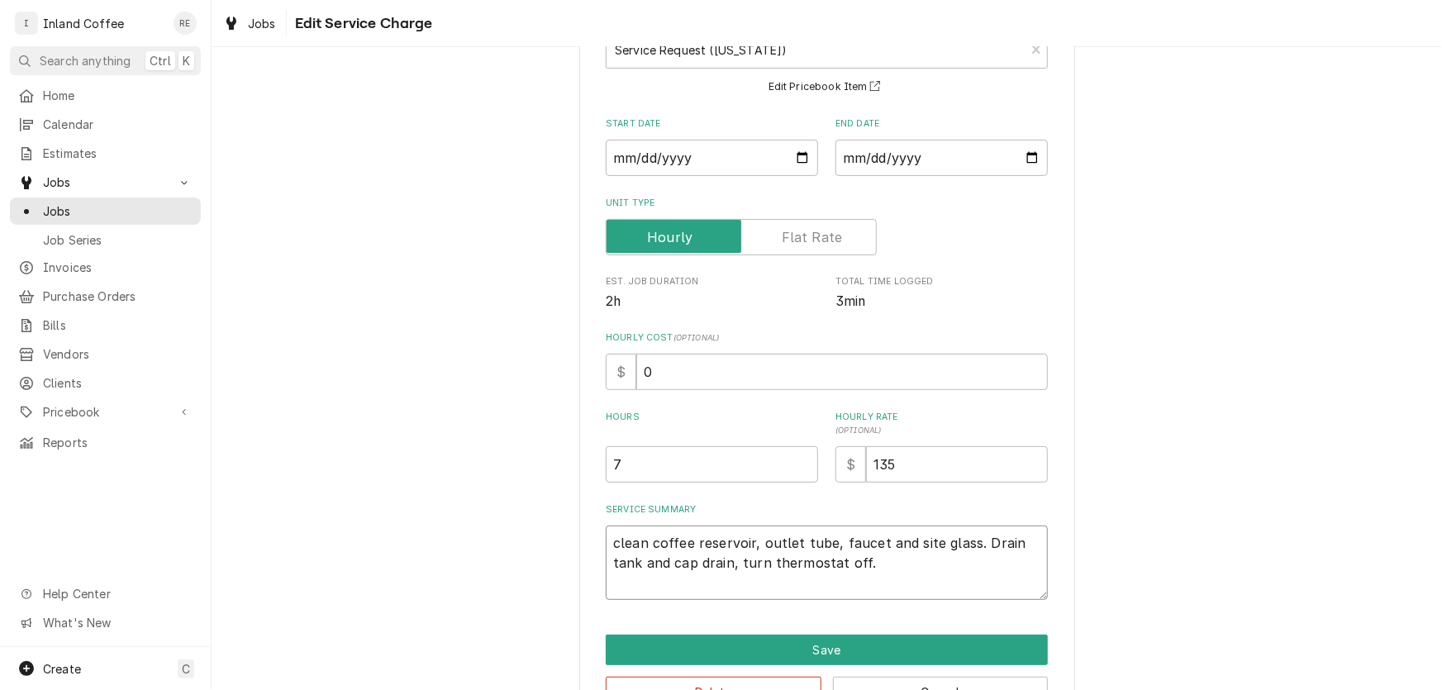
drag, startPoint x: 607, startPoint y: 535, endPoint x: 860, endPoint y: 580, distance: 256.8
click at [860, 580] on textarea "clean coffee reservoir, outlet tube, faucet and site glass. Drain tank and cap …" at bounding box center [827, 563] width 442 height 74
paste textarea "[PERSON_NAME] SRU SR# SRU0004618 Clean fill probe and tighten nut, tighten scre…"
type textarea "x"
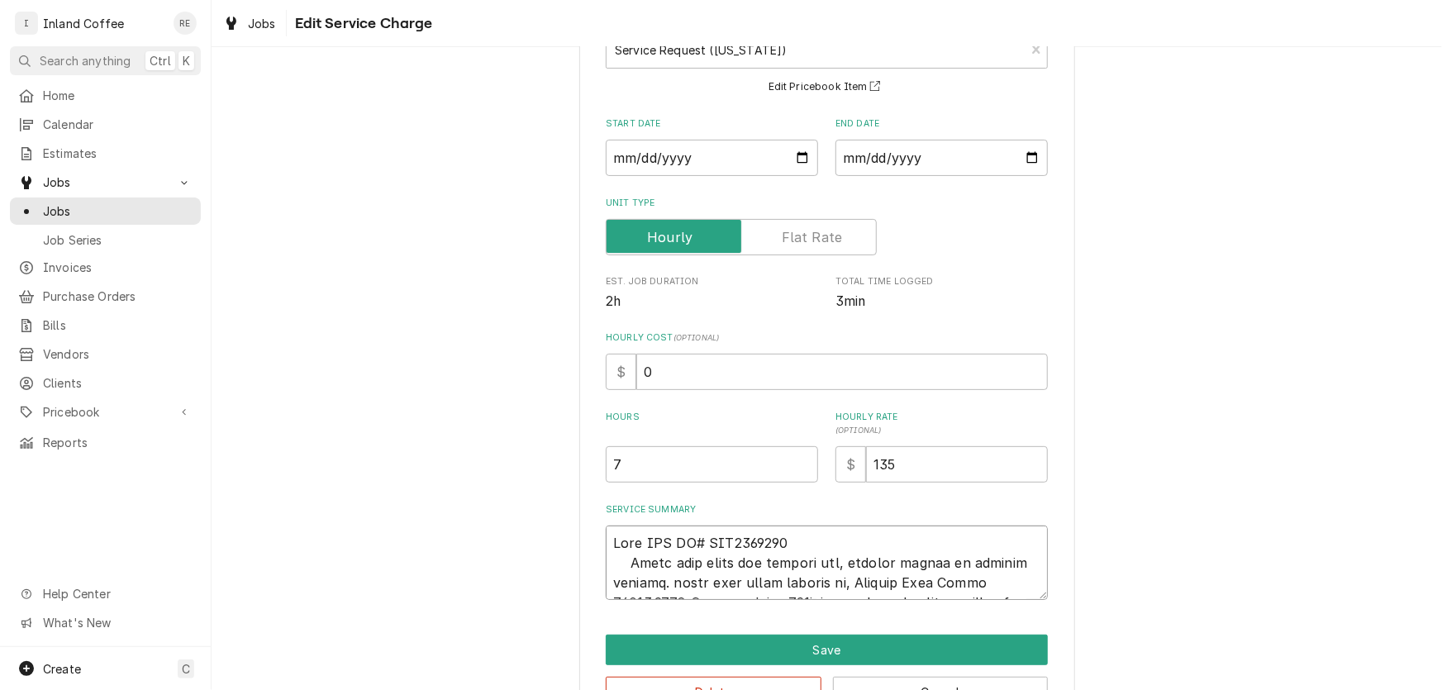
scroll to position [489, 0]
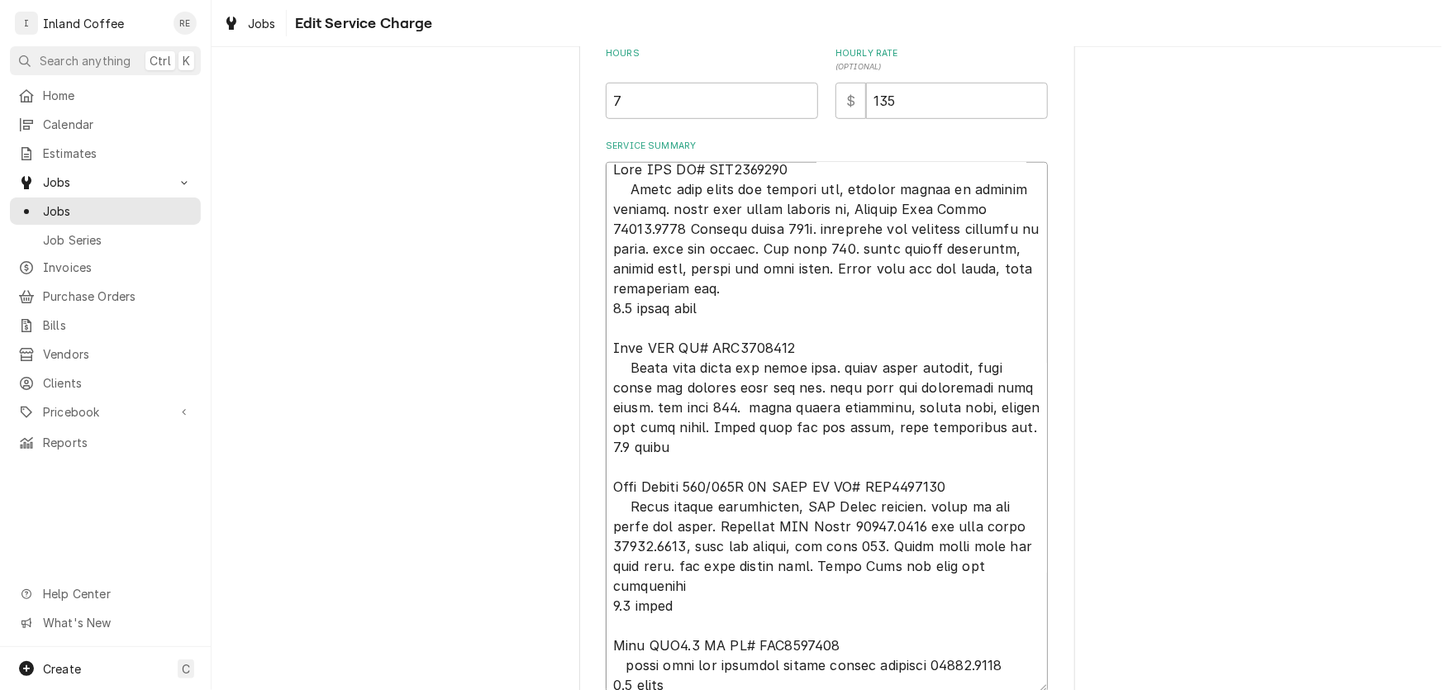
type textarea "[PERSON_NAME] SRU SR# SRU0004618 Clean fill probe and tighten nut, tighten scre…"
click at [1429, 622] on div "Use the fields below to edit this service charge Short Description Service Requ…" at bounding box center [827, 205] width 1230 height 1260
click at [1429, 640] on div "Use the fields below to edit this service charge Short Description Service Requ…" at bounding box center [827, 205] width 1230 height 1260
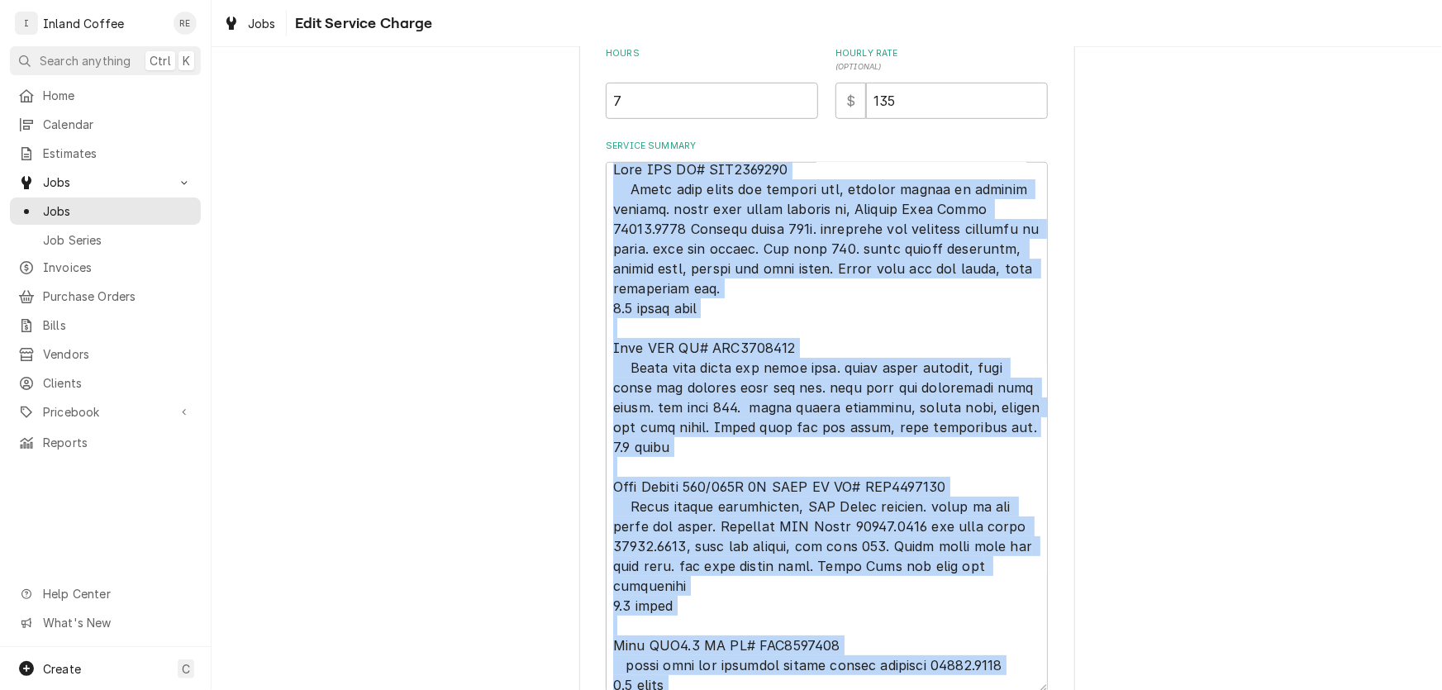
scroll to position [633, 0]
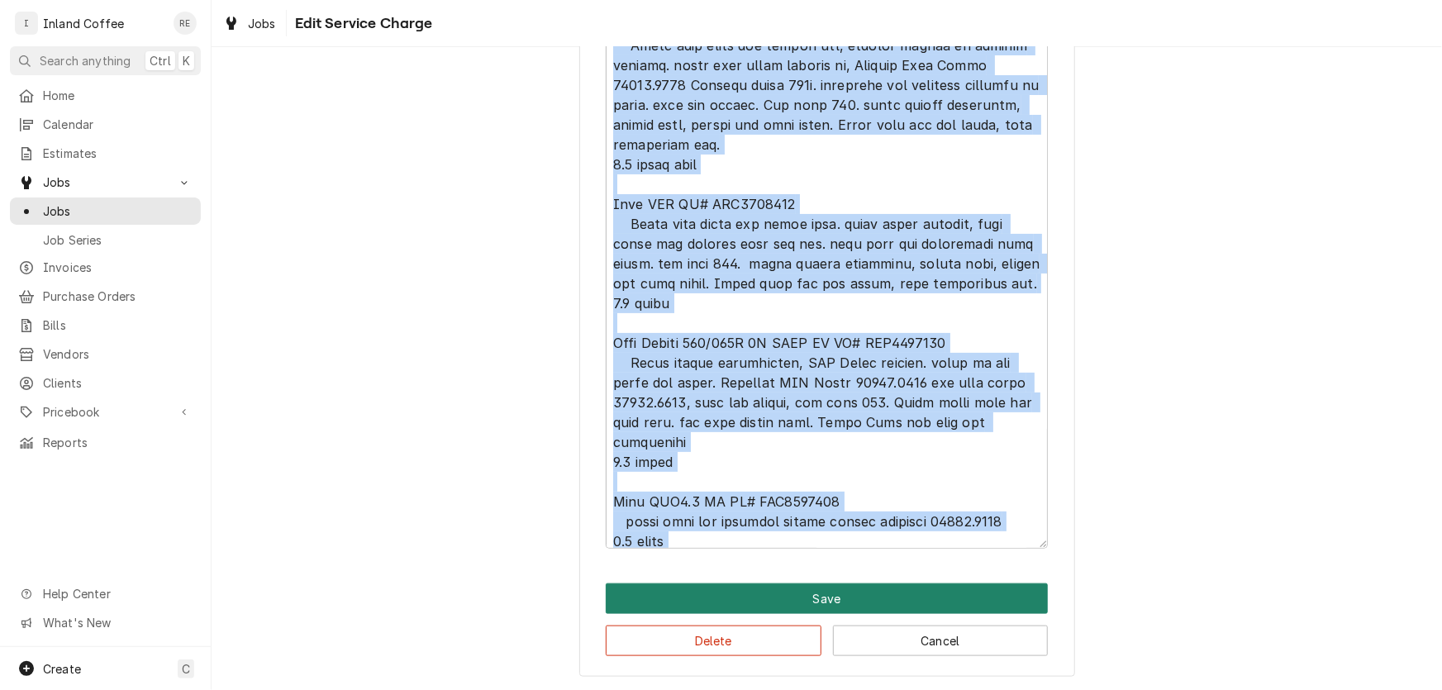
click at [818, 587] on button "Save" at bounding box center [827, 598] width 442 height 31
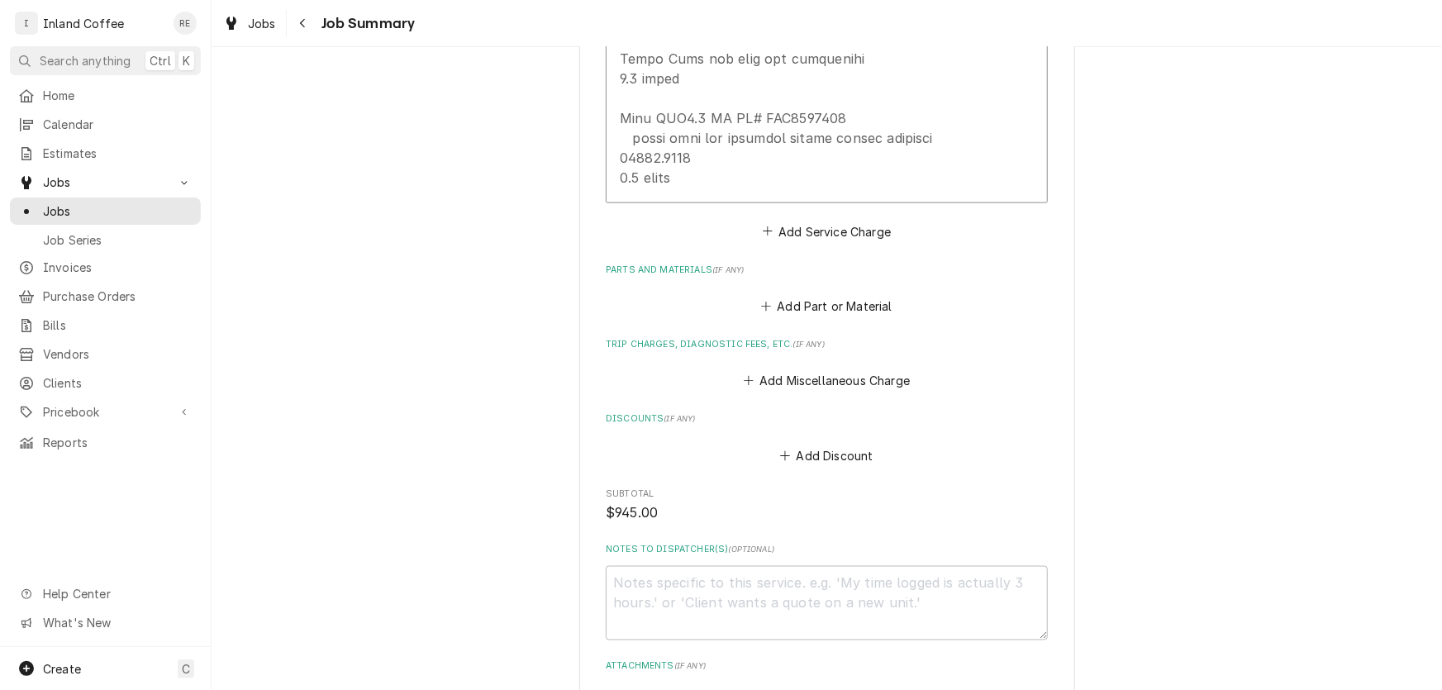
scroll to position [1181, 0]
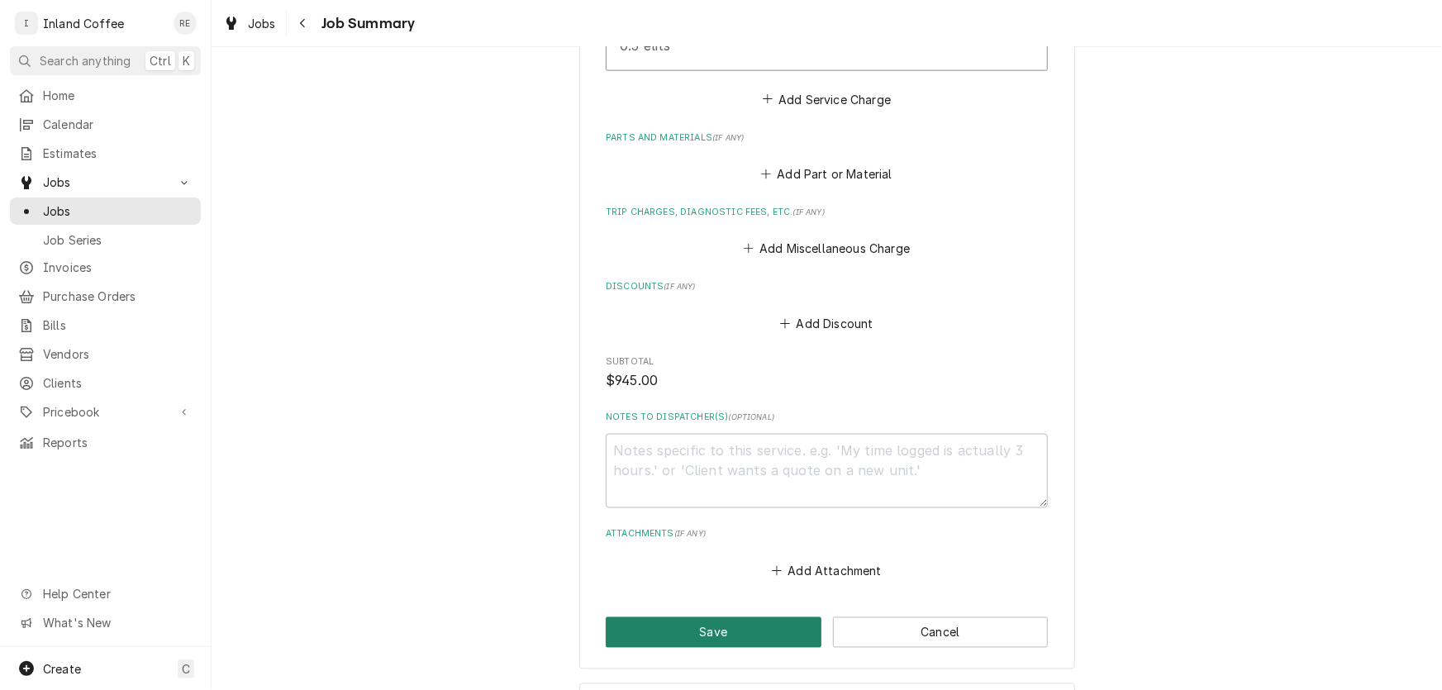
click at [708, 642] on button "Save" at bounding box center [714, 632] width 216 height 31
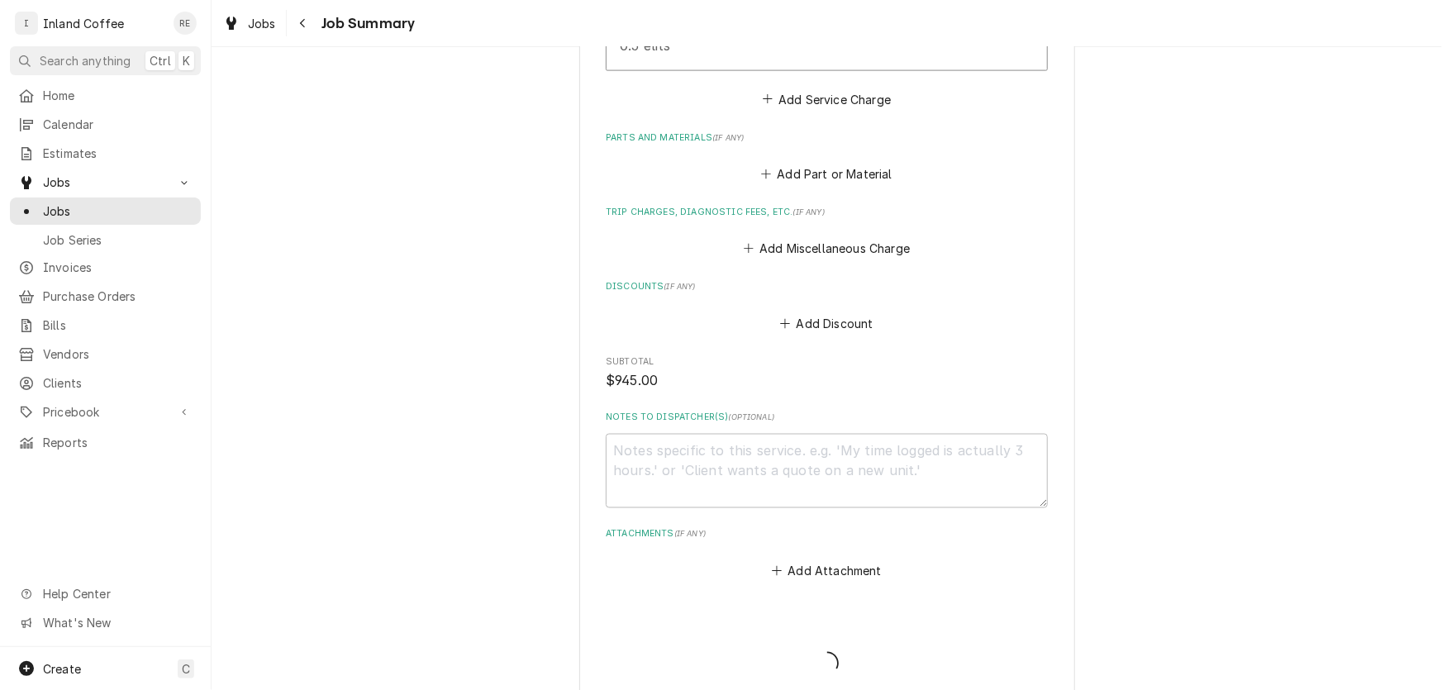
type textarea "x"
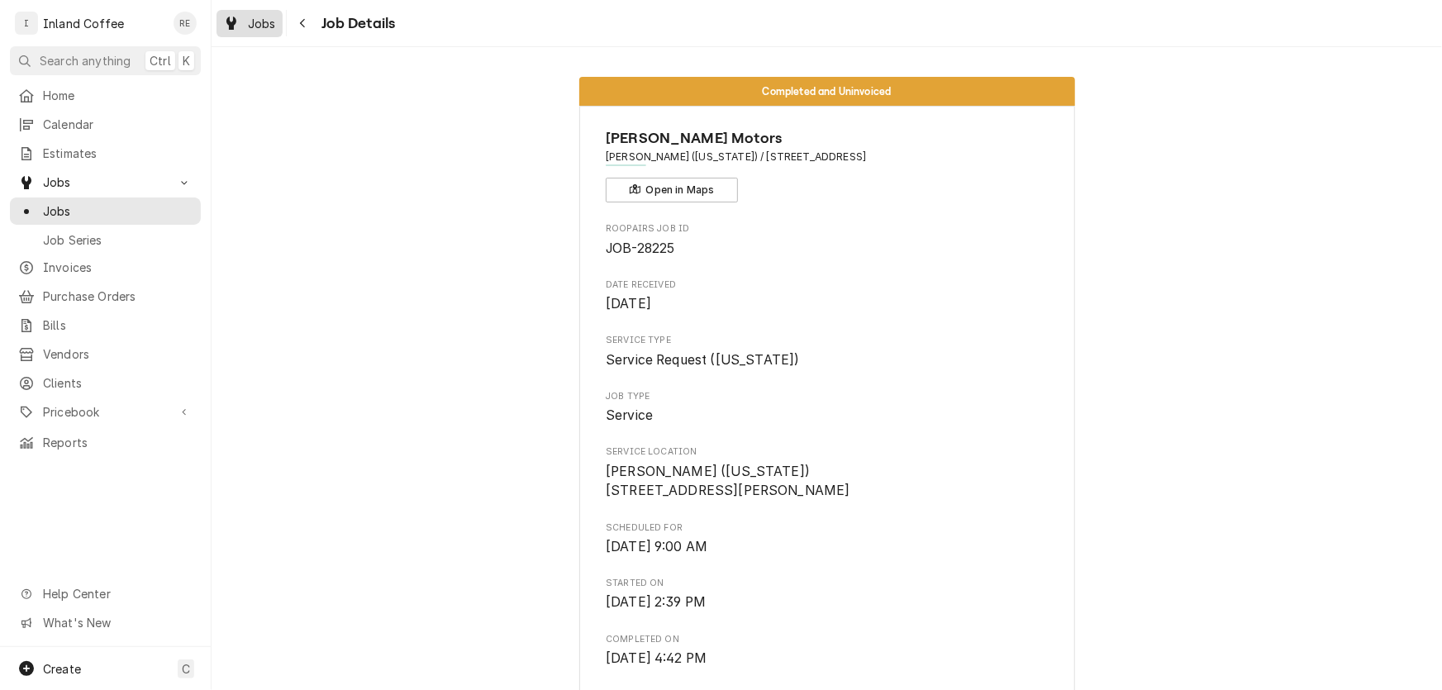
click at [259, 24] on span "Jobs" at bounding box center [262, 23] width 28 height 17
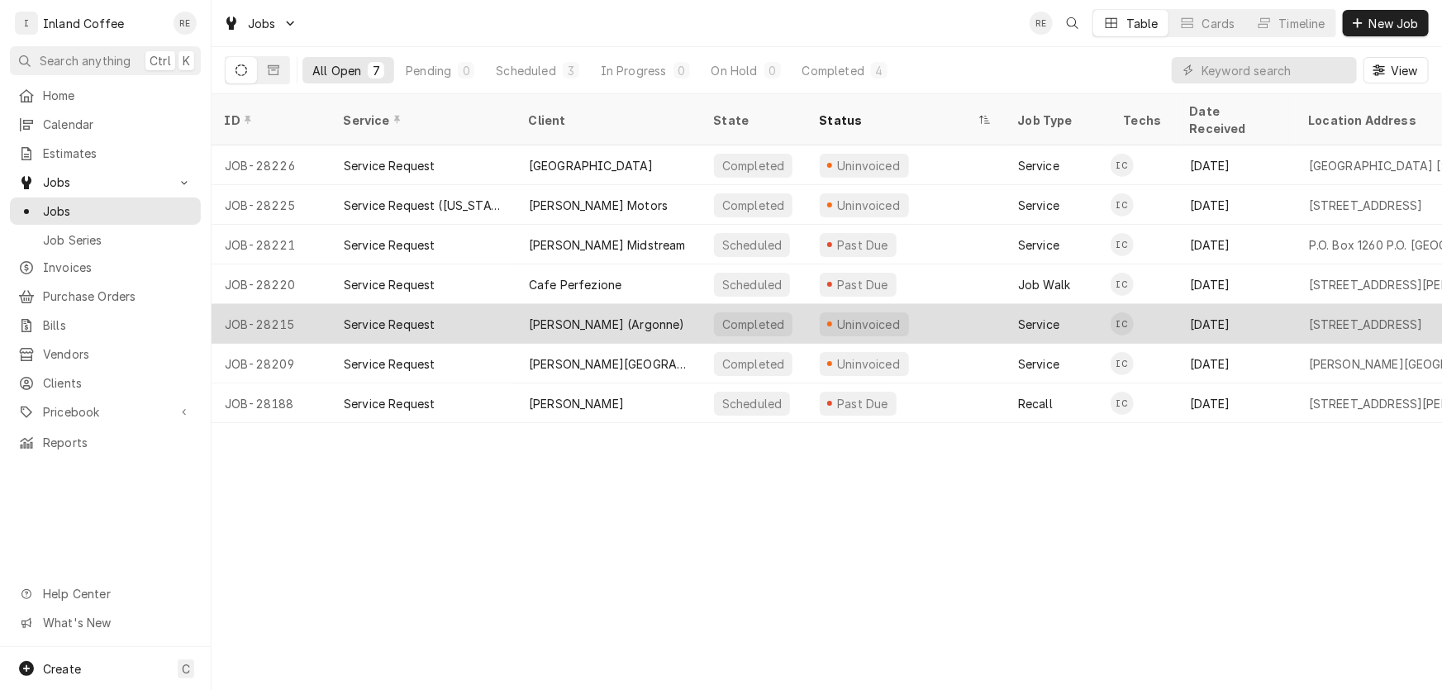
click at [382, 316] on div "Service Request" at bounding box center [389, 324] width 91 height 17
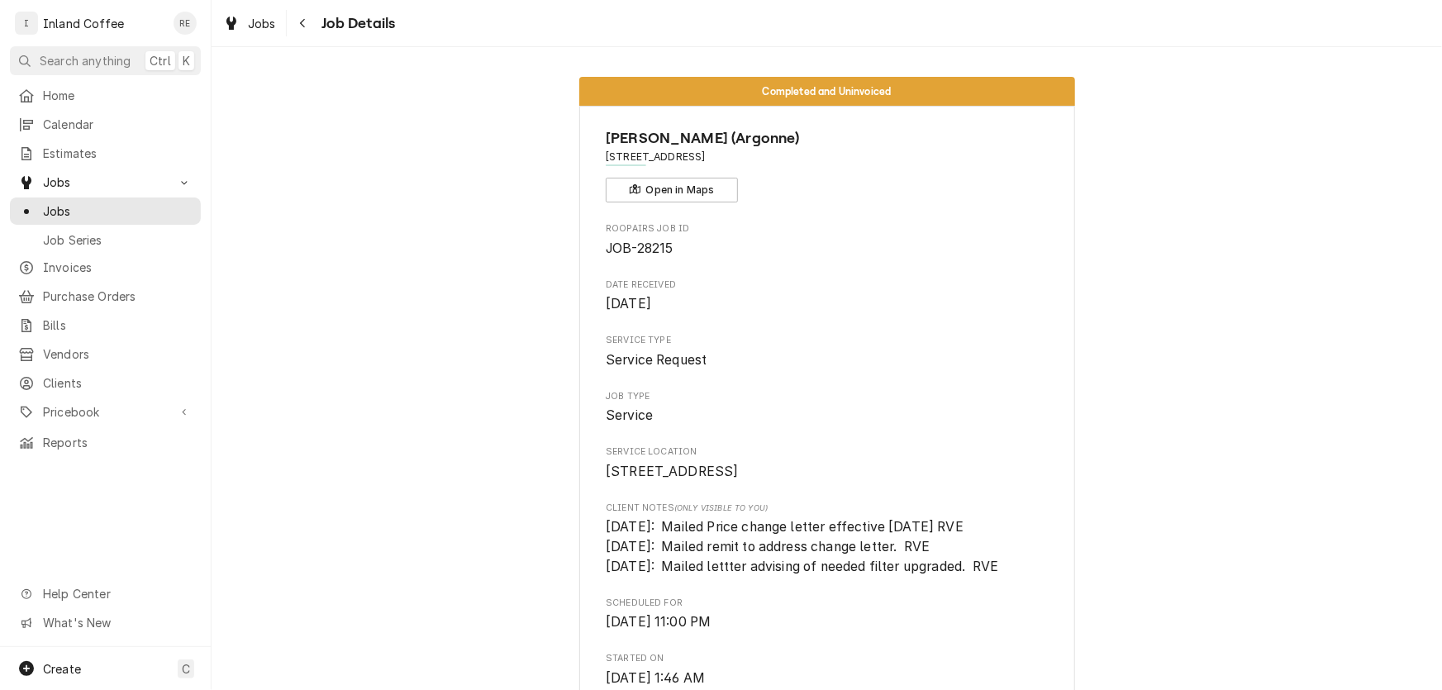
click at [889, 411] on span "Service" at bounding box center [827, 416] width 442 height 20
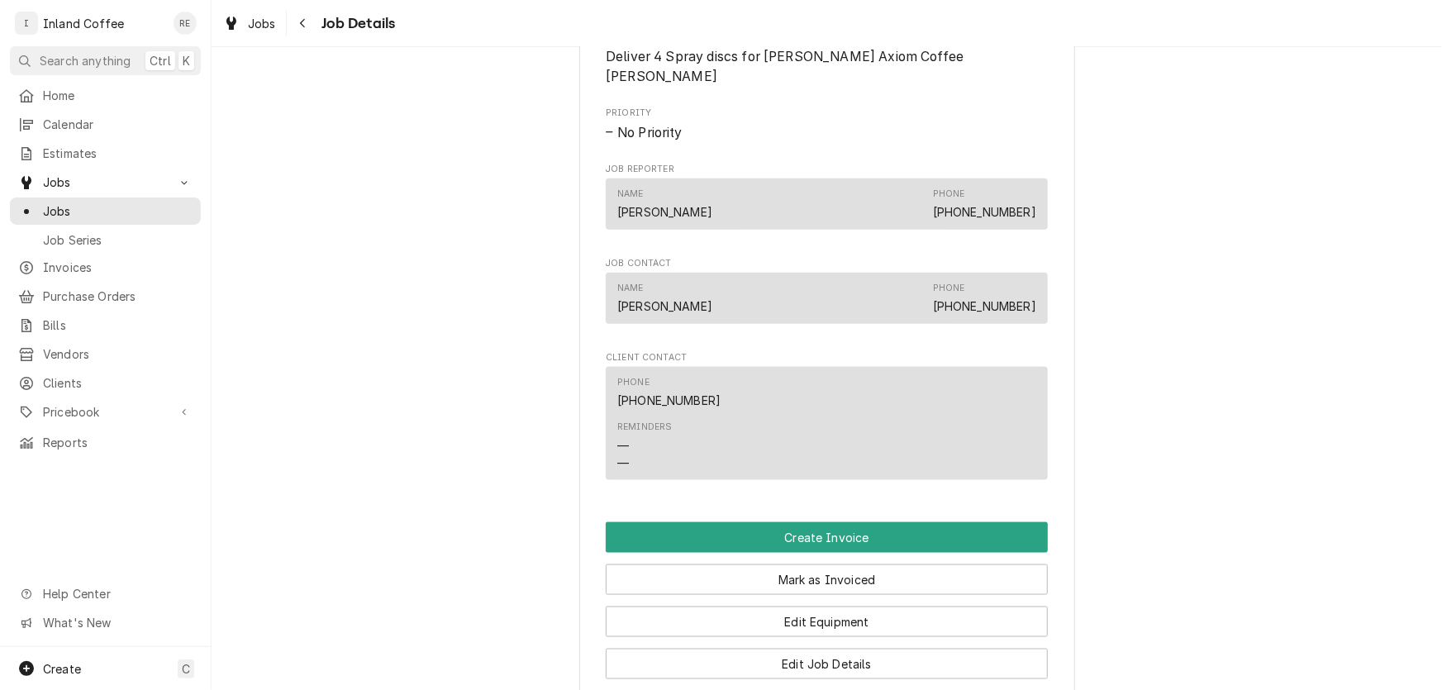
scroll to position [1067, 0]
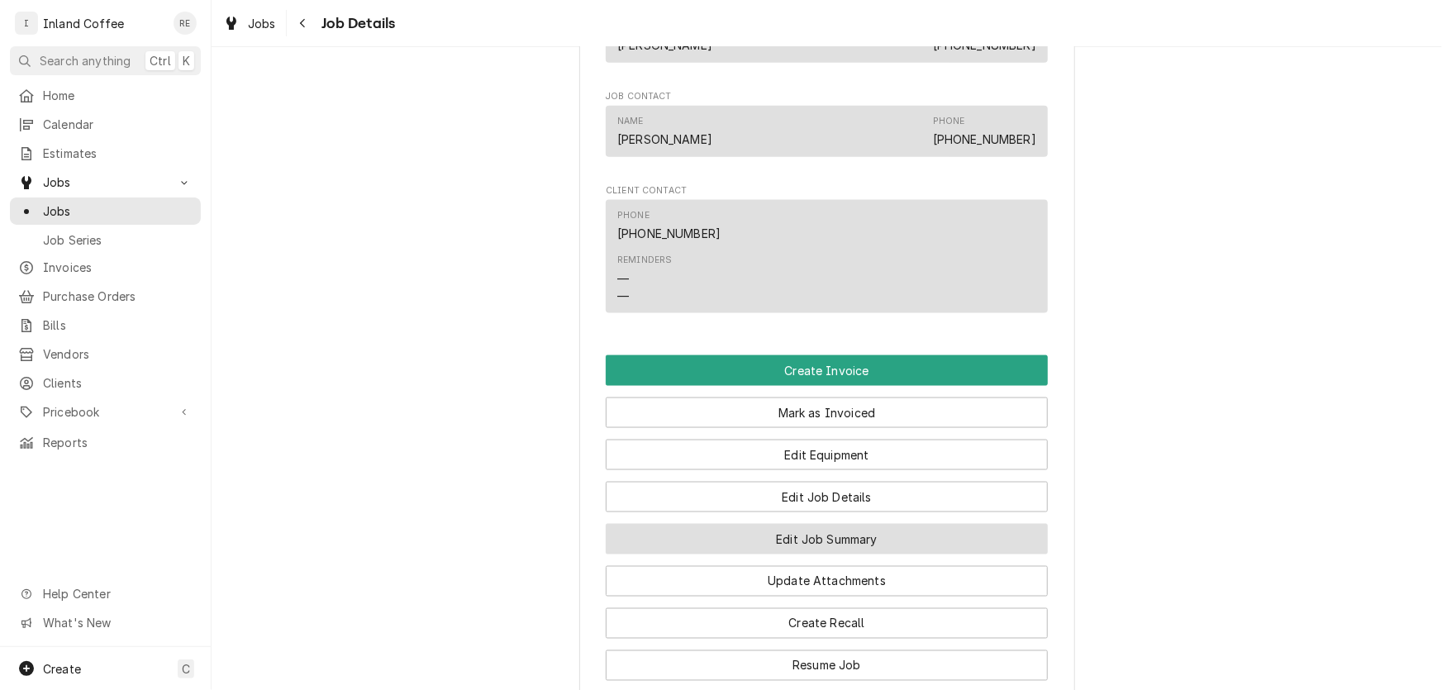
click at [830, 543] on button "Edit Job Summary" at bounding box center [827, 539] width 442 height 31
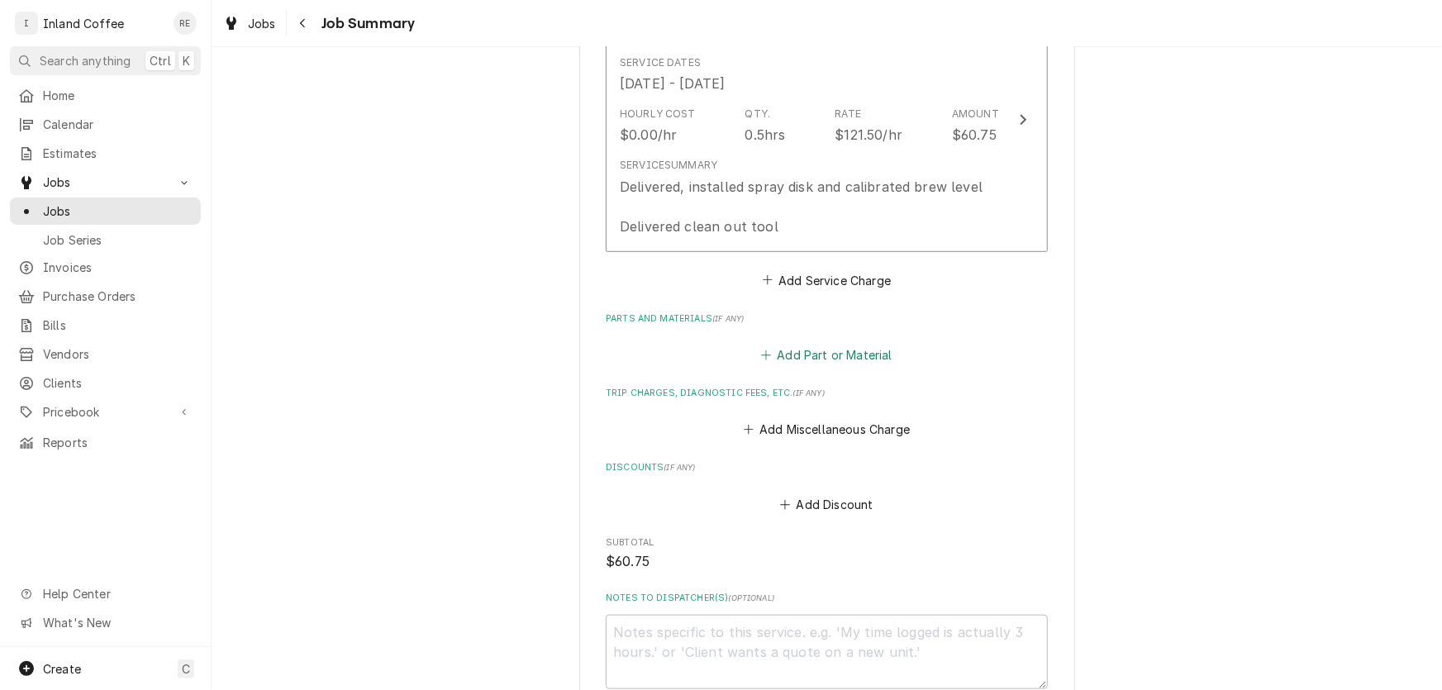
scroll to position [485, 0]
type textarea "x"
click at [797, 278] on button "Add Service Charge" at bounding box center [826, 279] width 134 height 23
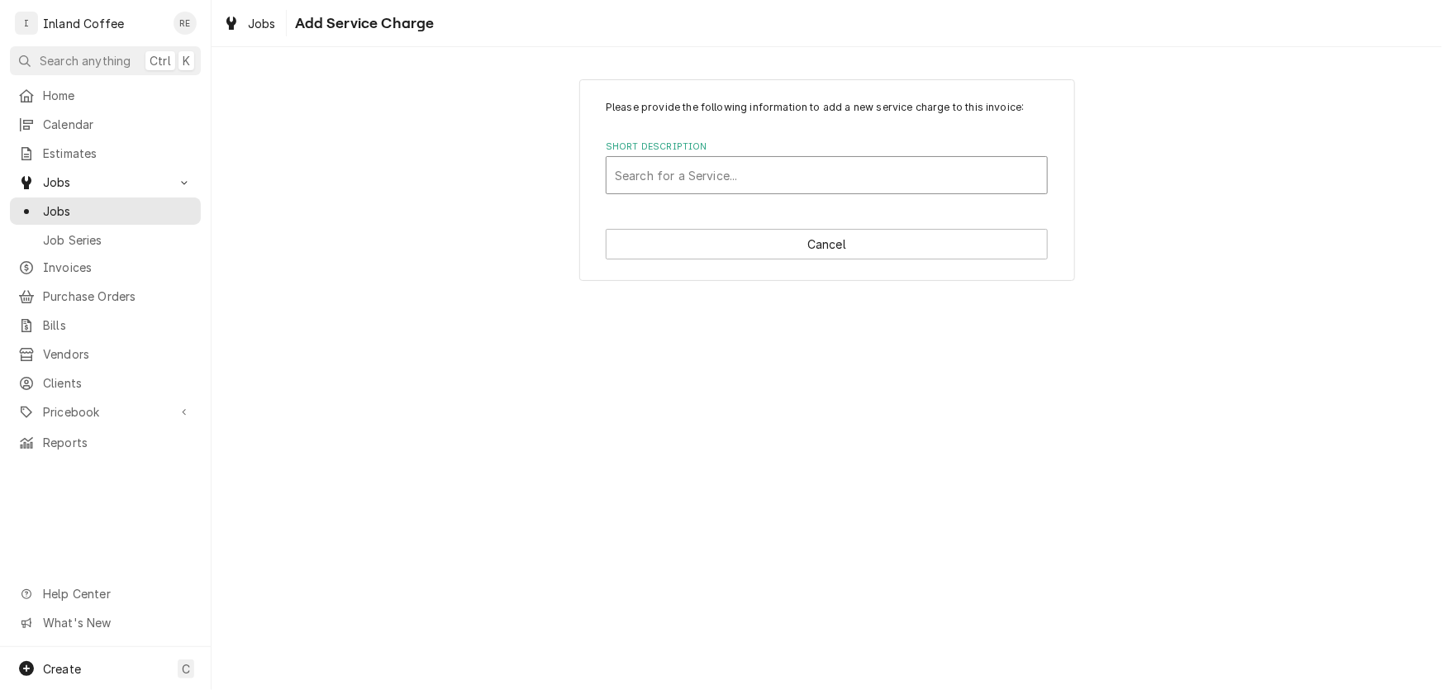
click at [698, 172] on div "Short Description" at bounding box center [827, 175] width 424 height 30
type input "h"
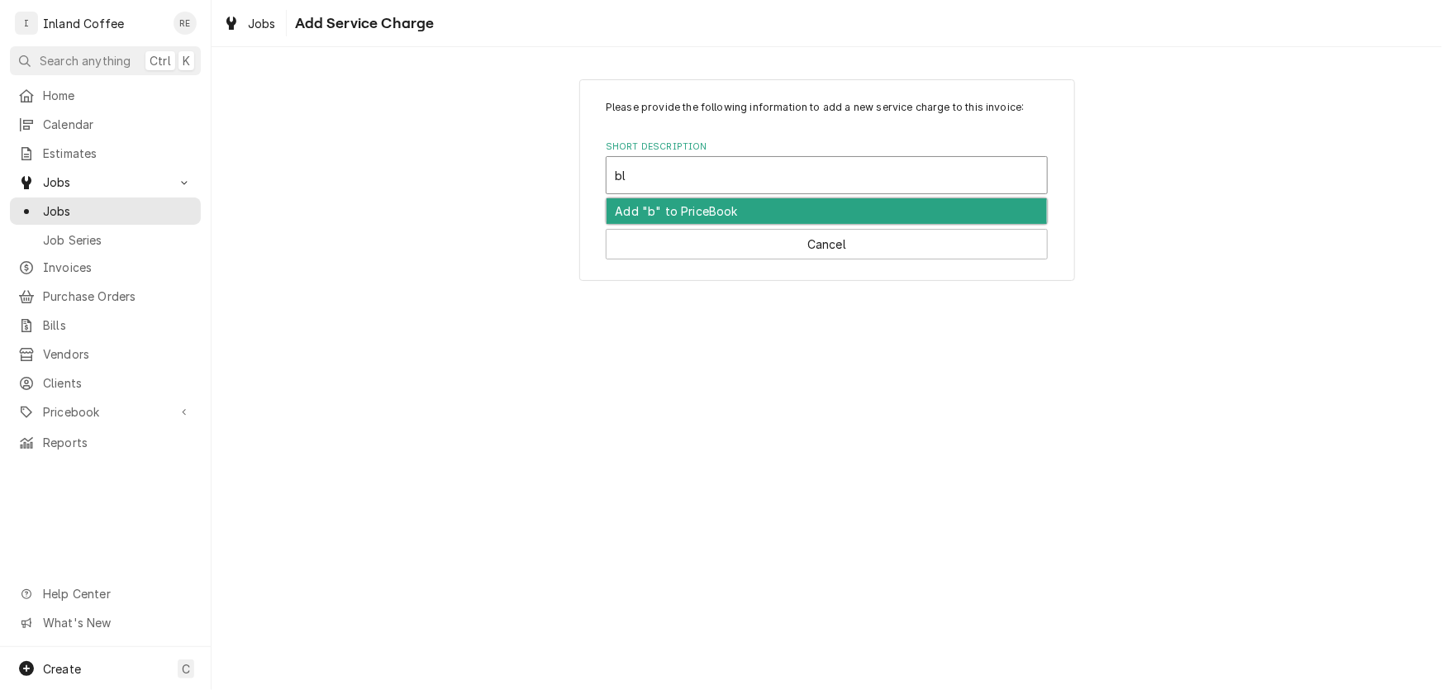
type input "b"
type input "3"
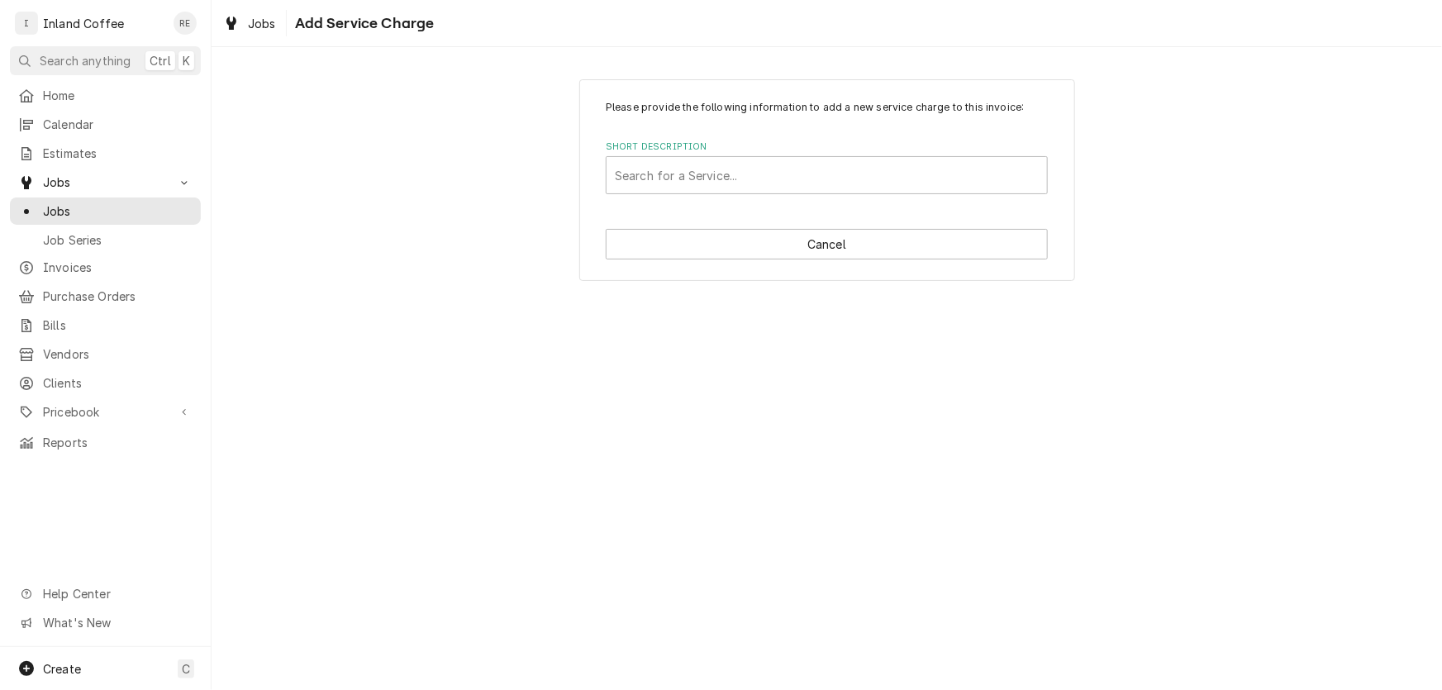
click at [1214, 232] on div "Please provide the following information to add a new service charge to this in…" at bounding box center [827, 179] width 1230 height 231
click at [855, 249] on button "Cancel" at bounding box center [827, 244] width 442 height 31
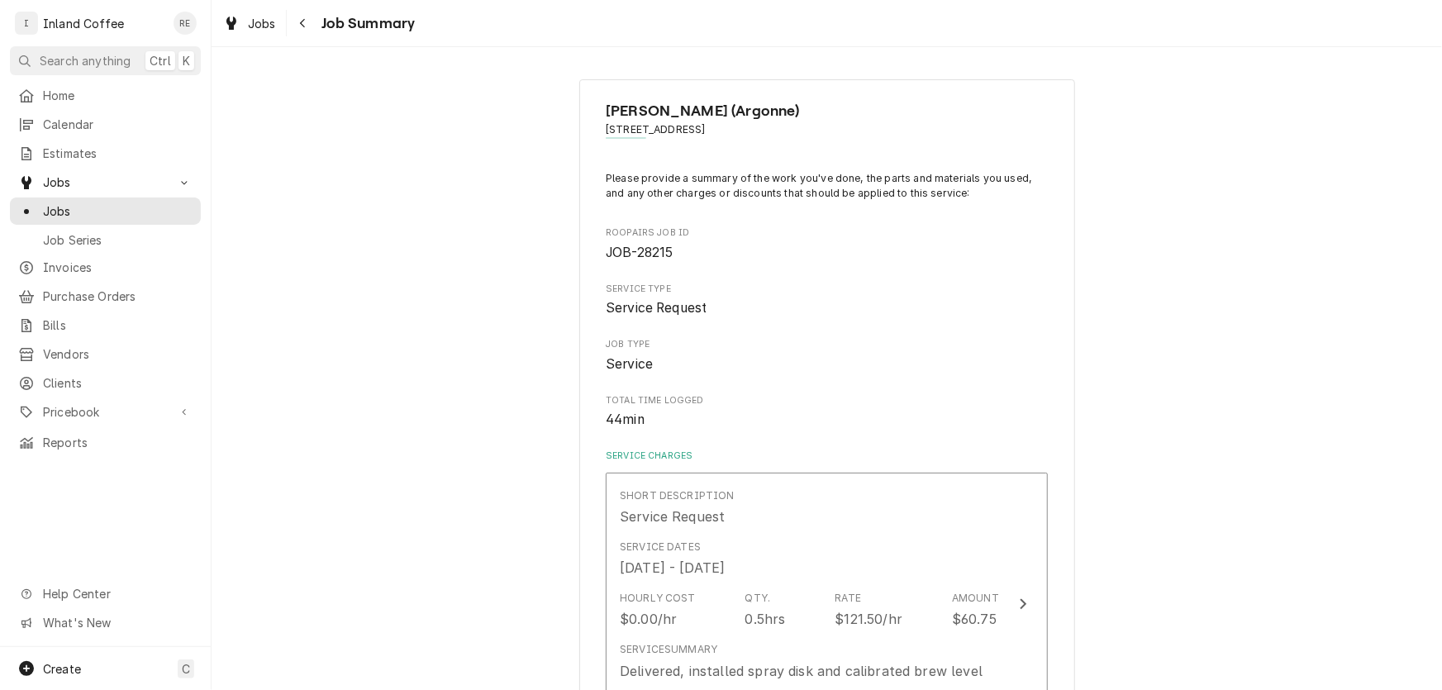
scroll to position [485, 0]
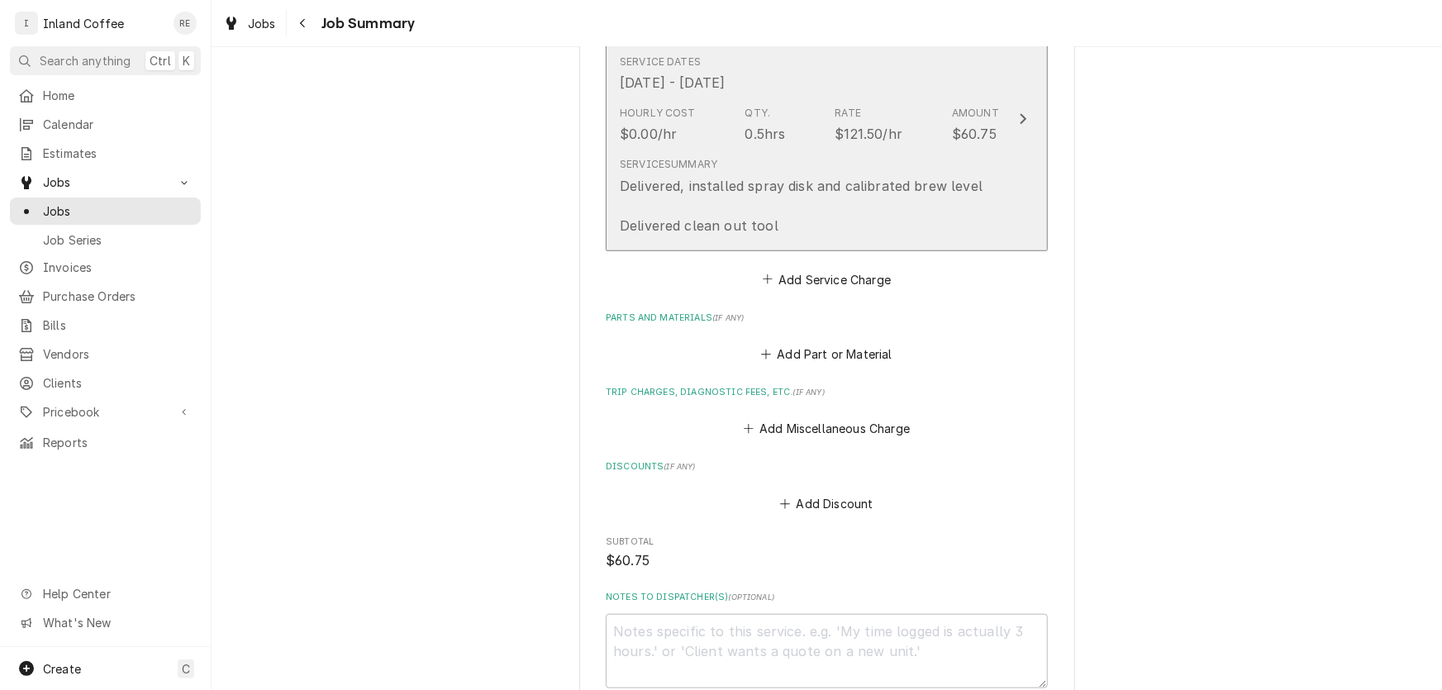
click at [913, 180] on div "Delivered, installed spray disk and calibrated brew level Delivered clean out t…" at bounding box center [801, 205] width 363 height 59
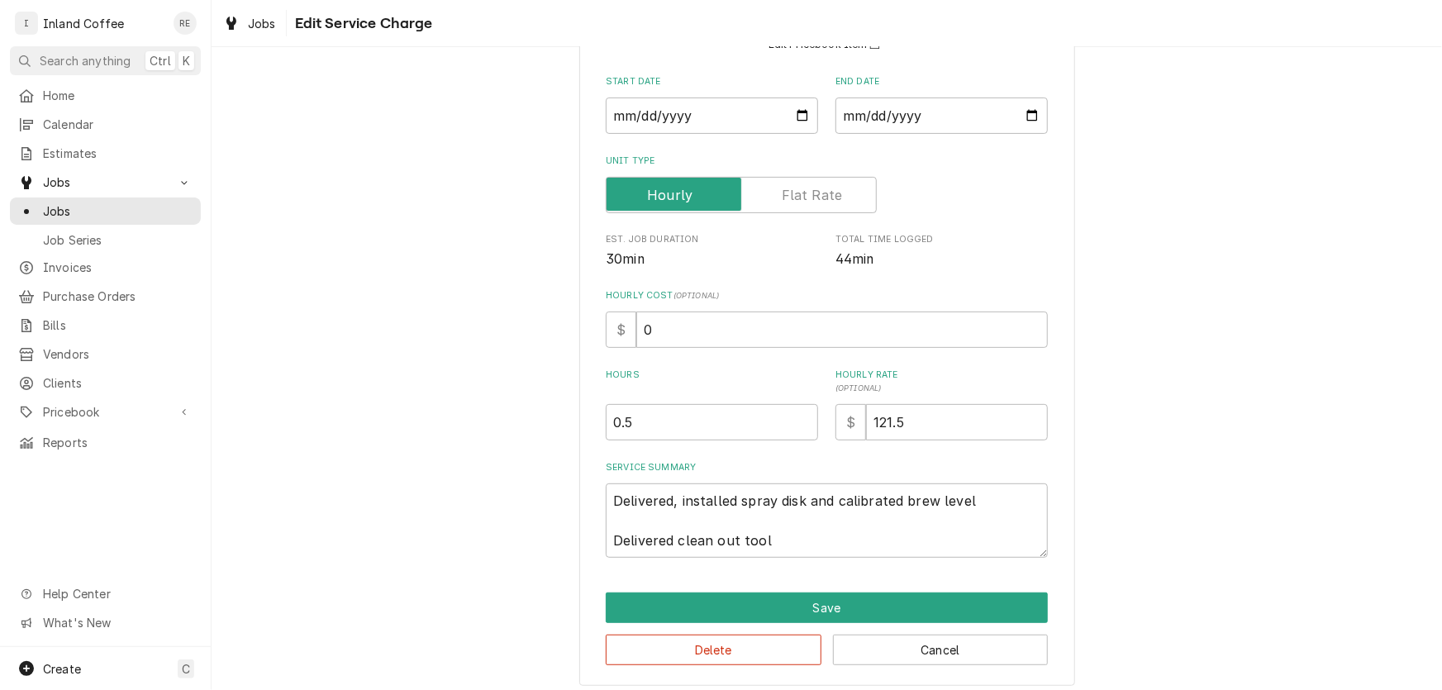
scroll to position [177, 0]
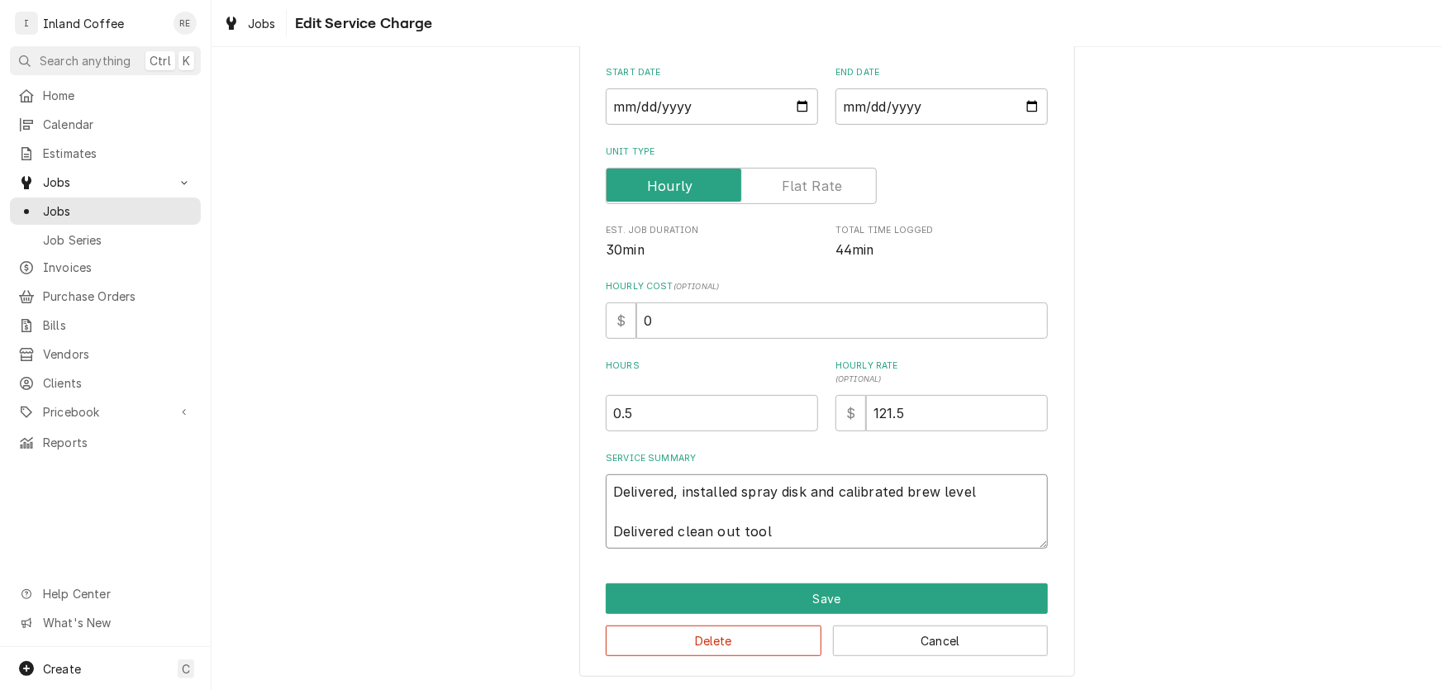
click at [779, 535] on textarea "Delivered, installed spray disk and calibrated brew level Delivered clean out t…" at bounding box center [827, 511] width 442 height 74
type textarea "x"
type textarea "Delivered, installed spray disk and calibrated brew level Delivered clean out t…"
type textarea "x"
type textarea "Delivered, installed spray disk and calibrated brew level Delivered clean out t…"
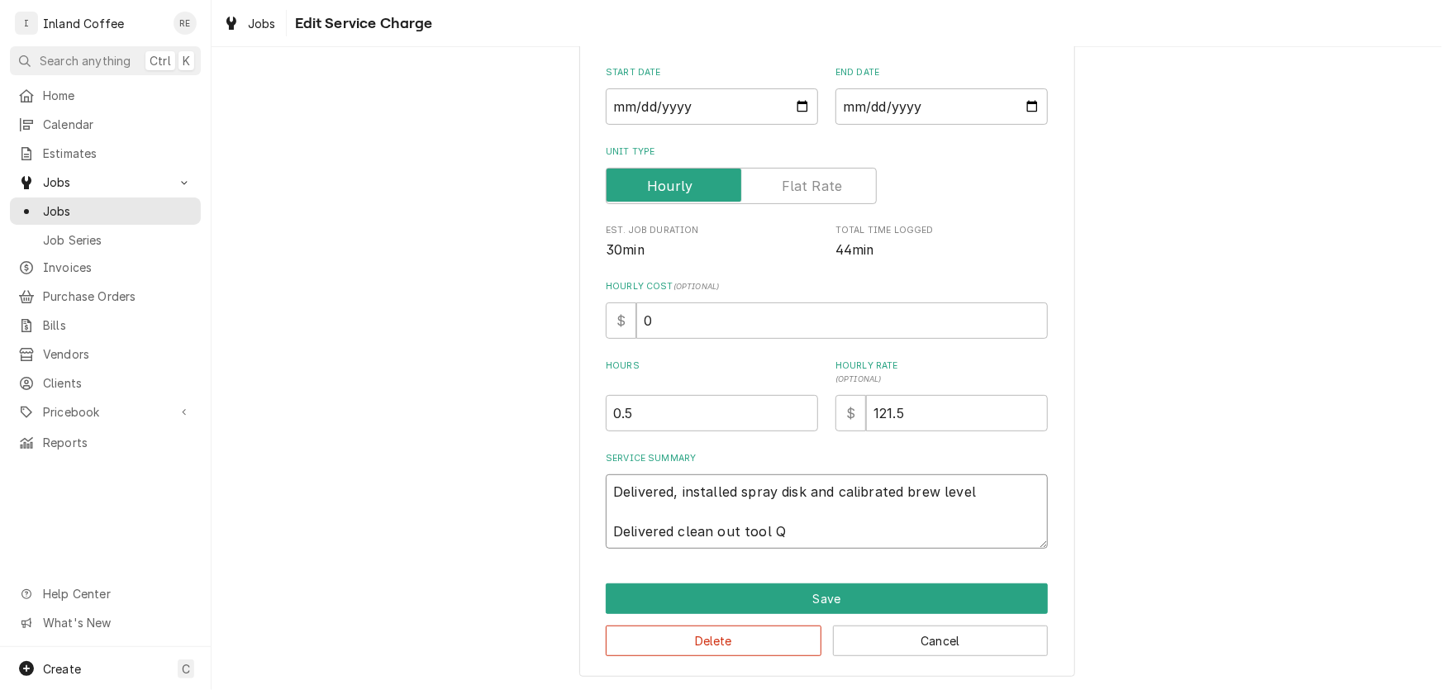
type textarea "x"
type textarea "Delivered, installed spray disk and calibrated brew level Delivered clean out t…"
type textarea "x"
type textarea "Delivered, installed spray disk and calibrated brew level Delivered clean out t…"
type textarea "x"
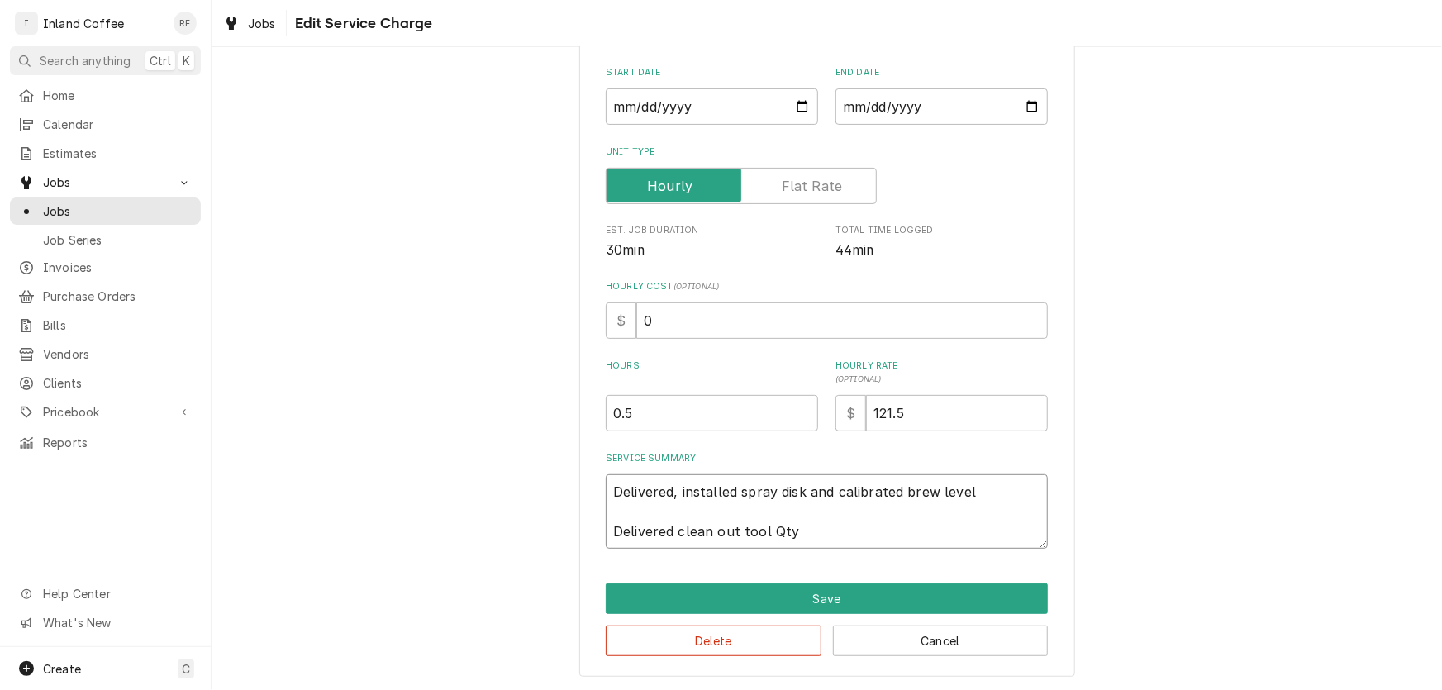
type textarea "Delivered, installed spray disk and calibrated brew level Delivered clean out t…"
type textarea "x"
type textarea "Delivered, installed spray disk and calibrated brew level Delivered clean out t…"
type textarea "x"
type textarea "Delivered, installed spray disk and calibrated brew level Delivered clean out t…"
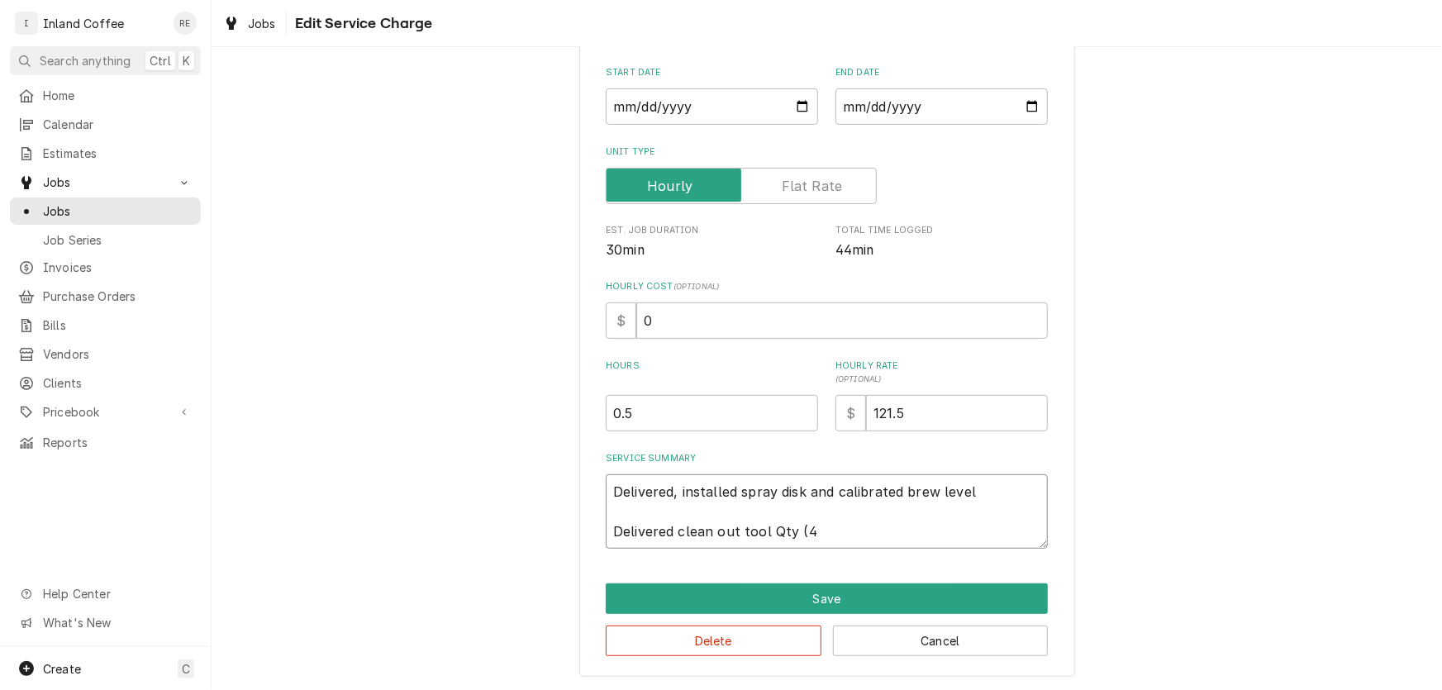
type textarea "x"
type textarea "Delivered, installed spray disk and calibrated brew level Delivered clean out t…"
type textarea "x"
type textarea "Delivered, installed spray disk and calibrated brew level Delivered clean out t…"
type textarea "x"
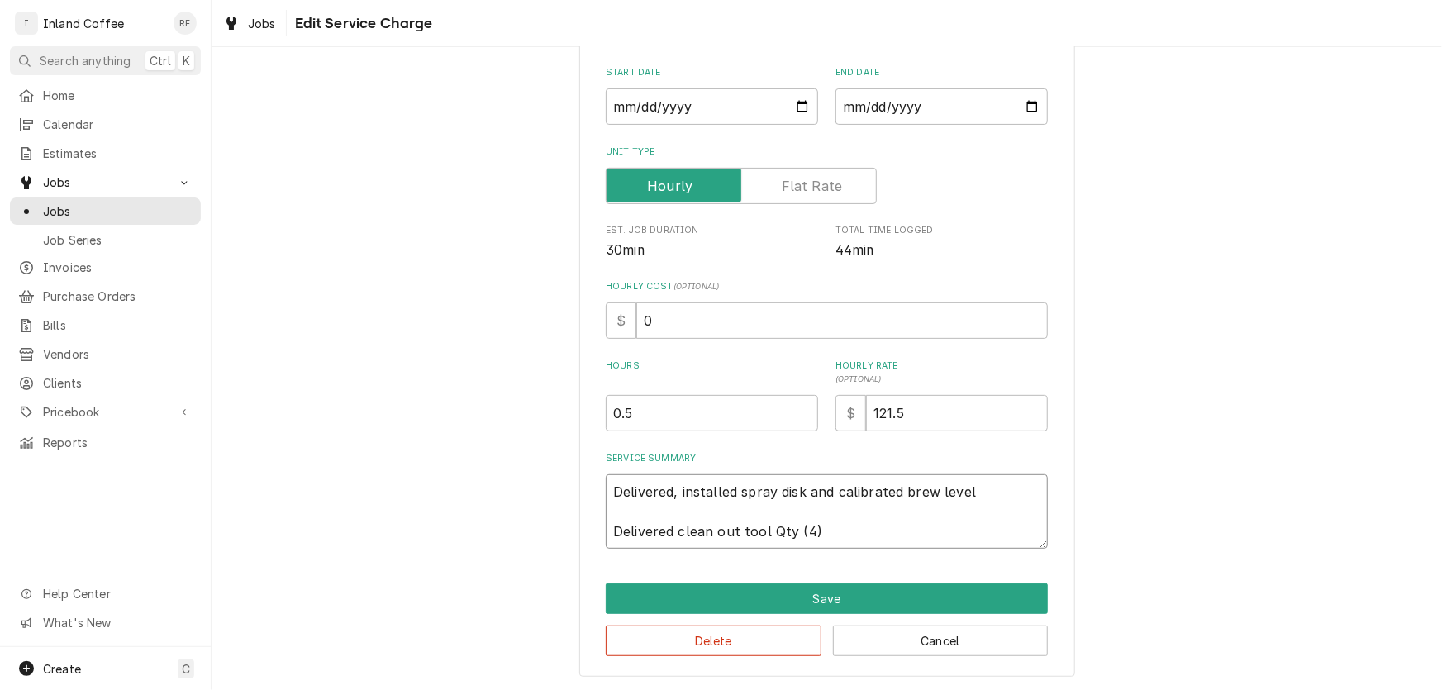
type textarea "Delivered, installed spray disk and calibrated brew level Delivered clean out t…"
type textarea "x"
type textarea "Delivered, installed spray disk and calibrated brew level Delivered clean out t…"
type textarea "x"
type textarea "Delivered, installed spray disk and calibrated brew level Delivered clean out t…"
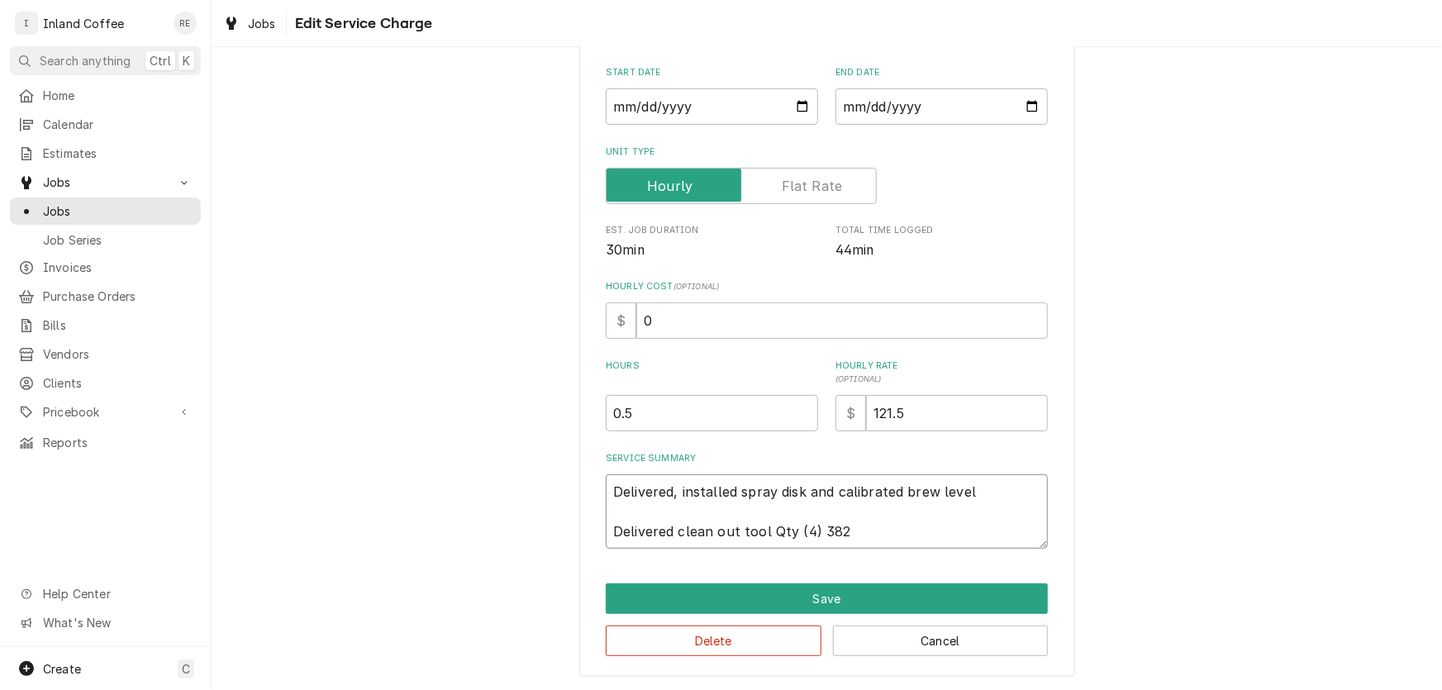
type textarea "x"
type textarea "Delivered, installed spray disk and calibrated brew level Delivered clean out t…"
type textarea "x"
type textarea "Delivered, installed spray disk and calibrated brew level Delivered clean out t…"
type textarea "x"
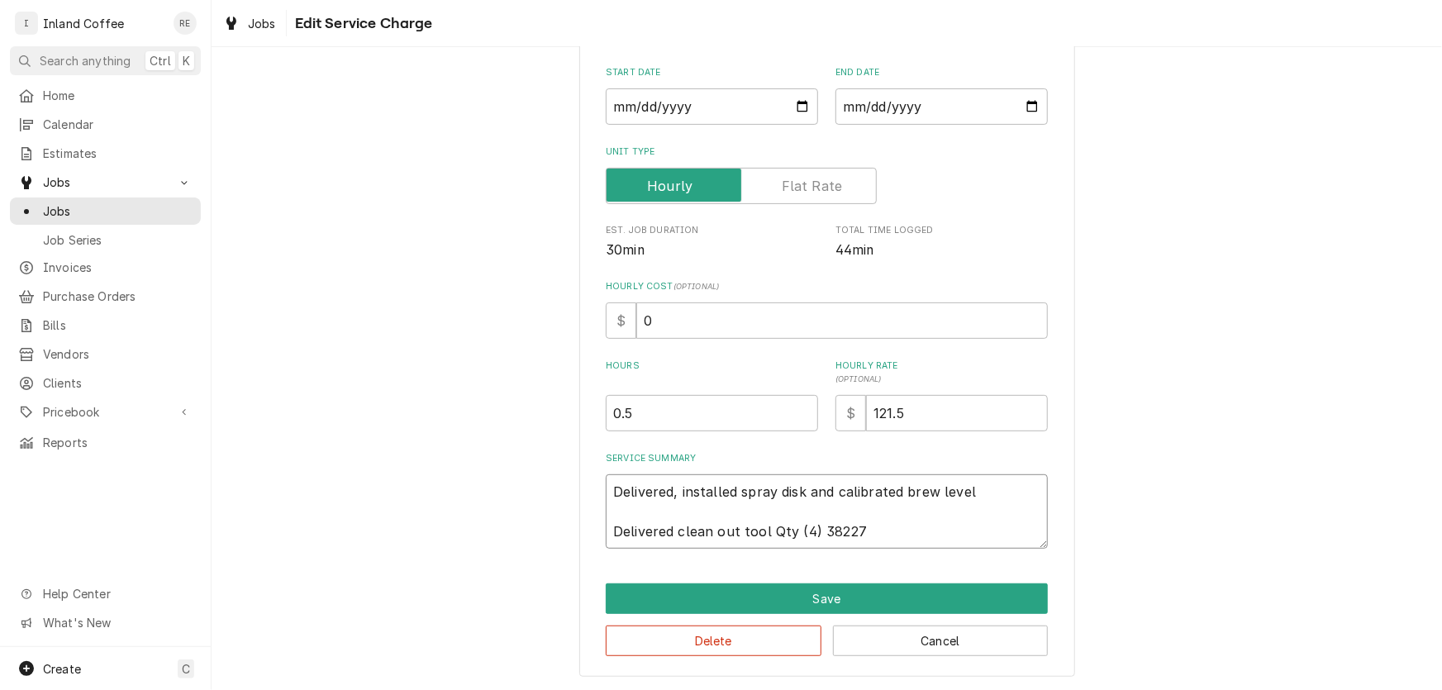
type textarea "Delivered, installed spray disk and calibrated brew level Delivered clean out t…"
type textarea "x"
type textarea "Delivered, installed spray disk and calibrated brew level Delivered clean out t…"
type textarea "x"
type textarea "Delivered, installed spray disk and calibrated brew level Delivered clean out t…"
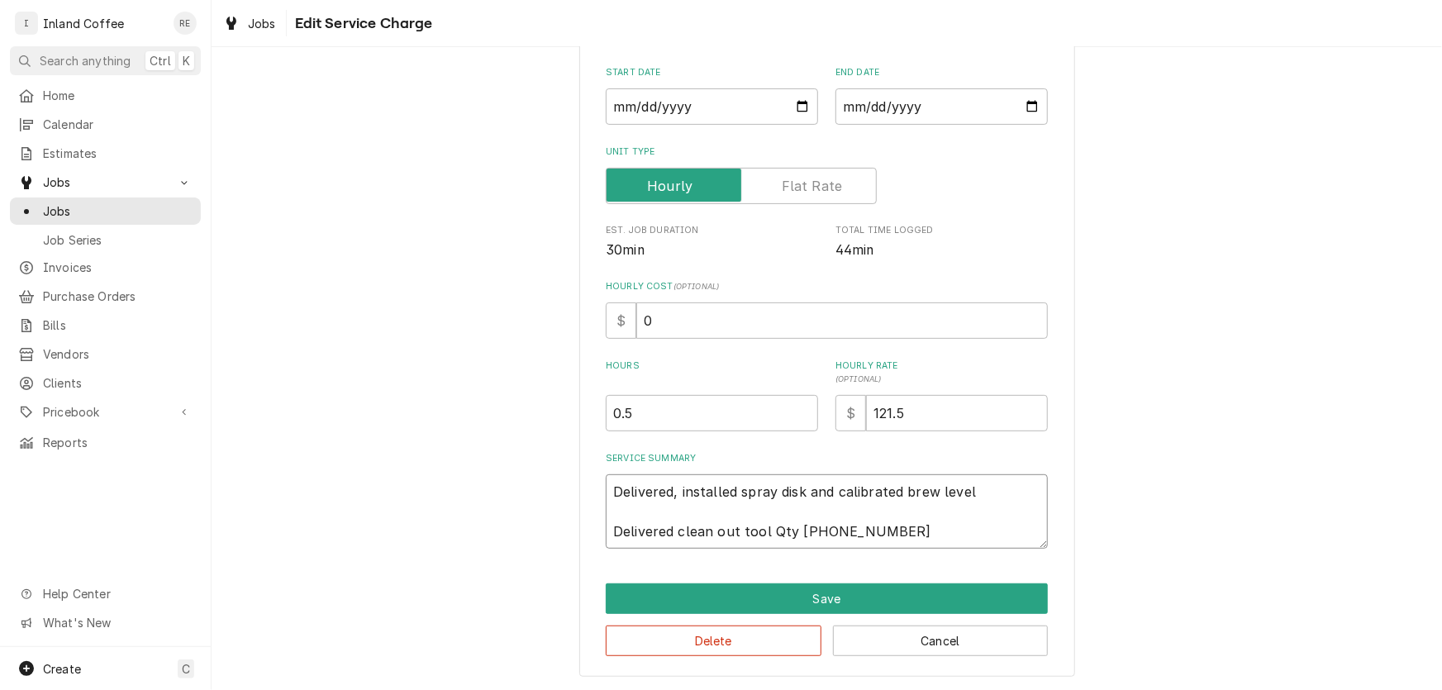
type textarea "x"
type textarea "Delivered, installed spray disk and calibrated brew level Delivered clean out t…"
type textarea "x"
click at [983, 488] on textarea "Delivered, installed spray disk and calibrated brew level Delivered clean out t…" at bounding box center [827, 511] width 442 height 74
type textarea "Delivered, installed spray disk and calibrated brew level Delivered clean out t…"
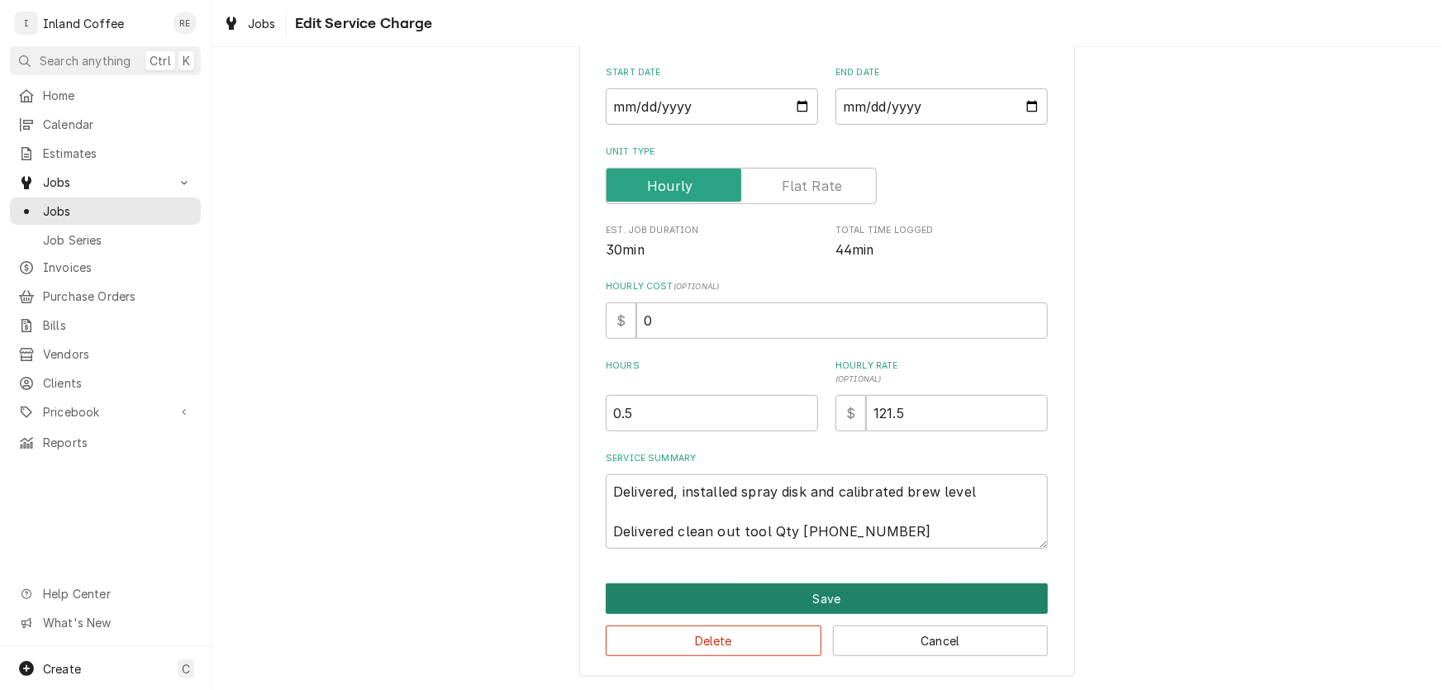
click at [967, 588] on button "Save" at bounding box center [827, 598] width 442 height 31
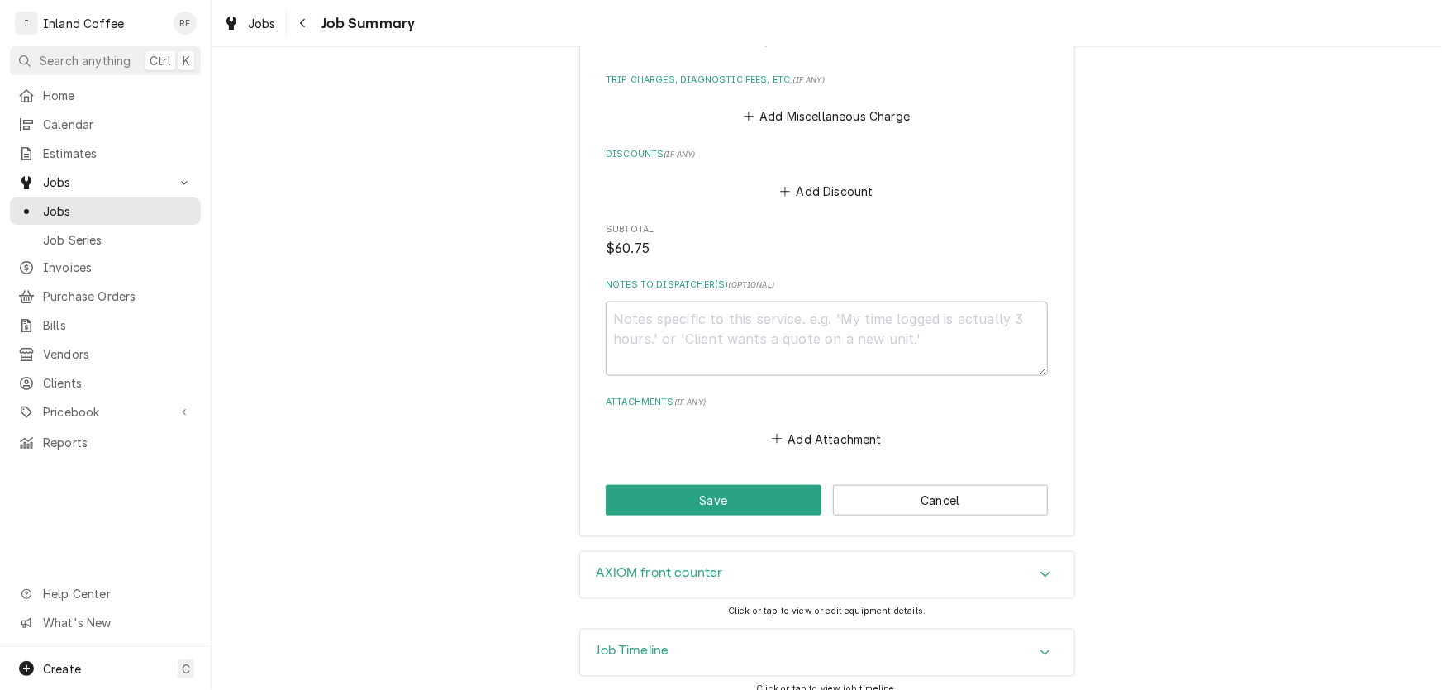
scroll to position [812, 0]
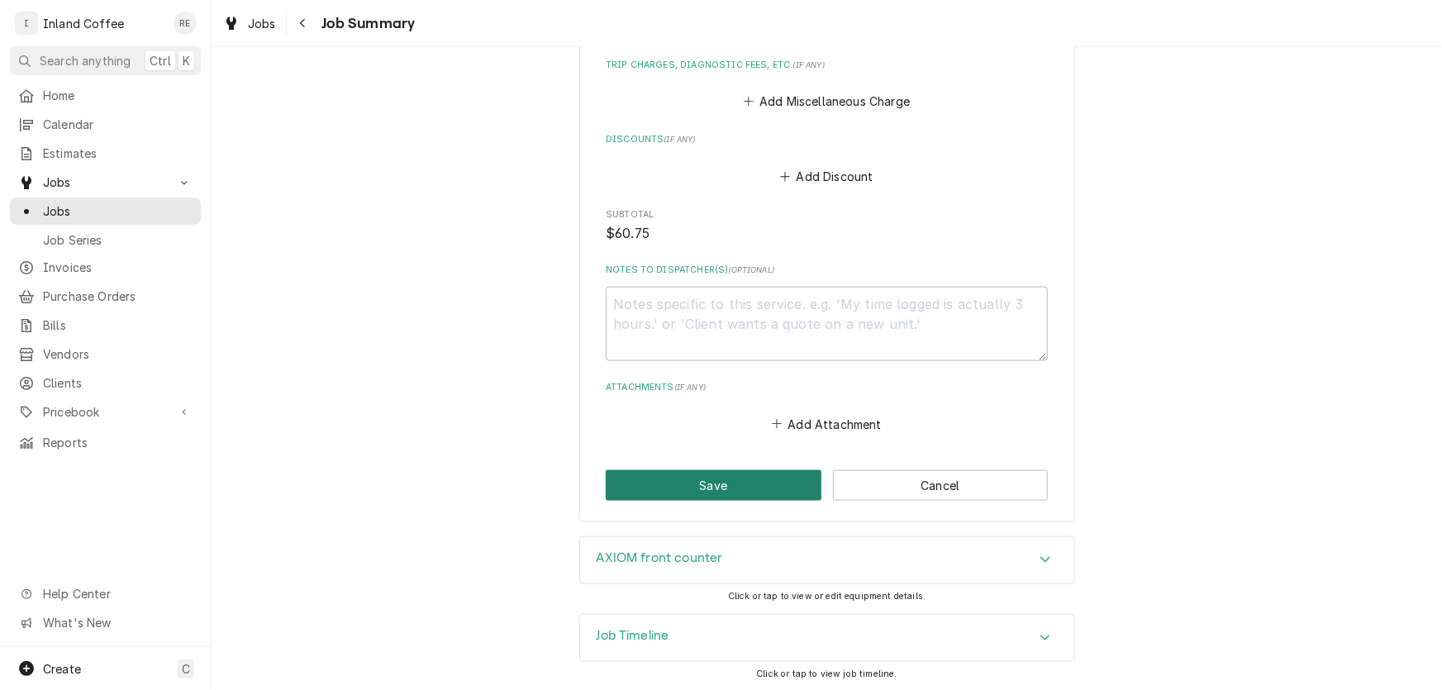
click at [674, 482] on button "Save" at bounding box center [714, 485] width 216 height 31
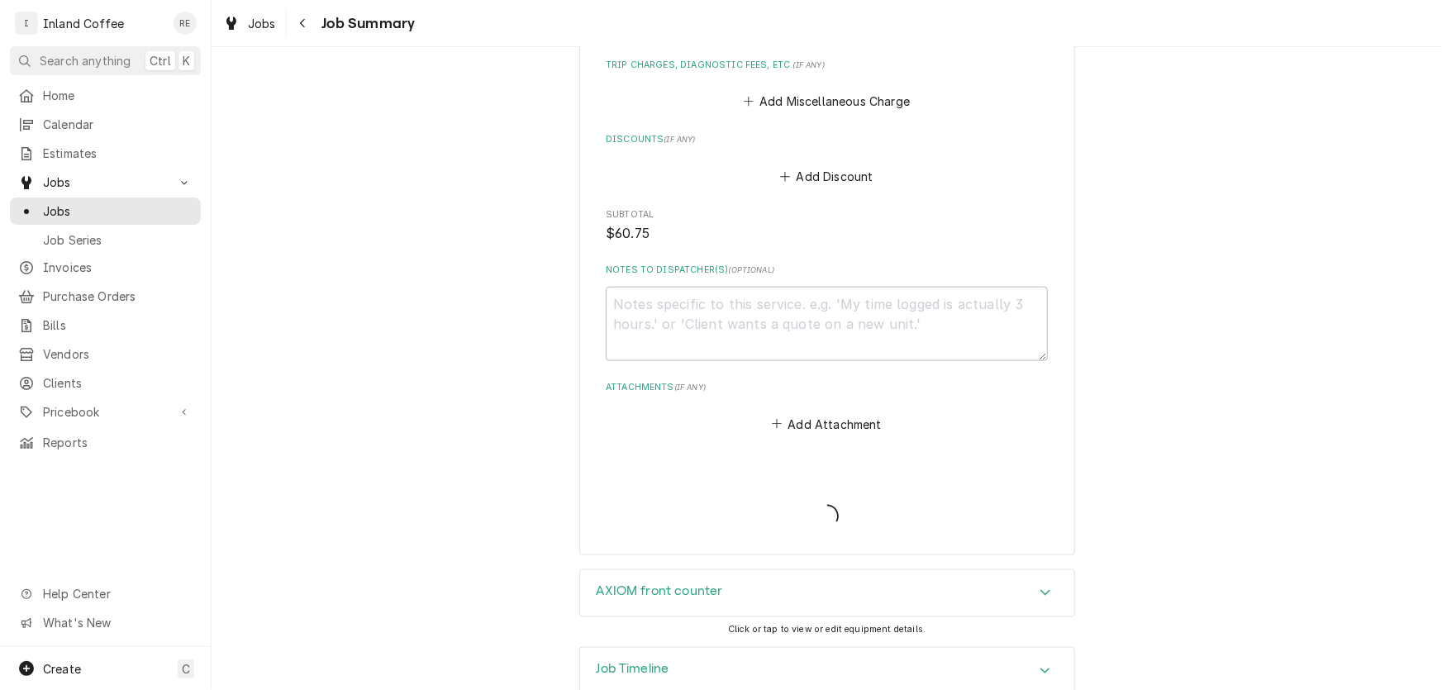
type textarea "x"
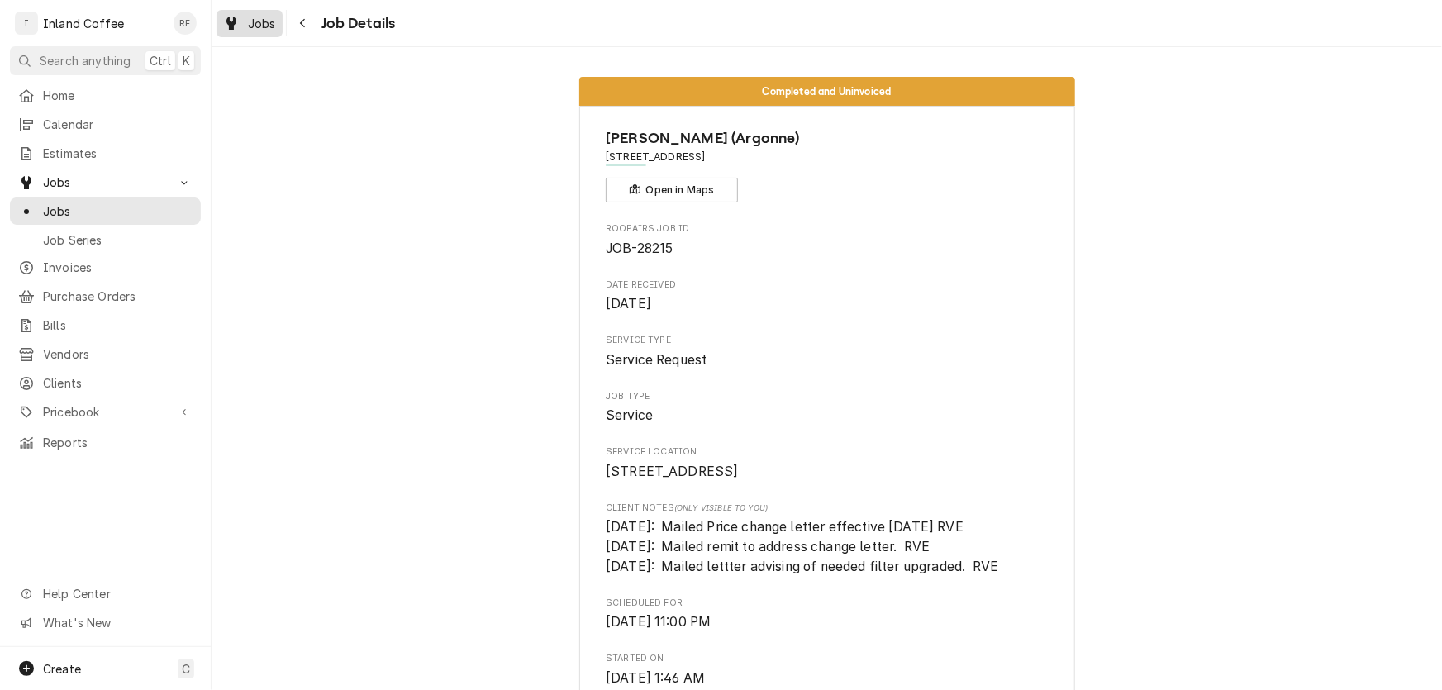
click at [261, 24] on span "Jobs" at bounding box center [262, 23] width 28 height 17
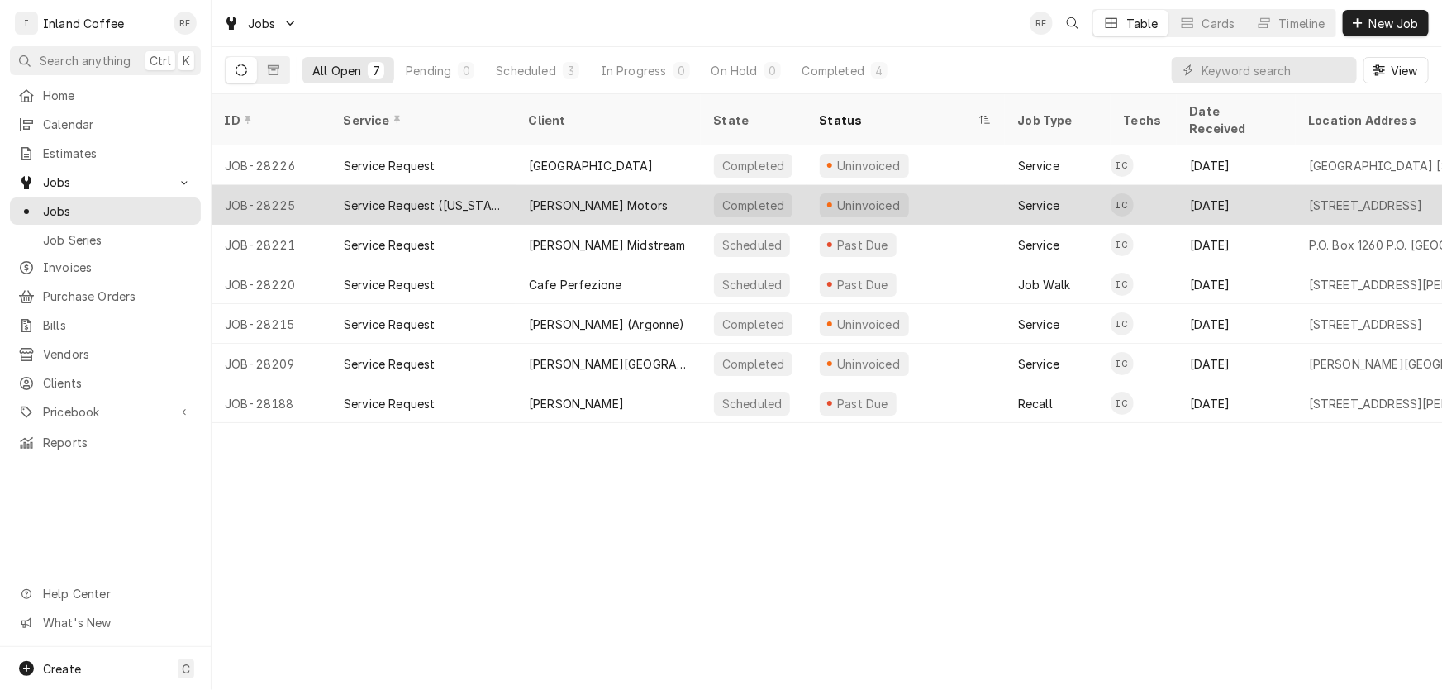
click at [568, 197] on div "[PERSON_NAME] Motors" at bounding box center [598, 205] width 139 height 17
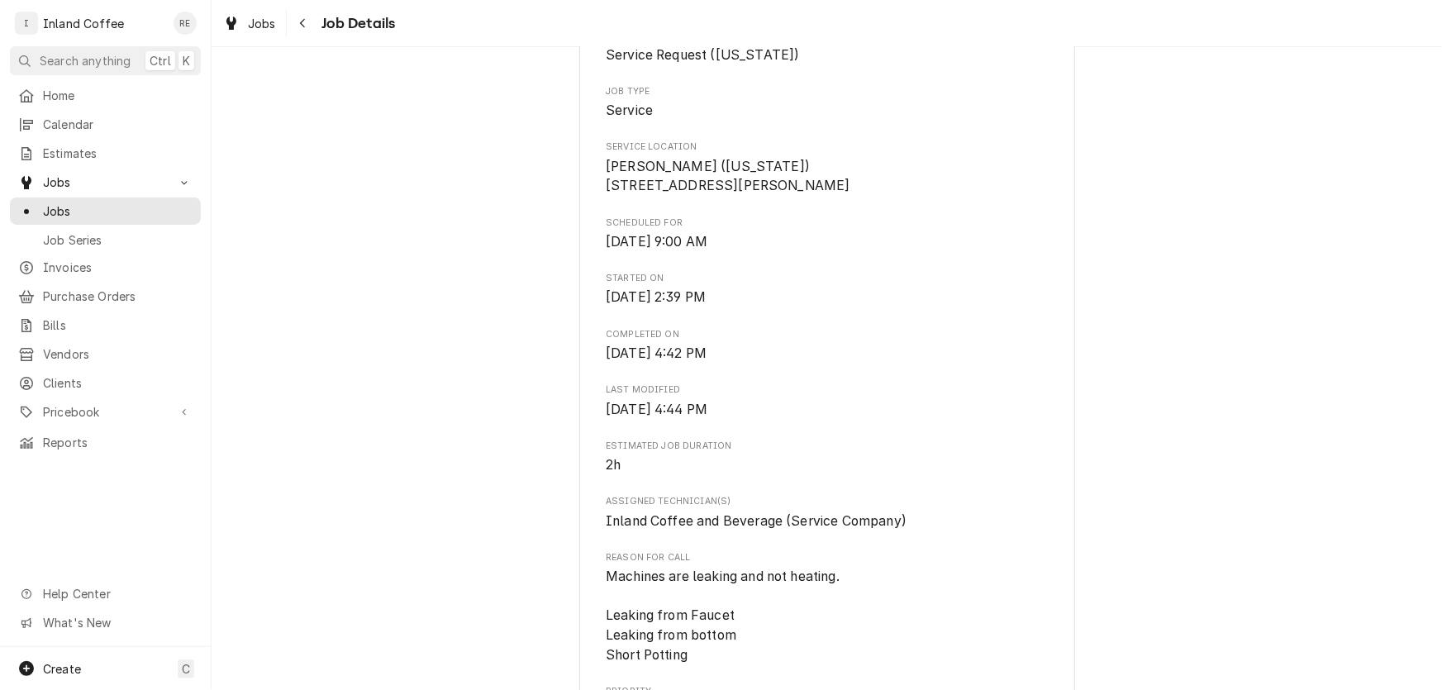
click at [903, 397] on span "Last Modified" at bounding box center [827, 389] width 442 height 13
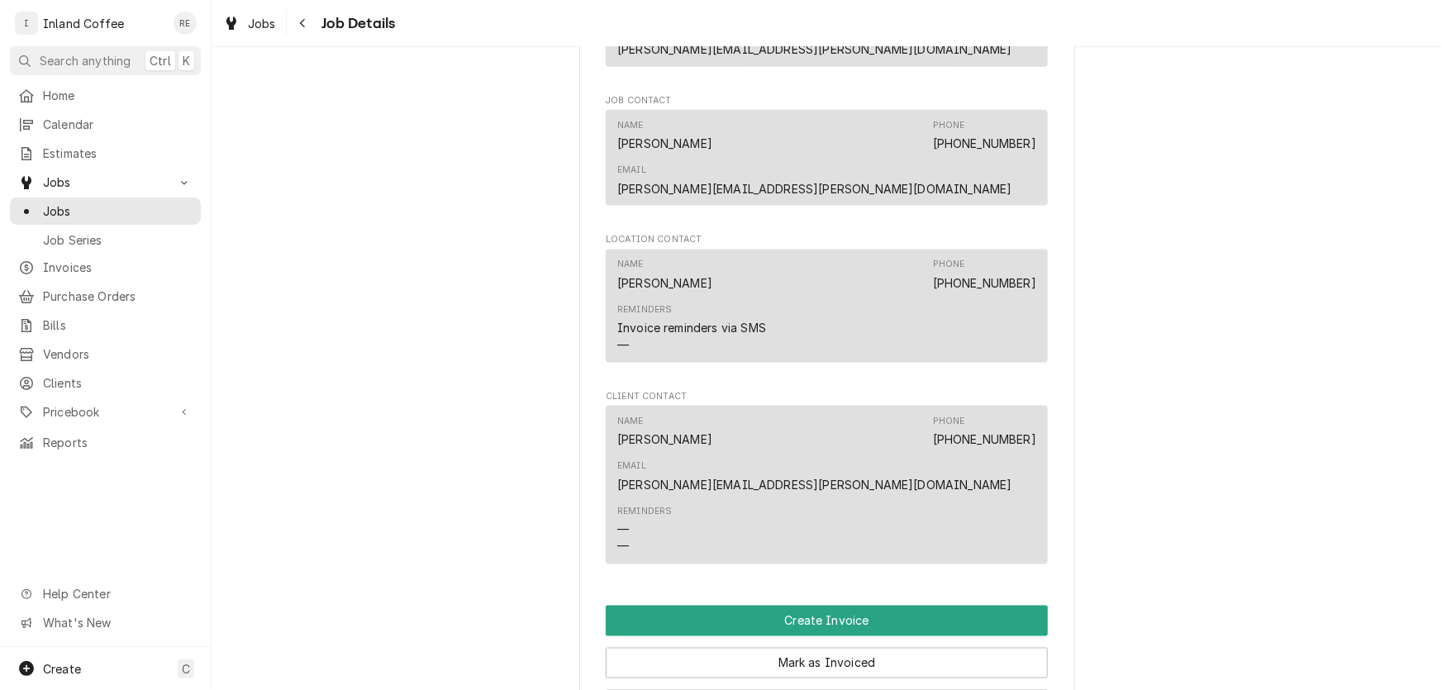
scroll to position [1148, 0]
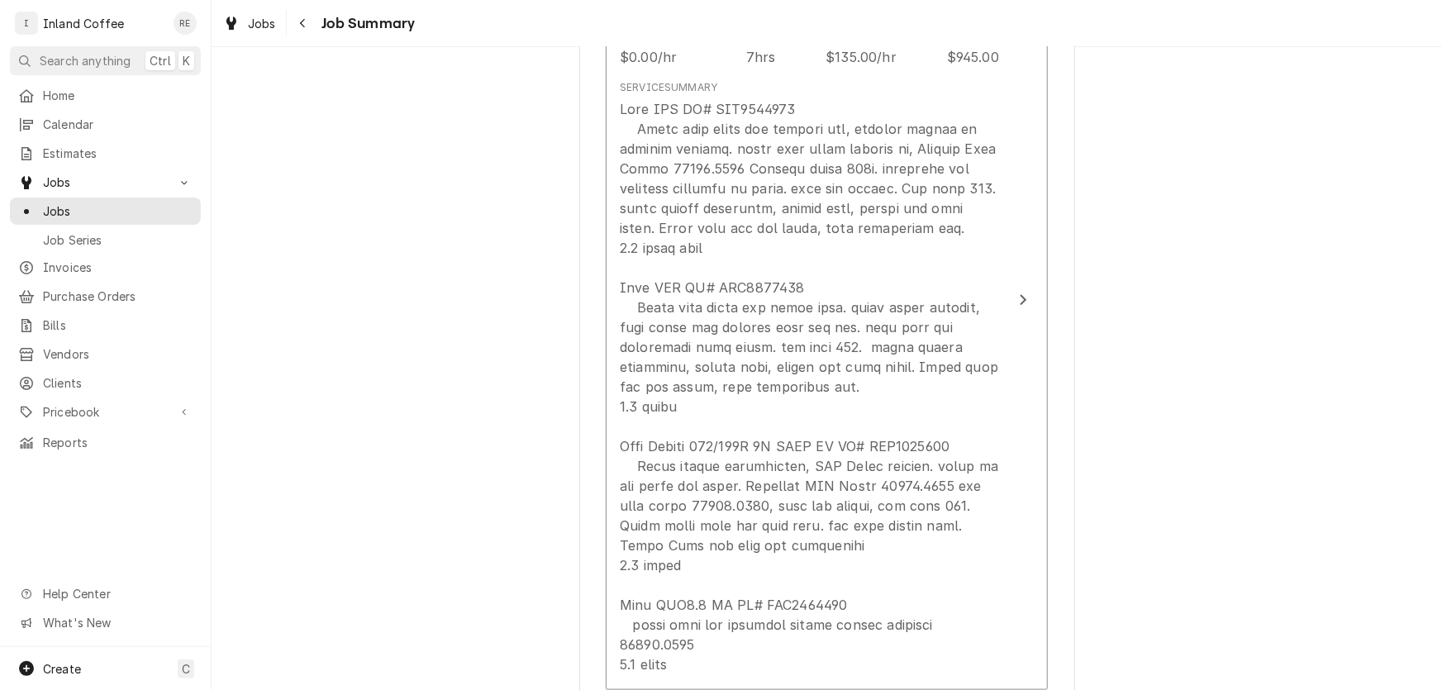
scroll to position [937, 0]
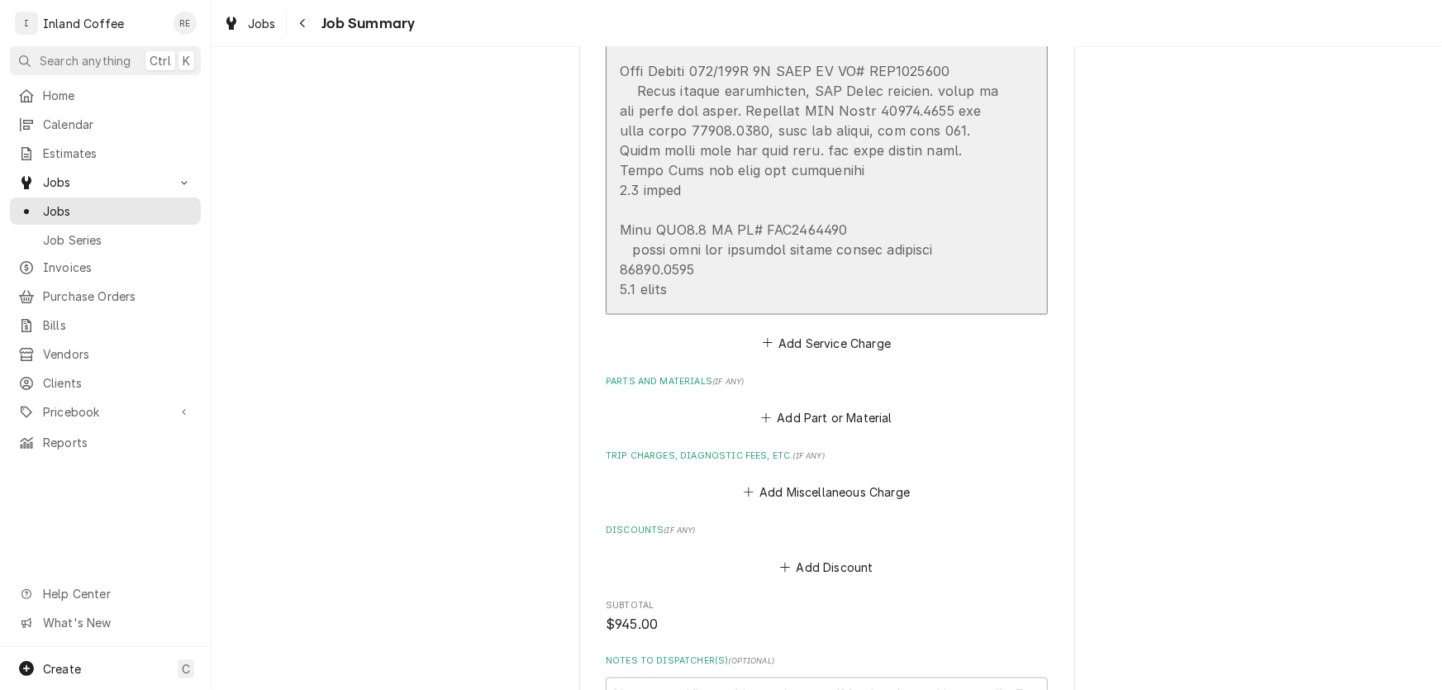
click at [949, 211] on div "Update Line Item" at bounding box center [809, 11] width 379 height 575
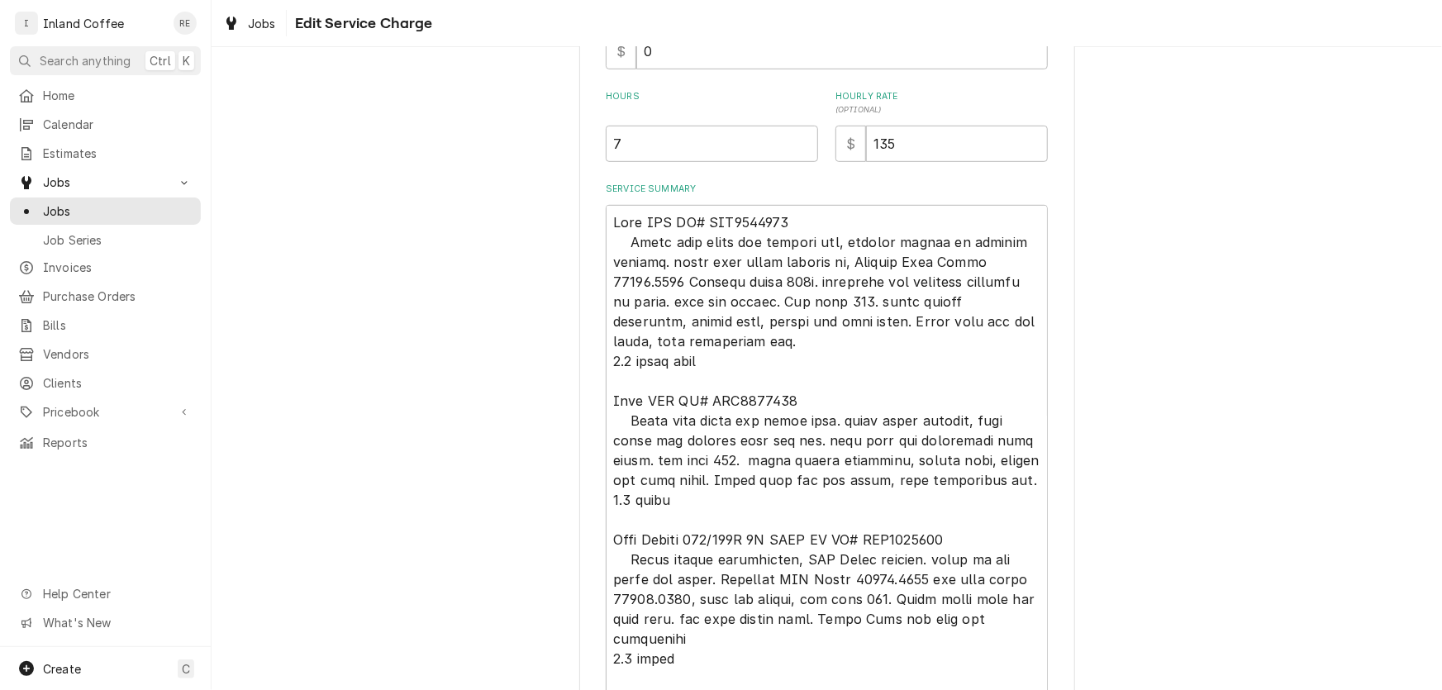
scroll to position [633, 0]
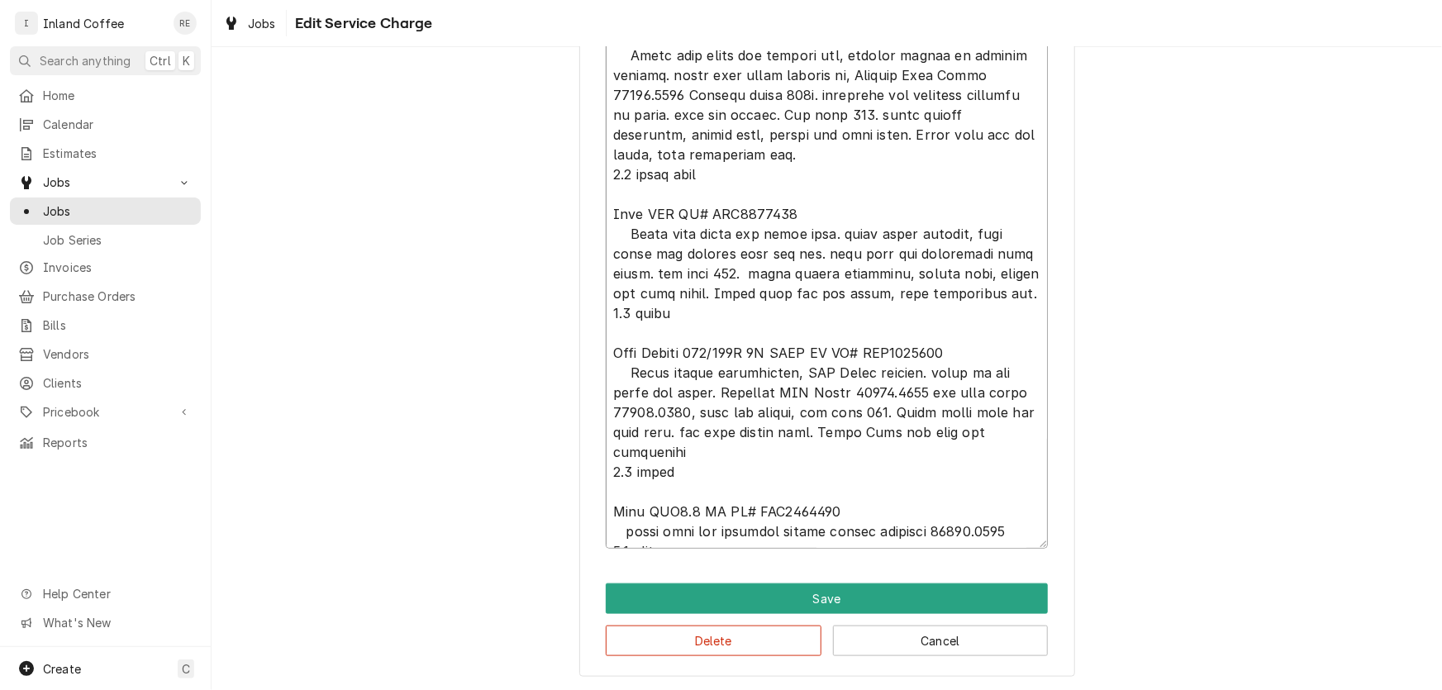
click at [1015, 478] on textarea "Service Summary" at bounding box center [827, 283] width 442 height 530
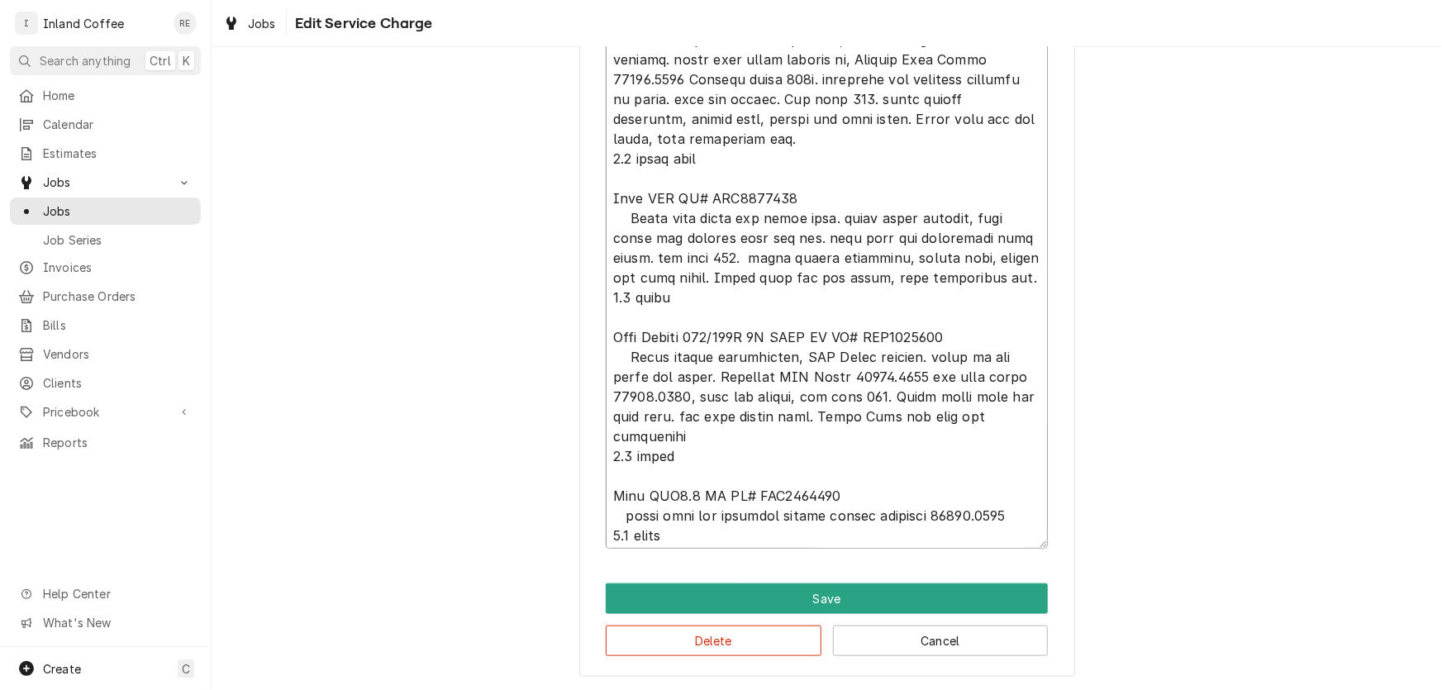
scroll to position [19, 0]
click at [1016, 511] on textarea "Service Summary" at bounding box center [827, 283] width 442 height 530
type textarea "x"
type textarea "[PERSON_NAME] SRU SR# SRU0004618 Clean fill probe and tighten nut, tighten scre…"
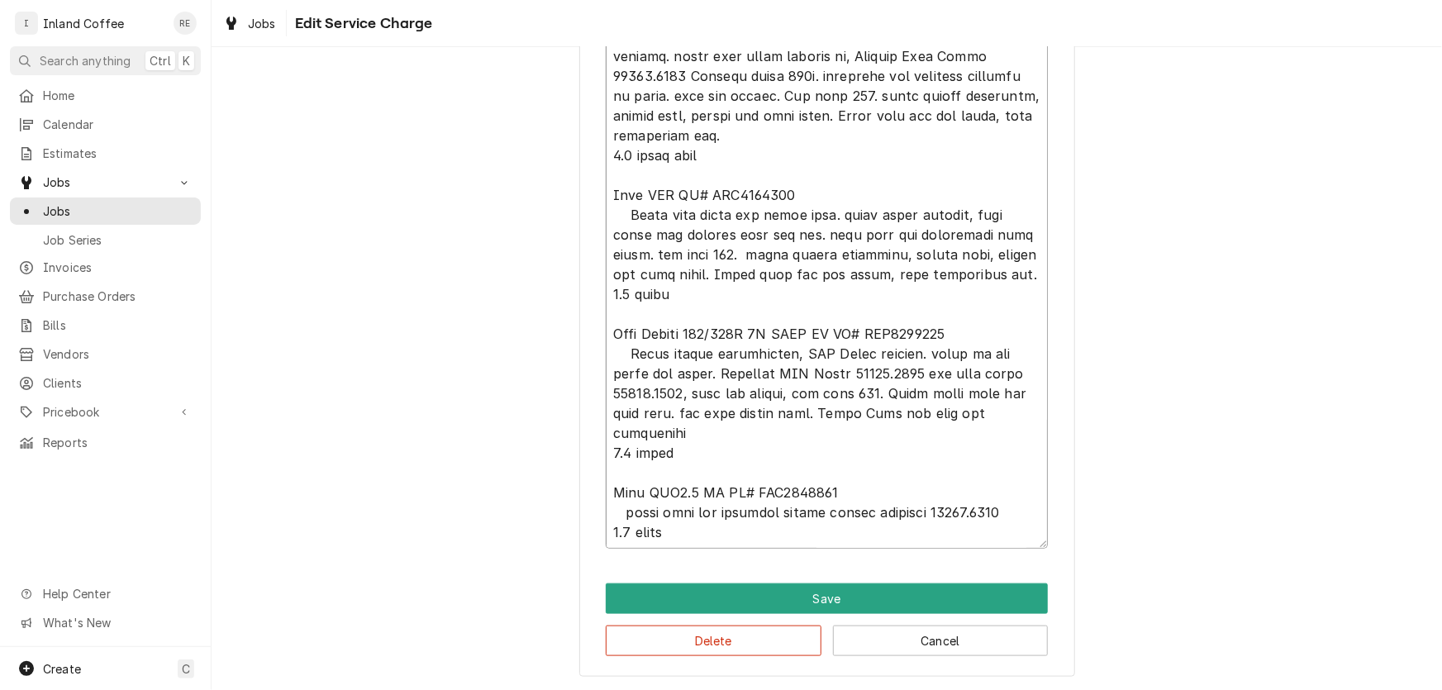
type textarea "x"
type textarea "[PERSON_NAME] SRU SR# SRU0004618 Clean fill probe and tighten nut, tighten scre…"
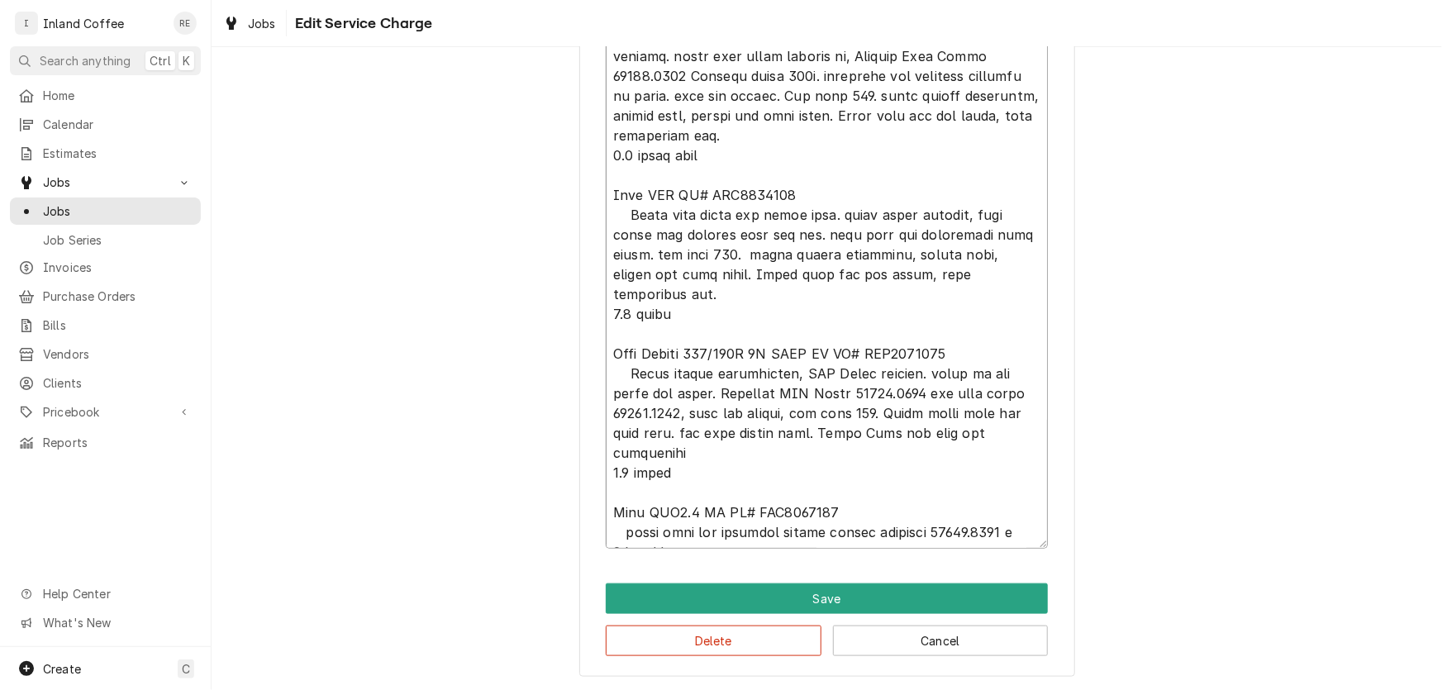
type textarea "x"
type textarea "[PERSON_NAME] SRU SR# SRU0004618 Clean fill probe and tighten nut, tighten scre…"
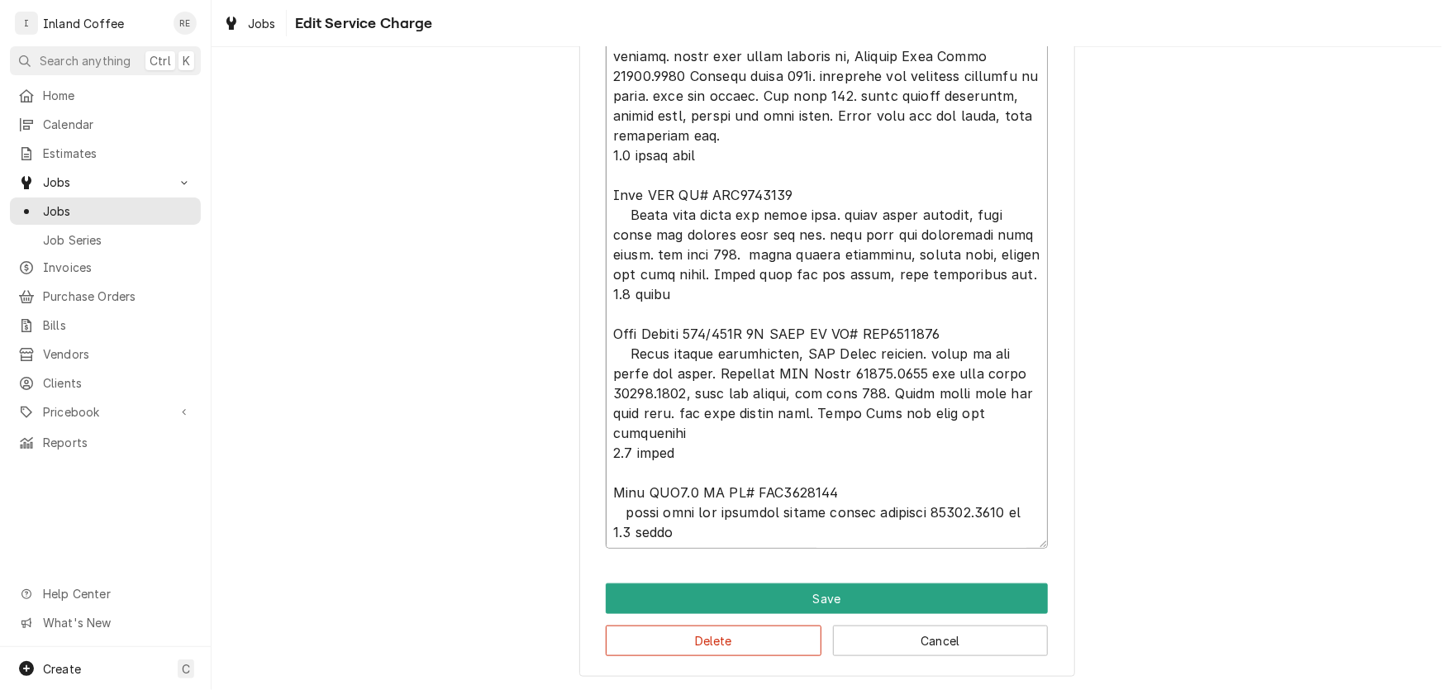
type textarea "x"
type textarea "[PERSON_NAME] SRU SR# SRU0004618 Clean fill probe and tighten nut, tighten scre…"
type textarea "x"
type textarea "[PERSON_NAME] SRU SR# SRU0004618 Clean fill probe and tighten nut, tighten scre…"
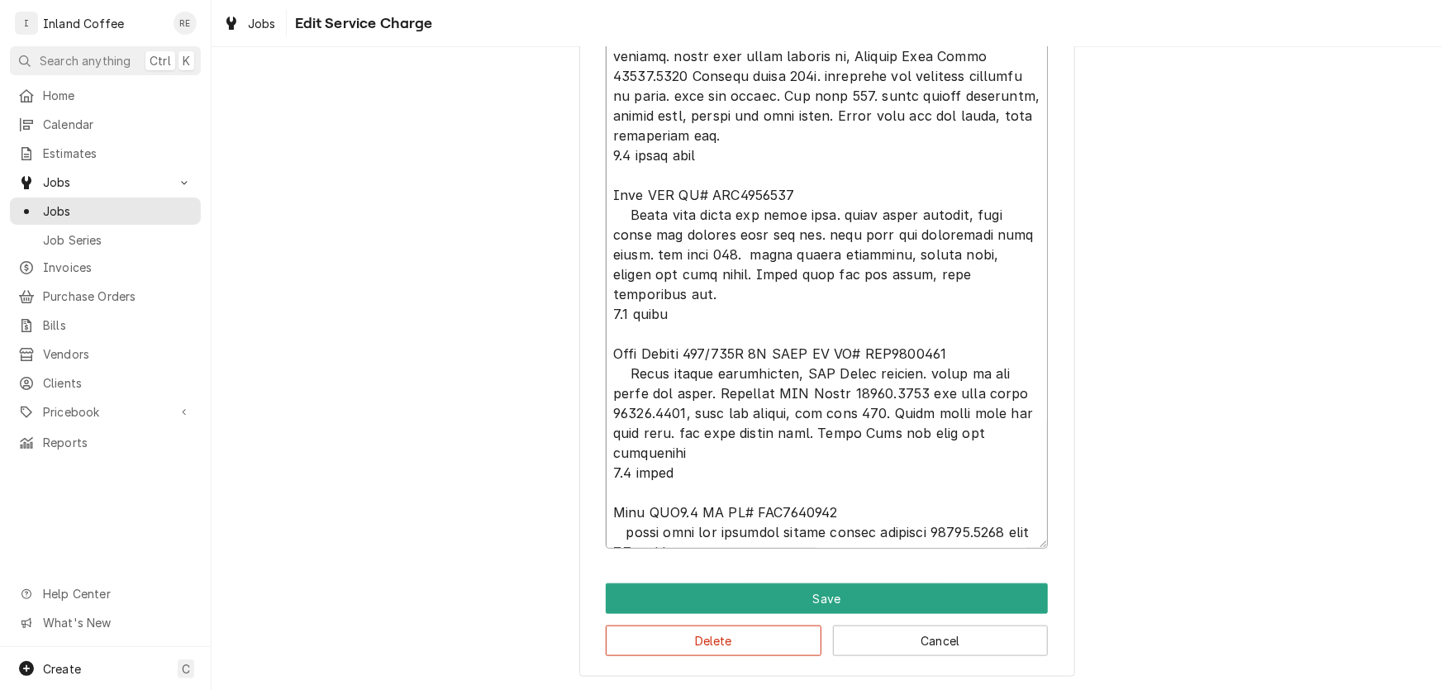
type textarea "x"
type textarea "[PERSON_NAME] SRU SR# SRU0004618 Clean fill probe and tighten nut, tighten scre…"
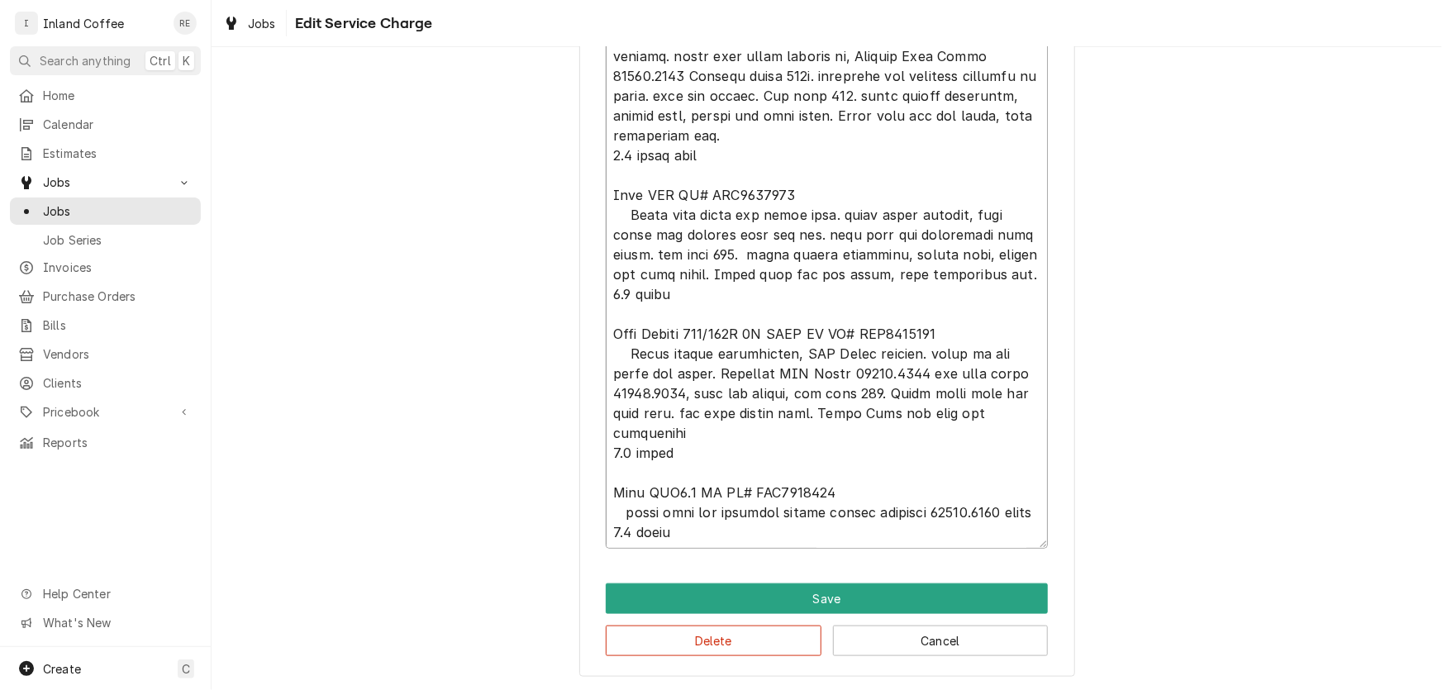
type textarea "x"
type textarea "[PERSON_NAME] SRU SR# SRU0004618 Clean fill probe and tighten nut, tighten scre…"
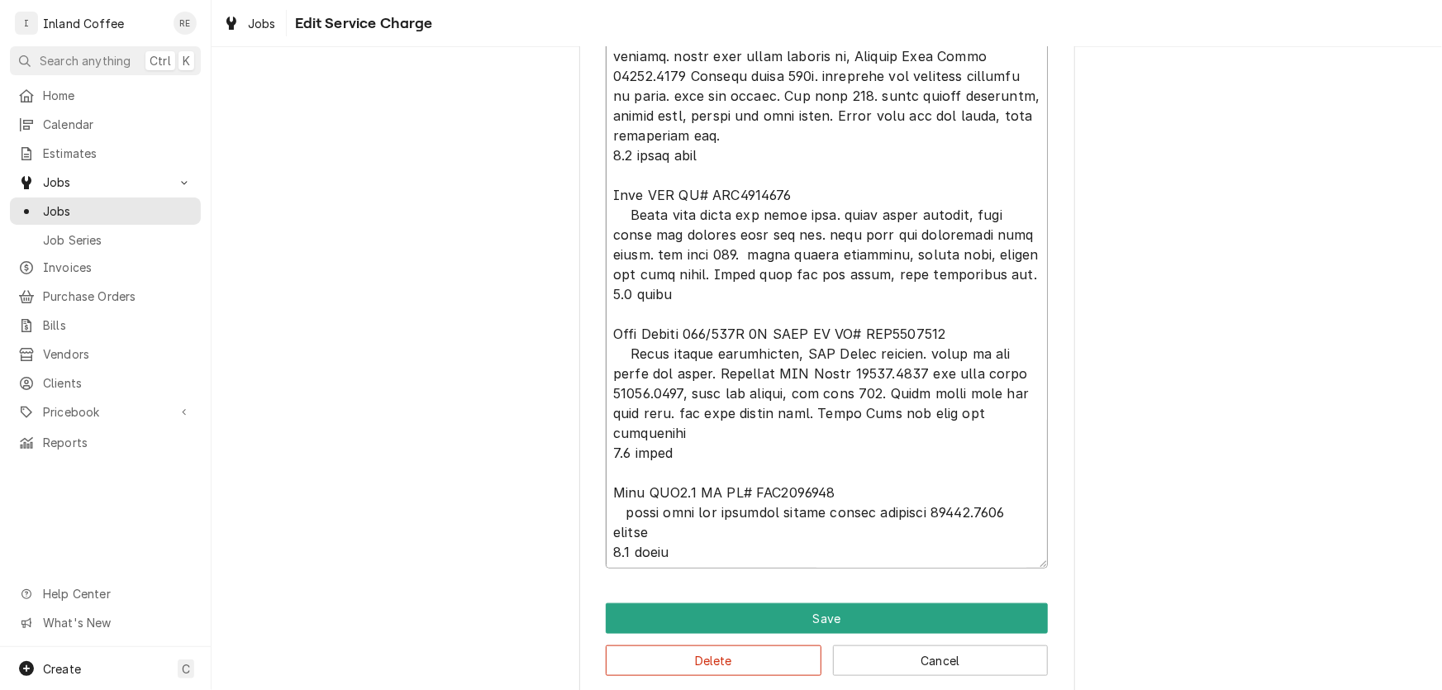
type textarea "x"
type textarea "Bunn SRU SR# SRU0004618 Clean fill probe and tighten nut, tighten screws to hea…"
type textarea "x"
type textarea "Bunn SRU SR# SRU0004618 Clean fill probe and tighten nut, tighten screws to hea…"
type textarea "x"
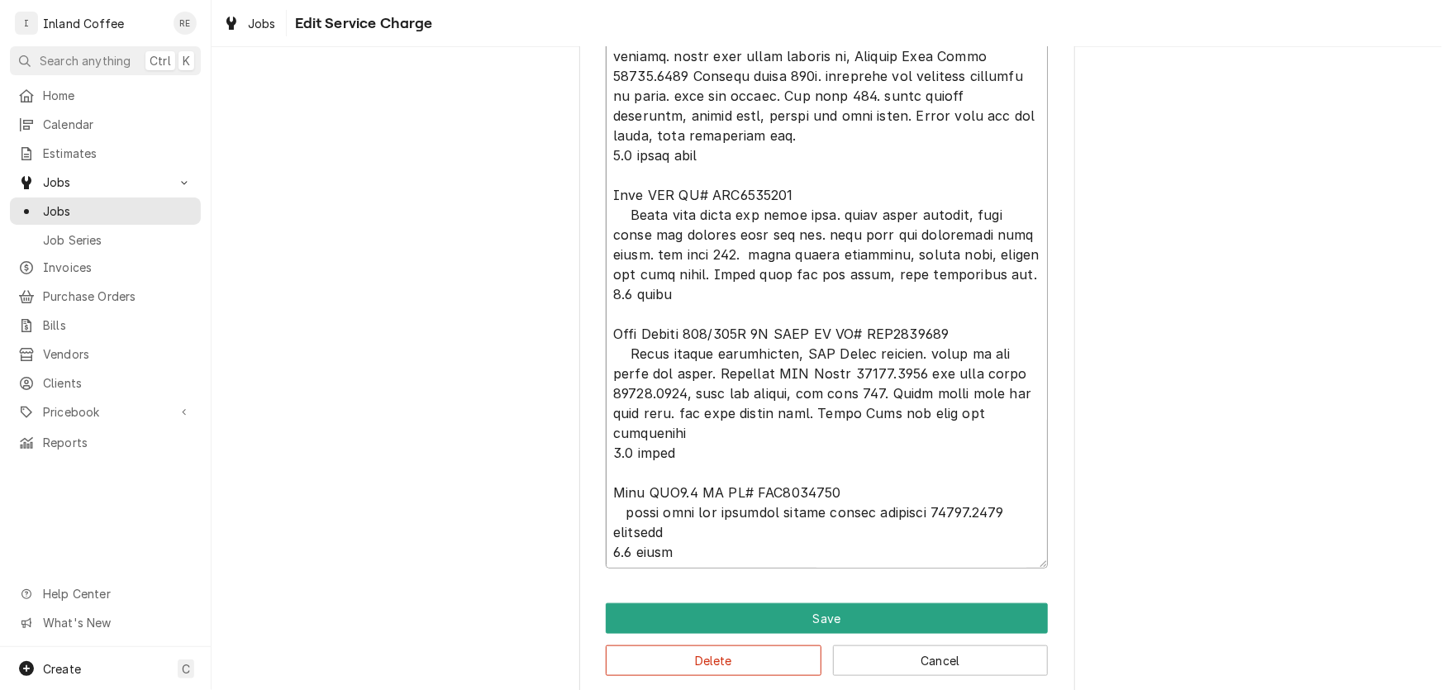
type textarea "Bunn SRU SR# SRU0004618 Clean fill probe and tighten nut, tighten screws to hea…"
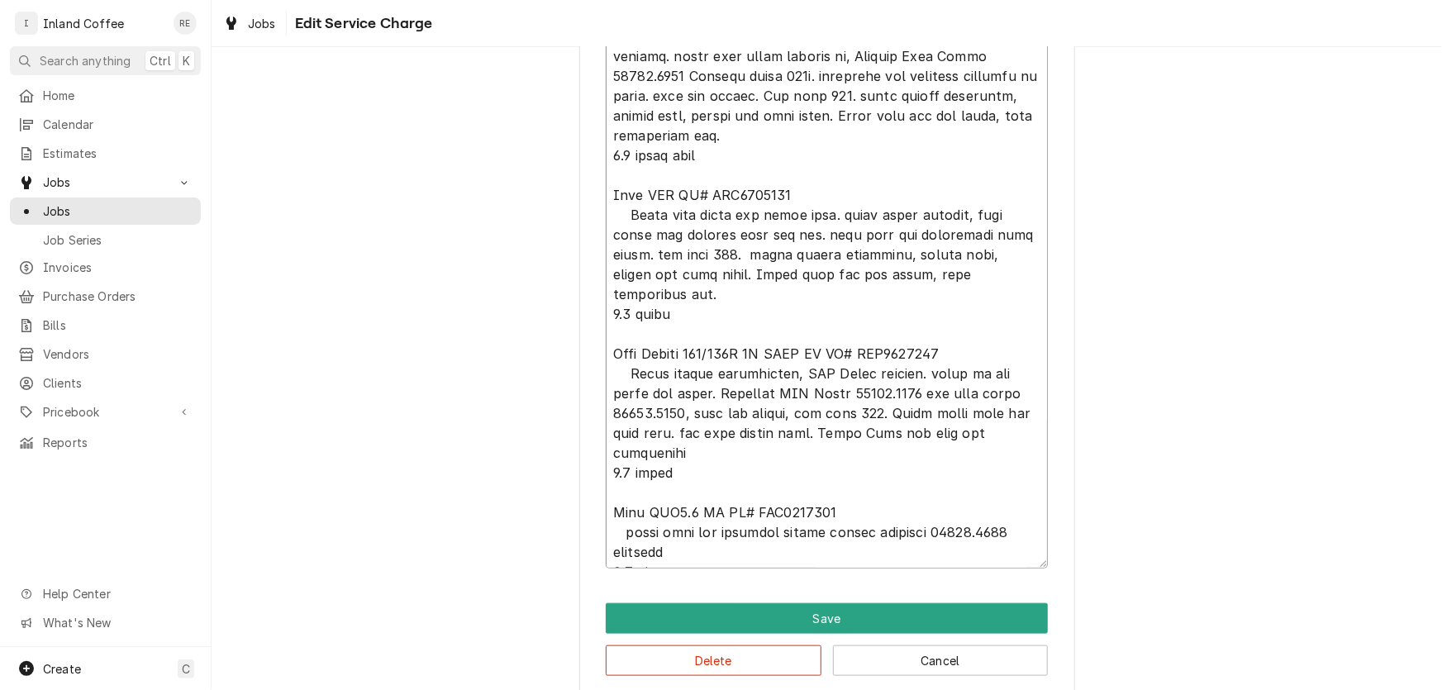
type textarea "x"
type textarea "Bunn SRU SR# SRU0004618 Clean fill probe and tighten nut, tighten screws to hea…"
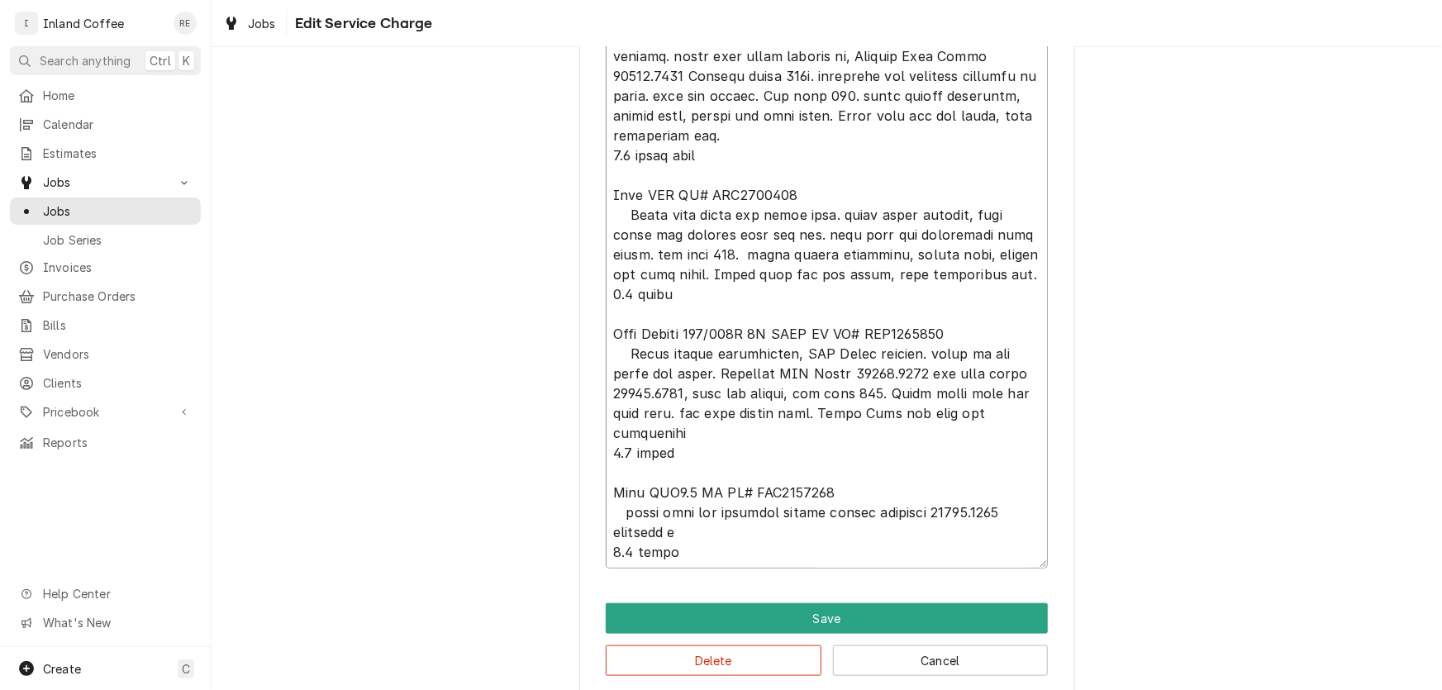
type textarea "x"
type textarea "Bunn SRU SR# SRU0004618 Clean fill probe and tighten nut, tighten screws to hea…"
type textarea "x"
type textarea "Bunn SRU SR# SRU0004618 Clean fill probe and tighten nut, tighten screws to hea…"
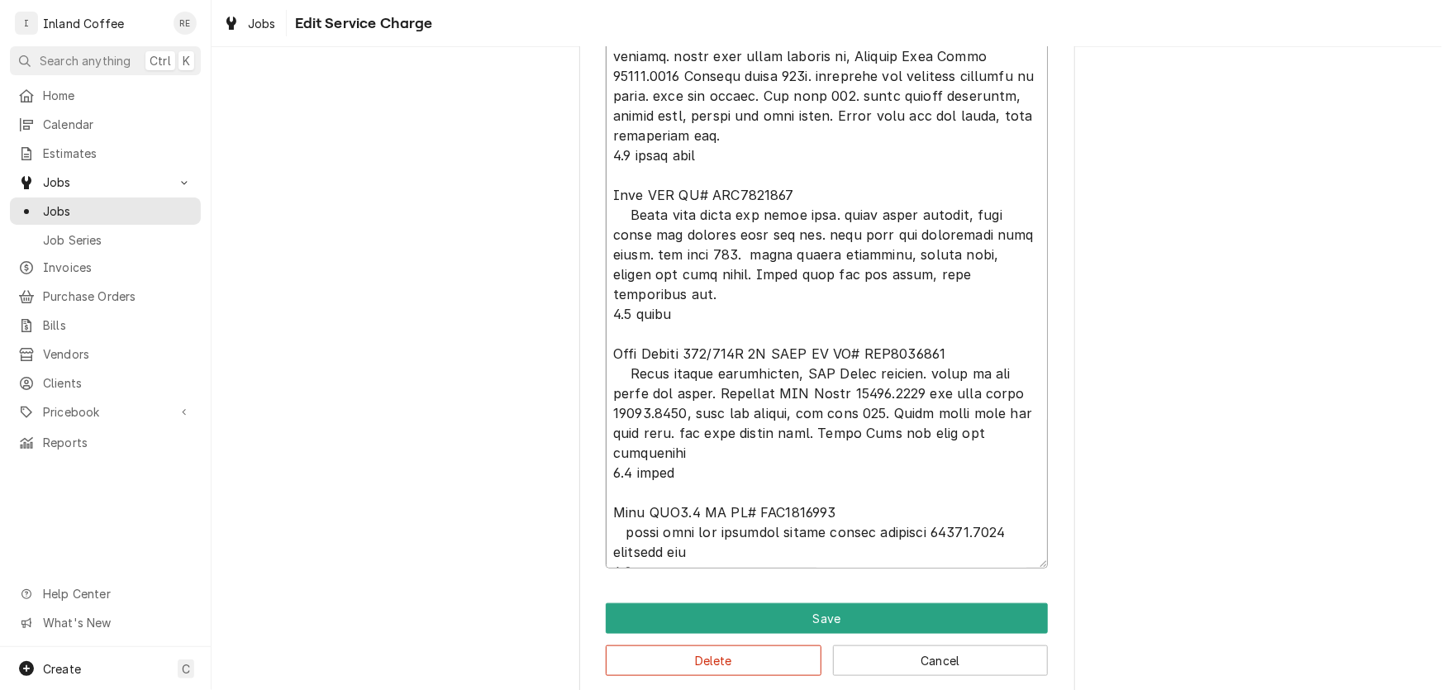
type textarea "x"
type textarea "Bunn SRU SR# SRU0004618 Clean fill probe and tighten nut, tighten screws to hea…"
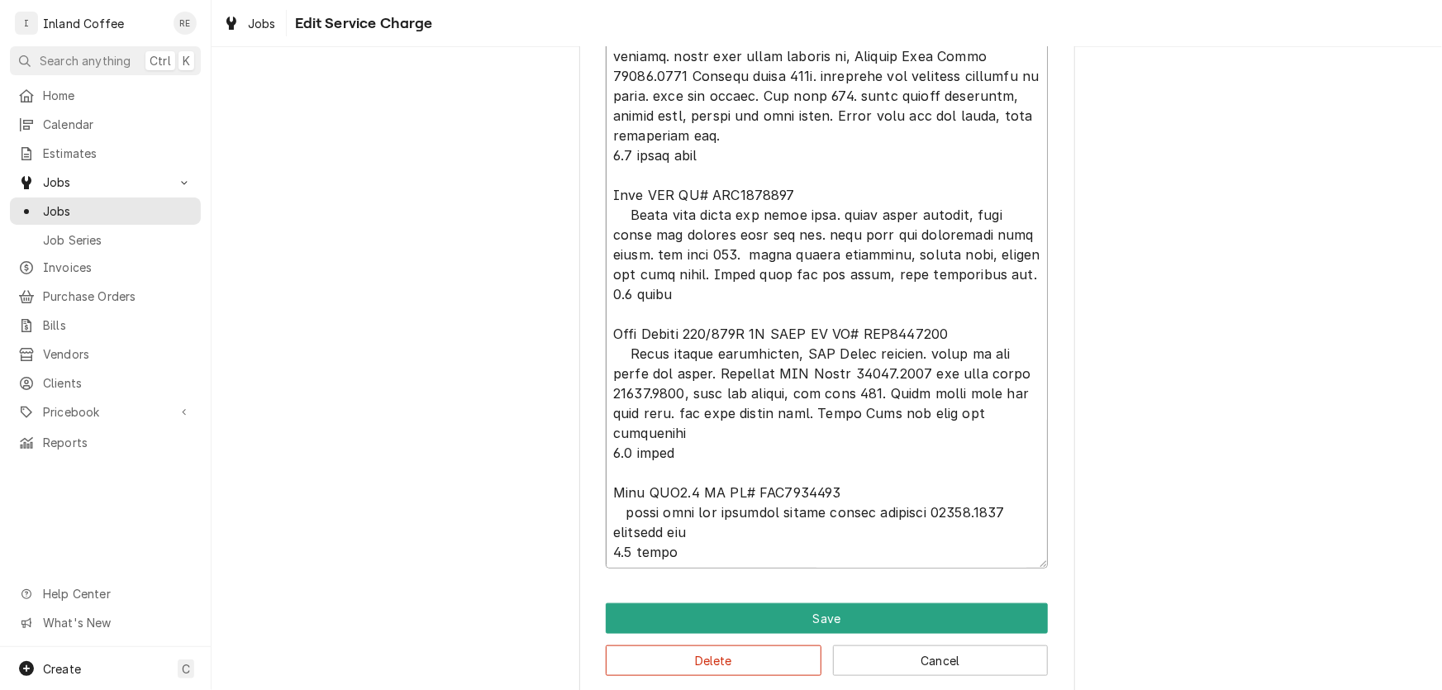
type textarea "x"
type textarea "Bunn SRU SR# SRU0004618 Clean fill probe and tighten nut, tighten screws to hea…"
type textarea "x"
type textarea "Bunn SRU SR# SRU0004618 Clean fill probe and tighten nut, tighten screws to hea…"
type textarea "x"
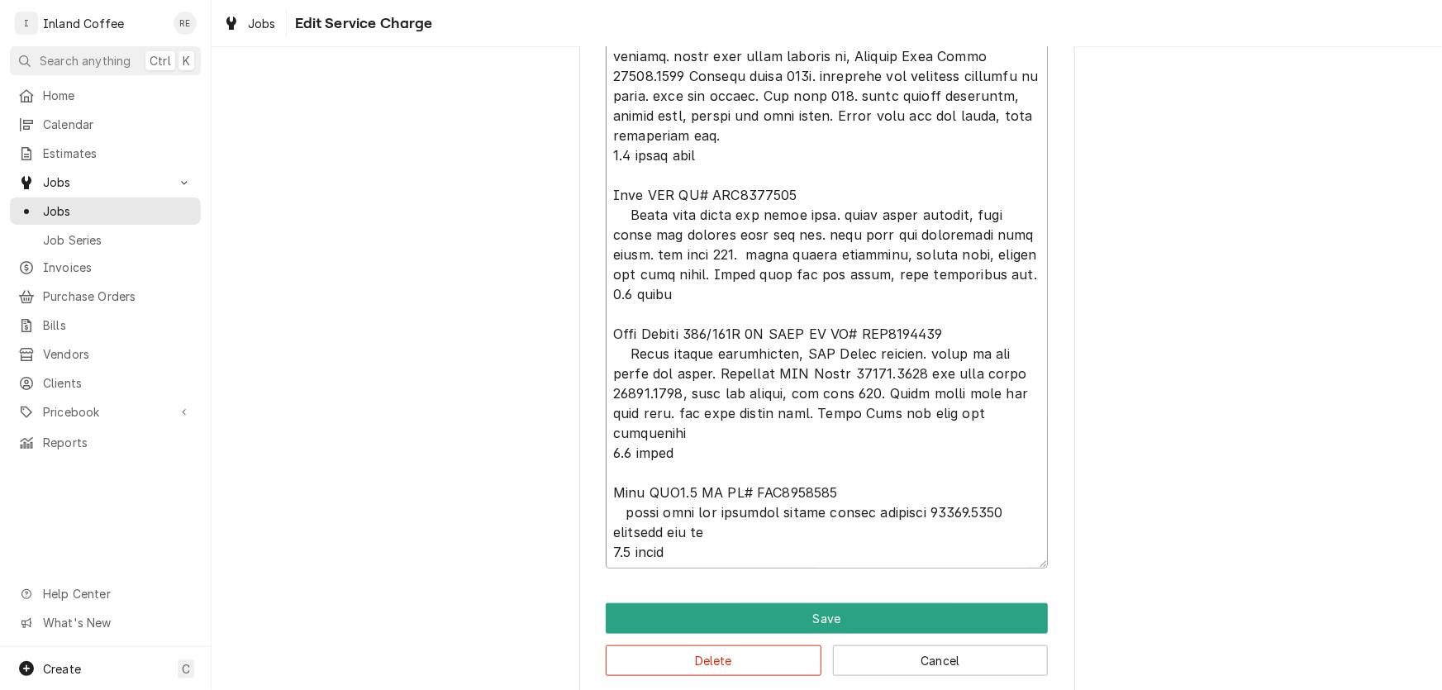
type textarea "Bunn SRU SR# SRU0004618 Clean fill probe and tighten nut, tighten screws to hea…"
type textarea "x"
type textarea "Bunn SRU SR# SRU0004618 Clean fill probe and tighten nut, tighten screws to hea…"
type textarea "x"
type textarea "Bunn SRU SR# SRU0004618 Clean fill probe and tighten nut, tighten screws to hea…"
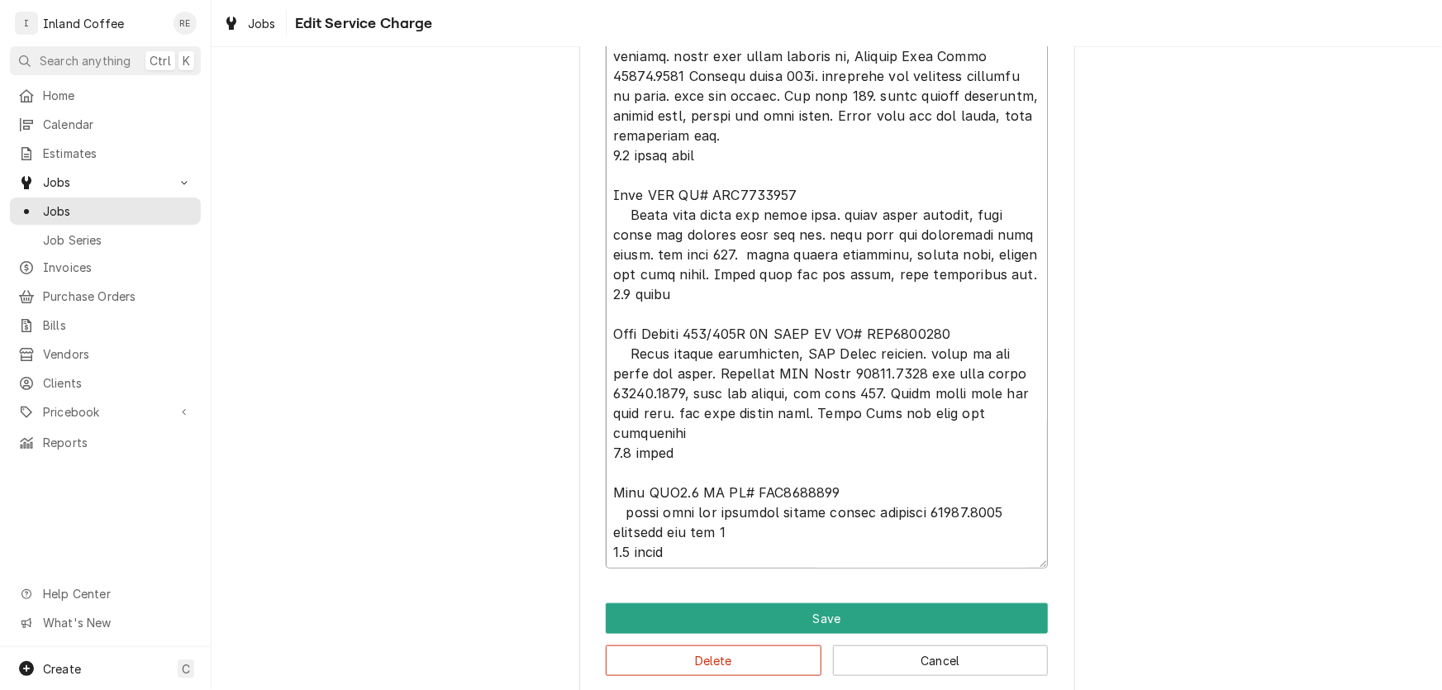
type textarea "x"
type textarea "Bunn SRU SR# SRU0004618 Clean fill probe and tighten nut, tighten screws to hea…"
type textarea "x"
type textarea "Bunn SRU SR# SRU0004618 Clean fill probe and tighten nut, tighten screws to hea…"
type textarea "x"
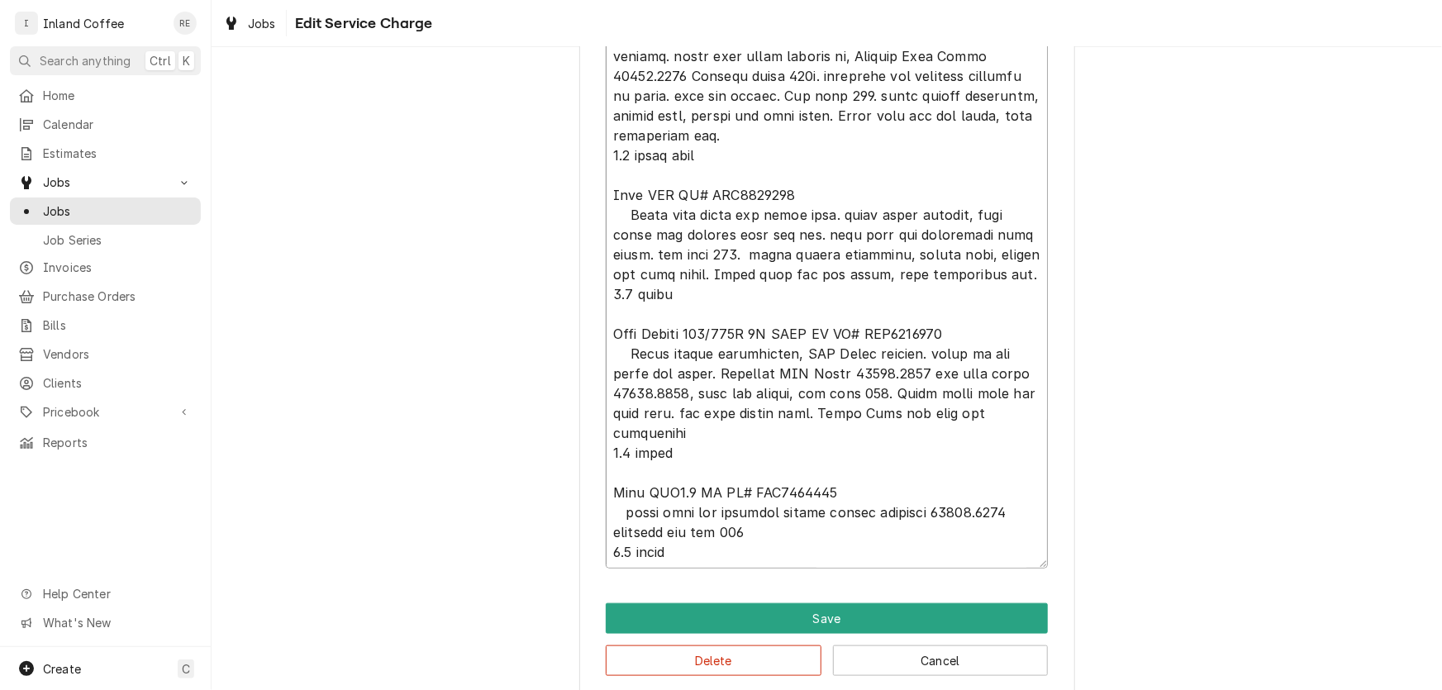
type textarea "Bunn SRU SR# SRU0004618 Clean fill probe and tighten nut, tighten screws to hea…"
type textarea "x"
type textarea "Bunn SRU SR# SRU0004618 Clean fill probe and tighten nut, tighten screws to hea…"
type textarea "x"
type textarea "Bunn SRU SR# SRU0004618 Clean fill probe and tighten nut, tighten screws to hea…"
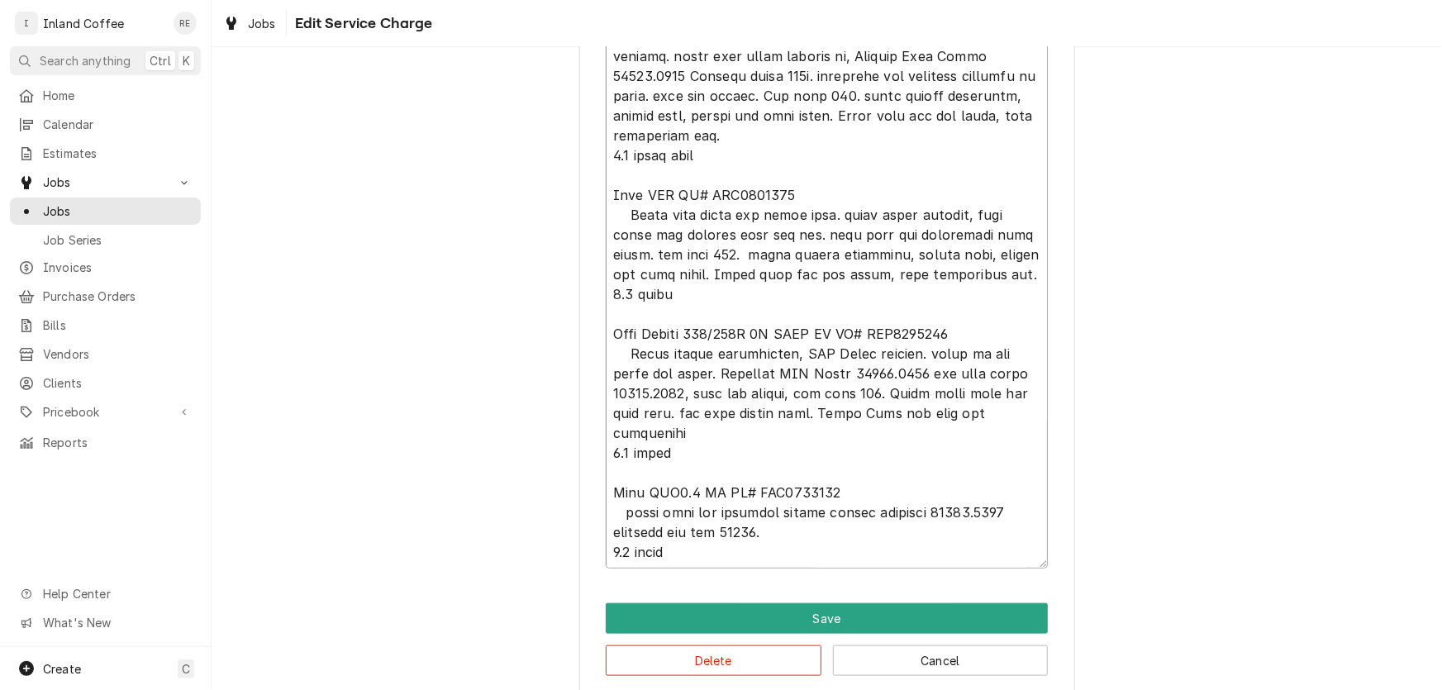
type textarea "x"
type textarea "Bunn SRU SR# SRU0004618 Clean fill probe and tighten nut, tighten screws to hea…"
type textarea "x"
type textarea "Bunn SRU SR# SRU0004618 Clean fill probe and tighten nut, tighten screws to hea…"
type textarea "x"
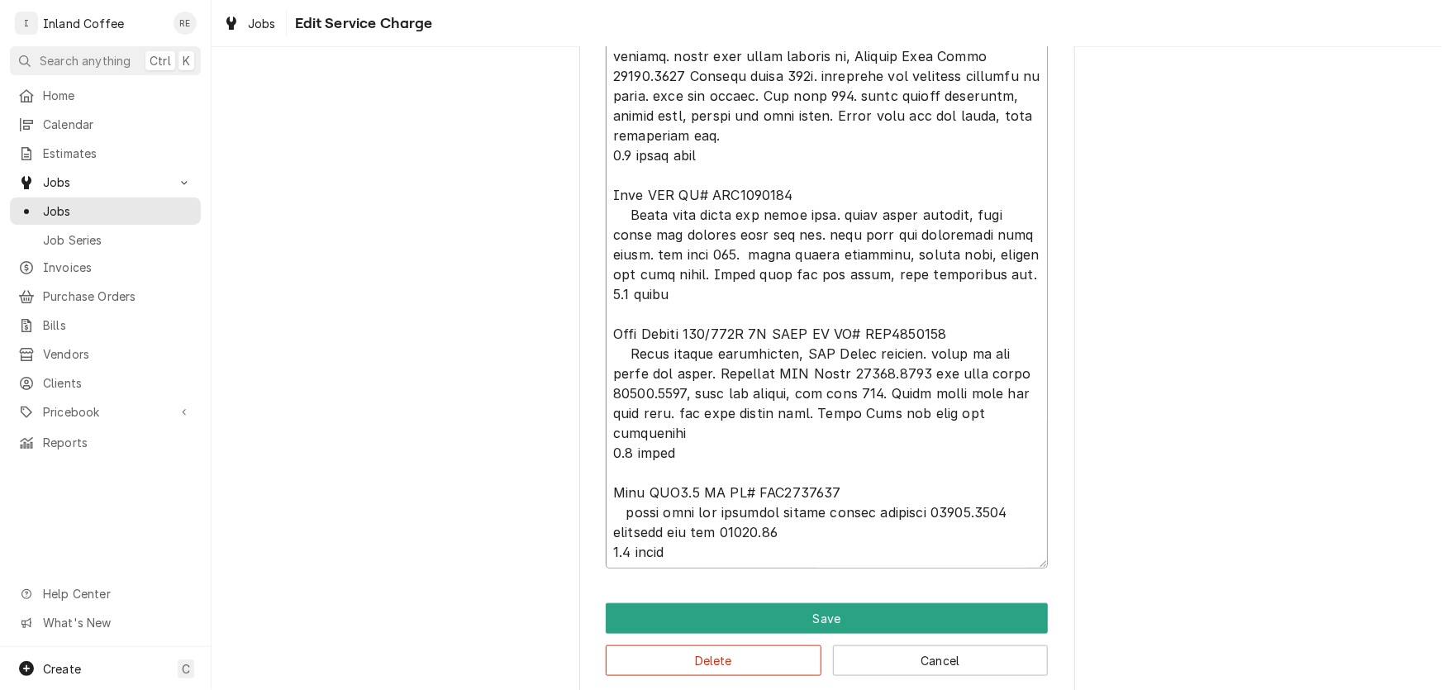
type textarea "Bunn SRU SR# SRU0004618 Clean fill probe and tighten nut, tighten screws to hea…"
type textarea "x"
type textarea "Bunn SRU SR# SRU0004618 Clean fill probe and tighten nut, tighten screws to hea…"
click at [948, 275] on textarea "Service Summary" at bounding box center [827, 293] width 442 height 550
type textarea "x"
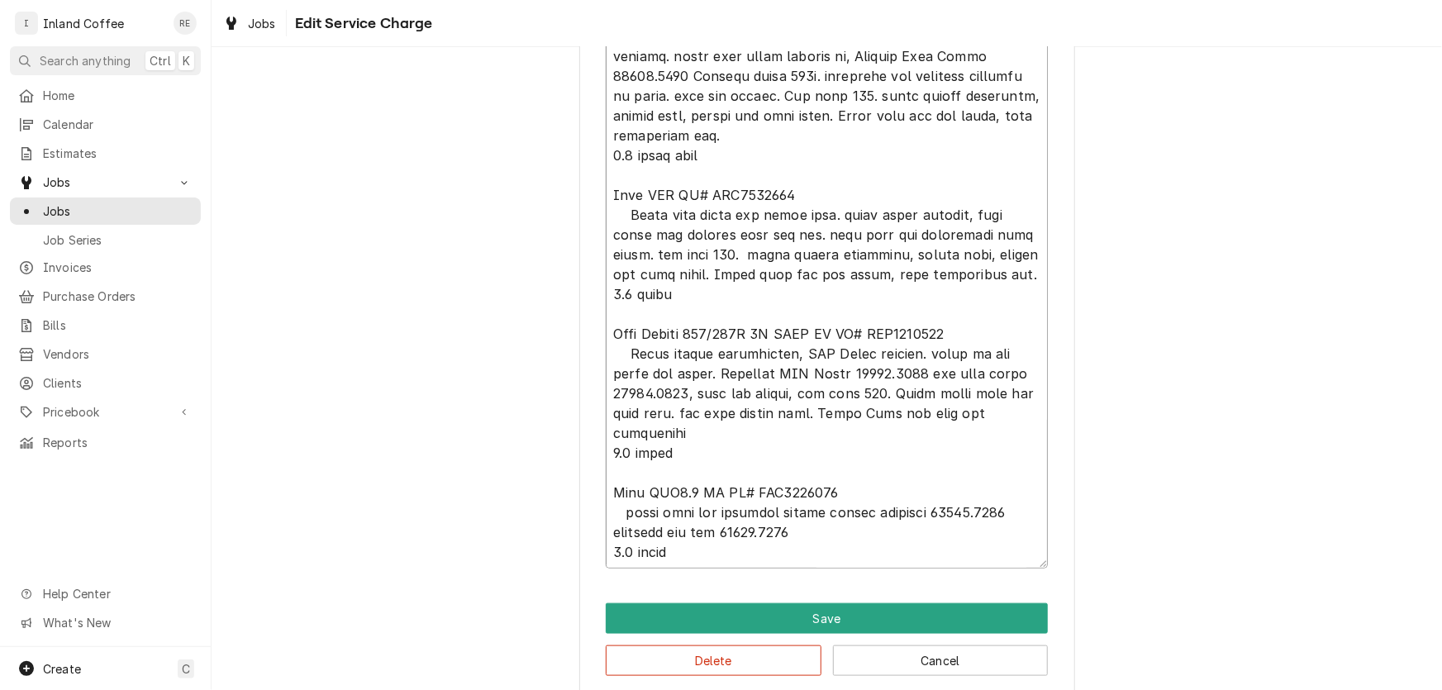
type textarea "Bunn SRU SR# SRU0004618 Clean fill probe and tighten nut, tighten screws to hea…"
type textarea "x"
type textarea "Bunn SRU SR# SRU0004618 Clean fill probe and tighten nut, tighten screws to hea…"
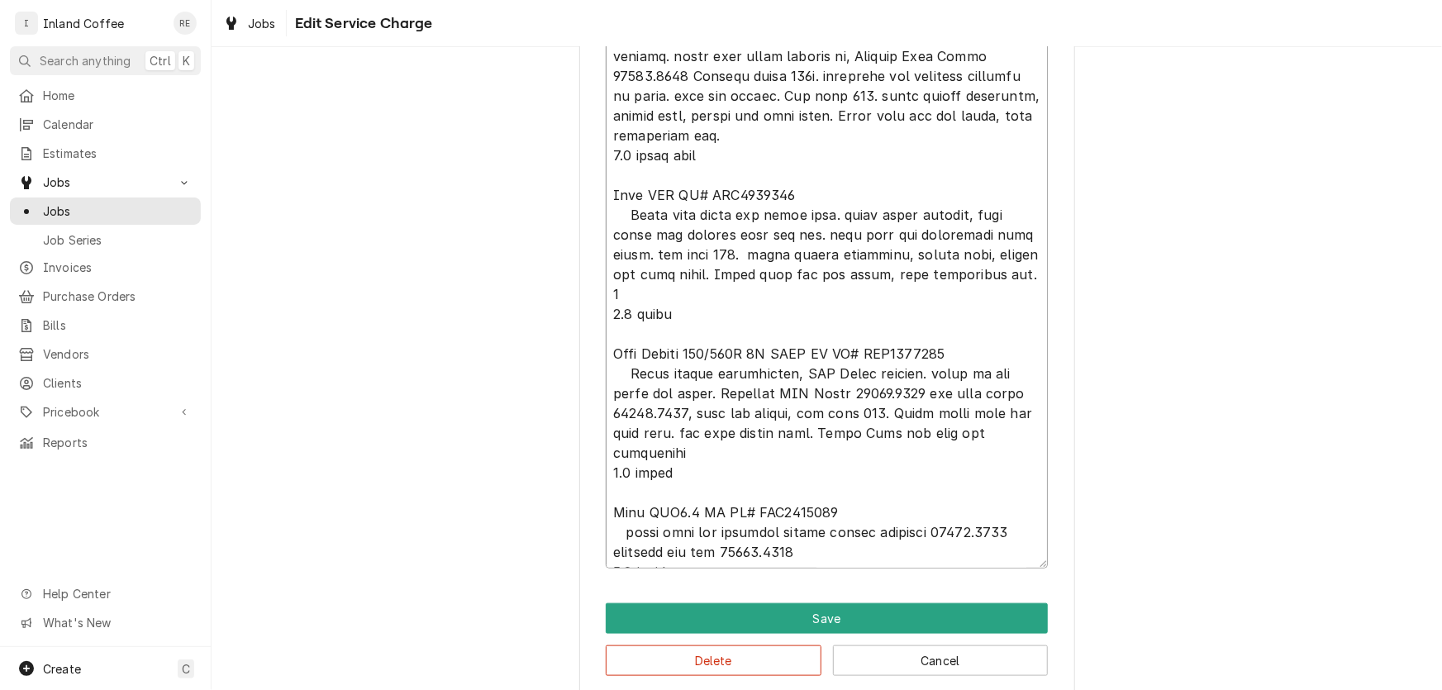
type textarea "x"
type textarea "Bunn SRU SR# SRU0004618 Clean fill probe and tighten nut, tighten screws to hea…"
type textarea "x"
type textarea "Bunn SRU SR# SRU0004618 Clean fill probe and tighten nut, tighten screws to hea…"
type textarea "x"
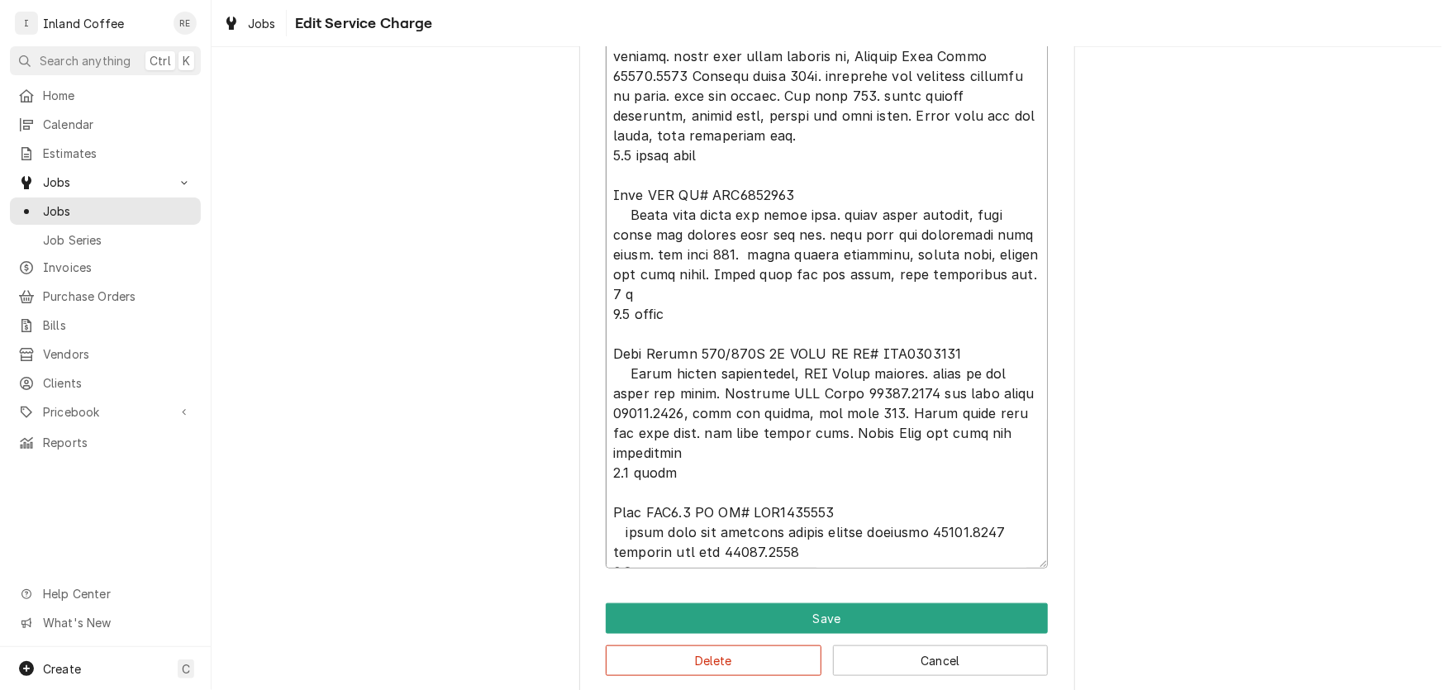
type textarea "Bunn SRU SR# SRU0004618 Clean fill probe and tighten nut, tighten screws to hea…"
type textarea "x"
type textarea "Bunn SRU SR# SRU0004618 Clean fill probe and tighten nut, tighten screws to hea…"
type textarea "x"
type textarea "Bunn SRU SR# SRU0004618 Clean fill probe and tighten nut, tighten screws to hea…"
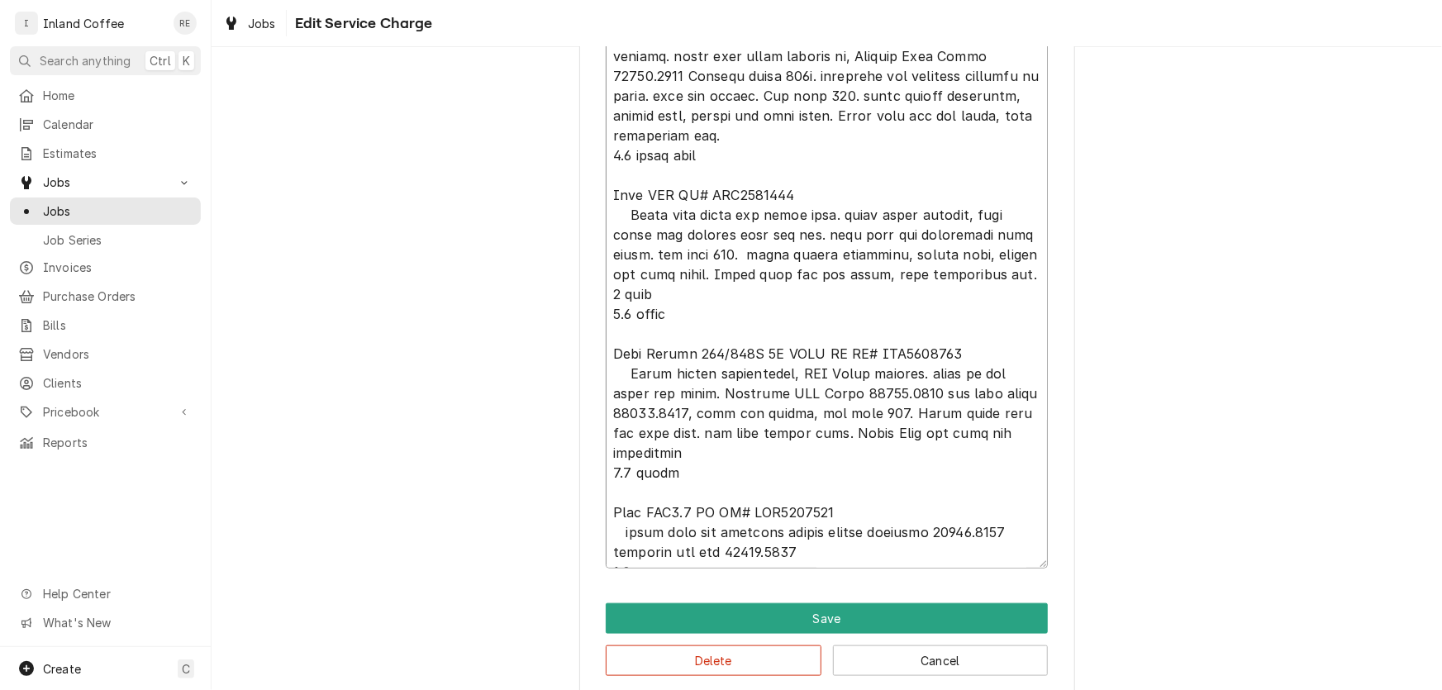
type textarea "x"
type textarea "Bunn SRU SR# SRU0004618 Clean fill probe and tighten nut, tighten screws to hea…"
type textarea "x"
type textarea "Bunn SRU SR# SRU0004618 Clean fill probe and tighten nut, tighten screws to hea…"
type textarea "x"
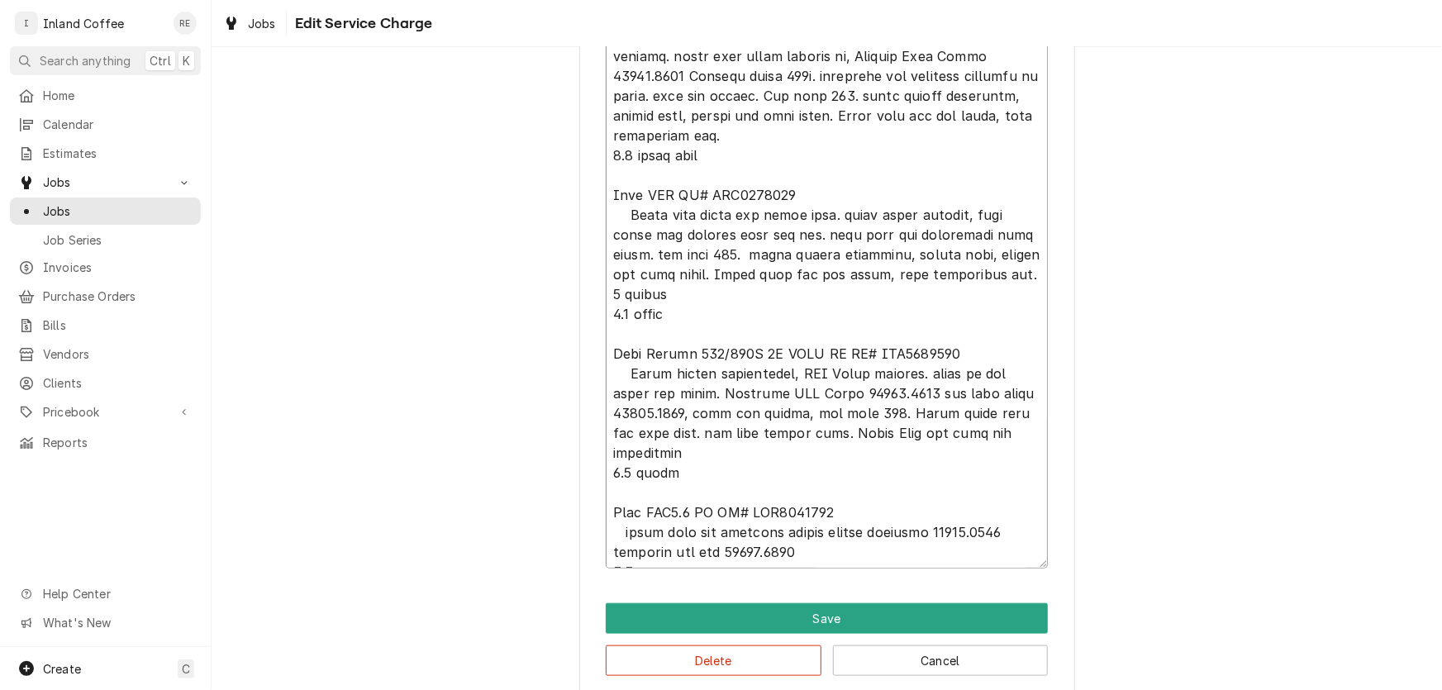
type textarea "Bunn SRU SR# SRU0004618 Clean fill probe and tighten nut, tighten screws to hea…"
type textarea "x"
type textarea "Bunn SRU SR# SRU0004618 Clean fill probe and tighten nut, tighten screws to hea…"
type textarea "x"
type textarea "Bunn SRU SR# SRU0004618 Clean fill probe and tighten nut, tighten screws to hea…"
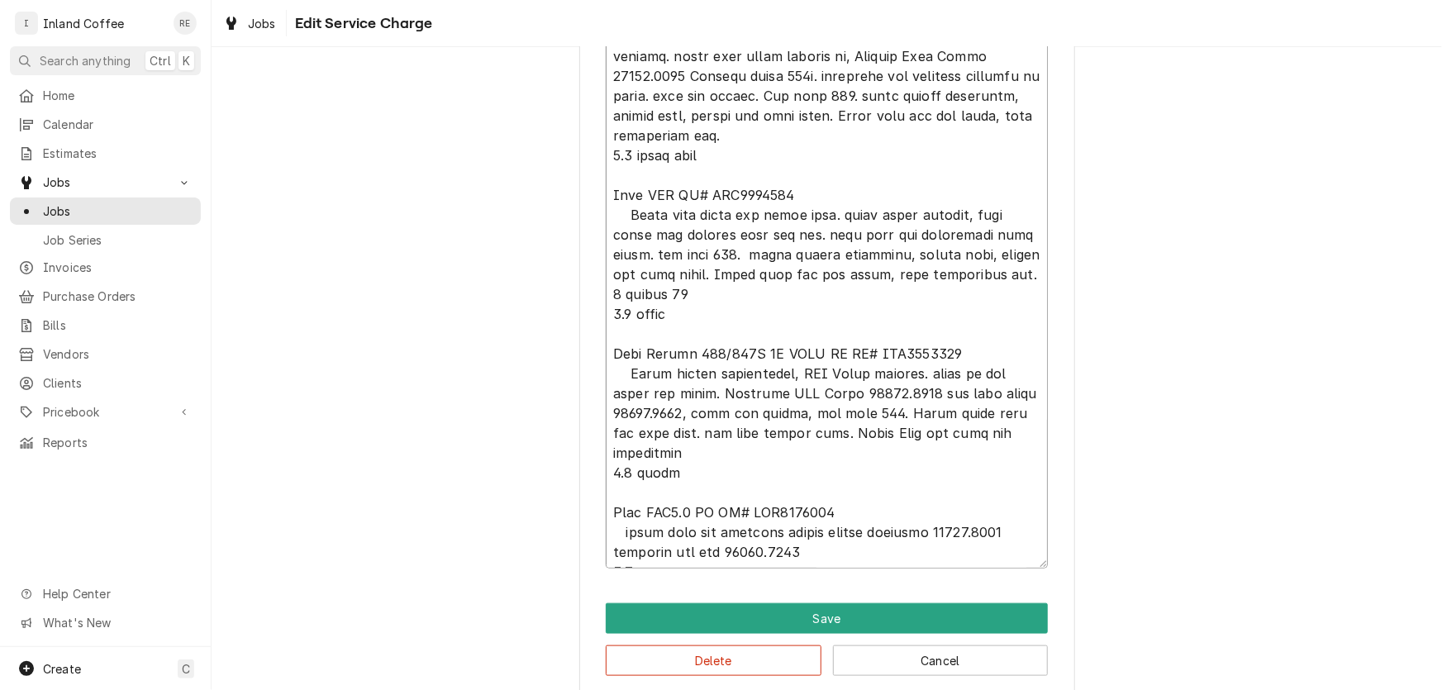
type textarea "x"
type textarea "Bunn SRU SR# SRU0004618 Clean fill probe and tighten nut, tighten screws to hea…"
type textarea "x"
type textarea "Bunn SRU SR# SRU0004618 Clean fill probe and tighten nut, tighten screws to hea…"
type textarea "x"
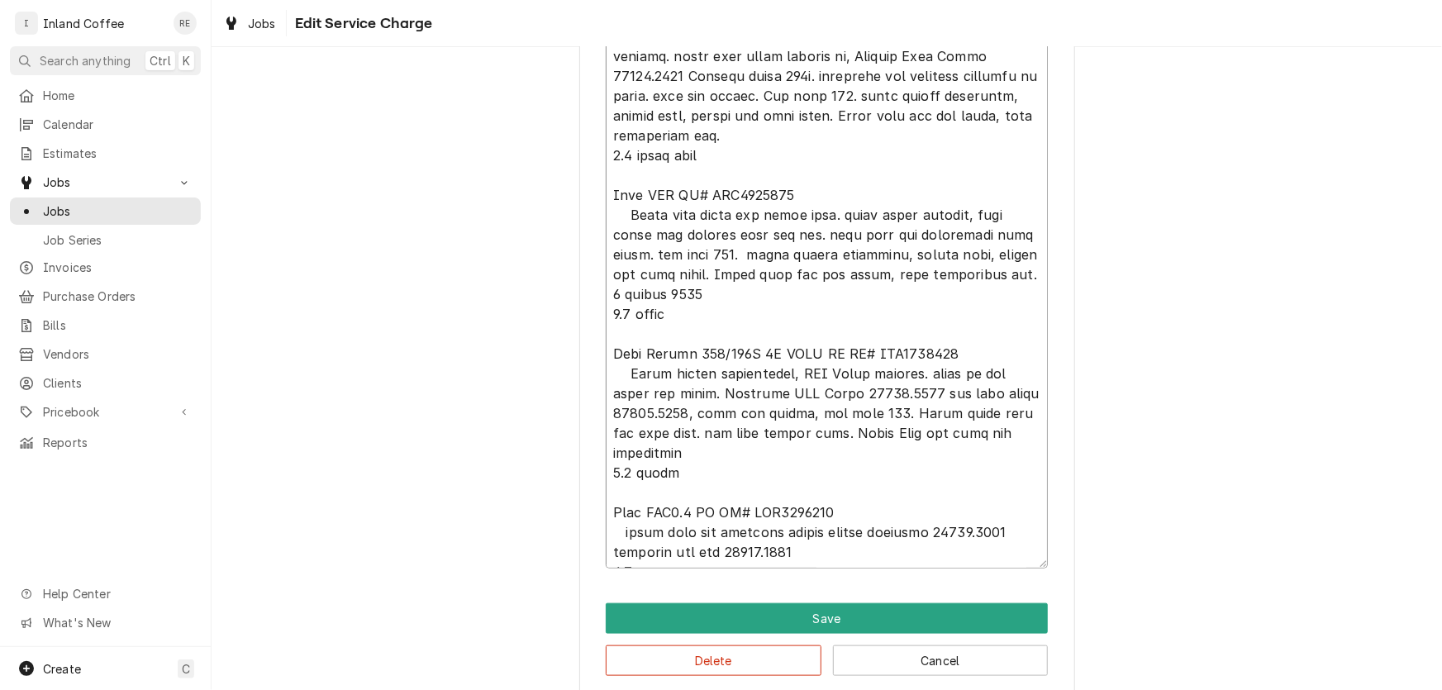
type textarea "Bunn SRU SR# SRU0004618 Clean fill probe and tighten nut, tighten screws to hea…"
type textarea "x"
type textarea "Bunn SRU SR# SRU0004618 Clean fill probe and tighten nut, tighten screws to hea…"
type textarea "x"
type textarea "Bunn SRU SR# SRU0004618 Clean fill probe and tighten nut, tighten screws to hea…"
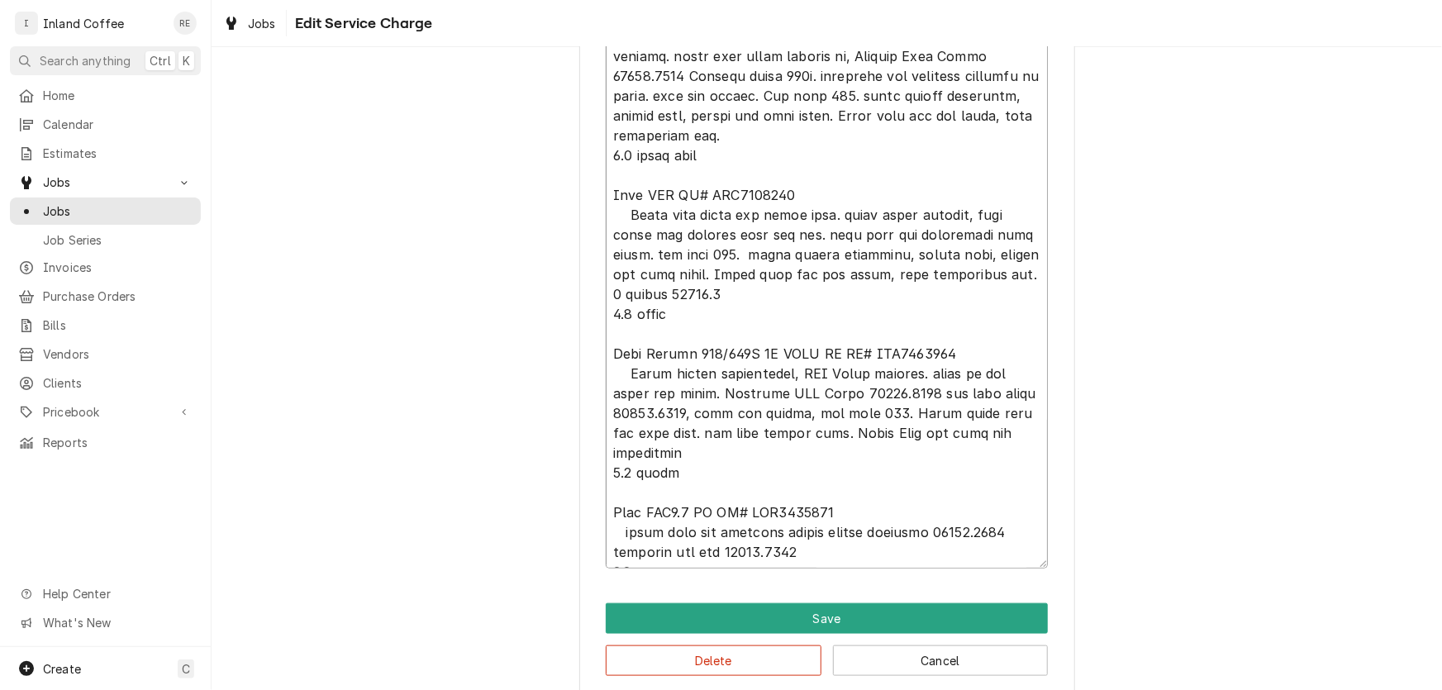
type textarea "x"
type textarea "Bunn SRU SR# SRU0004618 Clean fill probe and tighten nut, tighten screws to hea…"
type textarea "x"
type textarea "Bunn SRU SR# SRU0004618 Clean fill probe and tighten nut, tighten screws to hea…"
type textarea "x"
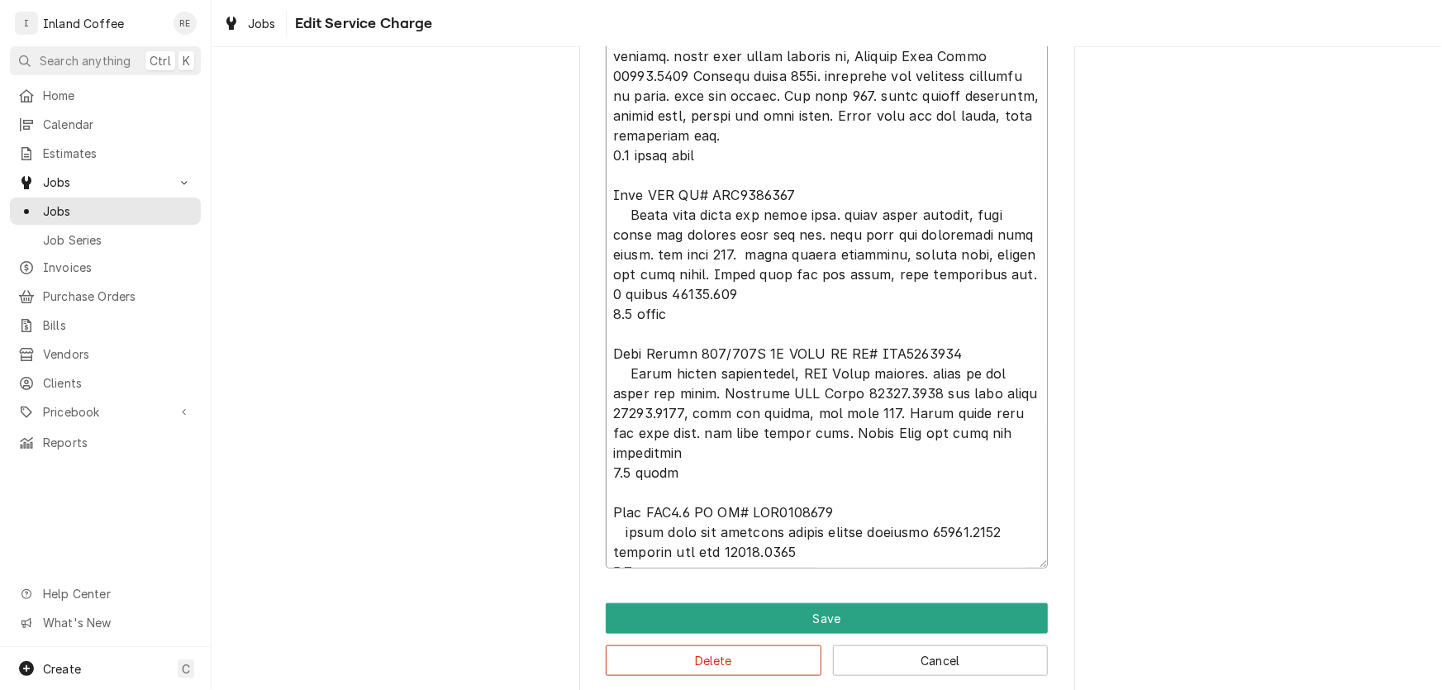
type textarea "Bunn SRU SR# SRU0004618 Clean fill probe and tighten nut, tighten screws to hea…"
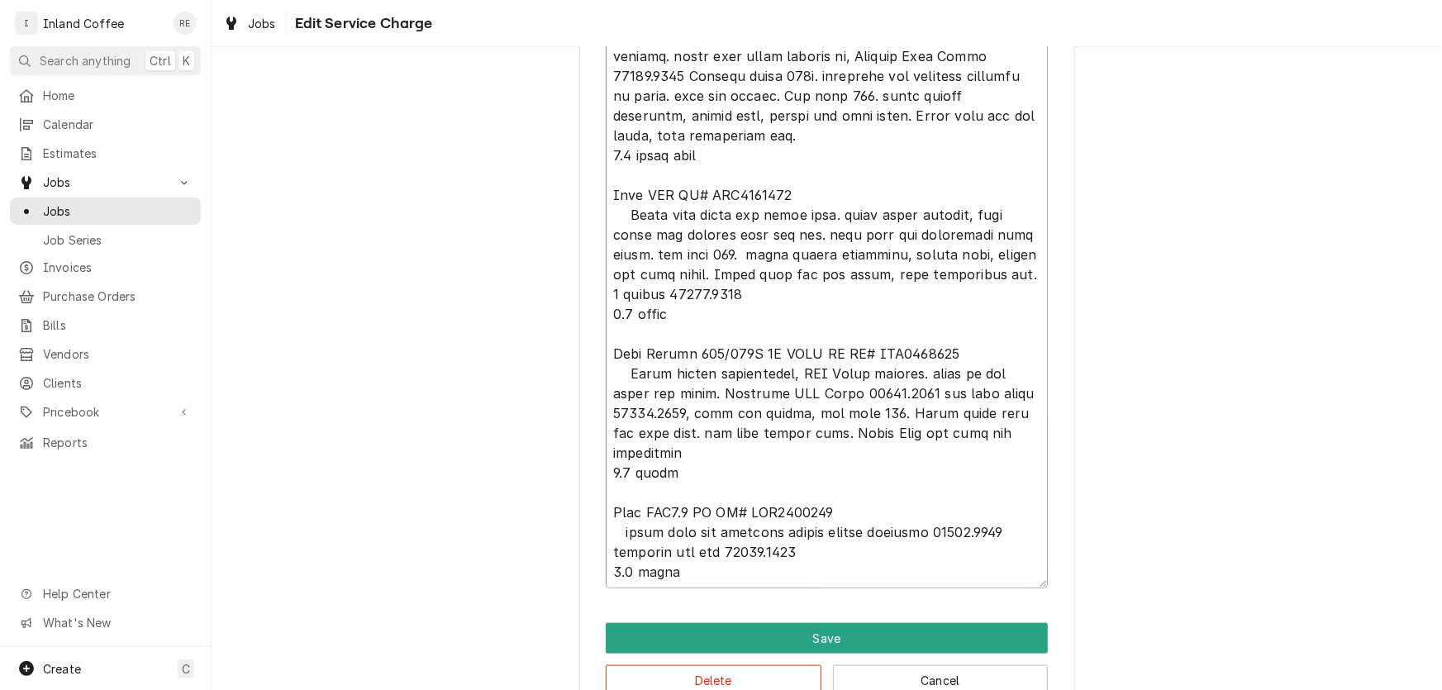
click at [616, 149] on textarea "Service Summary" at bounding box center [827, 303] width 442 height 570
type textarea "x"
type textarea "Bunn SRU SR# SRU0004618 Clean fill probe and tighten nut, tighten screws to hea…"
type textarea "x"
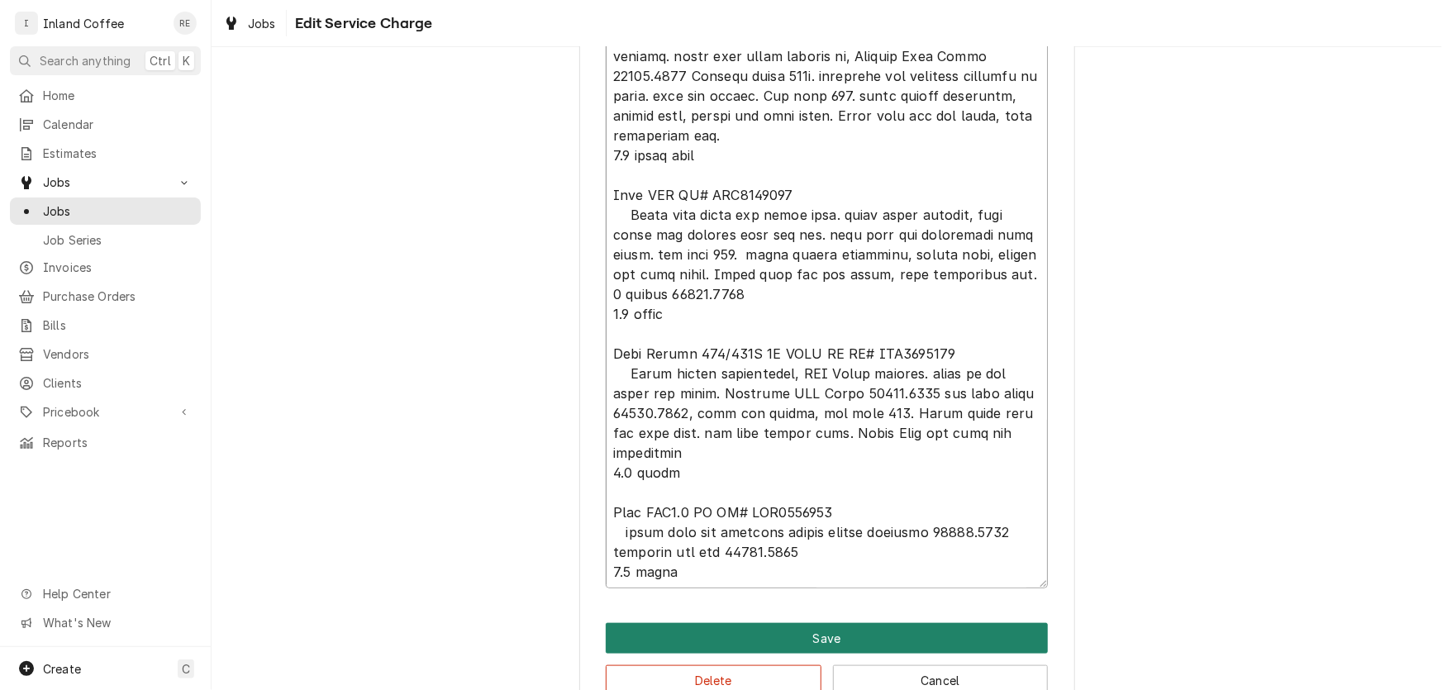
type textarea "Bunn SRU SR# SRU0004618 Clean fill probe and tighten nut, tighten screws to hea…"
click at [801, 645] on button "Save" at bounding box center [827, 638] width 442 height 31
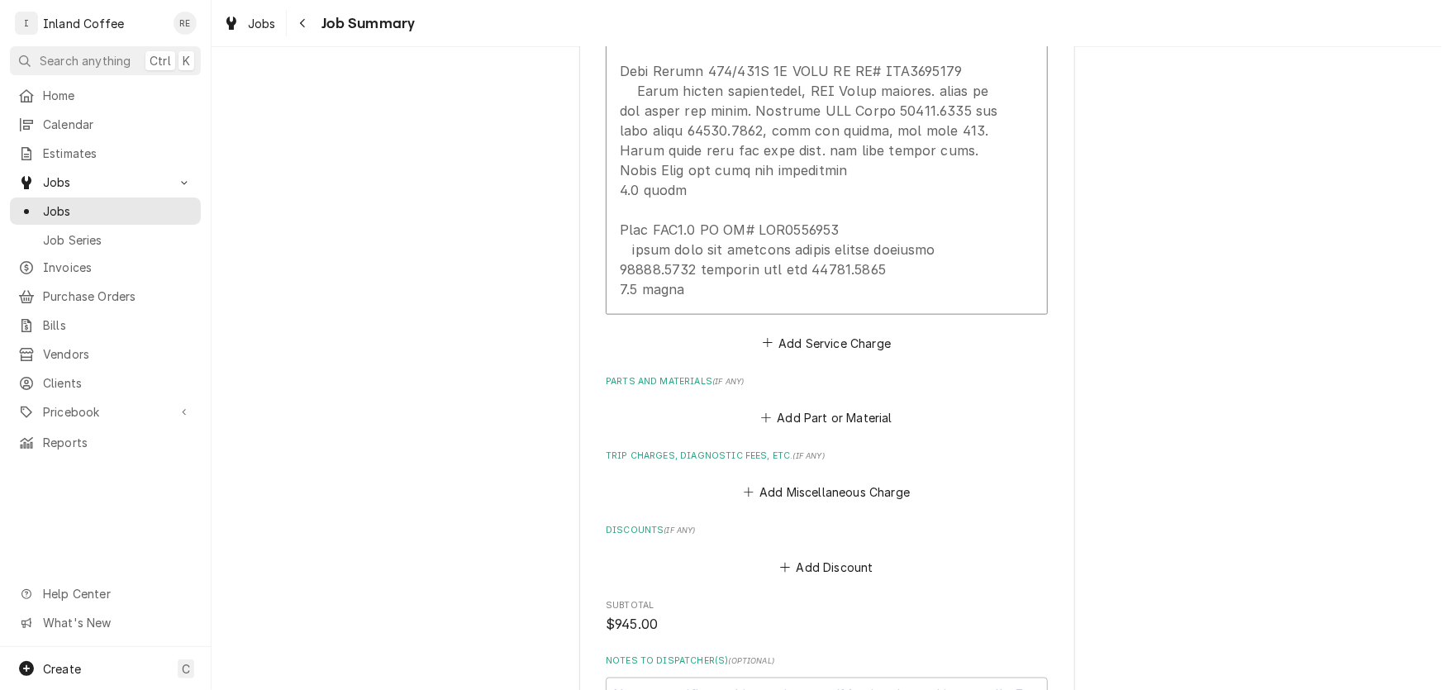
scroll to position [1483, 0]
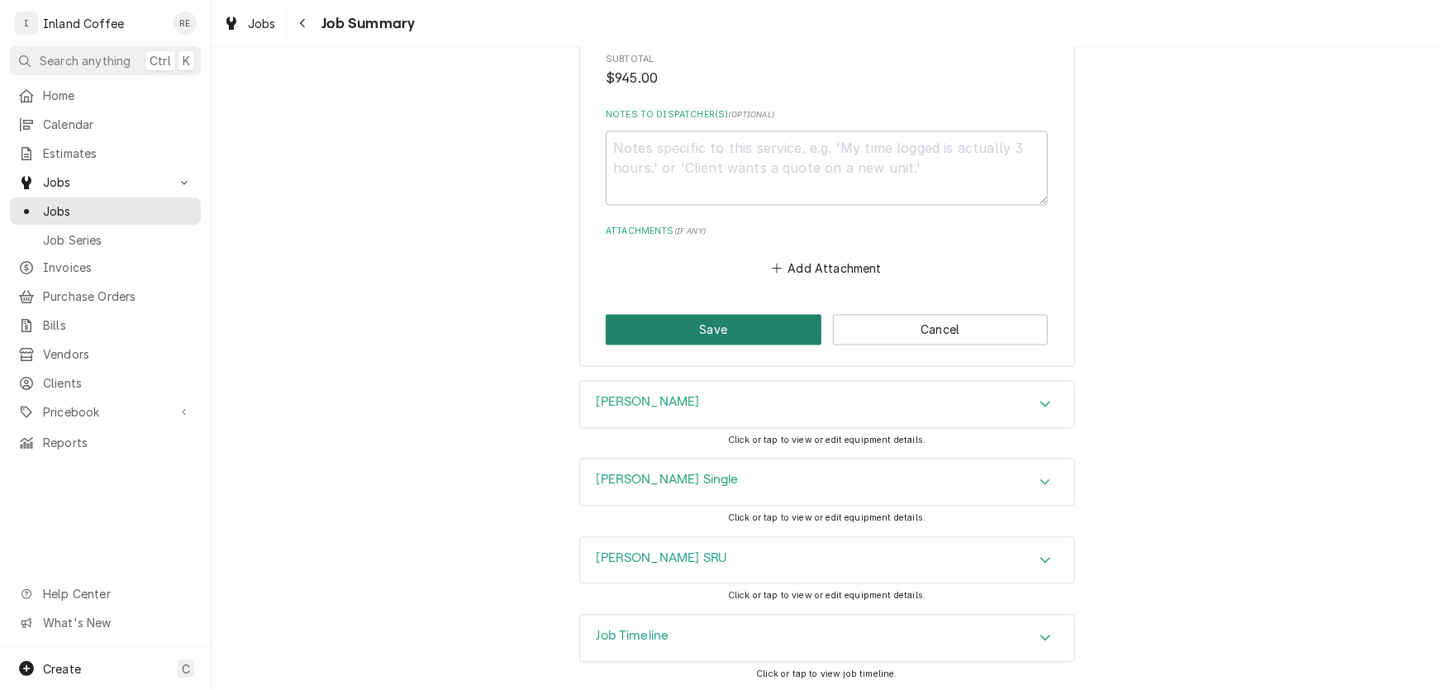
click at [720, 331] on button "Save" at bounding box center [714, 330] width 216 height 31
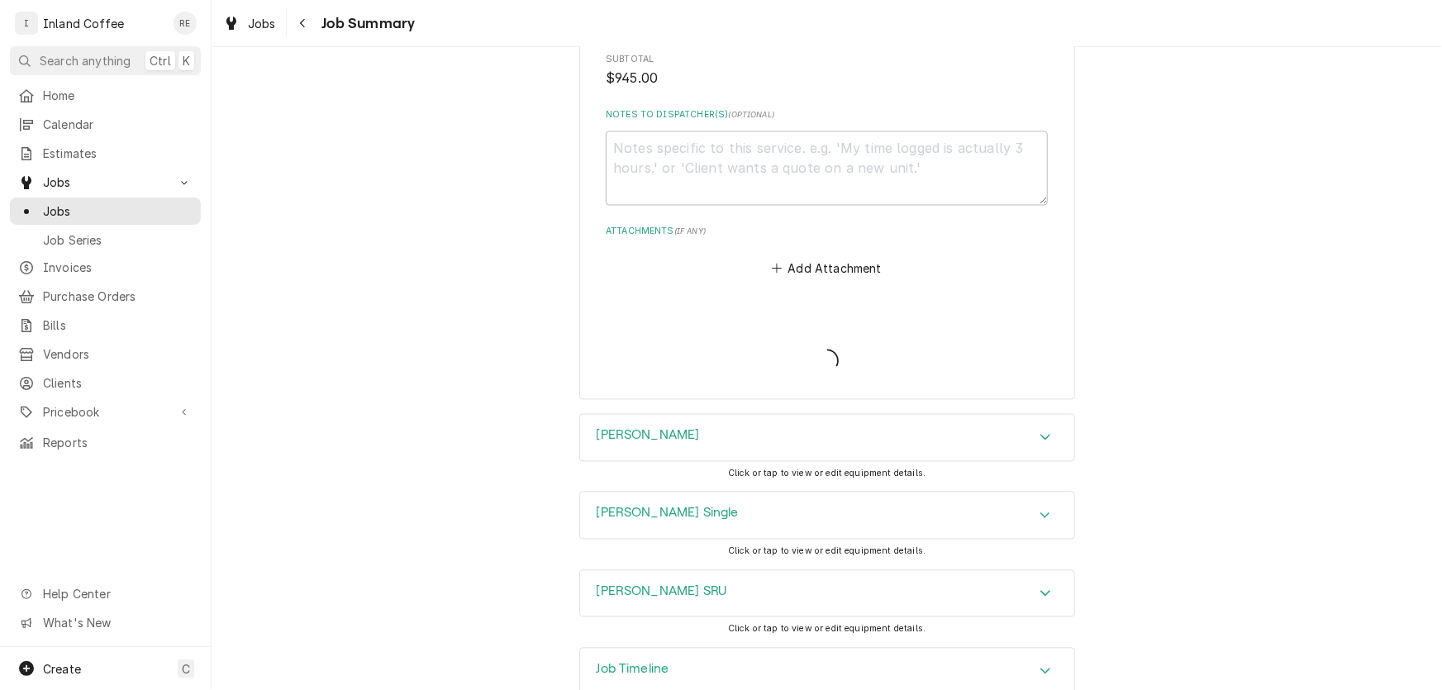
type textarea "x"
